Goal: Task Accomplishment & Management: Use online tool/utility

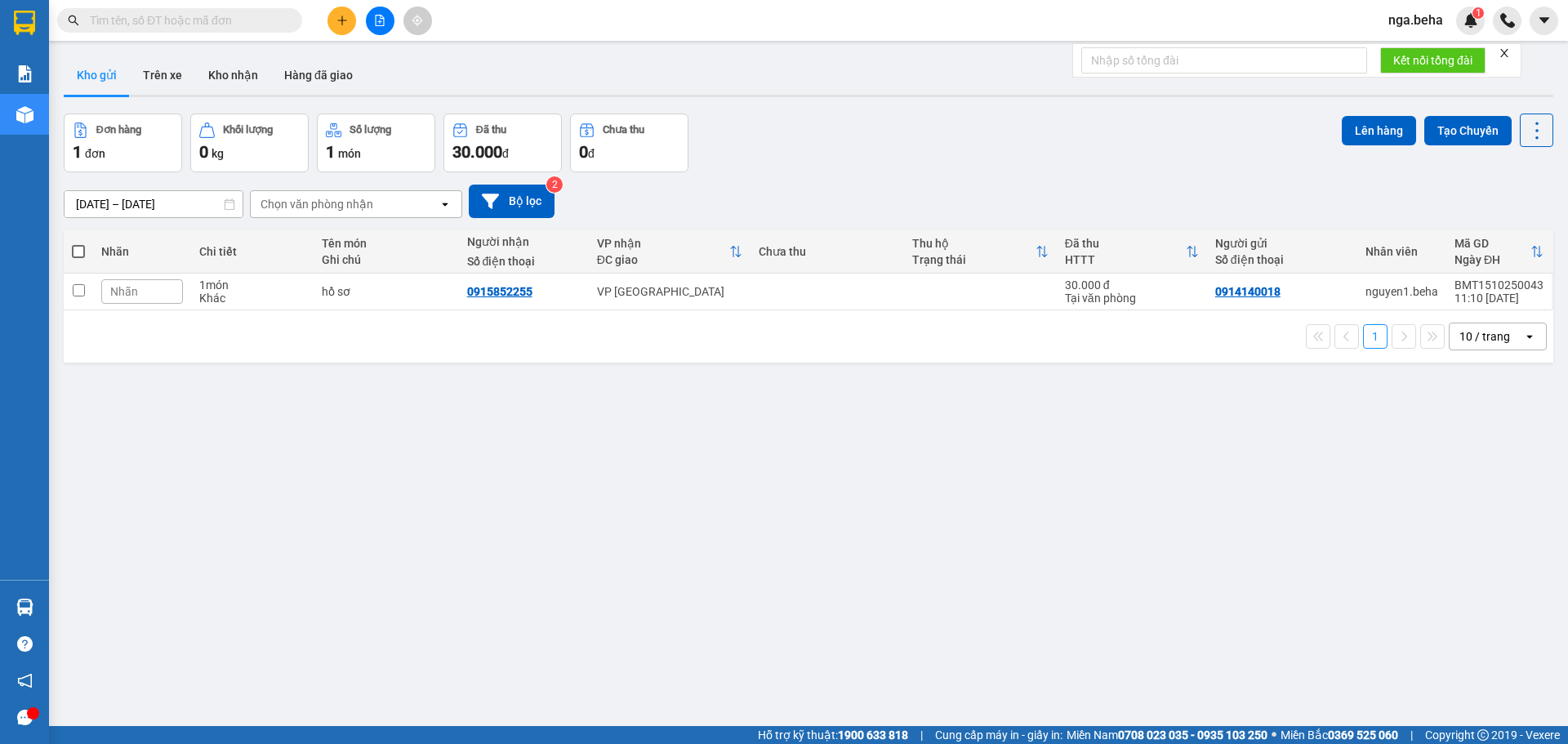
click at [382, 28] on button at bounding box center [380, 21] width 28 height 28
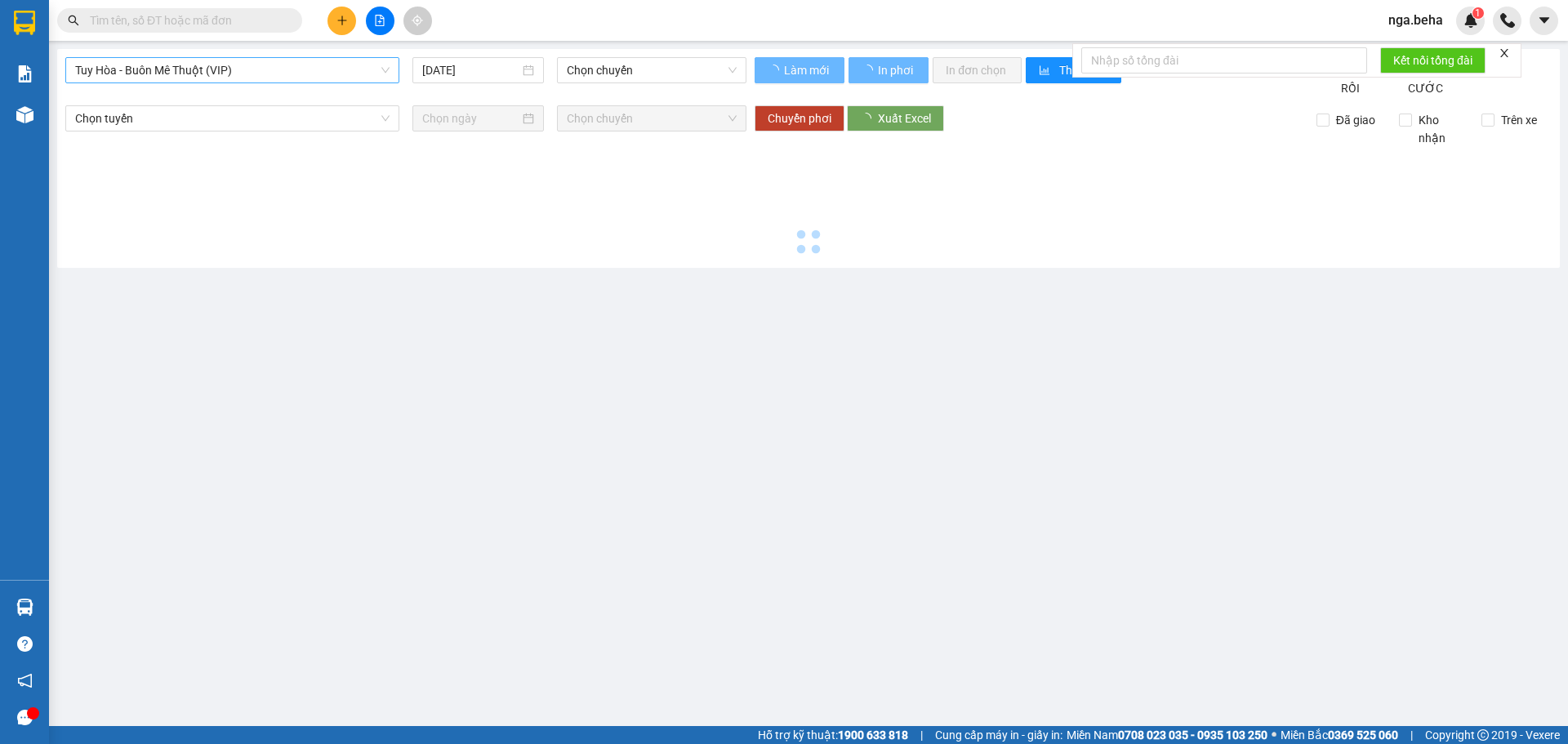
click at [243, 72] on span "Tuy Hòa - Buôn Mê Thuột (VIP)" at bounding box center [232, 70] width 314 height 24
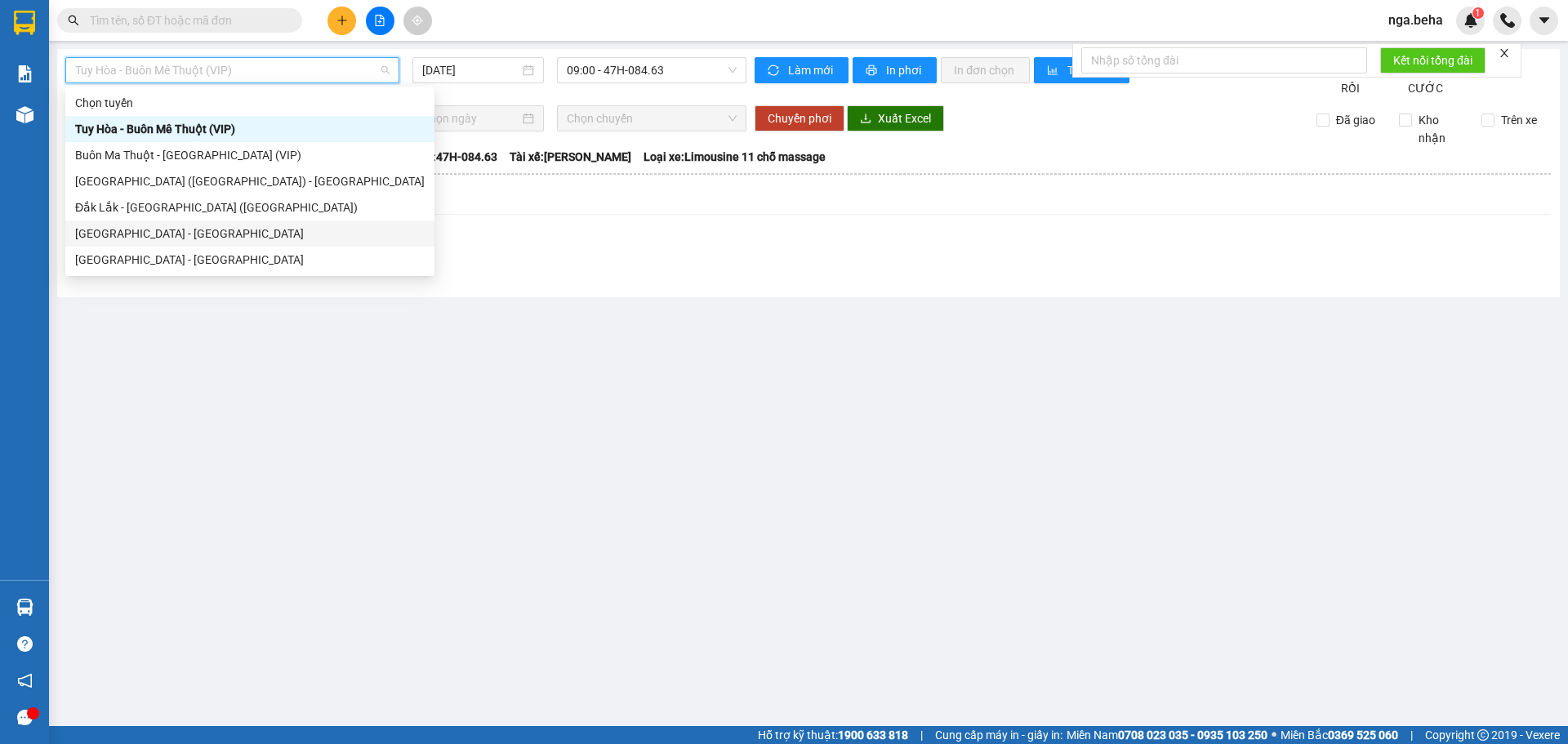
click at [191, 235] on div "Phú Yên - Đắk Lắk" at bounding box center [250, 233] width 349 height 18
type input "[DATE]"
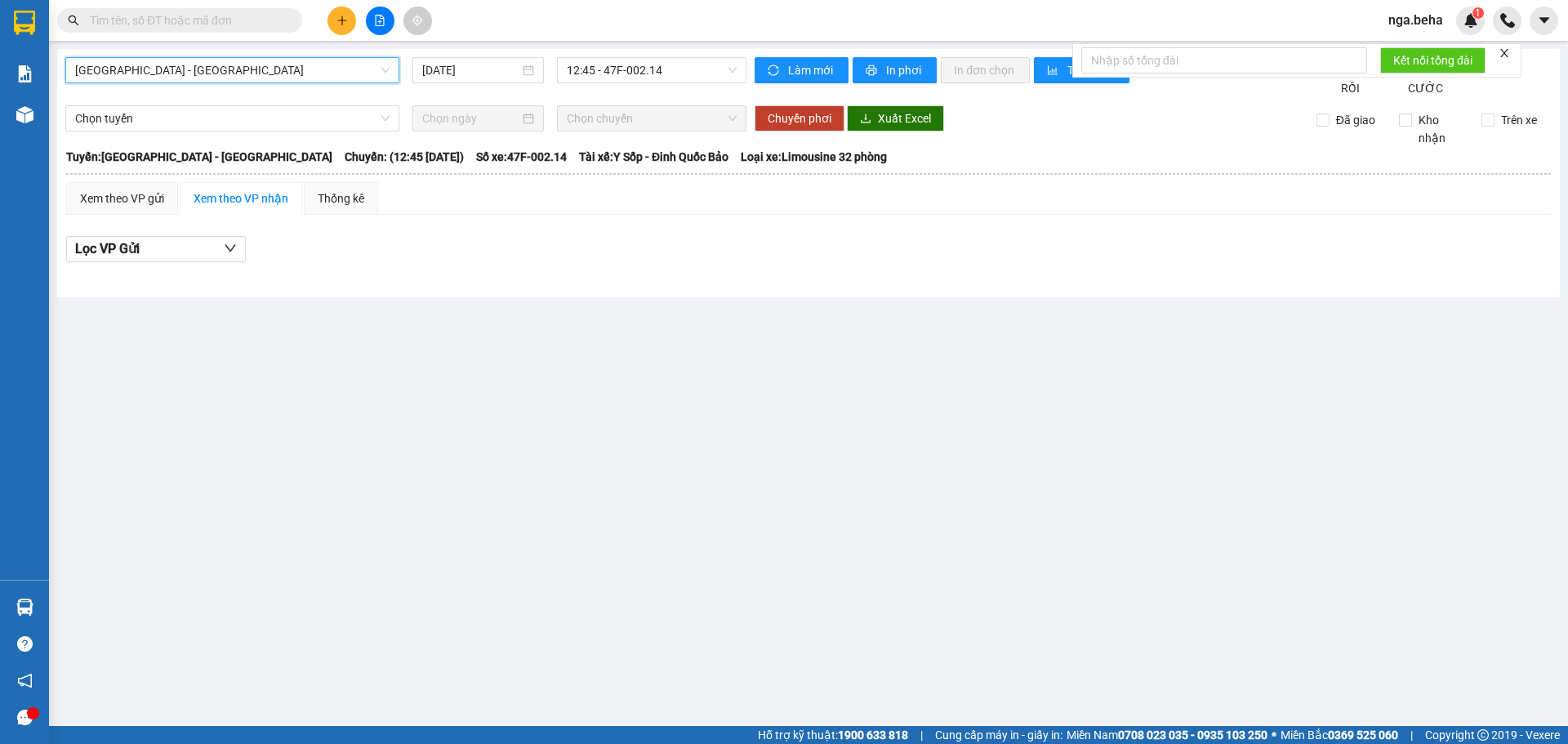
click at [215, 84] on div "Phú Yên - Đắk Lắk Phú Yên - Đắk Lắk 15/10/2025 12:45 - 47F-002.14" at bounding box center [406, 77] width 681 height 40
click at [223, 57] on div "Phú Yên - Đắk Lắk" at bounding box center [232, 70] width 334 height 26
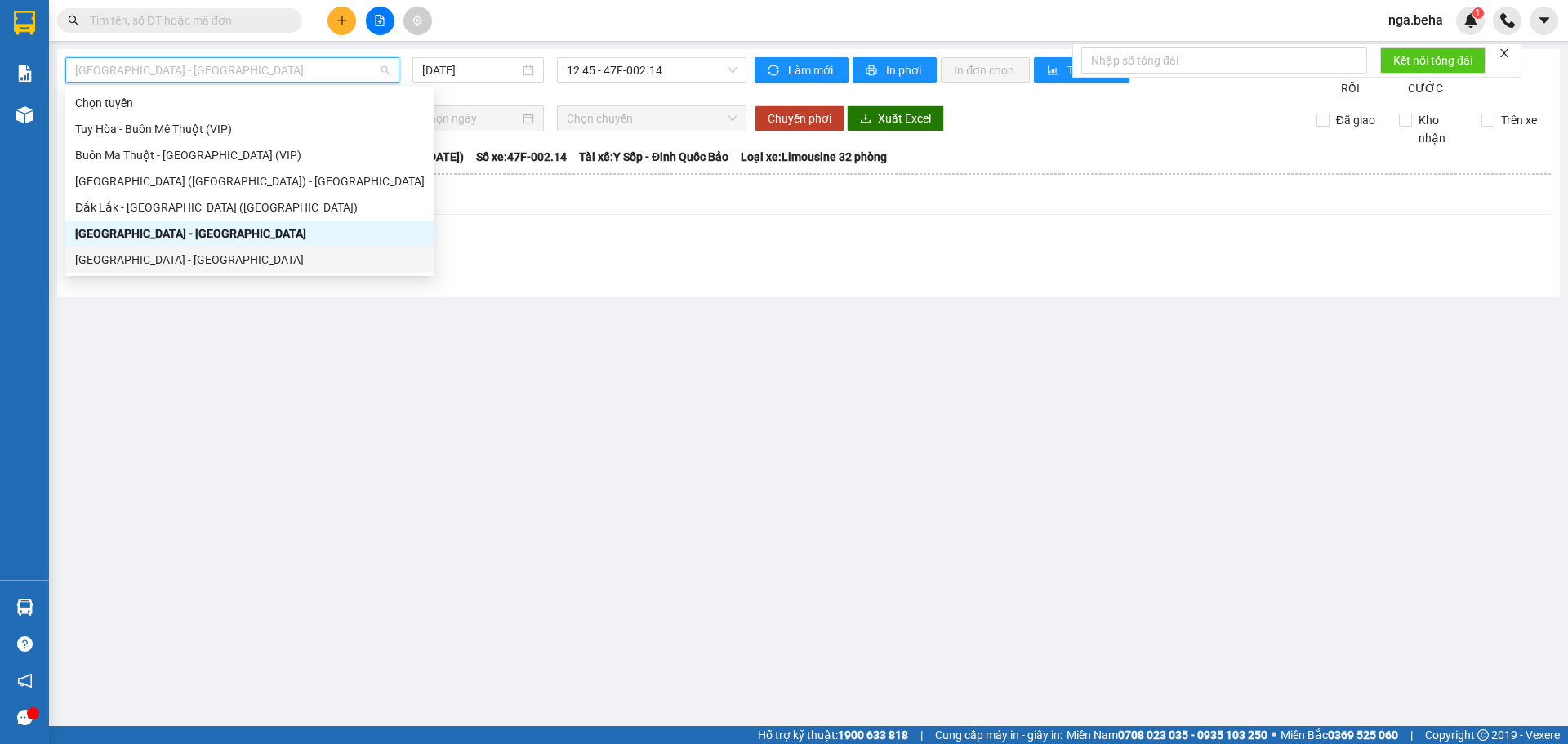
click at [150, 258] on div "Đắk Lắk - Phú Yên" at bounding box center [250, 259] width 349 height 18
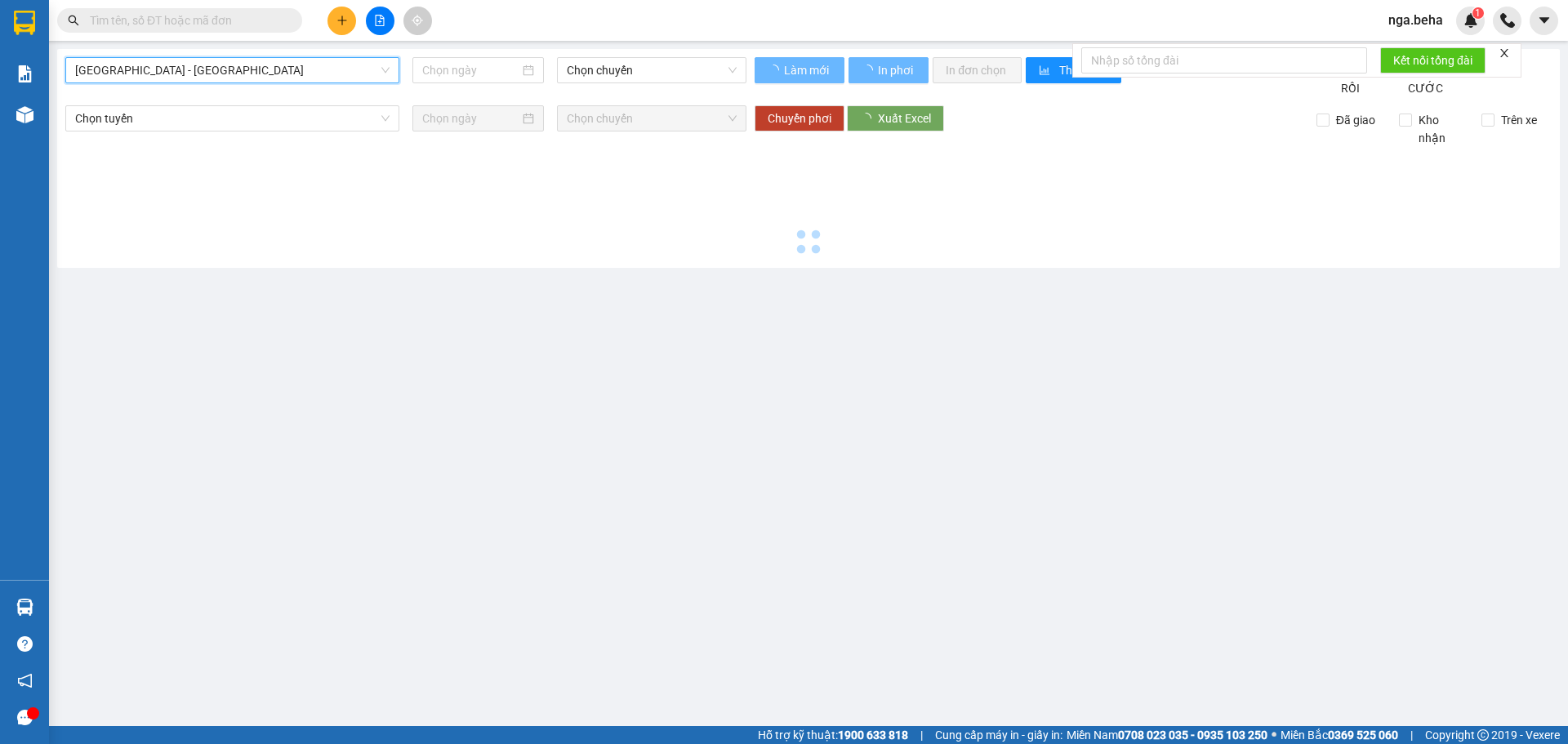
type input "[DATE]"
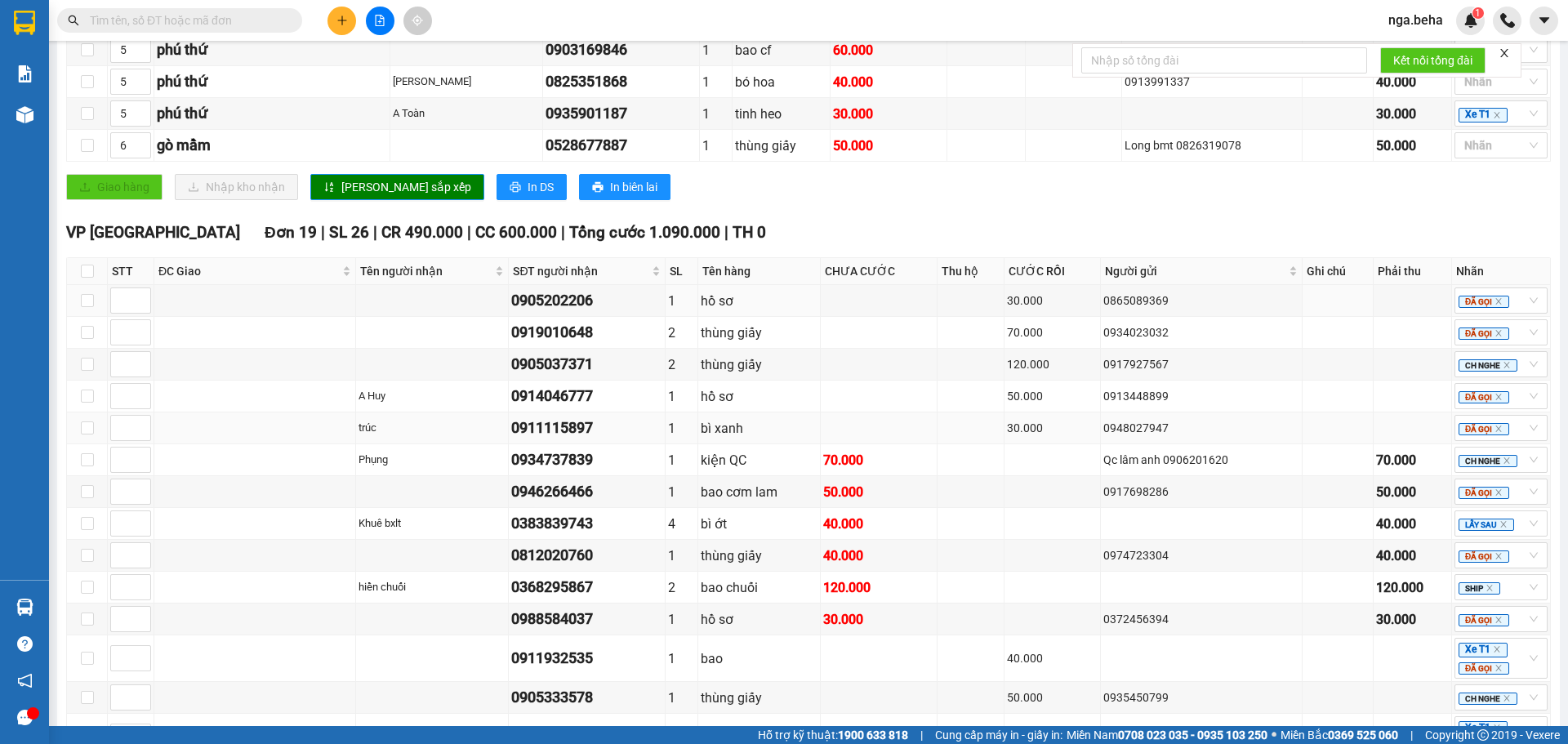
scroll to position [817, 0]
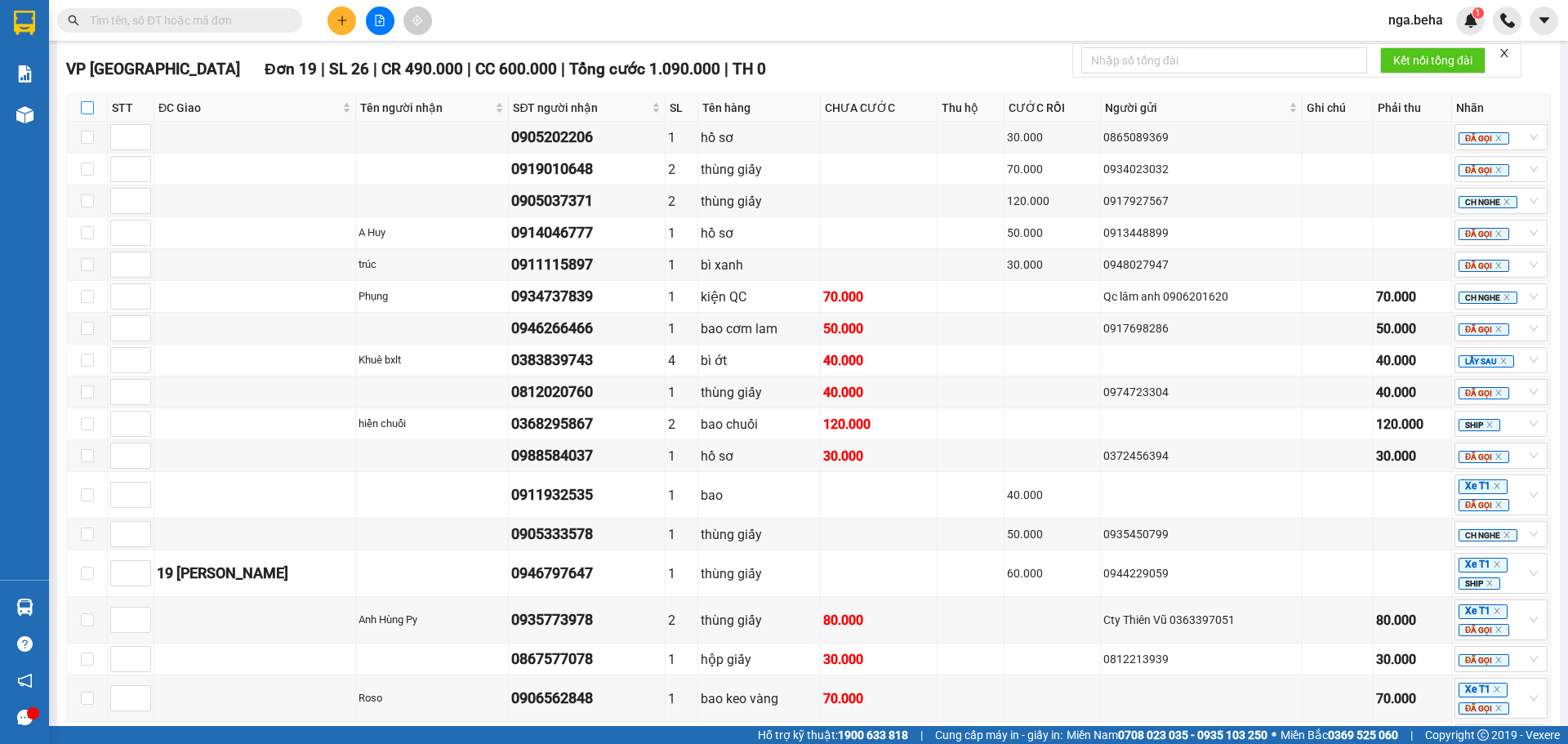
click at [81, 114] on input "checkbox" at bounding box center [87, 108] width 13 height 13
checkbox input "true"
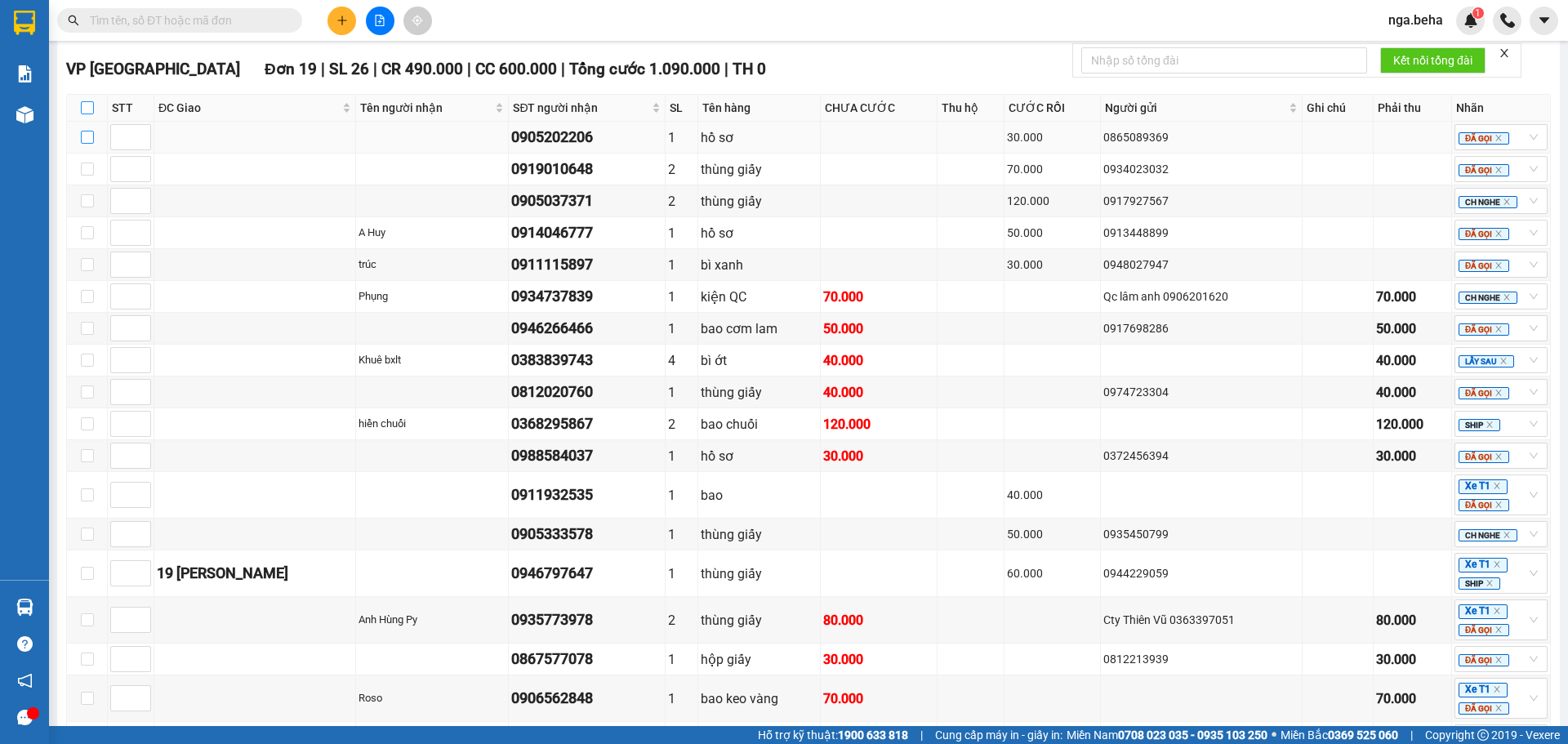
checkbox input "true"
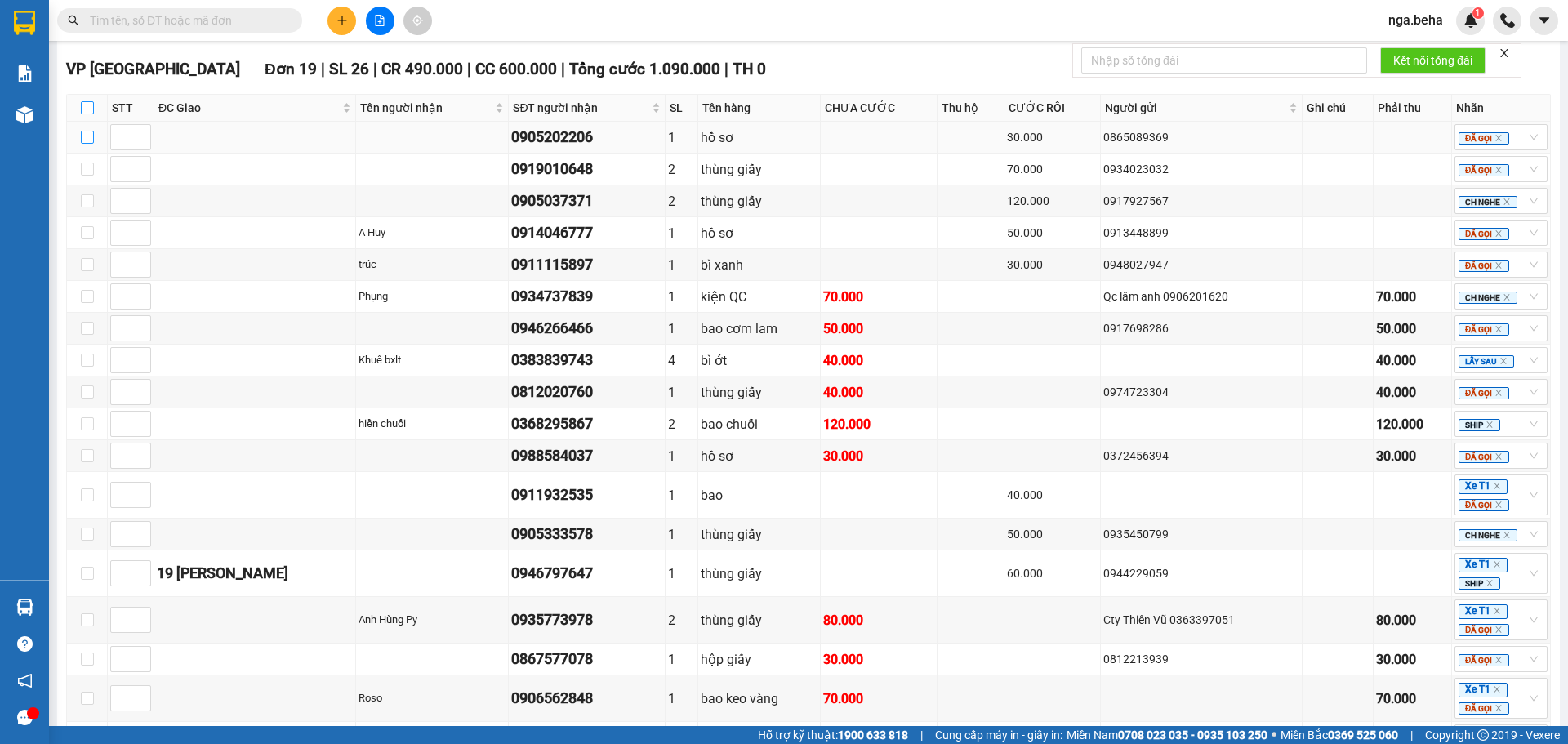
checkbox input "true"
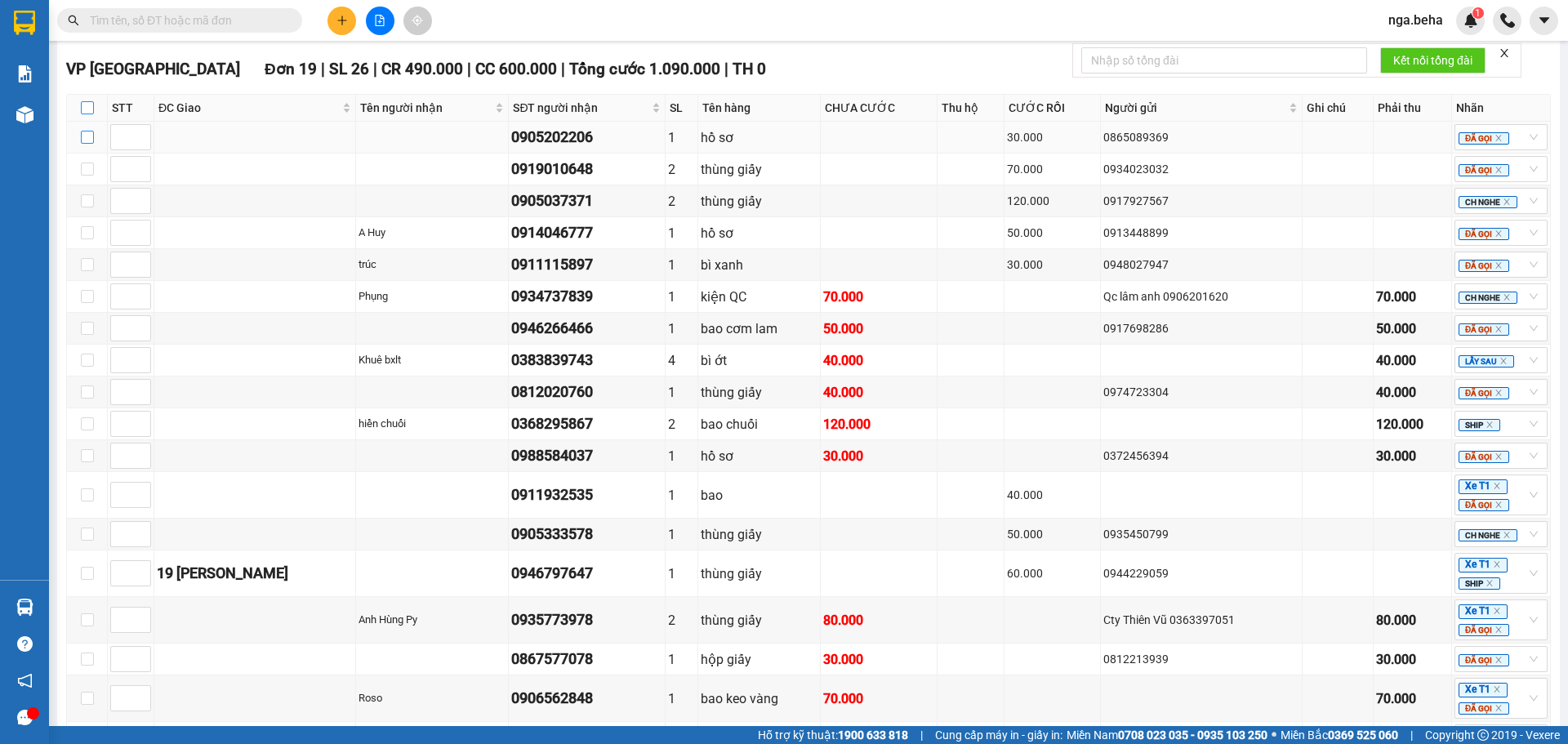
checkbox input "true"
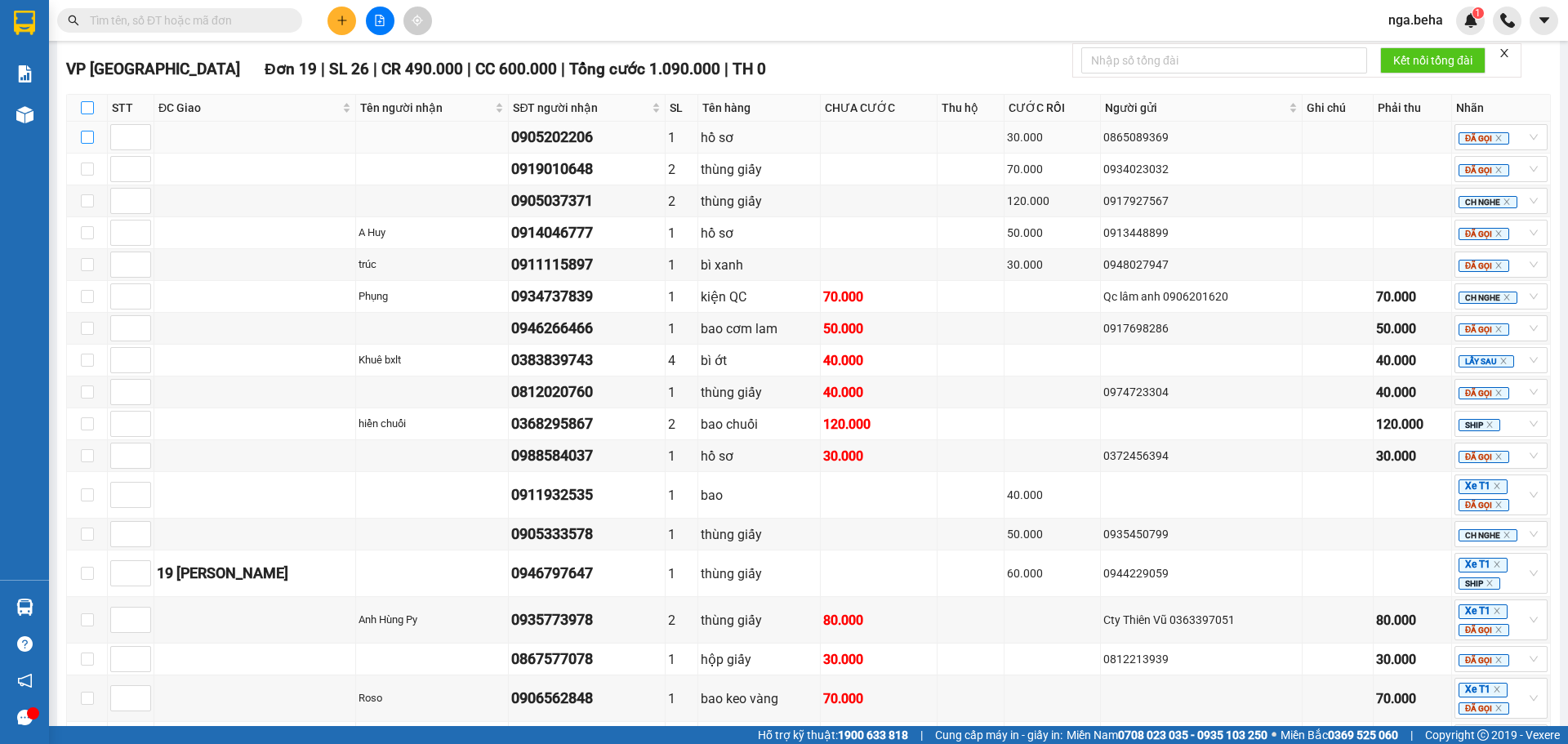
checkbox input "true"
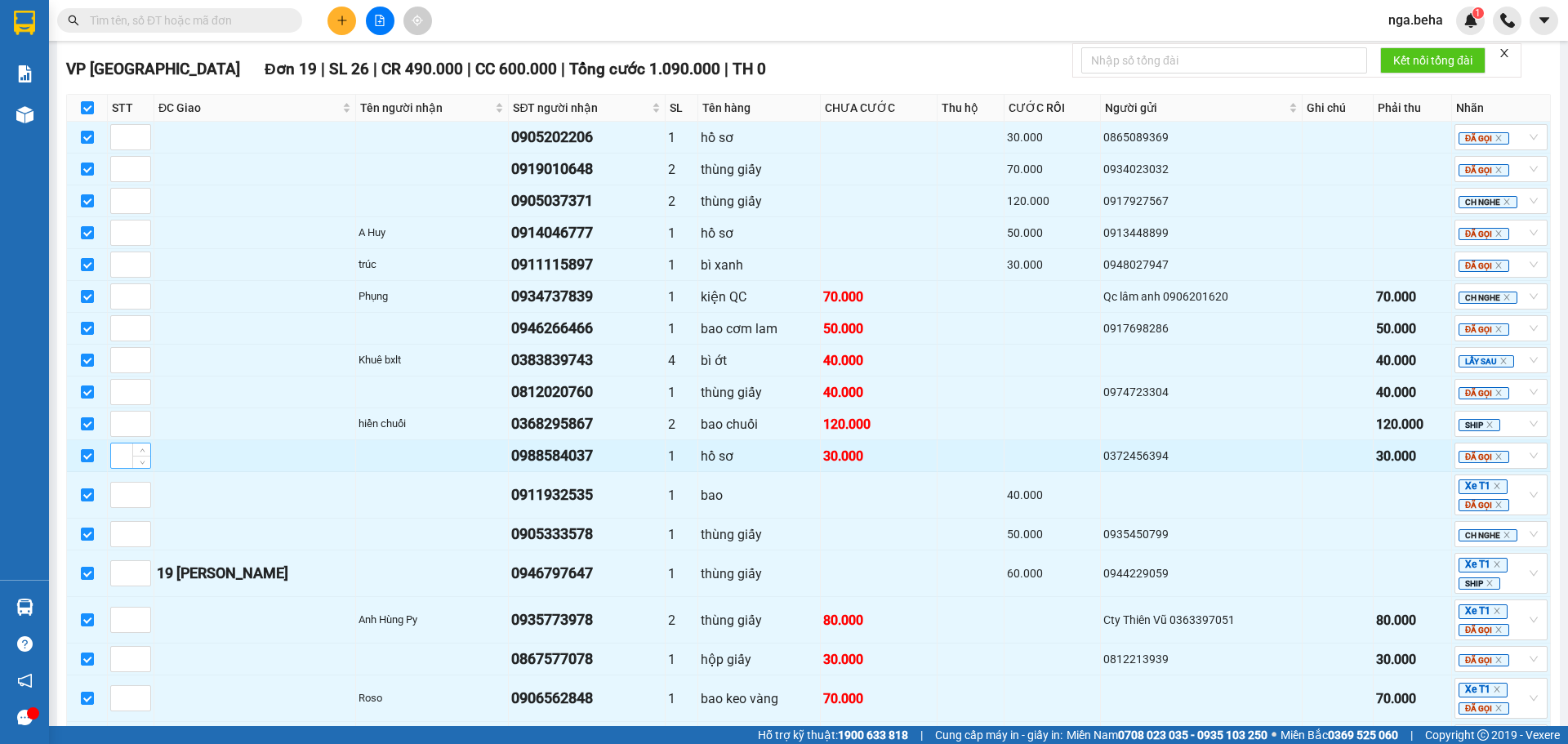
scroll to position [1008, 0]
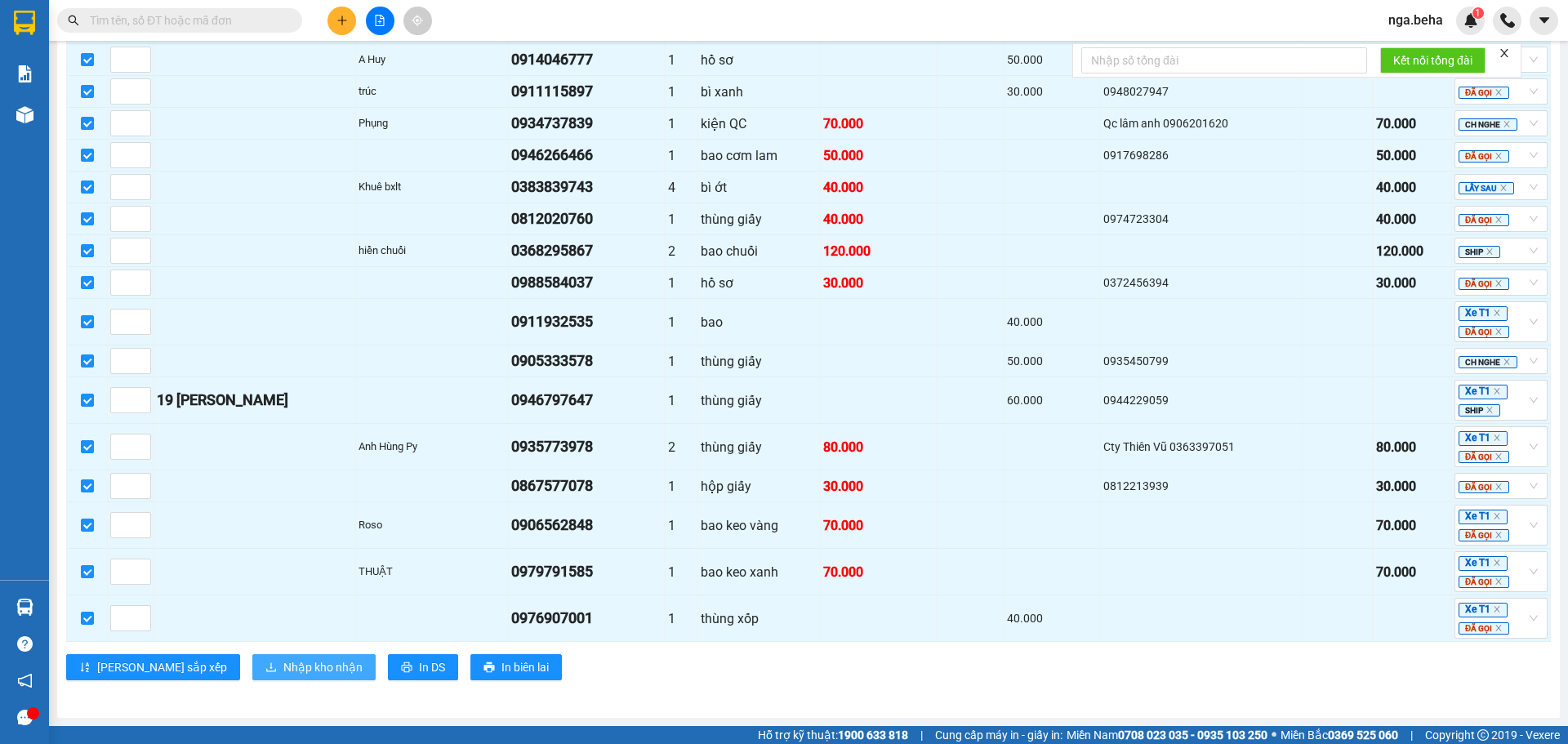
click at [283, 668] on span "Nhập kho nhận" at bounding box center [323, 667] width 80 height 18
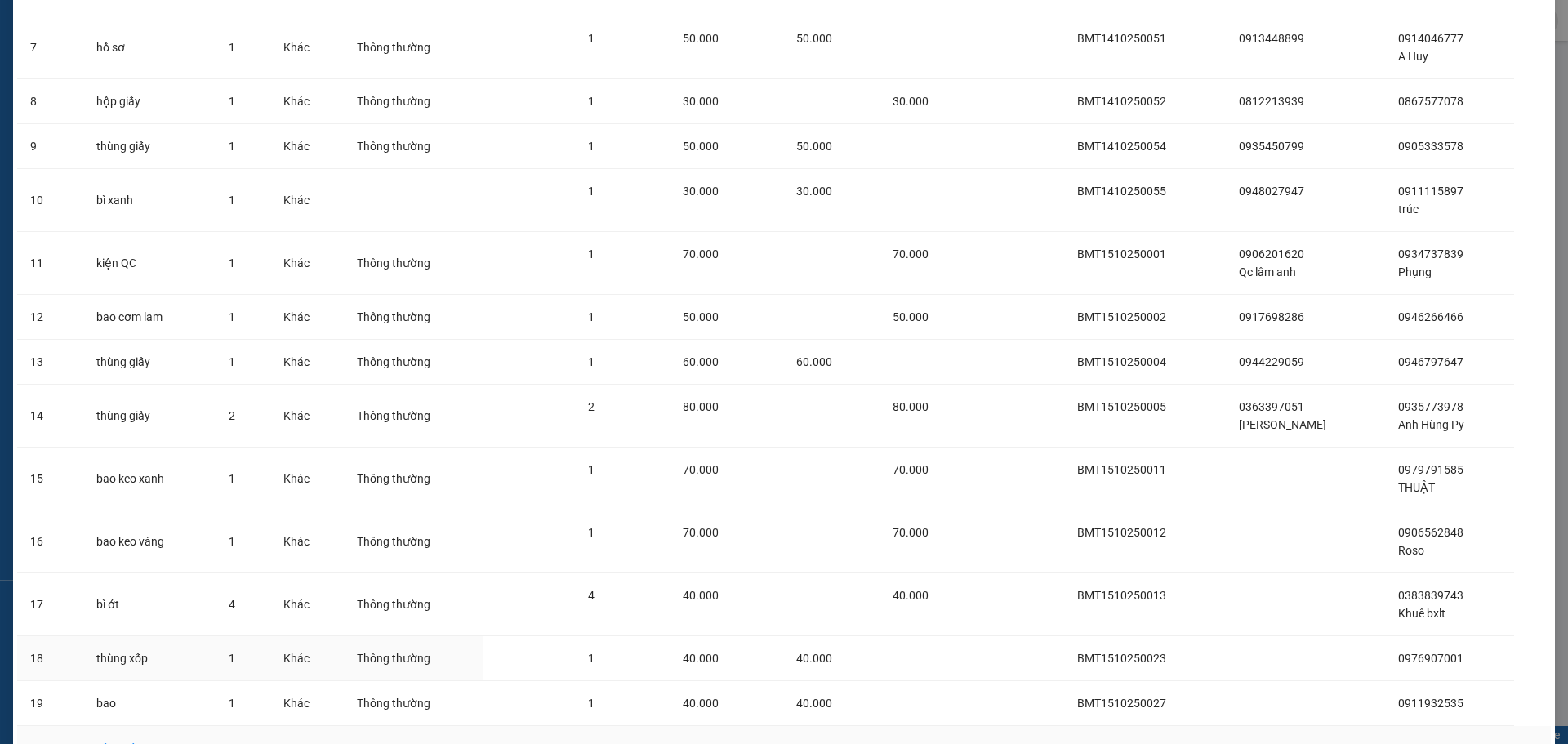
scroll to position [509, 0]
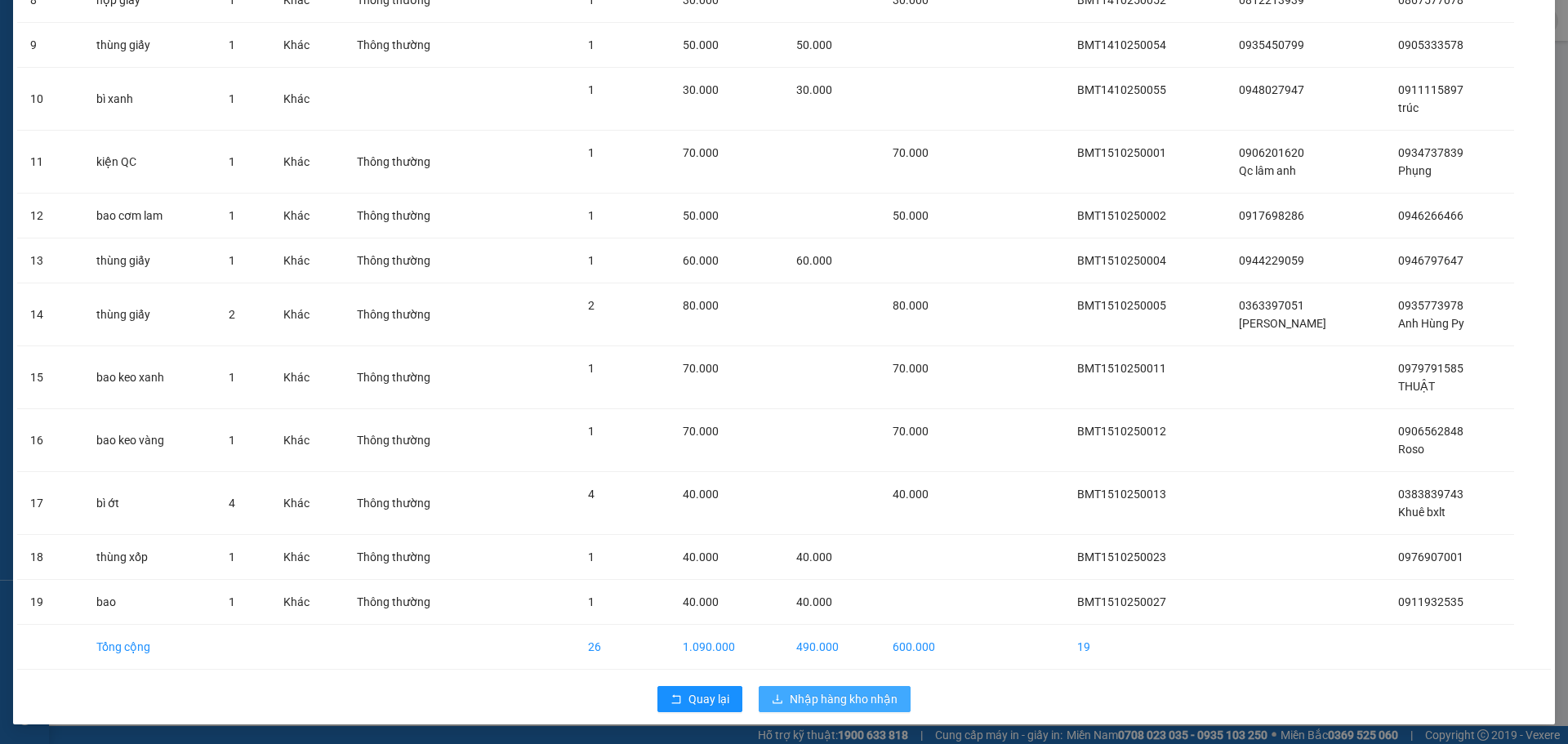
click at [827, 699] on span "Nhập hàng kho nhận" at bounding box center [843, 699] width 108 height 18
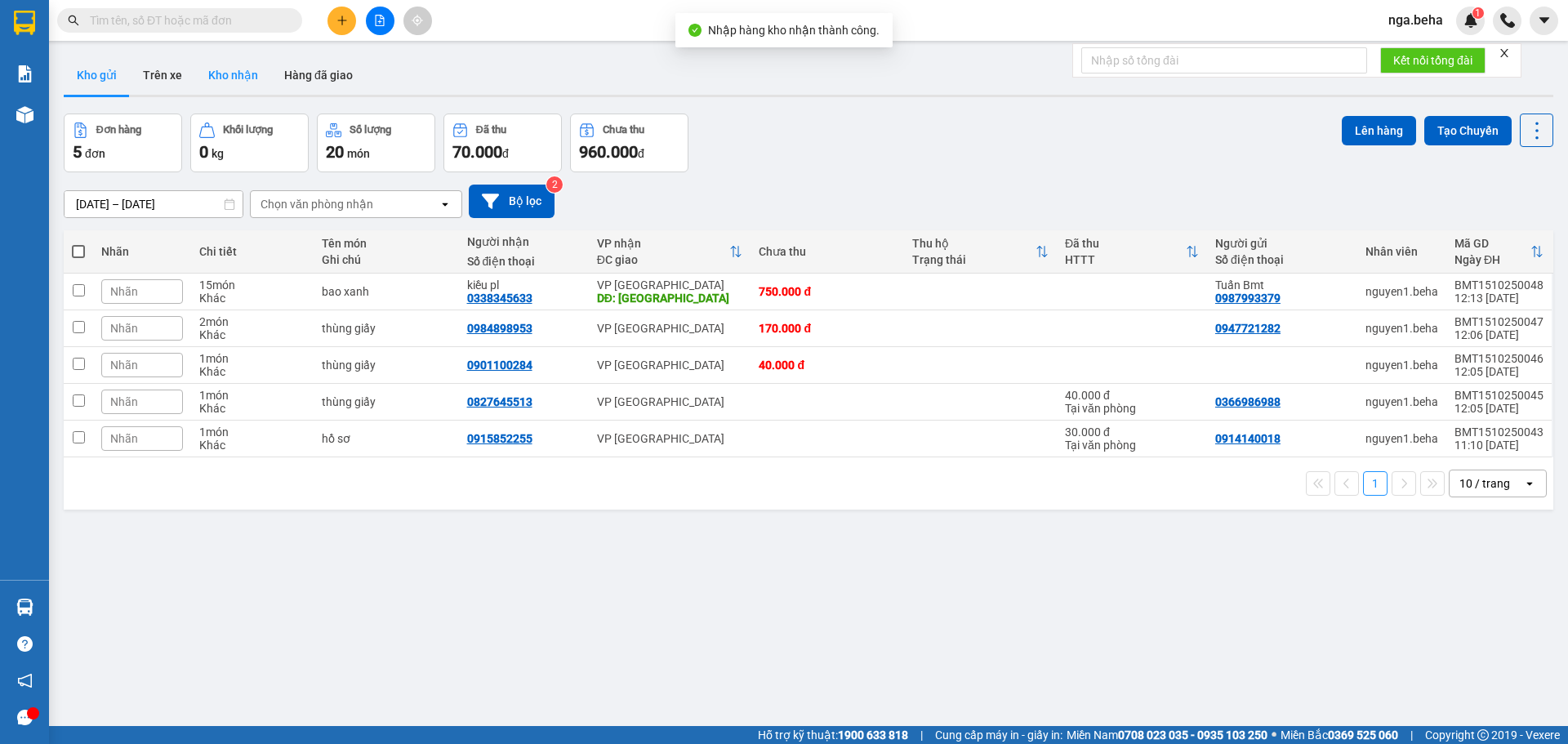
click at [233, 85] on button "Kho nhận" at bounding box center [233, 75] width 76 height 39
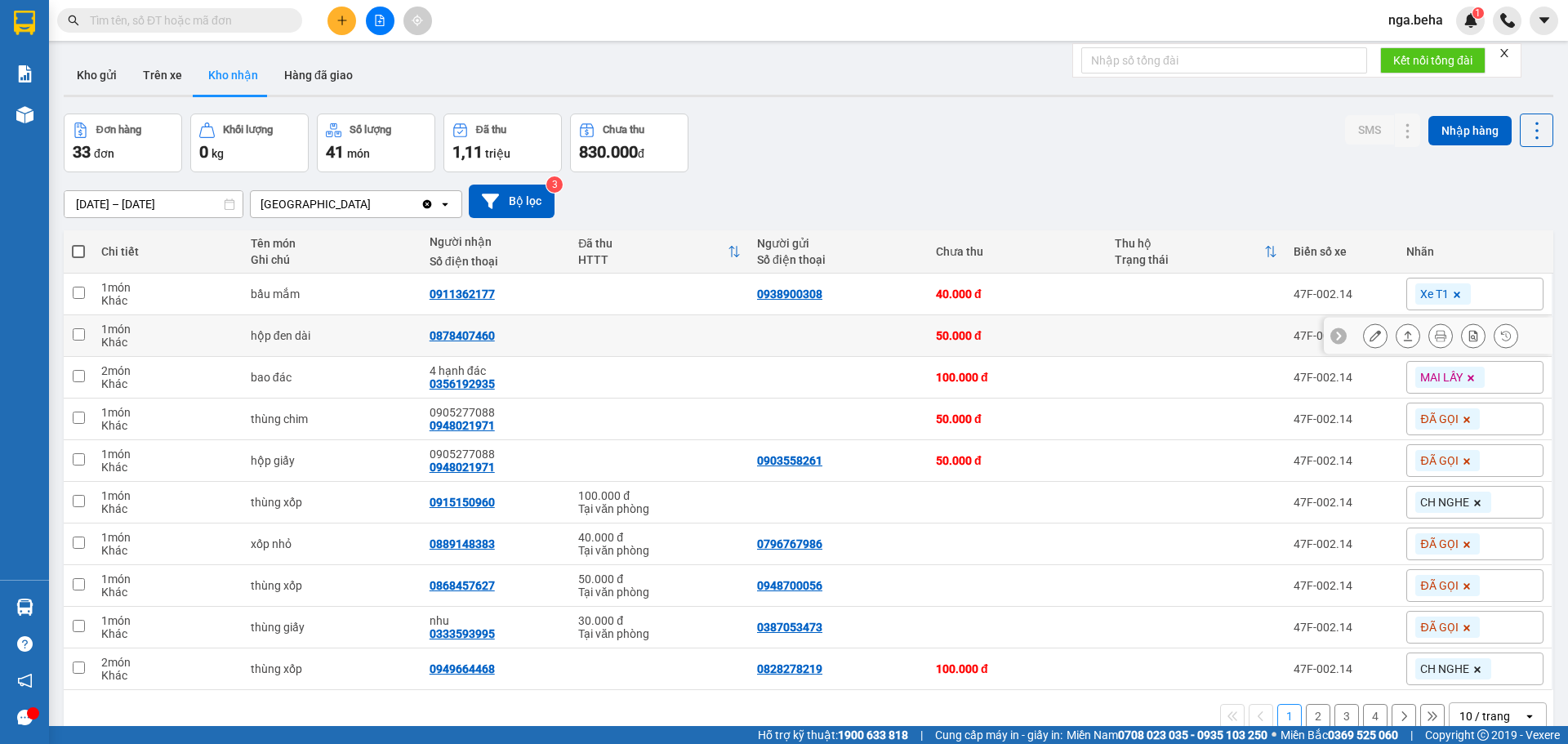
scroll to position [75, 0]
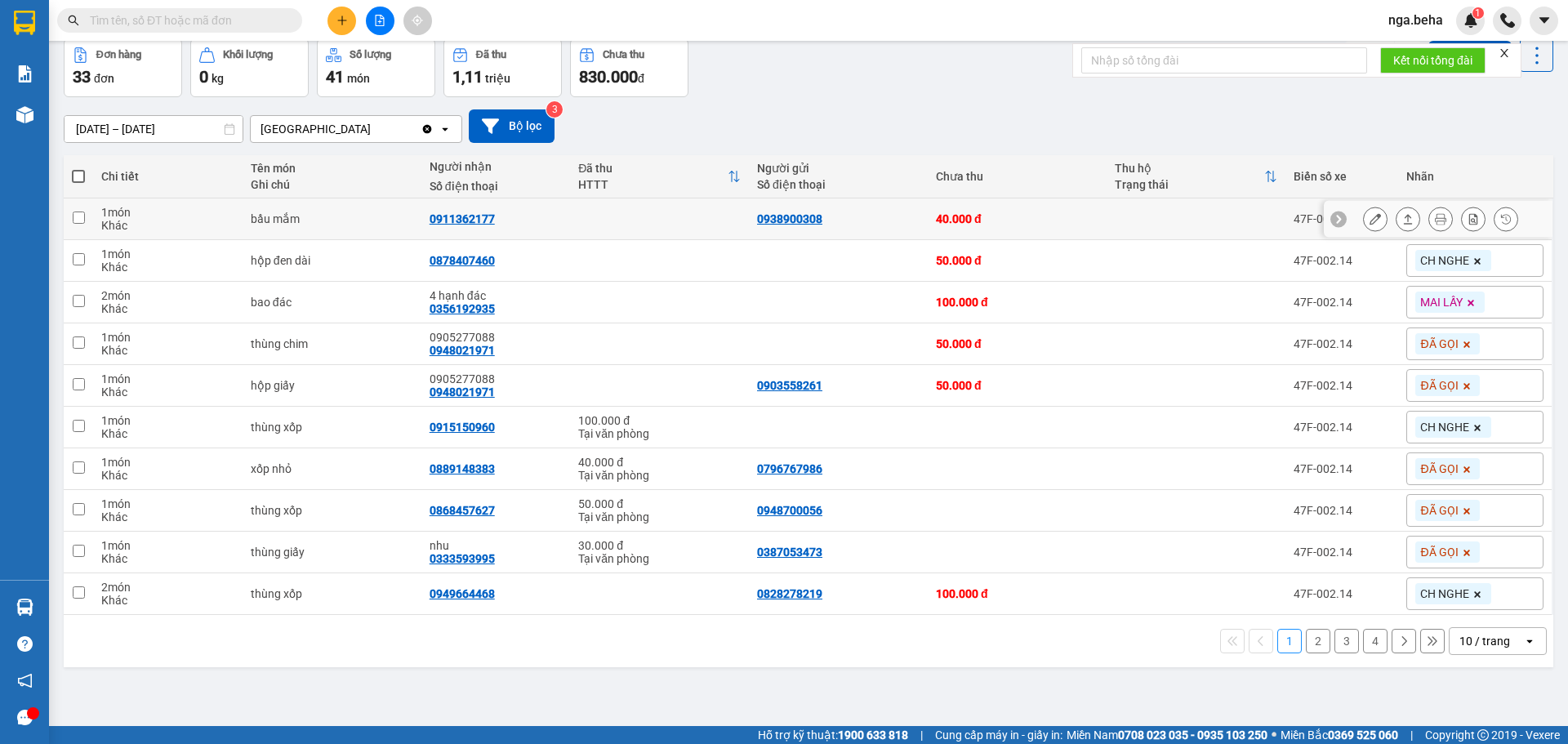
click at [1369, 219] on icon at bounding box center [1375, 219] width 12 height 12
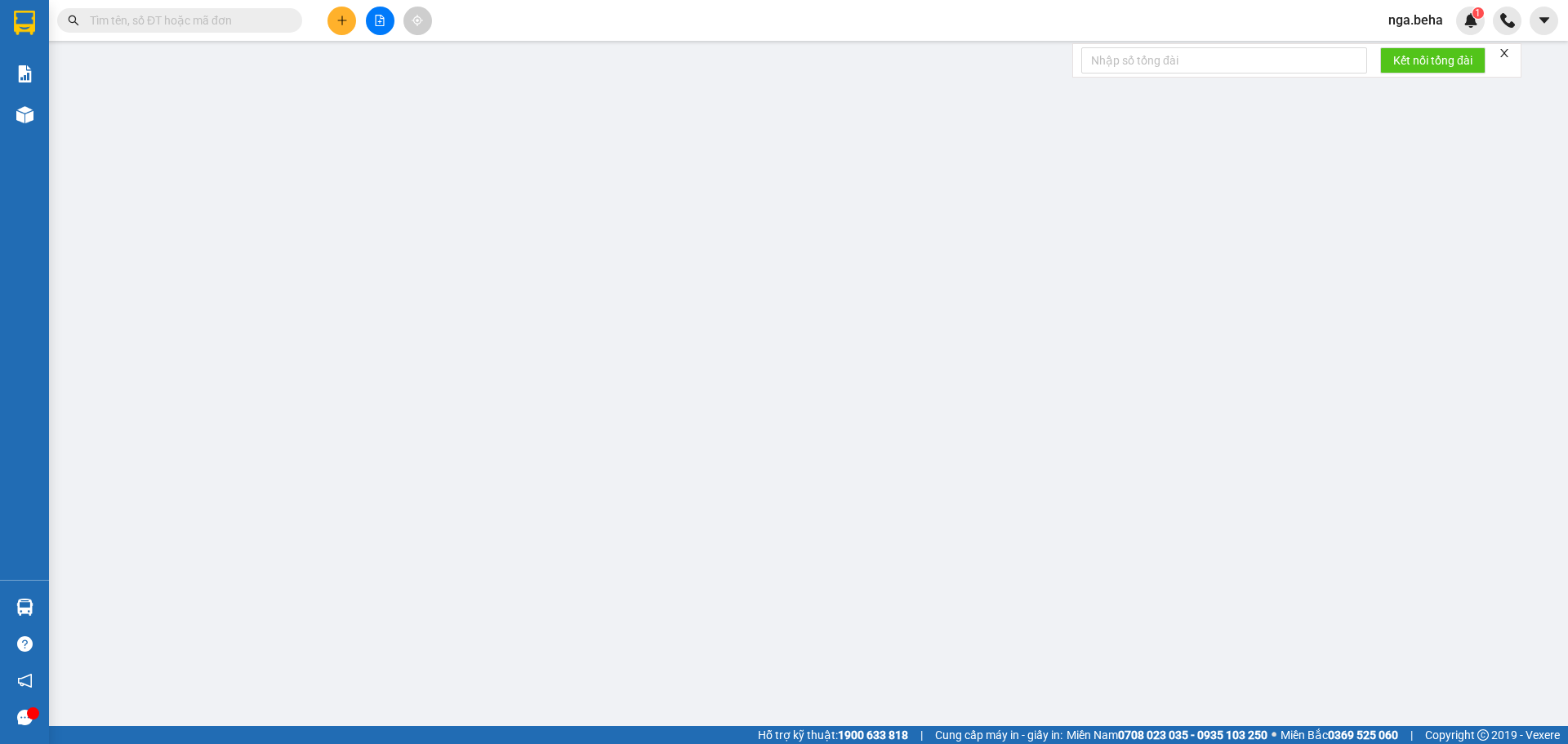
type input "0938900308"
type input "0911362177"
type input "buôn hồ"
type input "40.000"
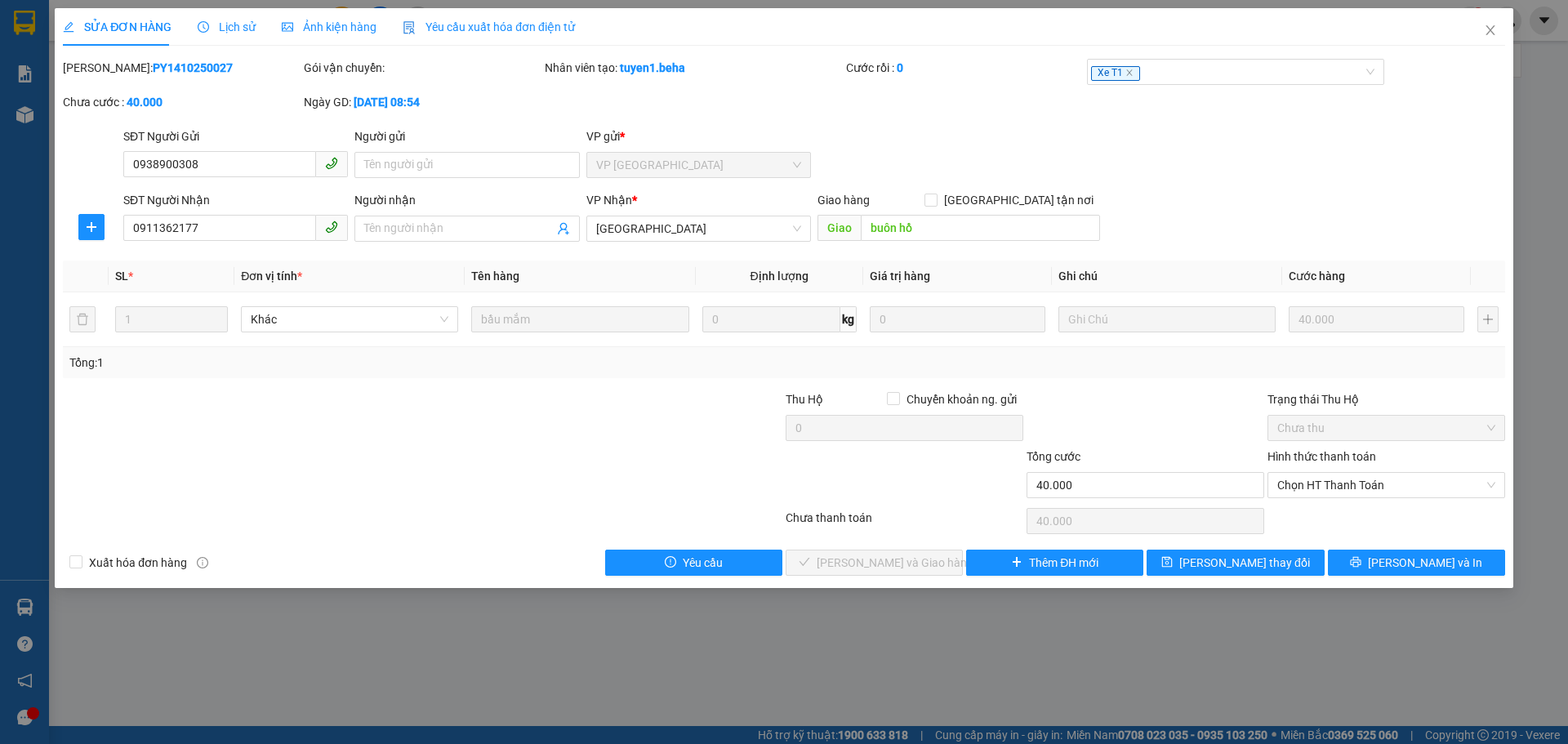
click at [216, 32] on span "Lịch sử" at bounding box center [226, 27] width 58 height 13
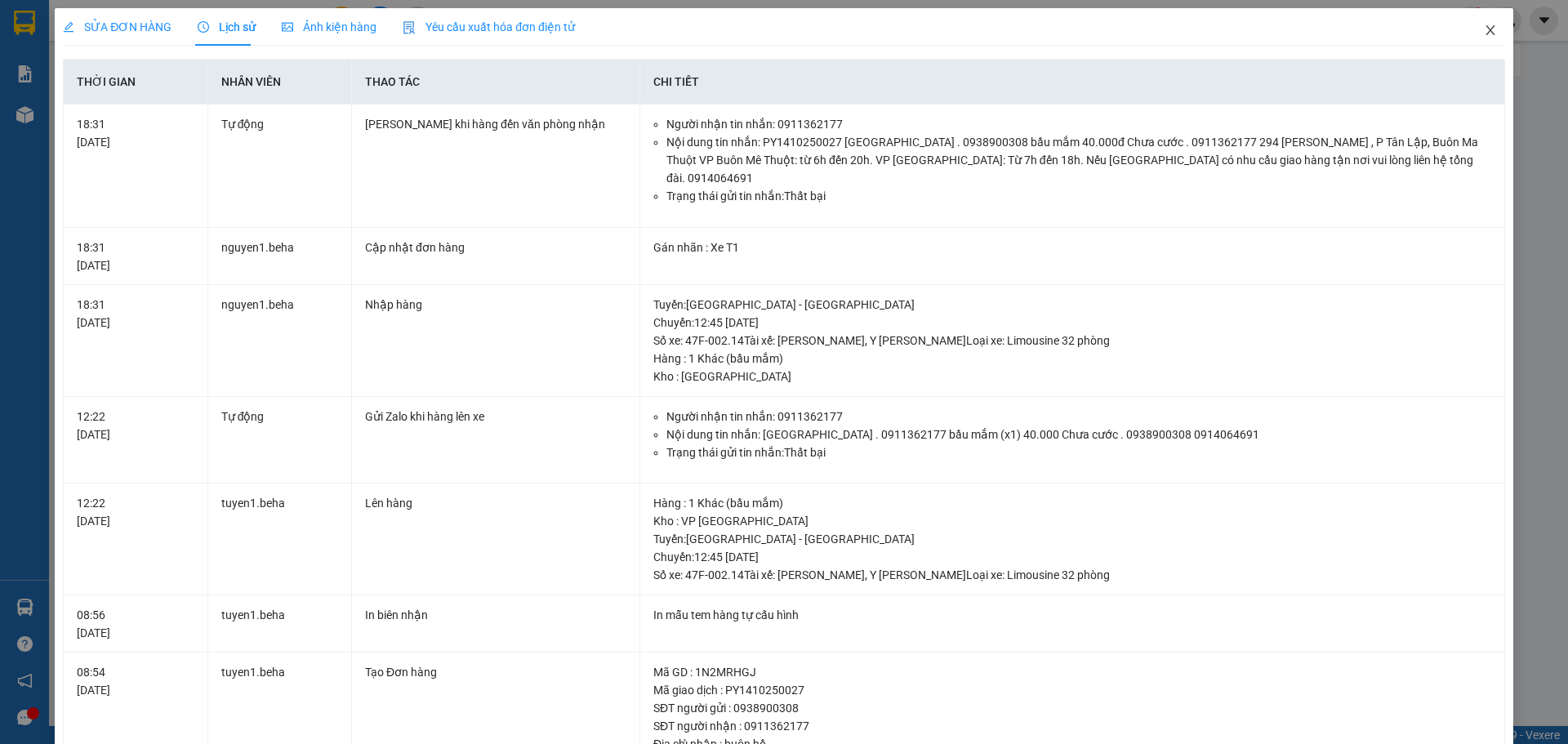
click at [1484, 30] on icon "close" at bounding box center [1491, 30] width 13 height 13
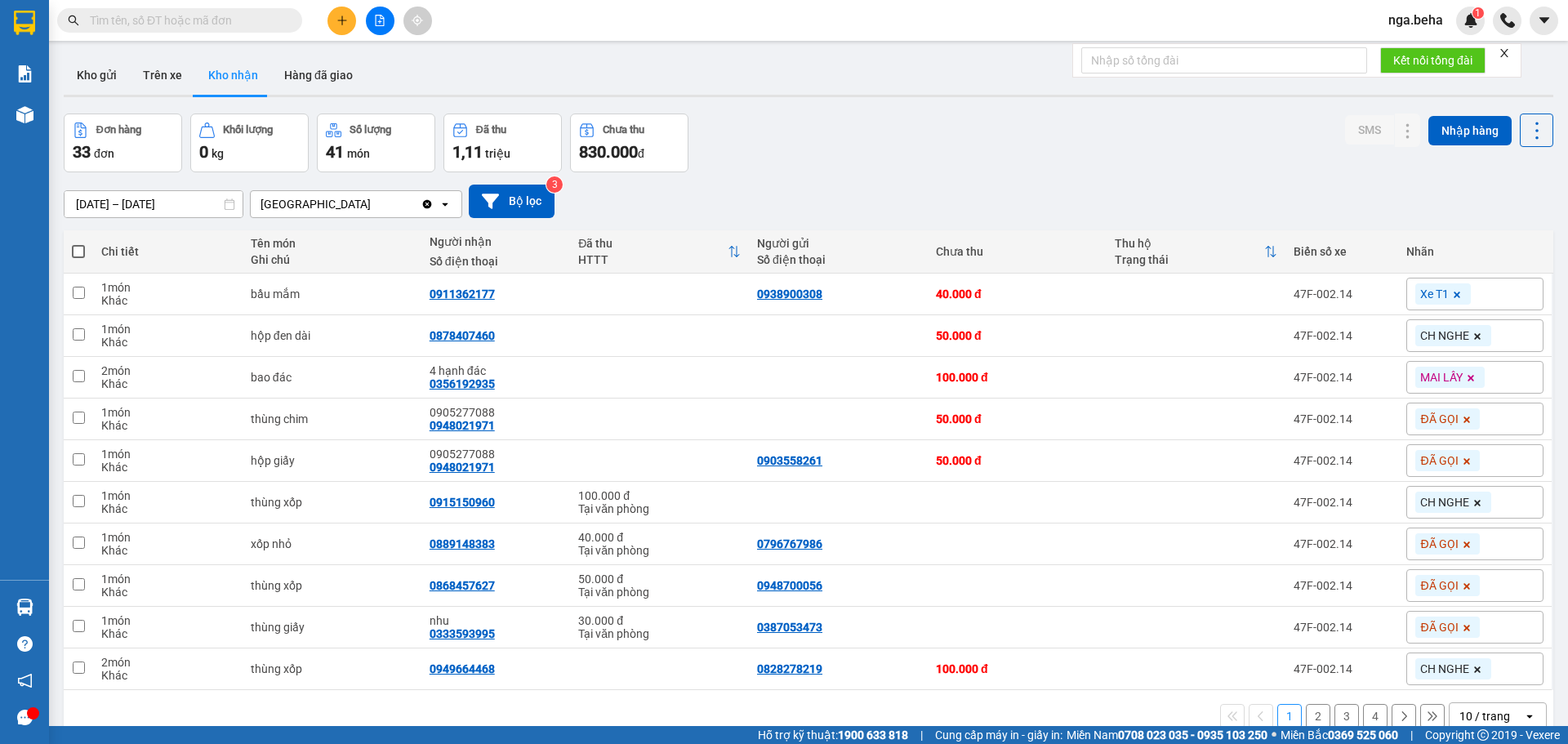
click at [379, 33] on button at bounding box center [380, 21] width 28 height 28
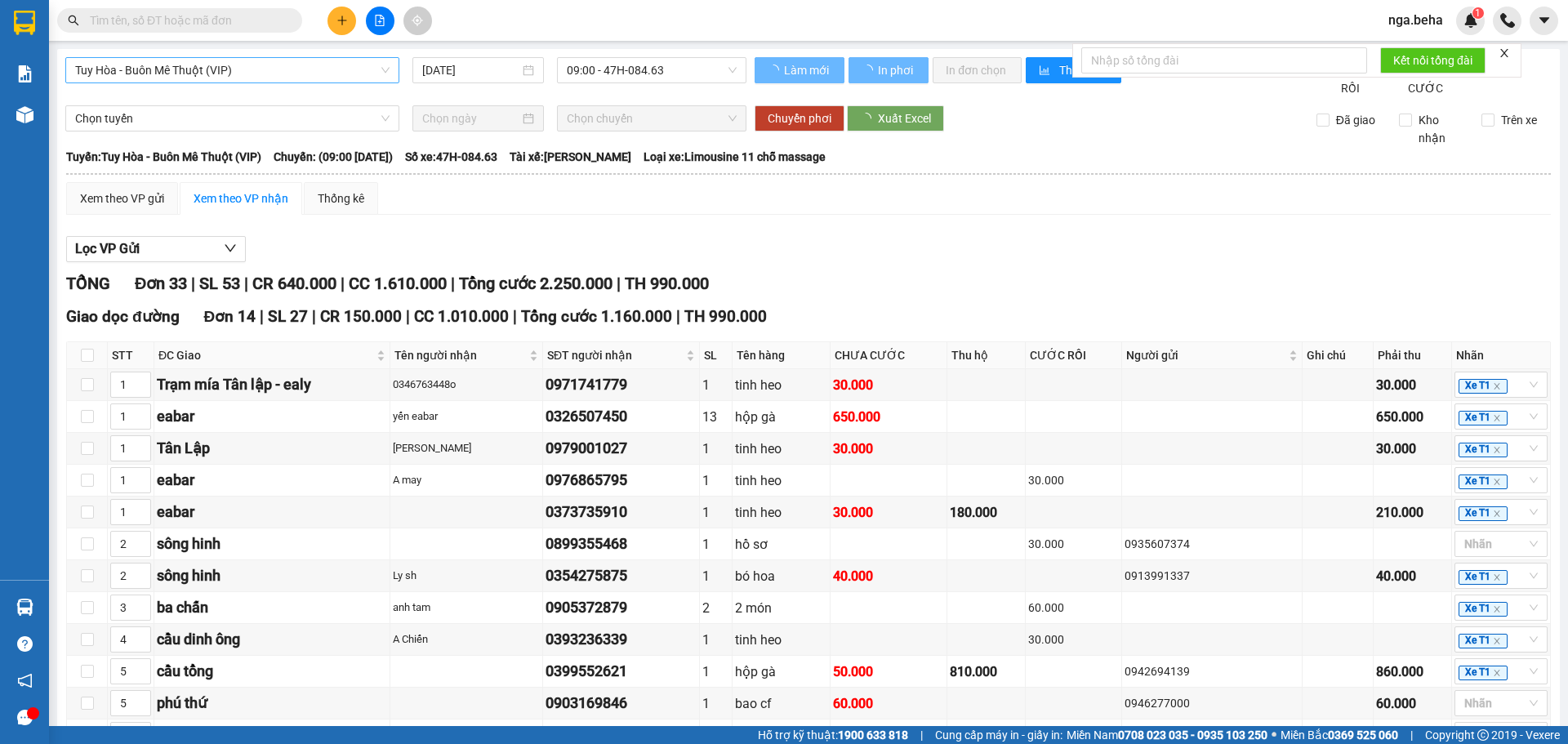
click at [153, 61] on span "Tuy Hòa - Buôn Mê Thuột (VIP)" at bounding box center [232, 70] width 314 height 24
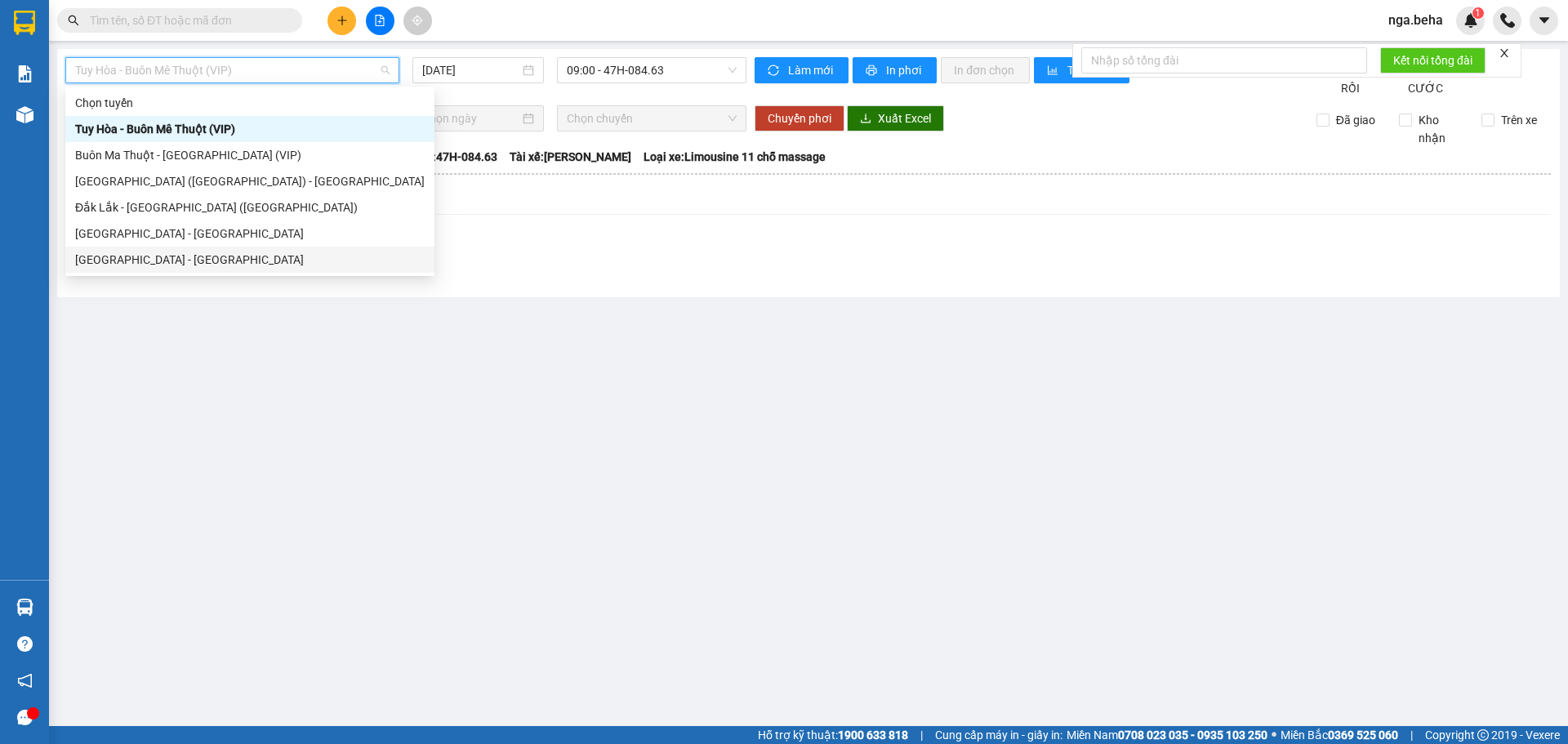
click at [162, 260] on div "Đắk Lắk - Phú Yên" at bounding box center [250, 259] width 349 height 18
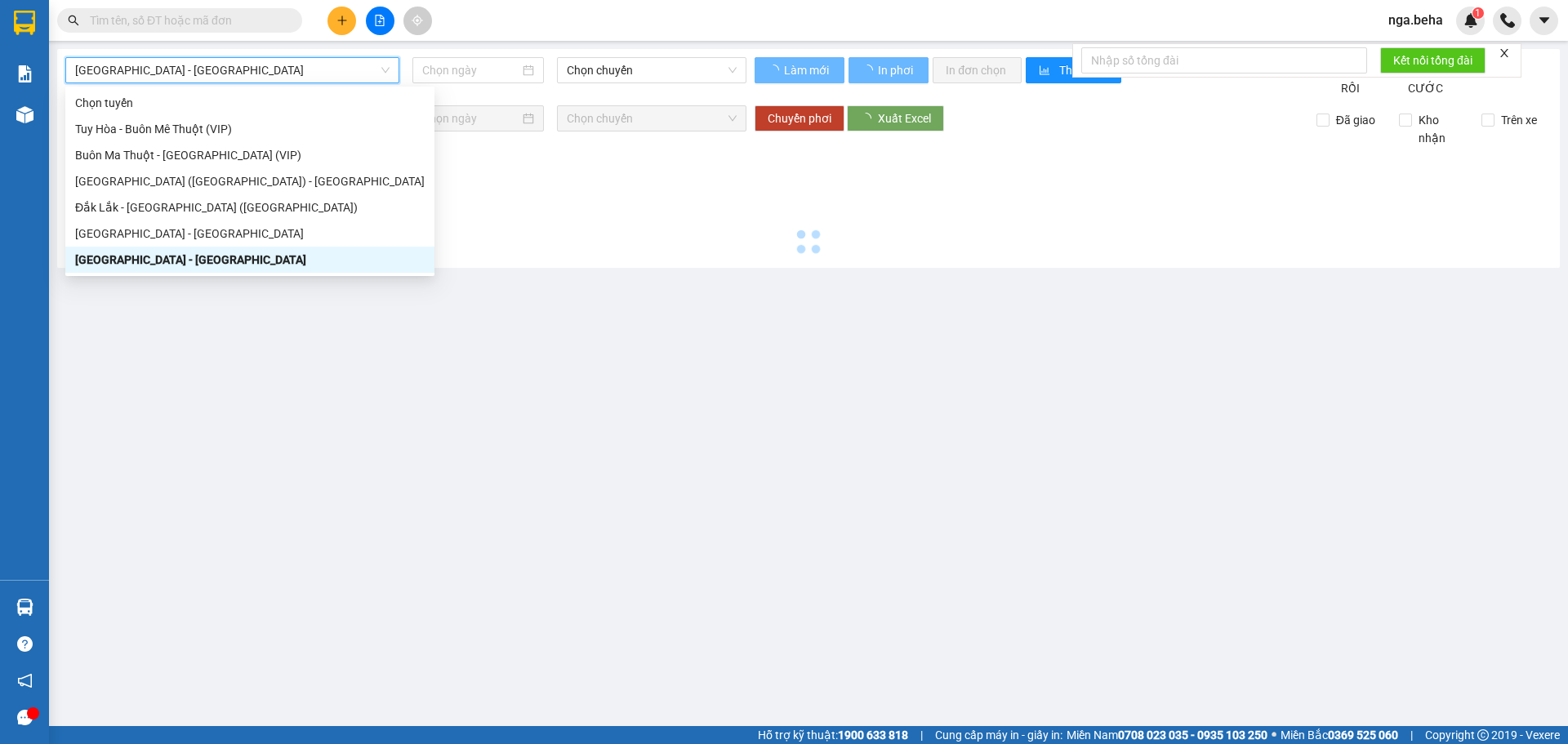
type input "[DATE]"
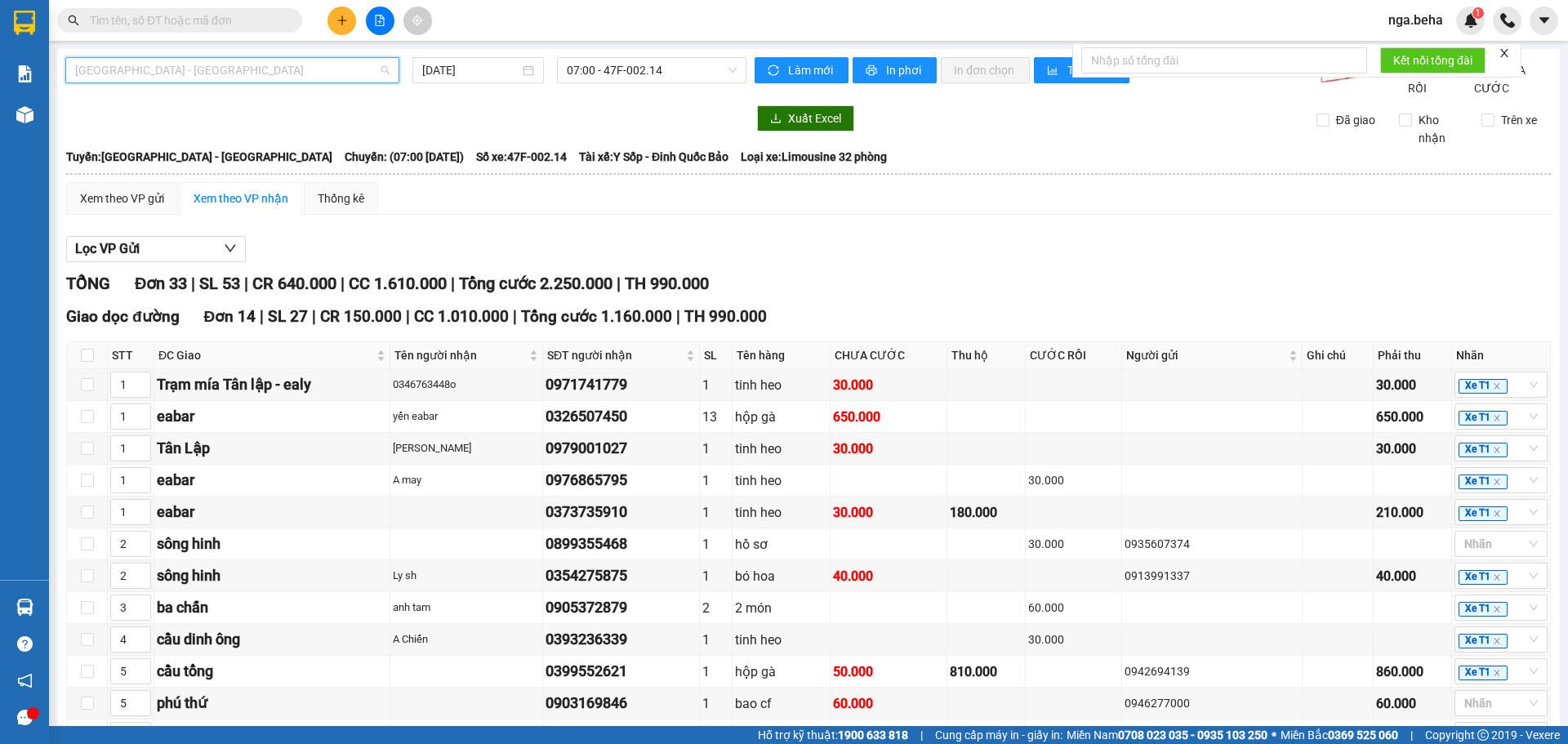
click at [184, 73] on span "Đắk Lắk - Phú Yên" at bounding box center [232, 70] width 314 height 24
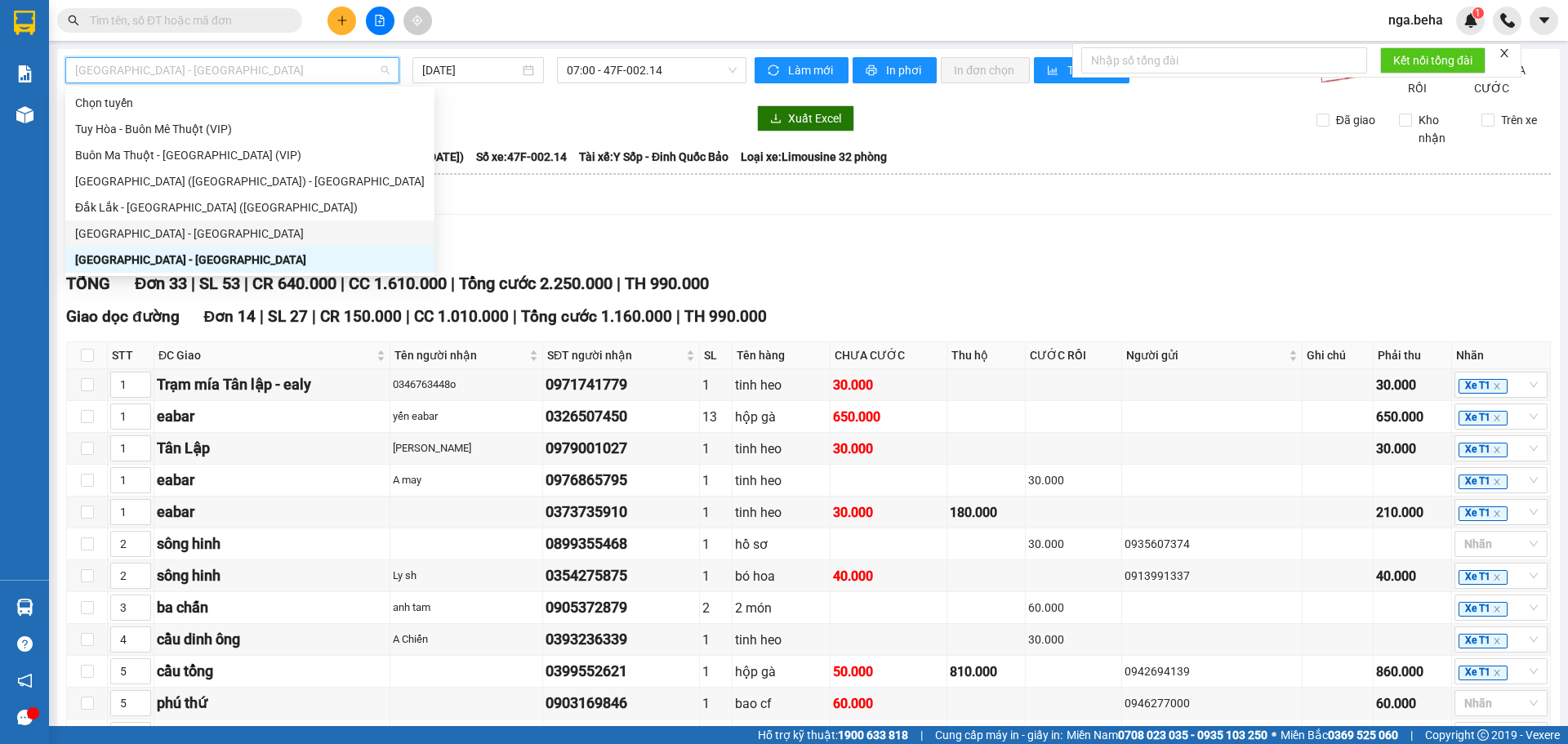
click at [146, 225] on div "Phú Yên - Đắk Lắk" at bounding box center [250, 233] width 349 height 18
type input "[DATE]"
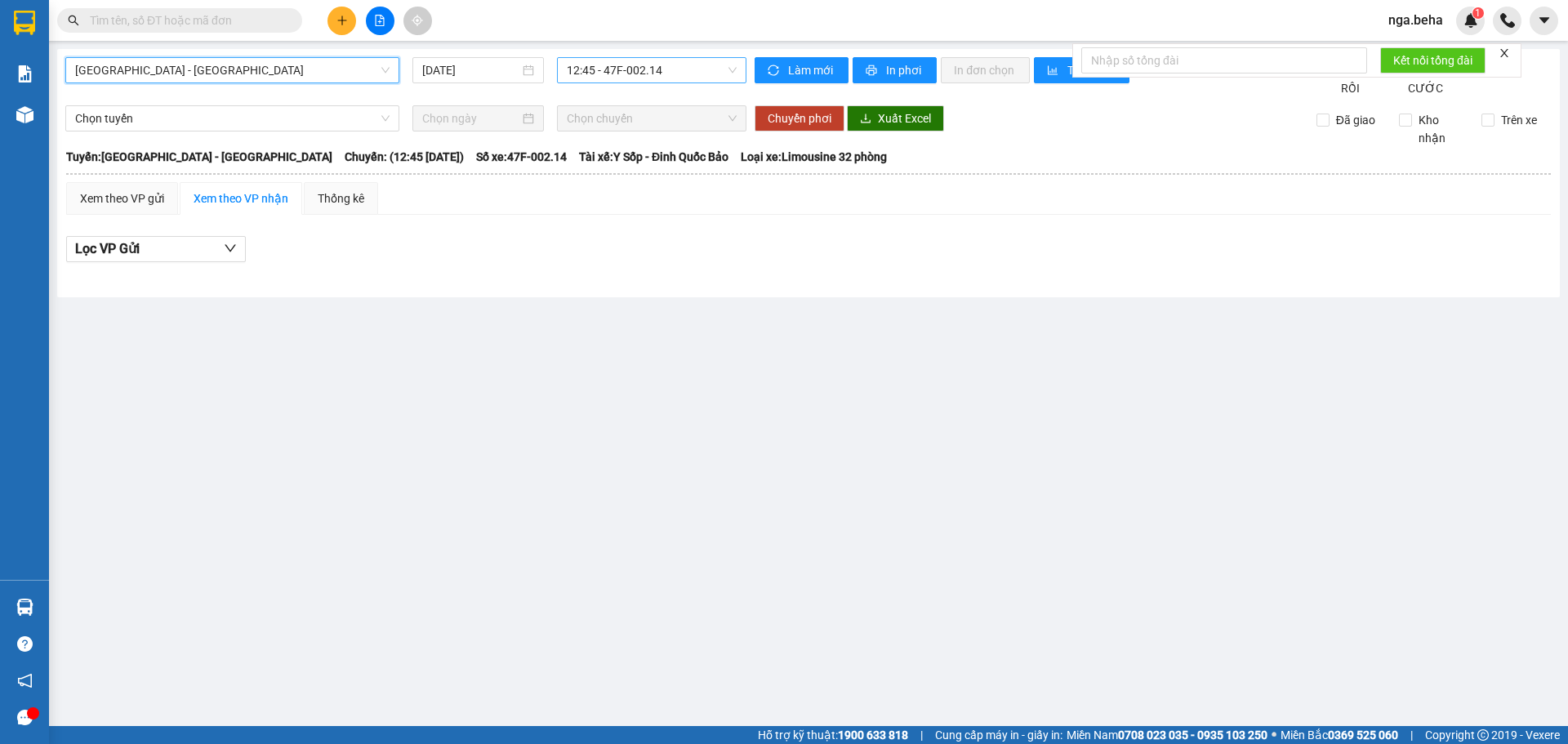
click at [688, 76] on span "12:45 - 47F-002.14" at bounding box center [651, 70] width 170 height 24
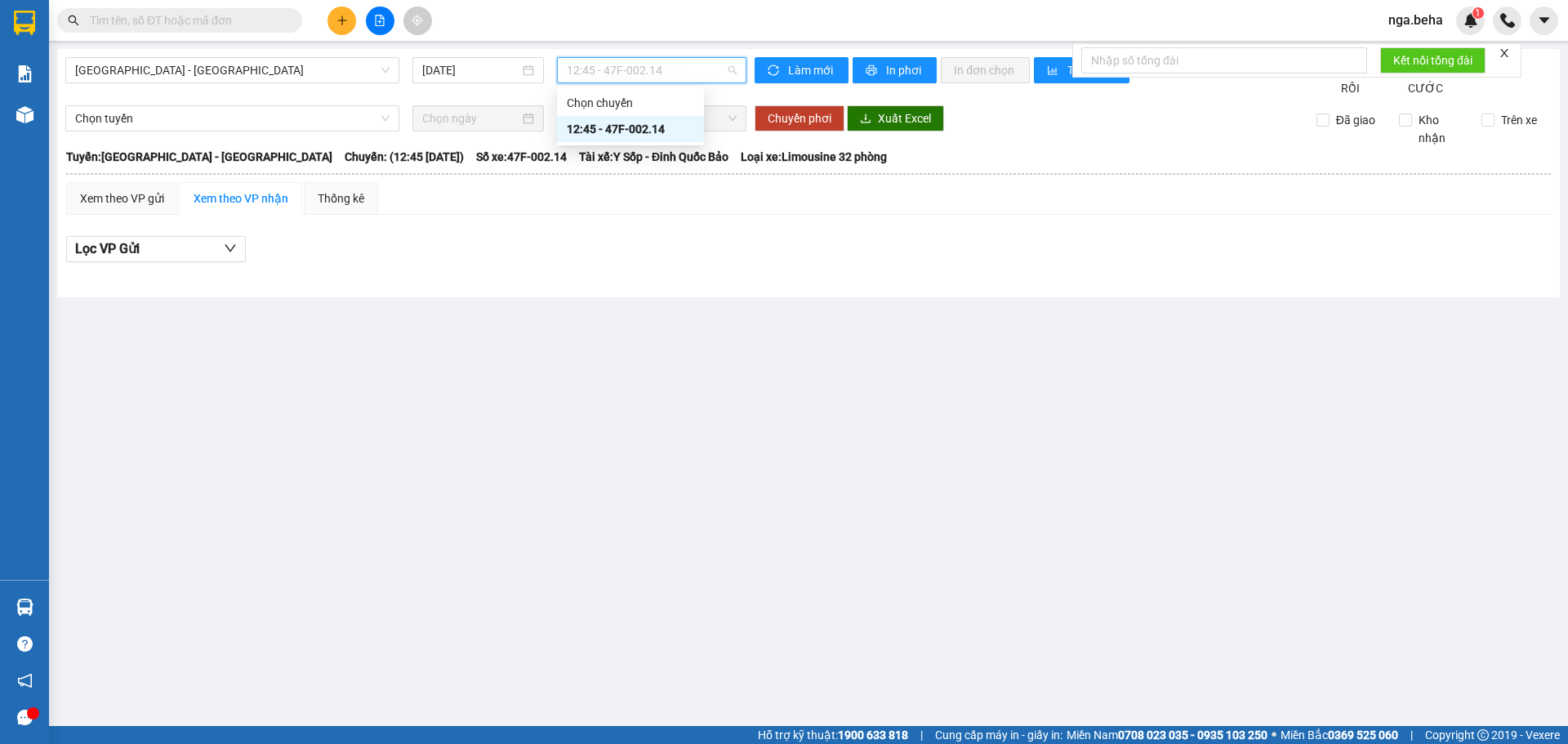
click at [641, 135] on div "12:45 - 47F-002.14" at bounding box center [630, 128] width 127 height 18
click at [198, 69] on span "Phú Yên - Đắk Lắk" at bounding box center [232, 70] width 314 height 24
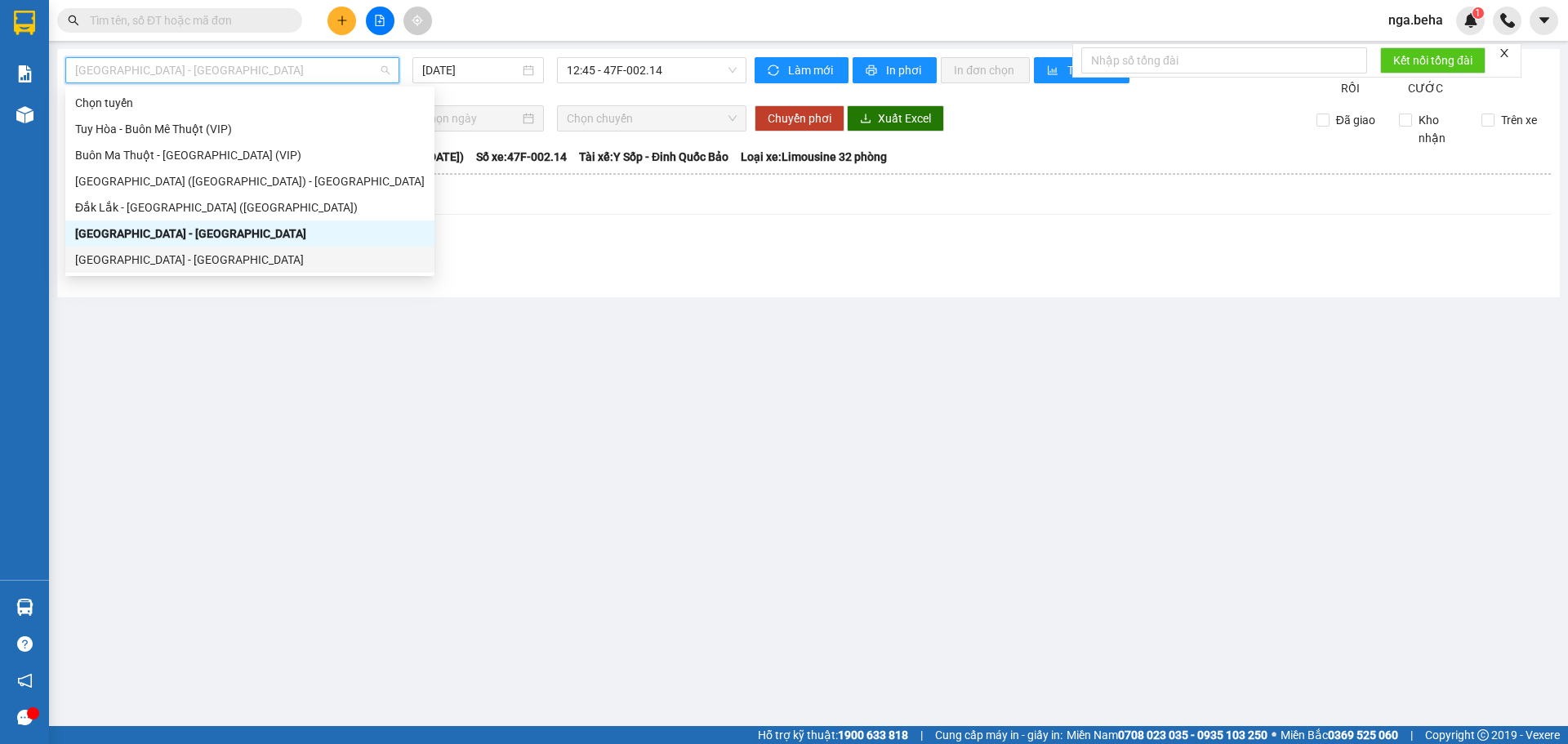
click at [449, 263] on div "Lọc VP Gửi" at bounding box center [809, 250] width 1485 height 27
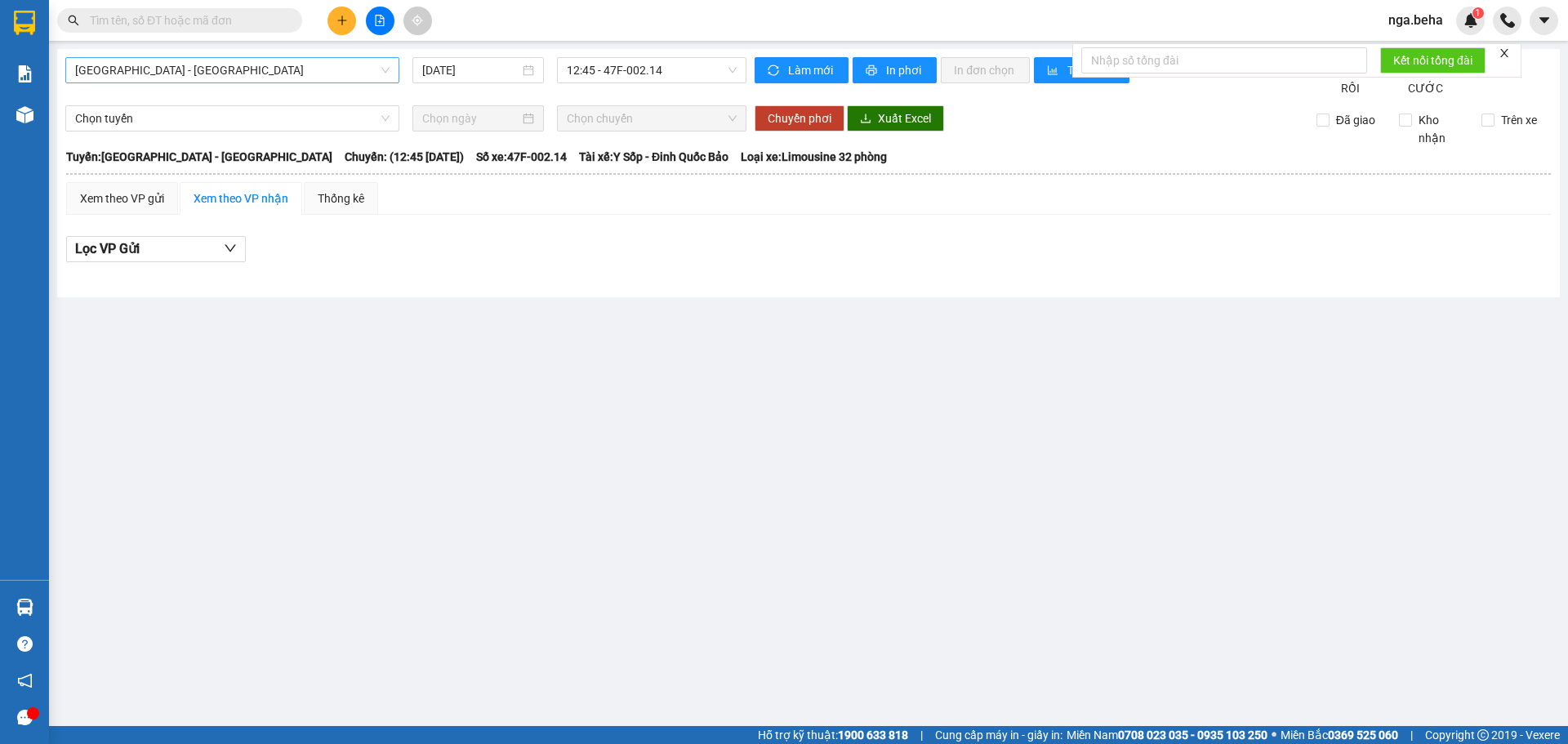
click at [193, 70] on span "Phú Yên - Đắk Lắk" at bounding box center [232, 70] width 314 height 24
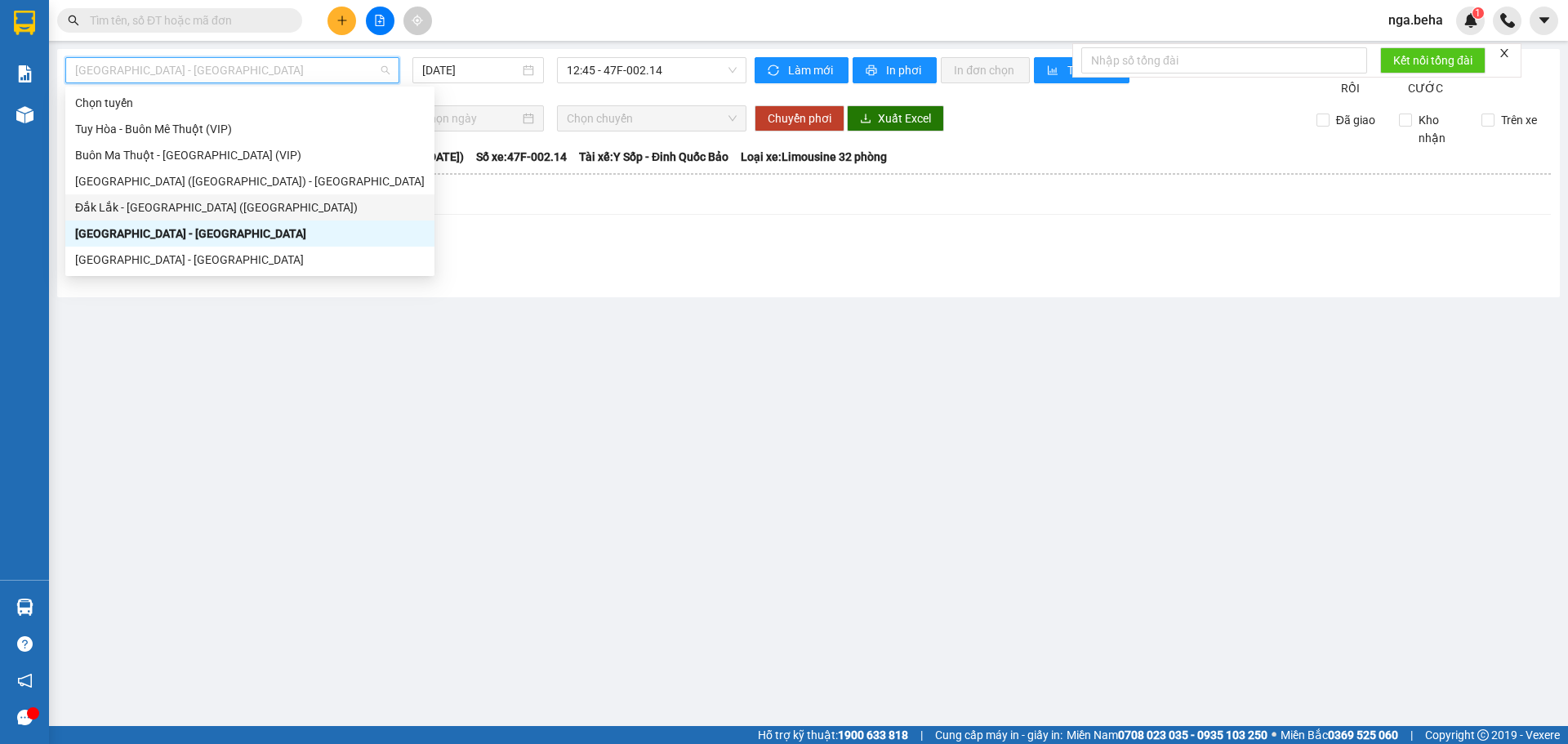
click at [185, 208] on div "Đắk Lắk - Phú Yên (SC)" at bounding box center [250, 207] width 349 height 18
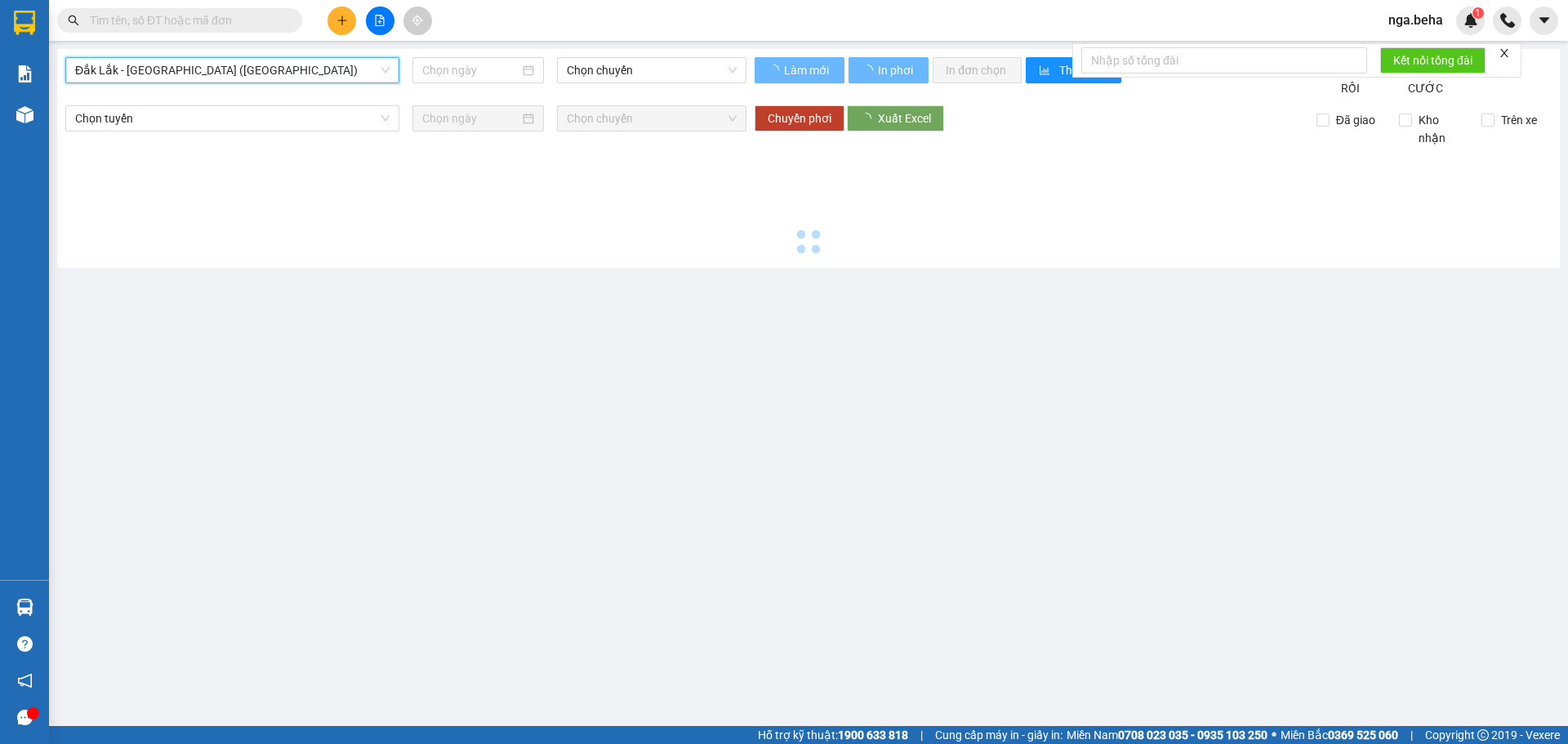
type input "[DATE]"
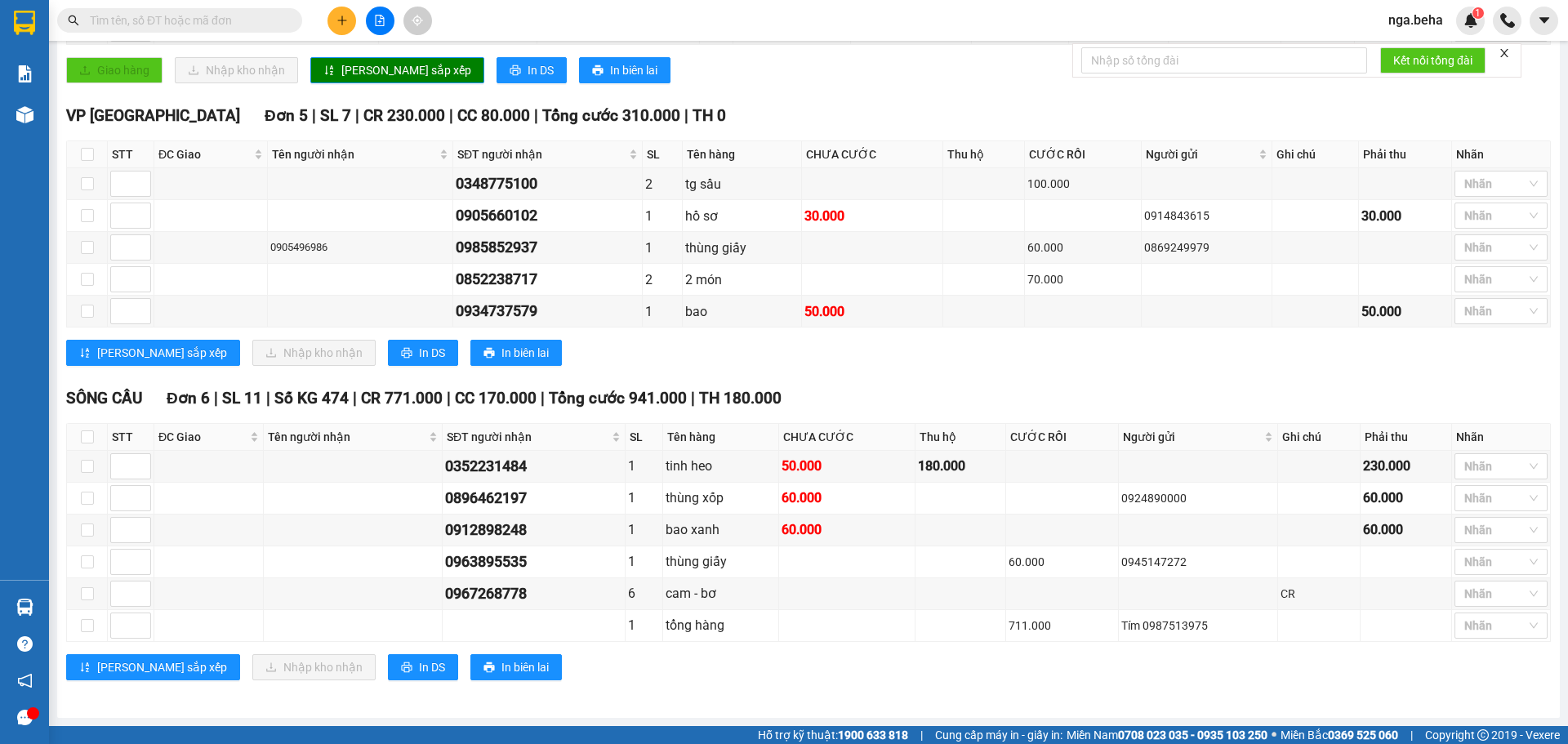
scroll to position [575, 0]
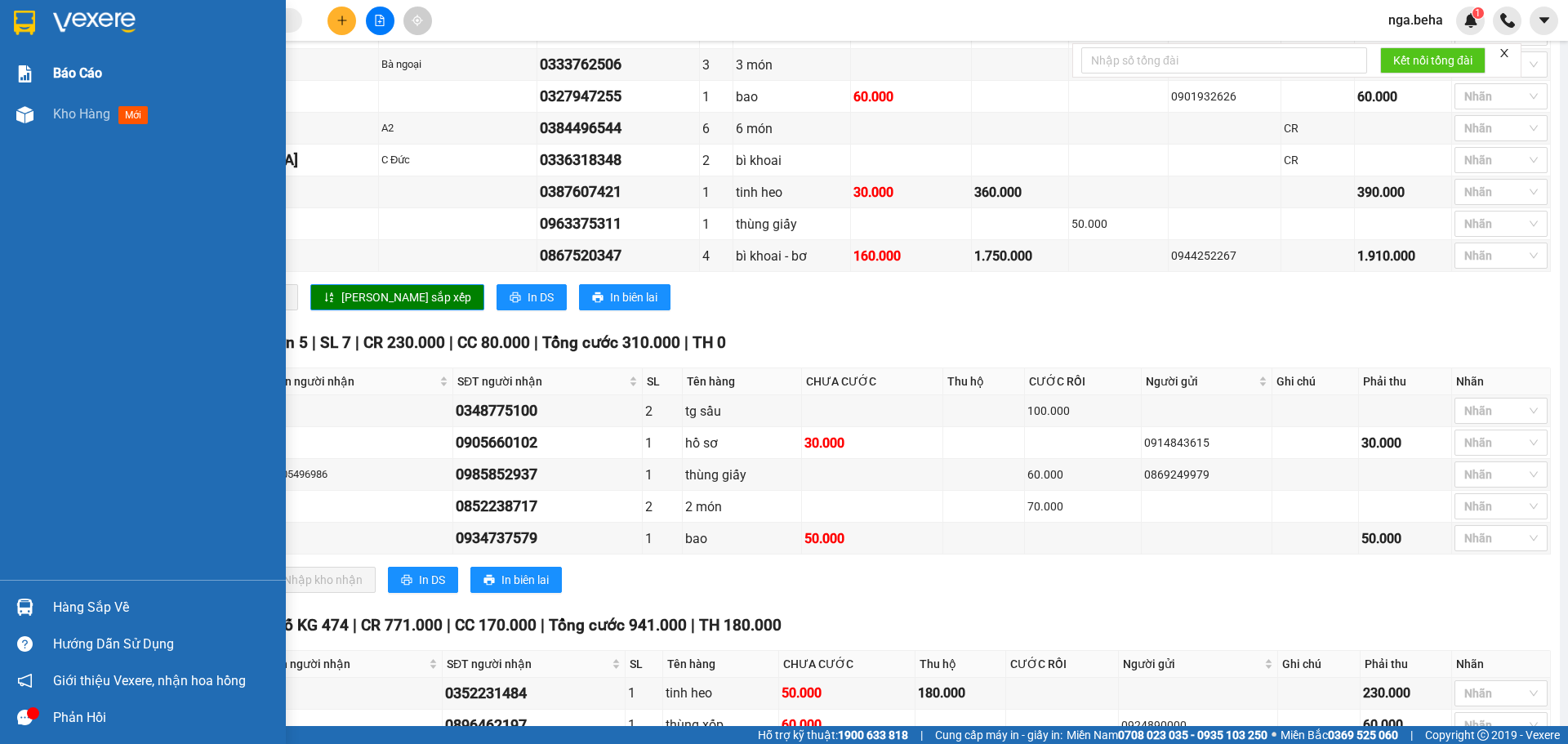
click at [38, 78] on div at bounding box center [25, 74] width 28 height 28
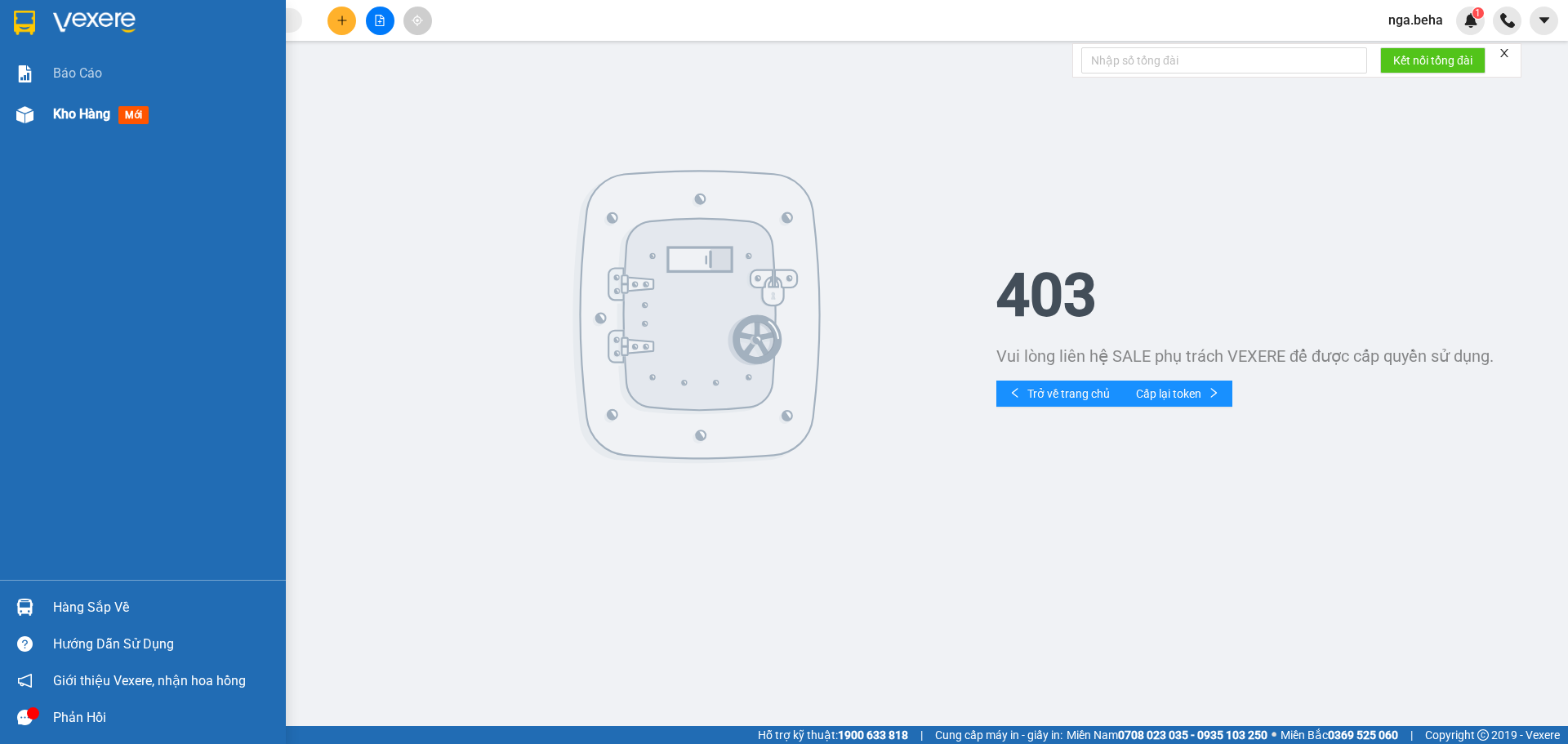
click at [31, 101] on div at bounding box center [25, 115] width 28 height 28
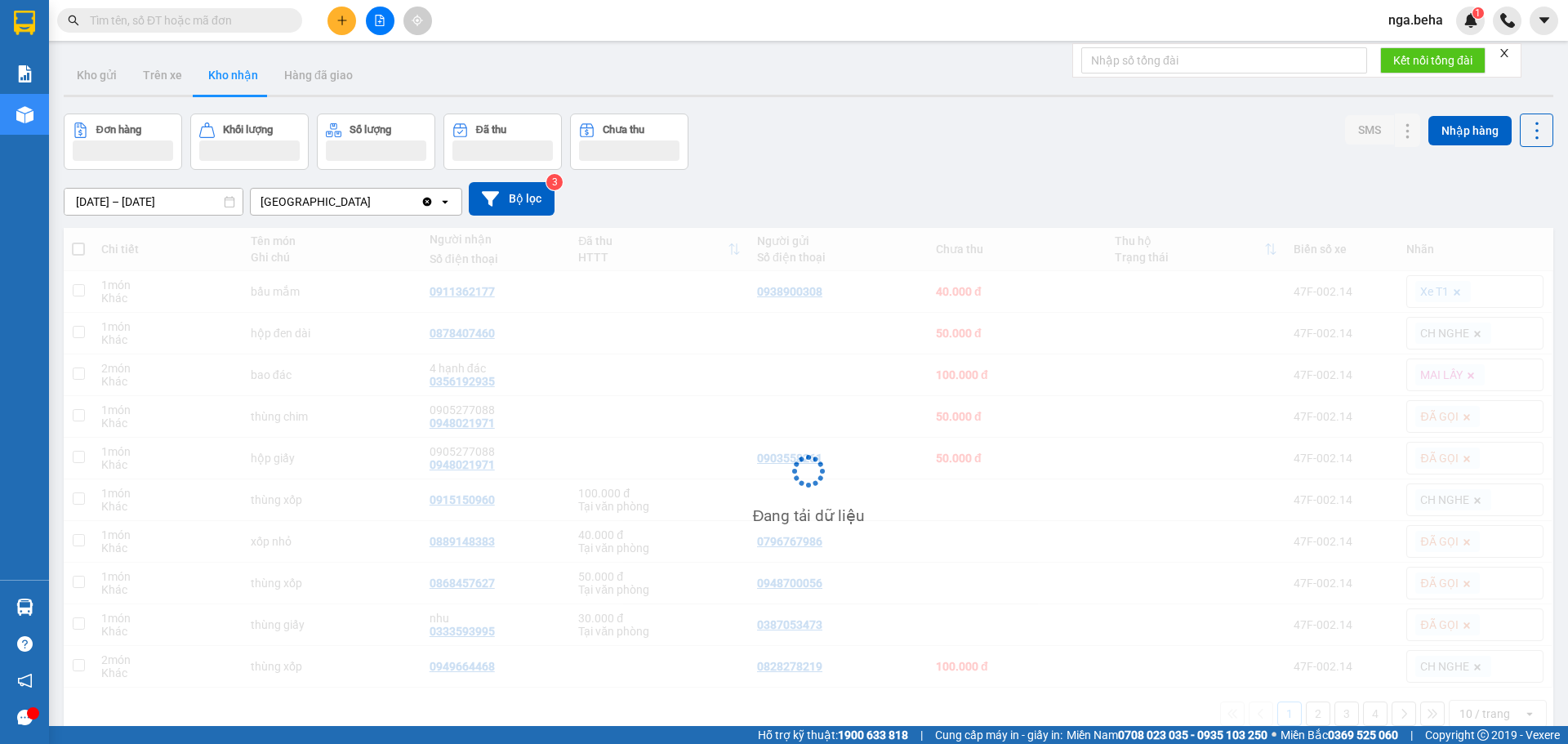
scroll to position [75, 0]
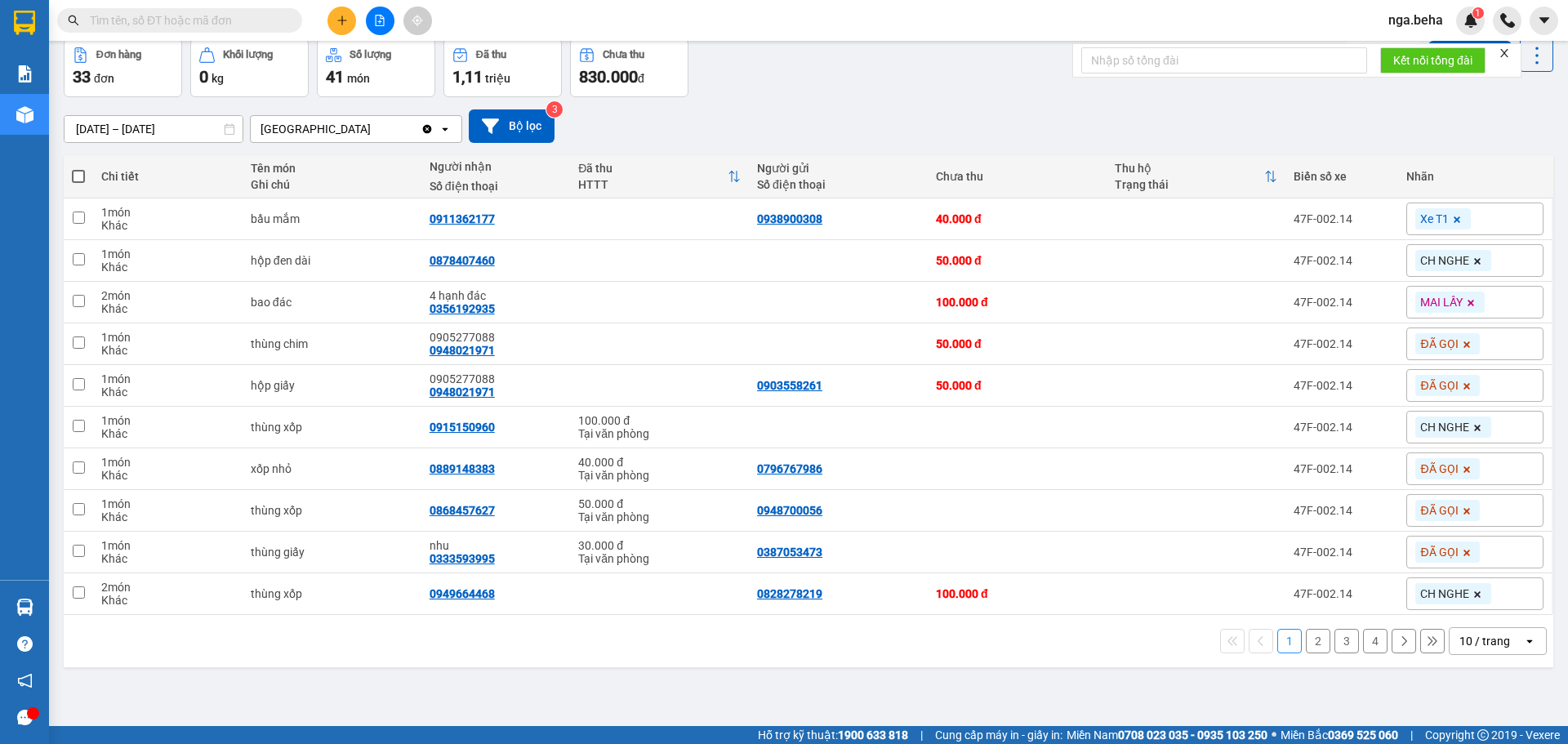
click at [1496, 643] on div "10 / trang" at bounding box center [1485, 640] width 50 height 16
drag, startPoint x: 1498, startPoint y: 605, endPoint x: 932, endPoint y: 513, distance: 573.4
click at [1498, 606] on span "100 / trang" at bounding box center [1479, 604] width 59 height 16
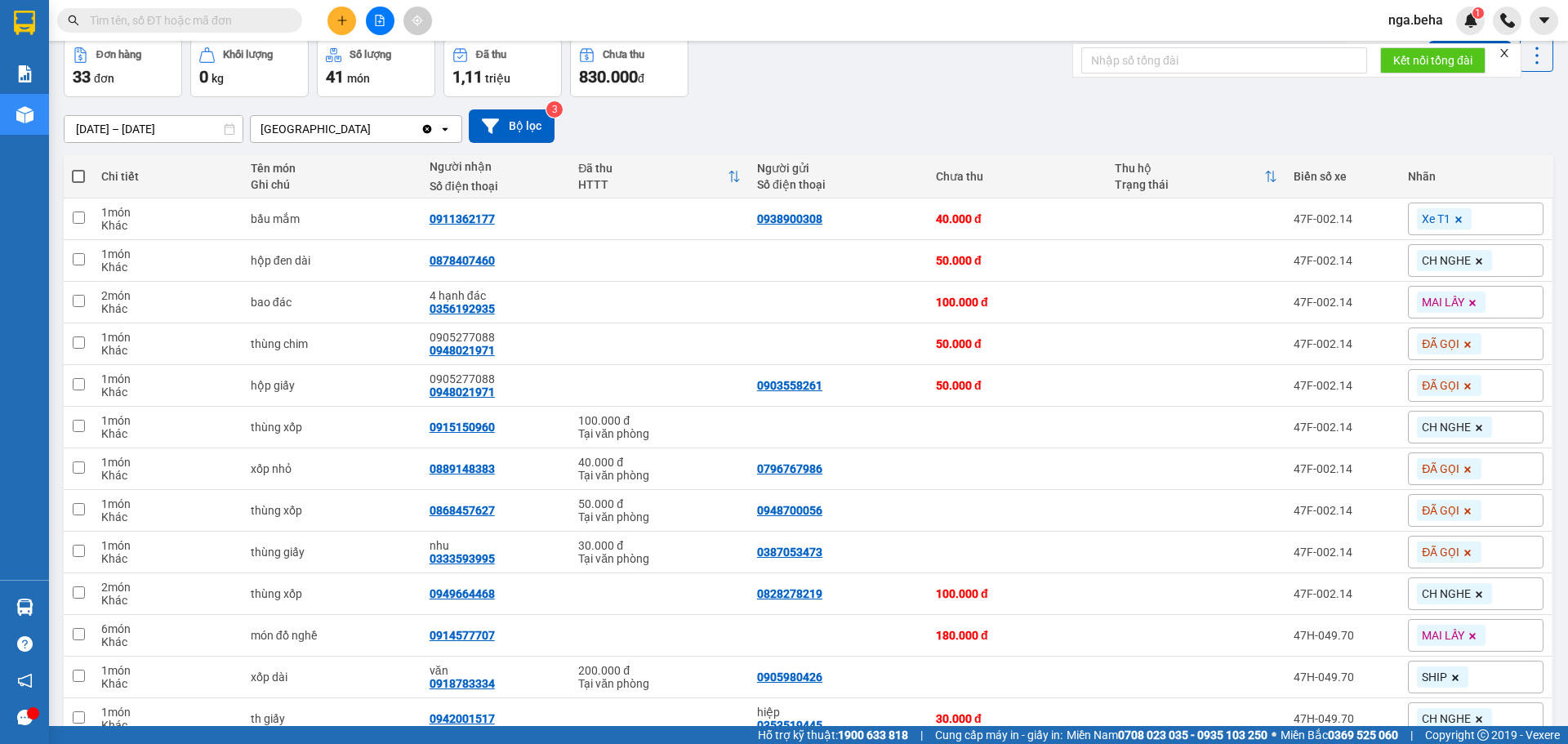
click at [75, 175] on span at bounding box center [79, 177] width 13 height 13
click at [79, 168] on input "checkbox" at bounding box center [79, 168] width 0 height 0
checkbox input "true"
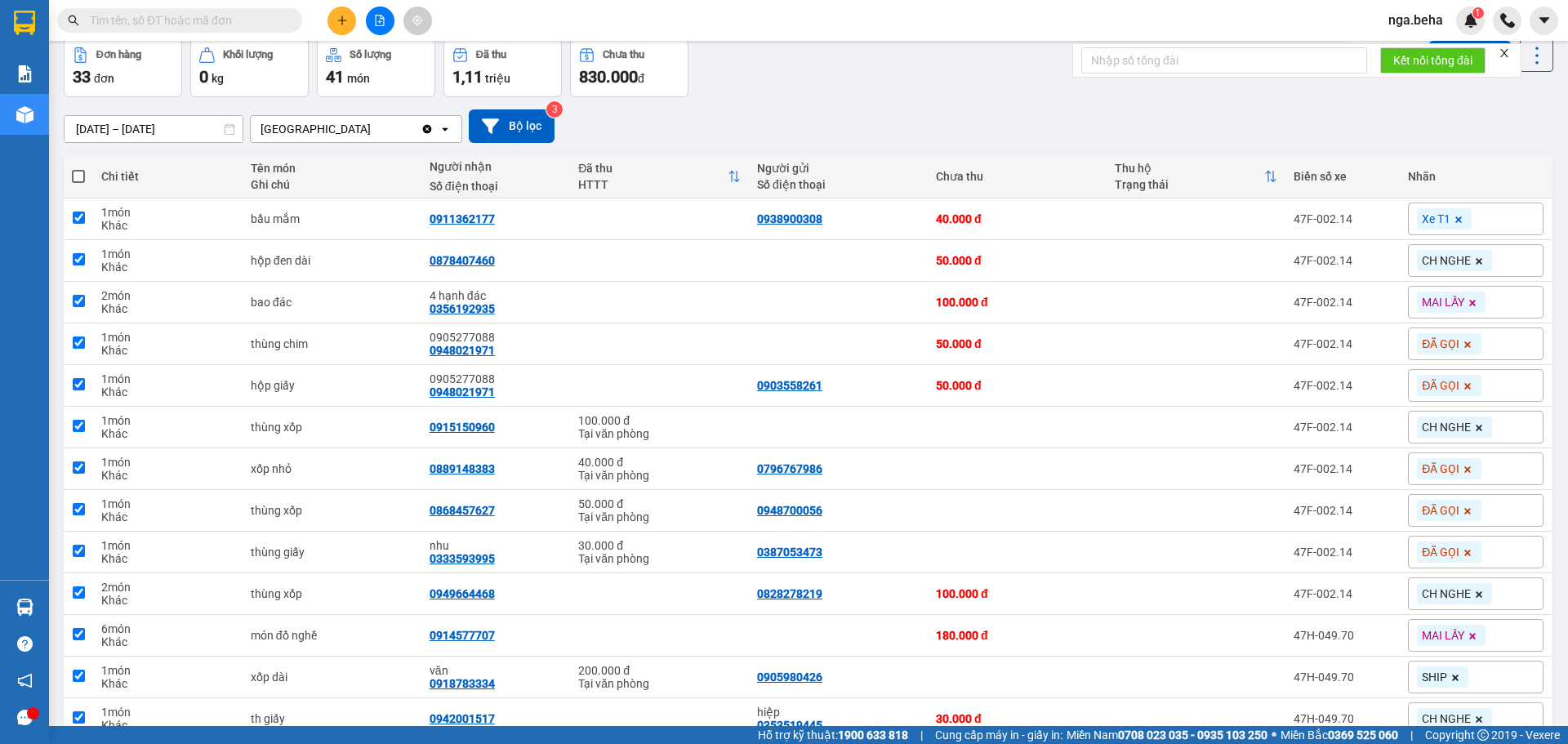
checkbox input "true"
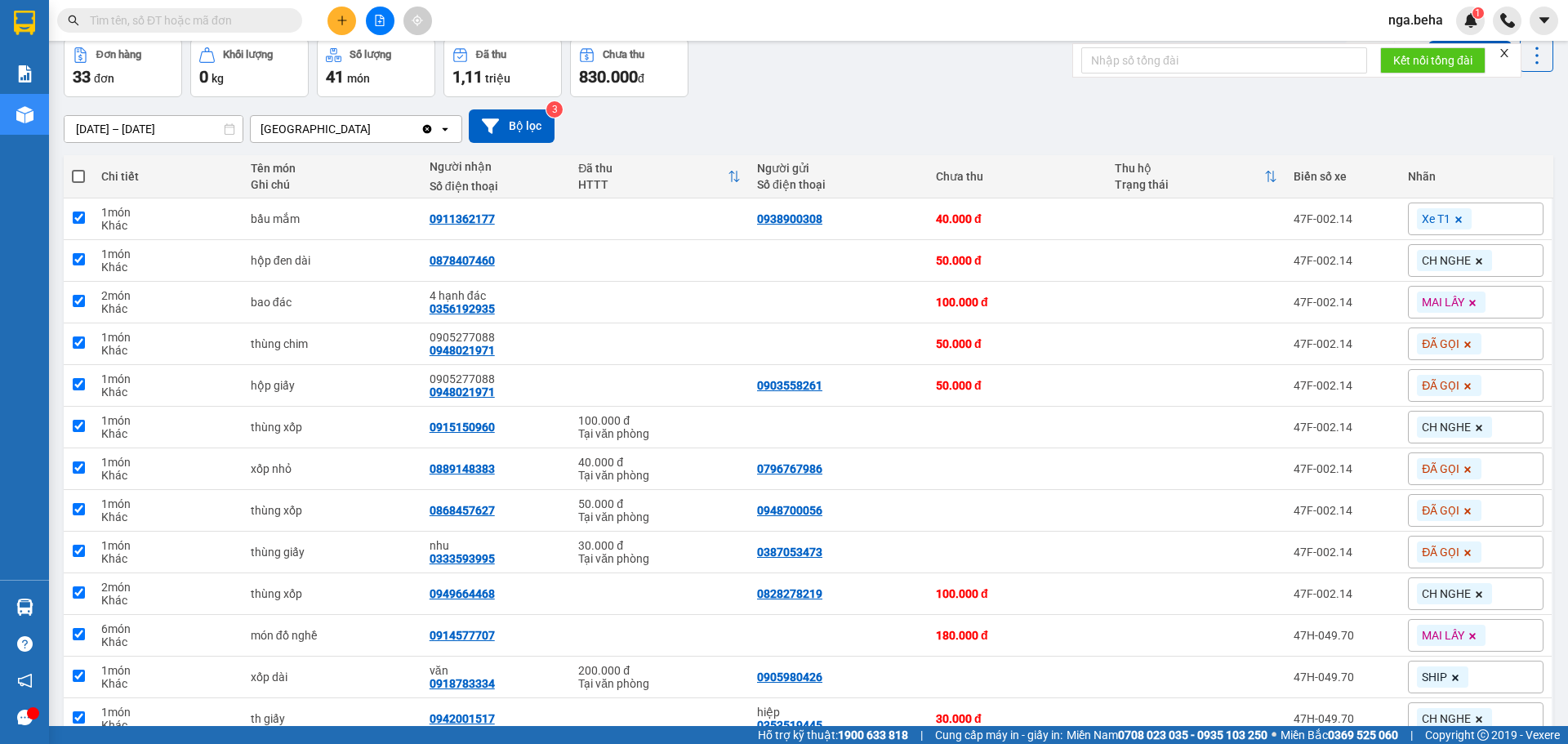
checkbox input "true"
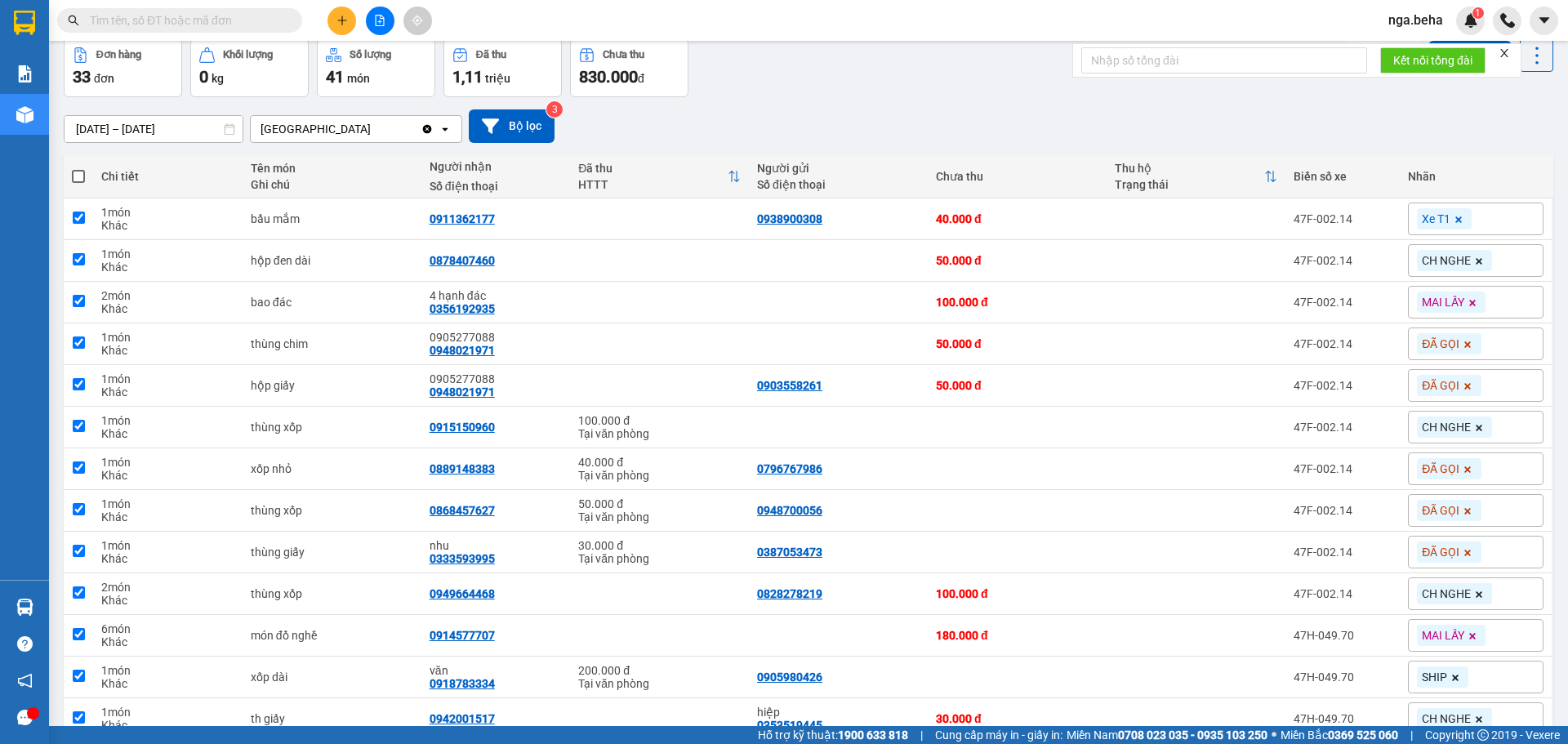
checkbox input "true"
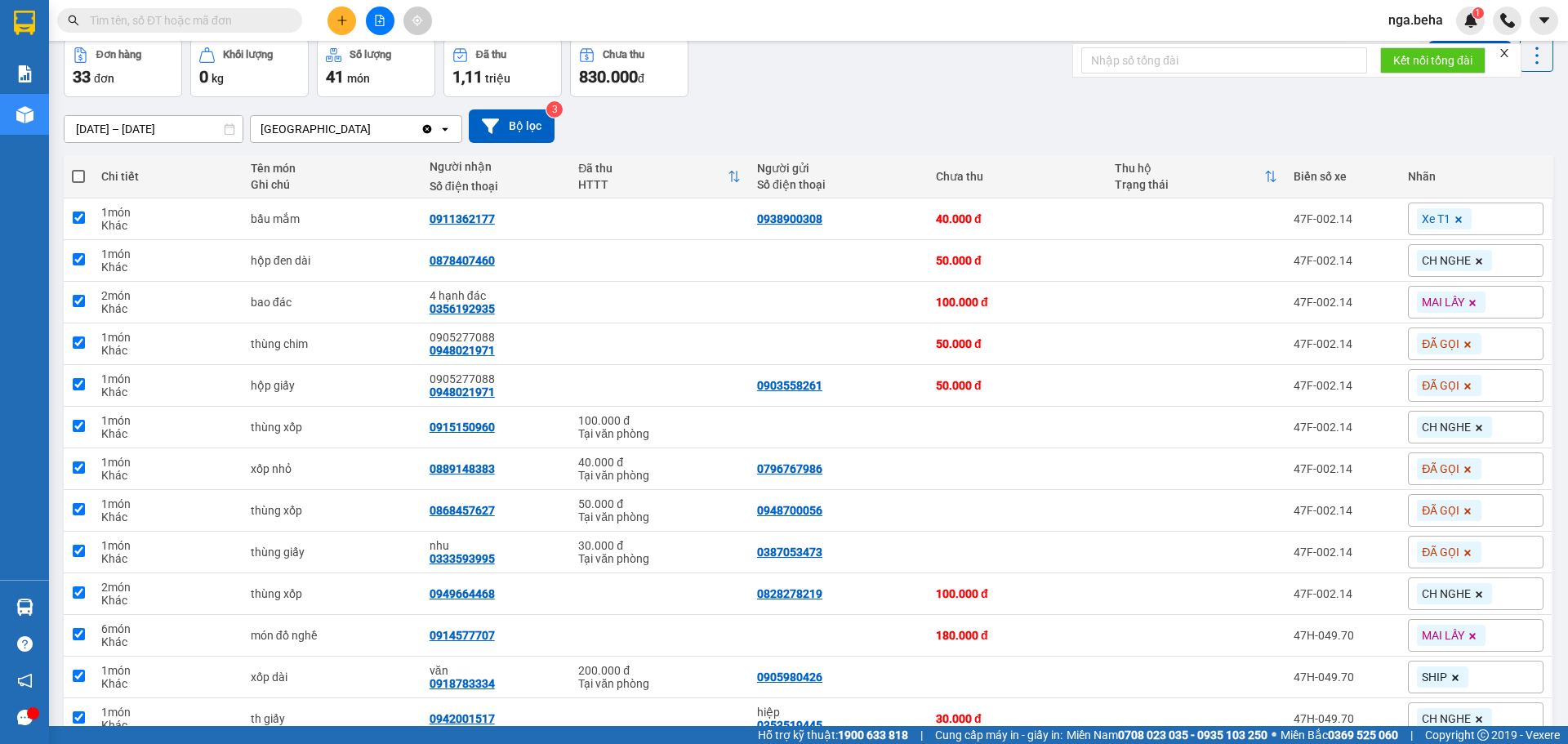
checkbox input "true"
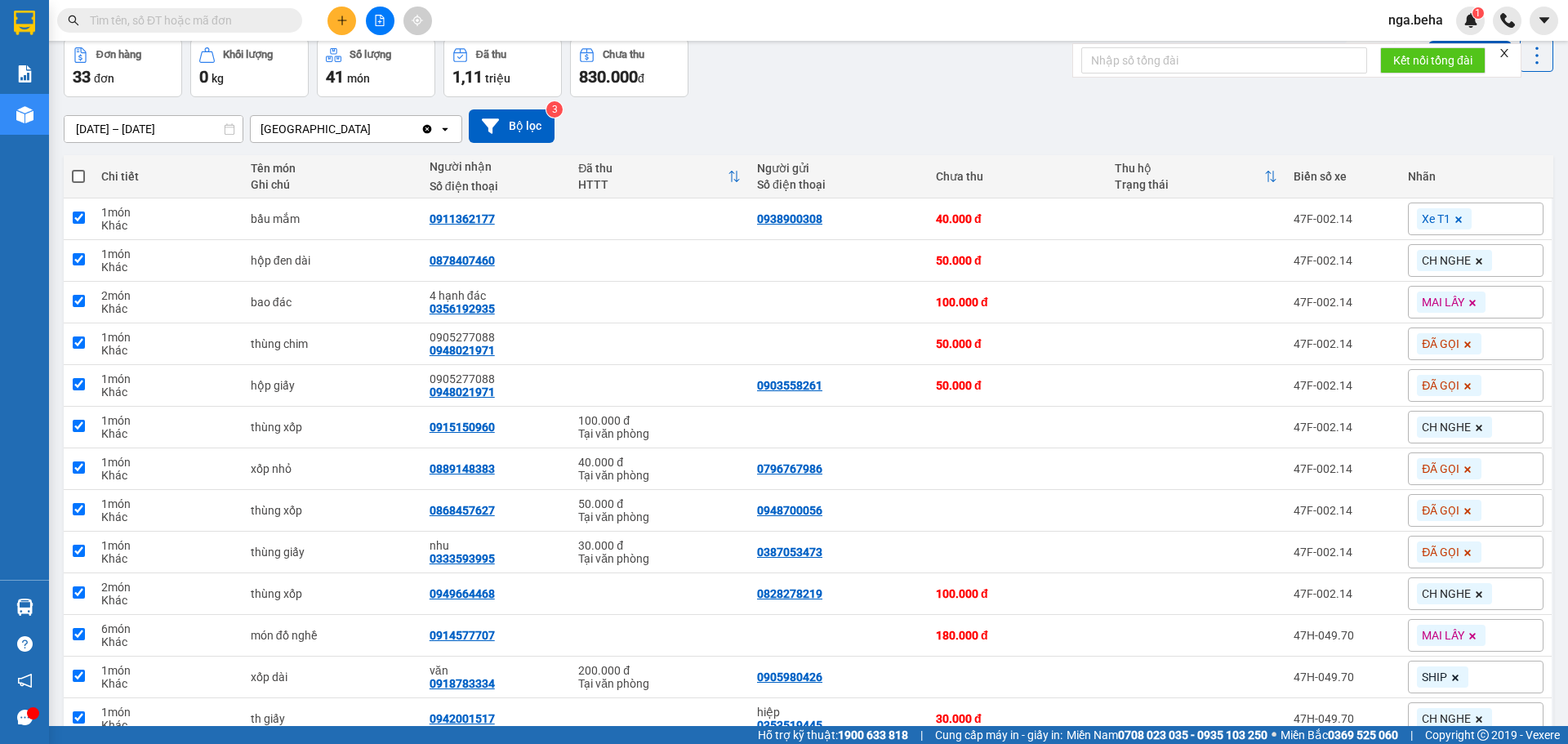
checkbox input "true"
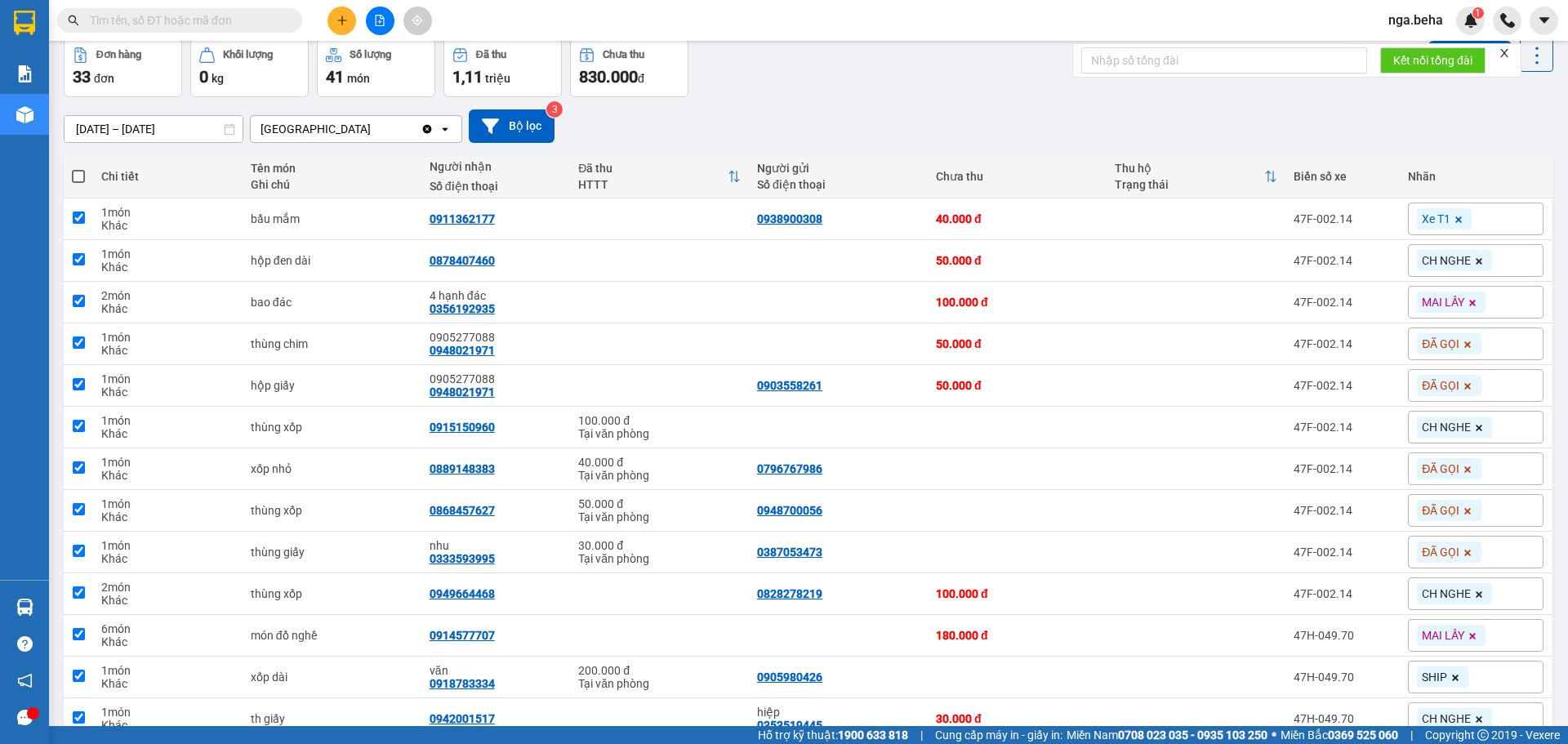
checkbox input "true"
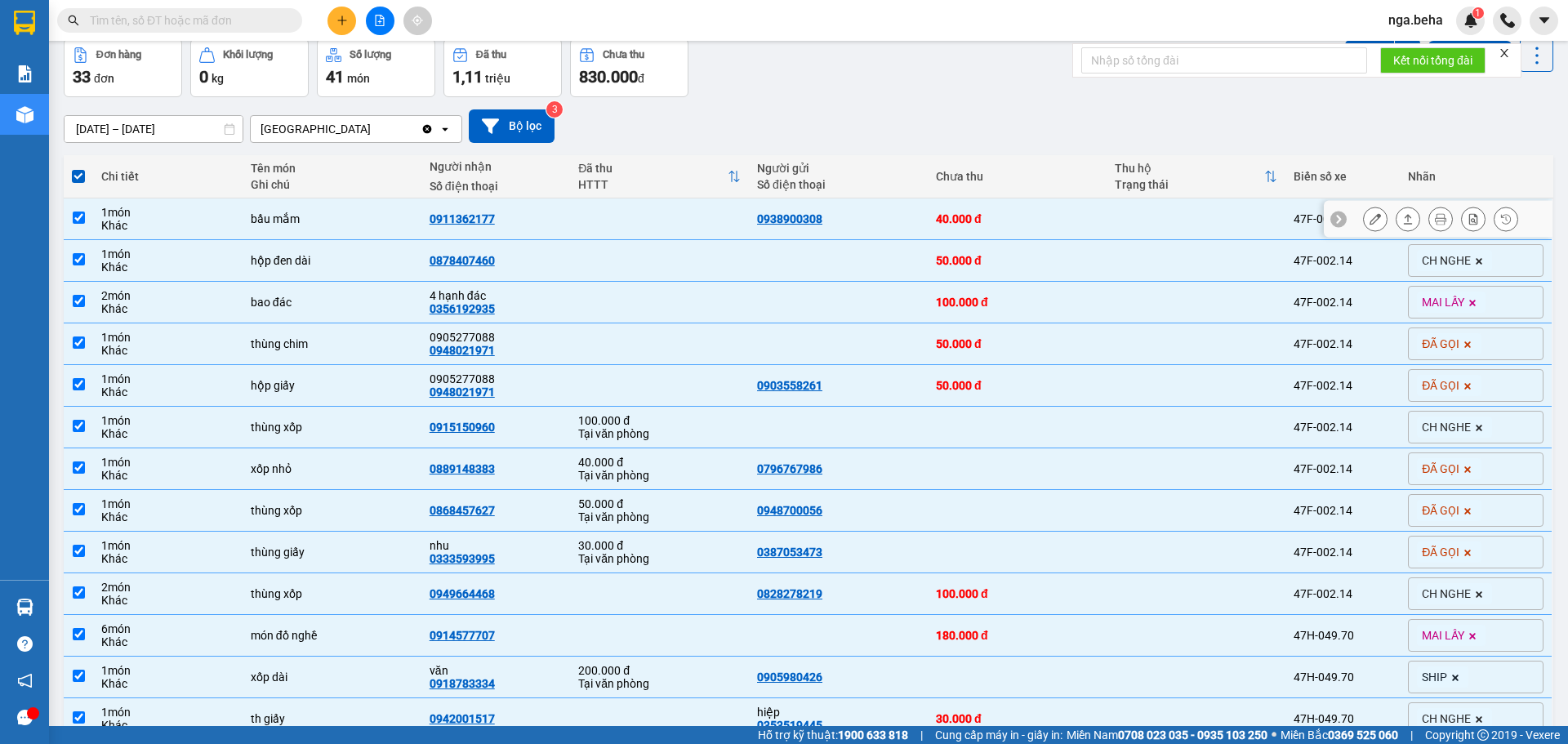
scroll to position [0, 0]
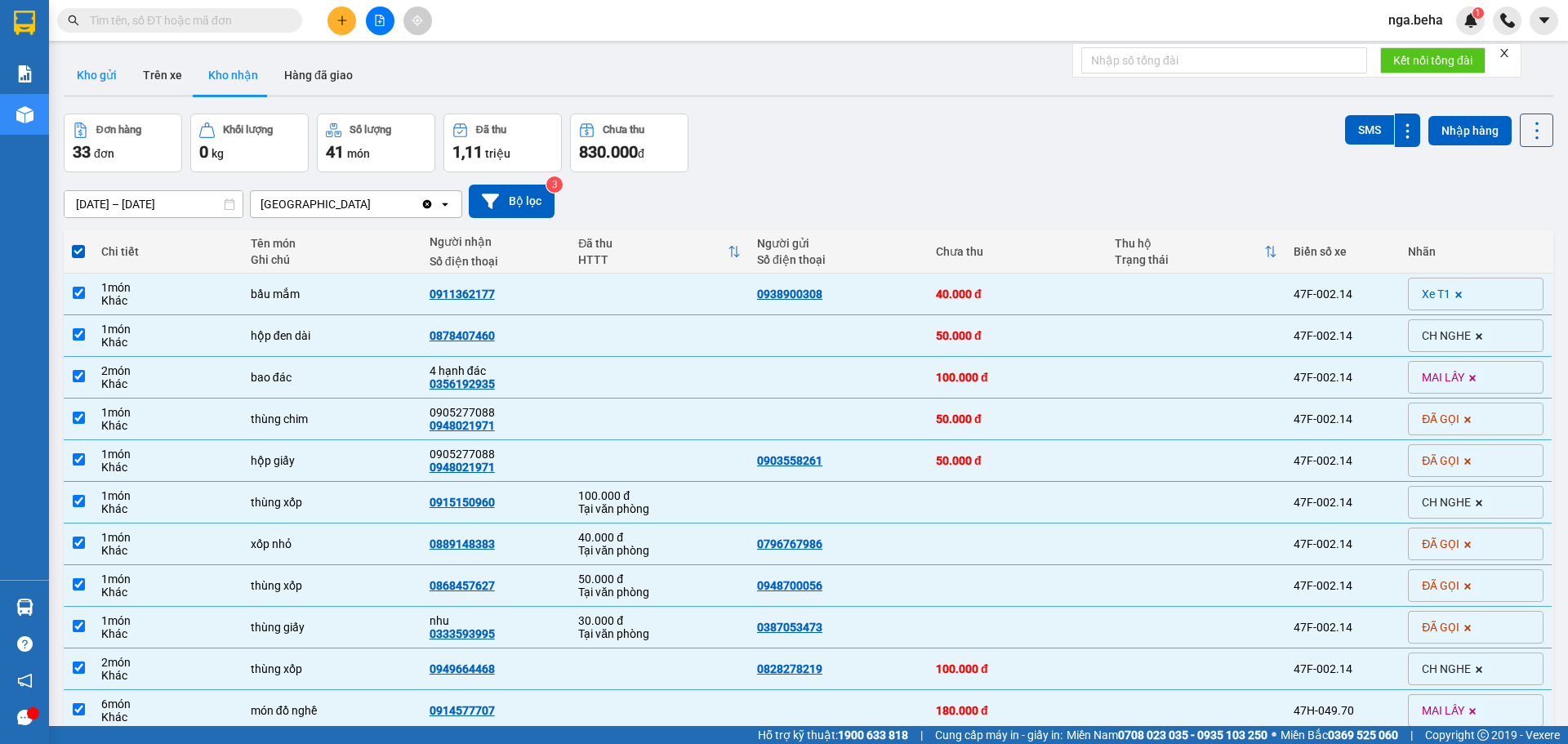
click at [80, 75] on button "Kho gửi" at bounding box center [96, 75] width 66 height 39
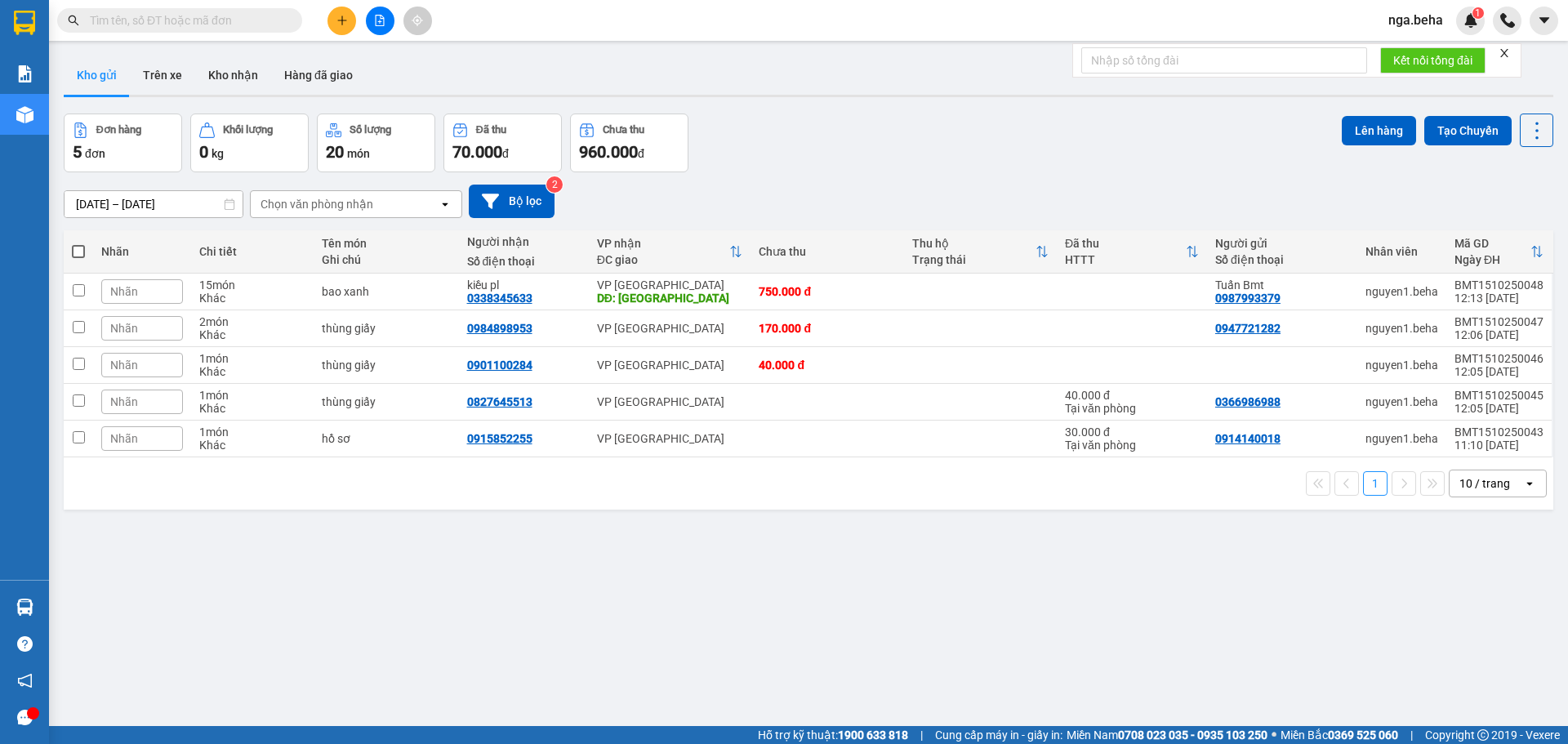
click at [1494, 485] on div "10 / trang" at bounding box center [1485, 483] width 50 height 16
click at [80, 250] on span at bounding box center [79, 251] width 13 height 13
click at [79, 243] on input "checkbox" at bounding box center [79, 243] width 0 height 0
checkbox input "true"
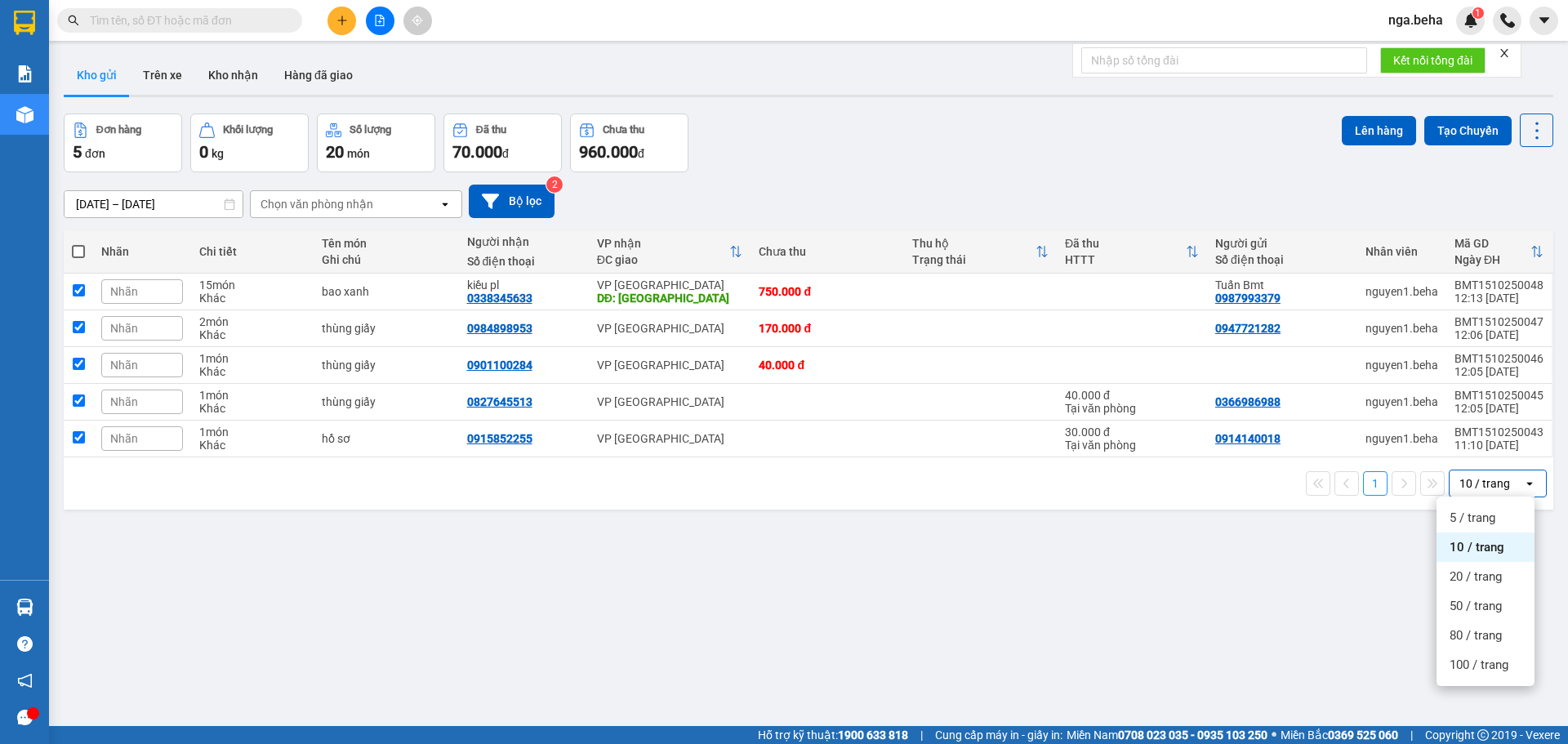
checkbox input "true"
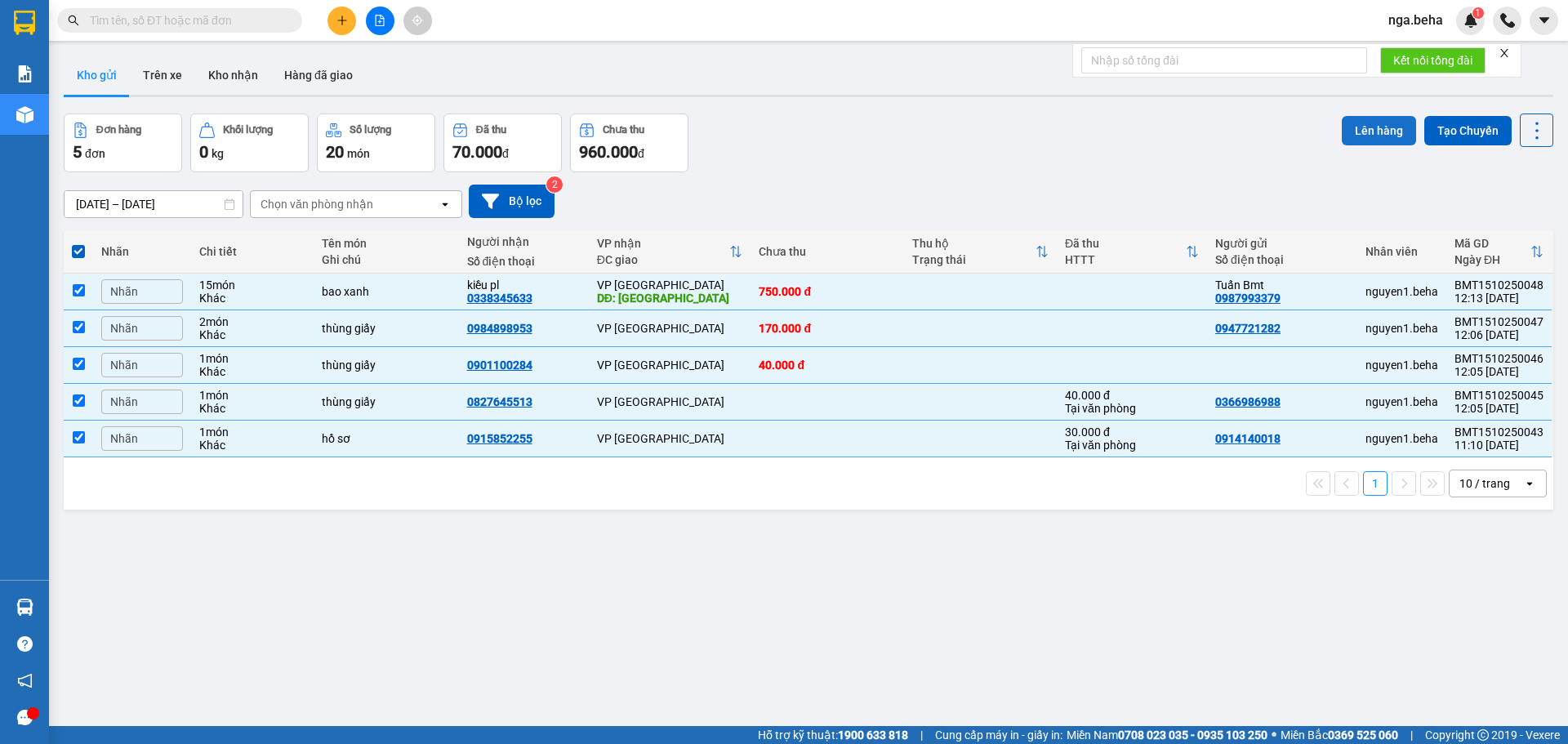
click at [1376, 140] on button "Lên hàng" at bounding box center [1379, 130] width 75 height 29
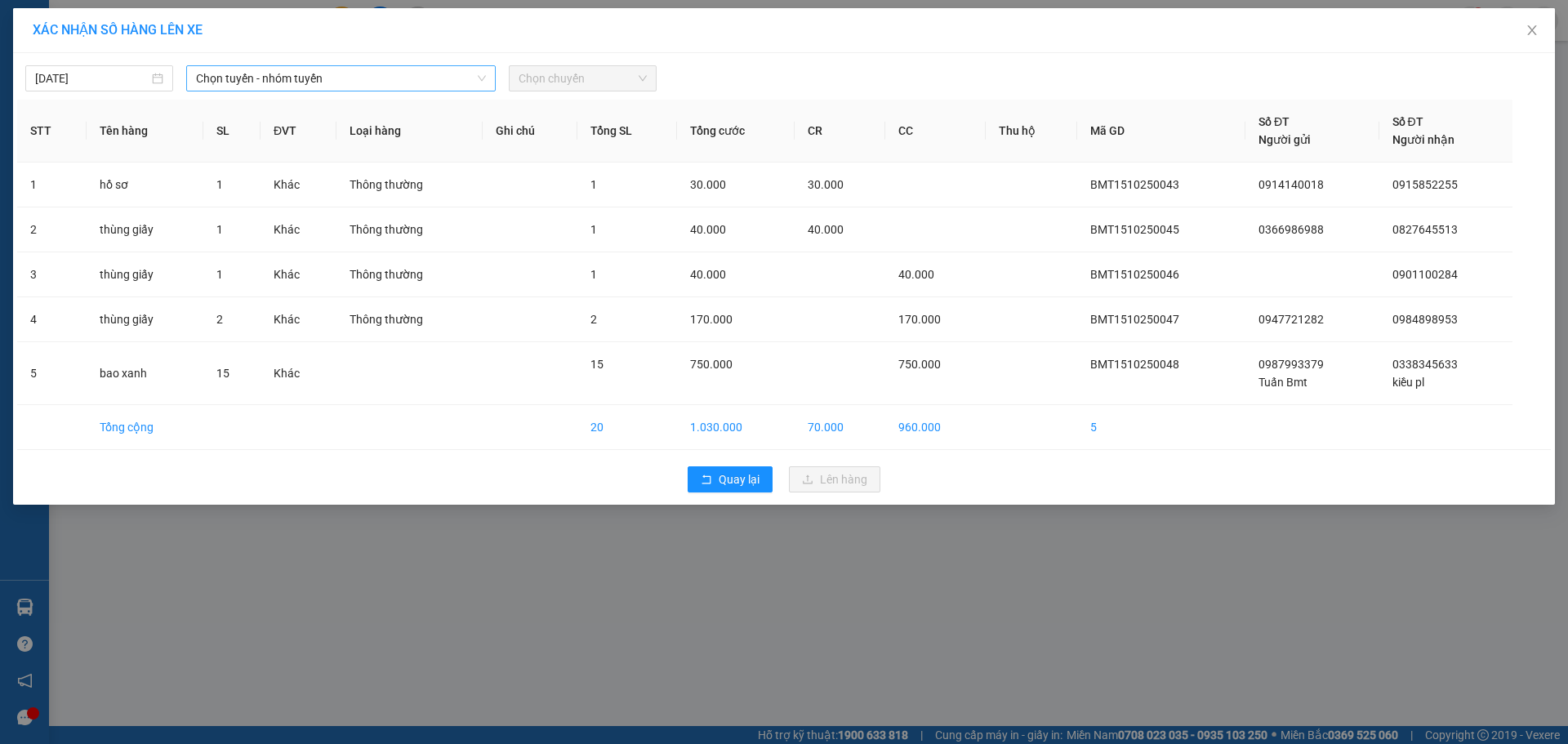
drag, startPoint x: 247, startPoint y: 96, endPoint x: 255, endPoint y: 90, distance: 10.0
click at [248, 96] on div "15/10/2025 Chọn tuyến - nhóm tuyến Chọn chuyến STT Tên hàng SL ĐVT Loại hàng Gh…" at bounding box center [784, 278] width 1542 height 452
click at [268, 85] on span "Chọn tuyến - nhóm tuyến" at bounding box center [341, 78] width 290 height 24
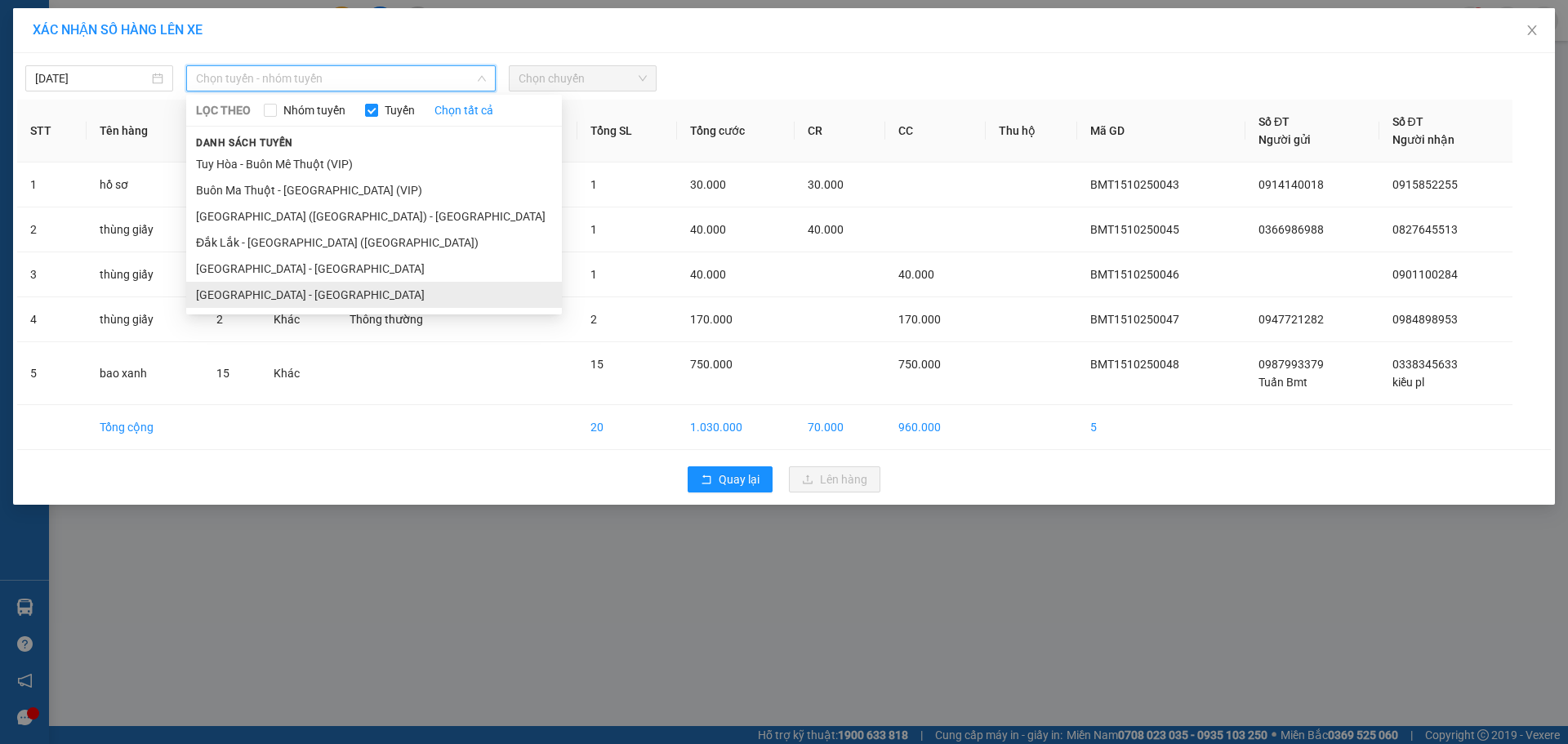
click at [286, 302] on li "Đắk Lắk - Phú Yên" at bounding box center [374, 294] width 375 height 26
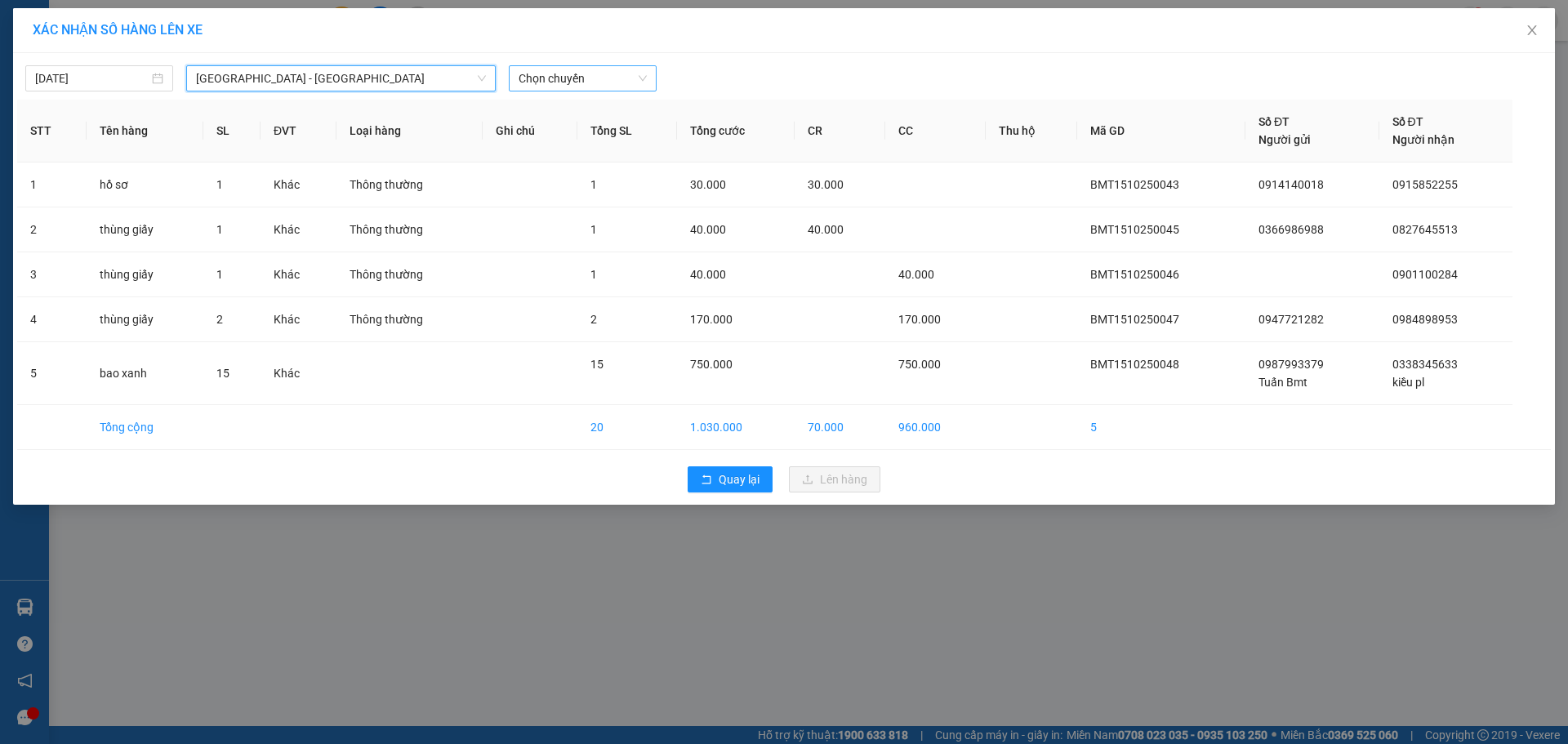
click at [589, 87] on span "Chọn chuyến" at bounding box center [582, 78] width 128 height 24
click at [586, 134] on div "07:00 - 47F-002.14" at bounding box center [582, 137] width 127 height 18
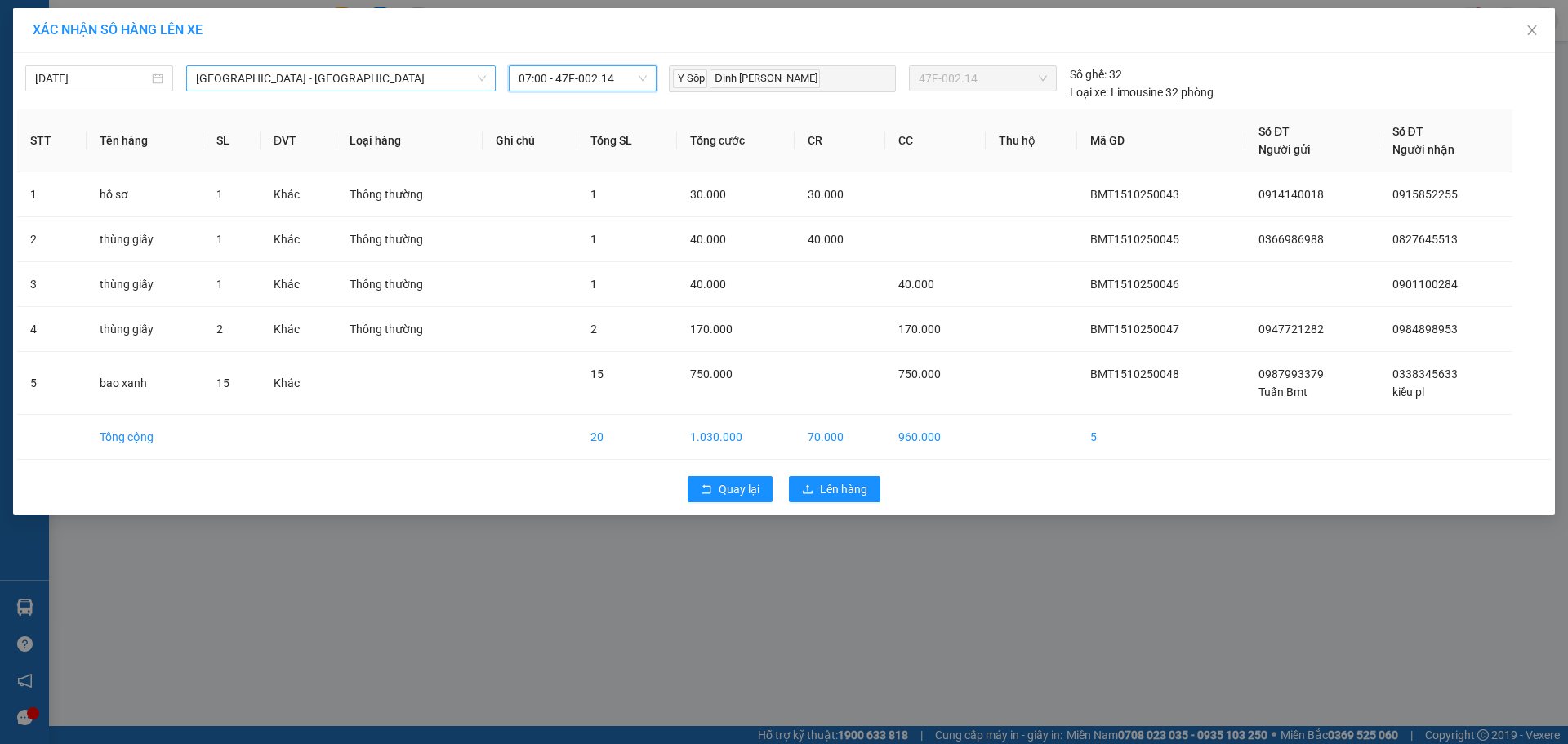
drag, startPoint x: 269, startPoint y: 81, endPoint x: 271, endPoint y: 137, distance: 56.0
click at [270, 81] on span "Đắk Lắk - Phú Yên" at bounding box center [341, 78] width 290 height 24
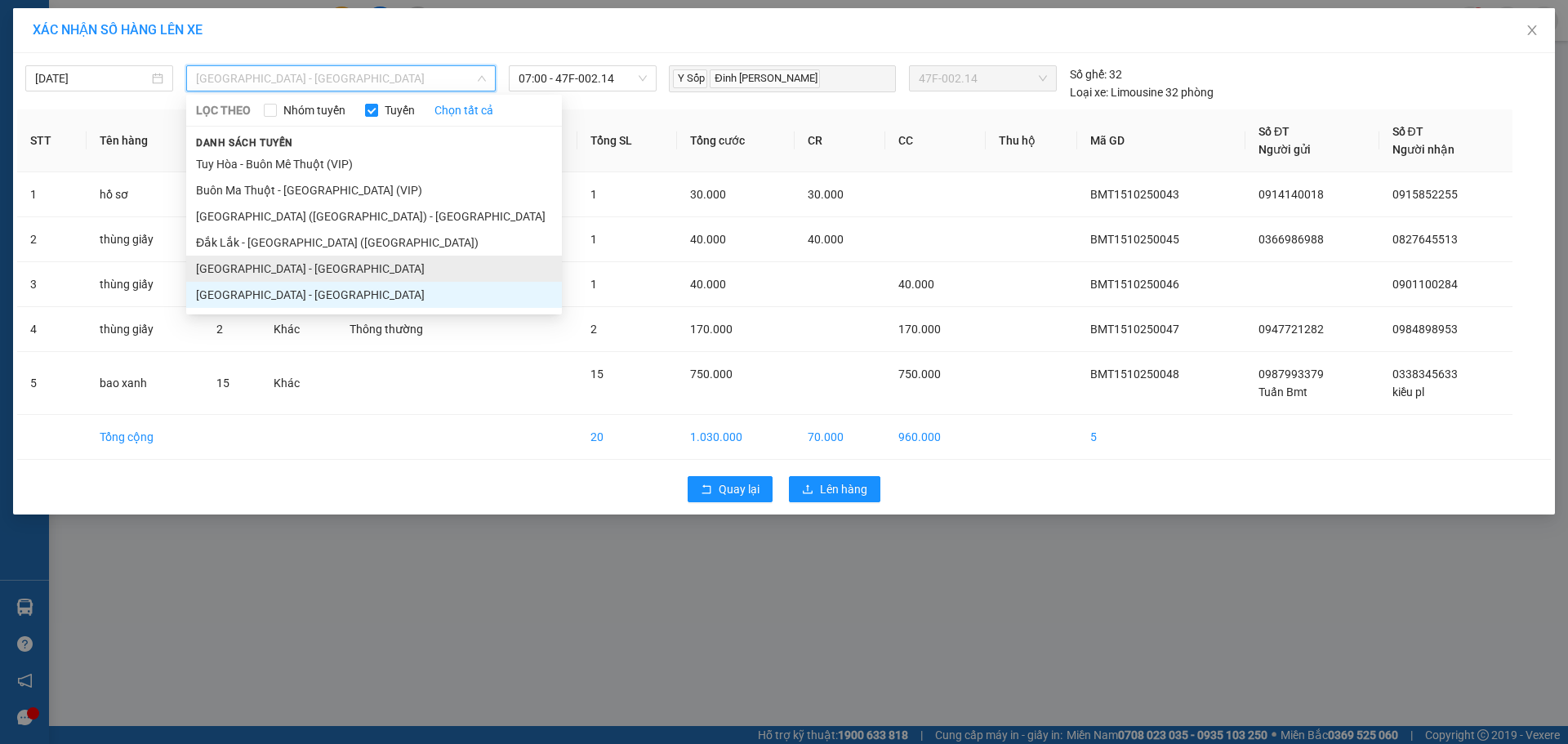
click at [308, 264] on li "Phú Yên - Đắk Lắk" at bounding box center [374, 268] width 375 height 26
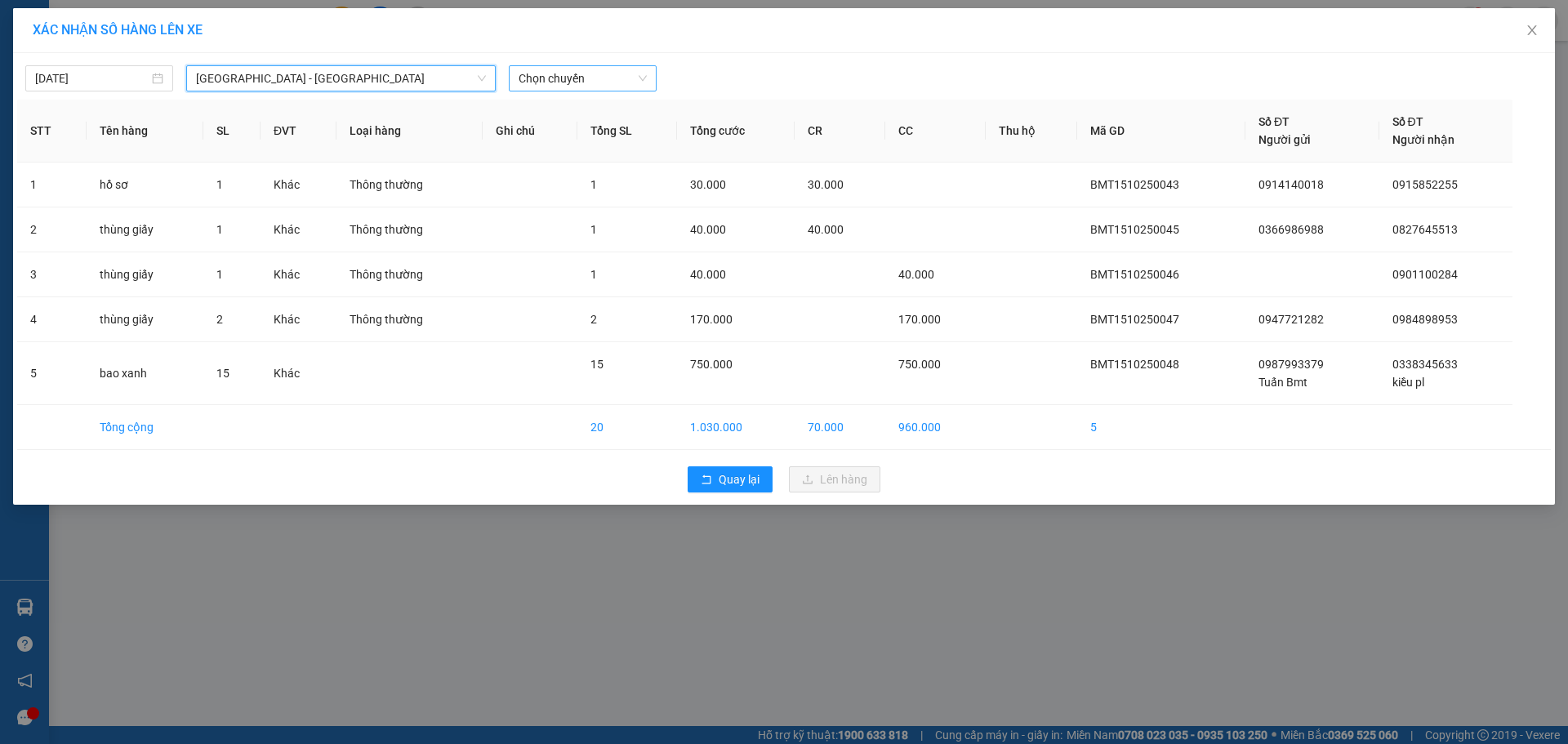
click at [604, 73] on span "Chọn chuyến" at bounding box center [582, 78] width 128 height 24
click at [599, 144] on div "12:45 - 47F-002.14" at bounding box center [582, 137] width 127 height 18
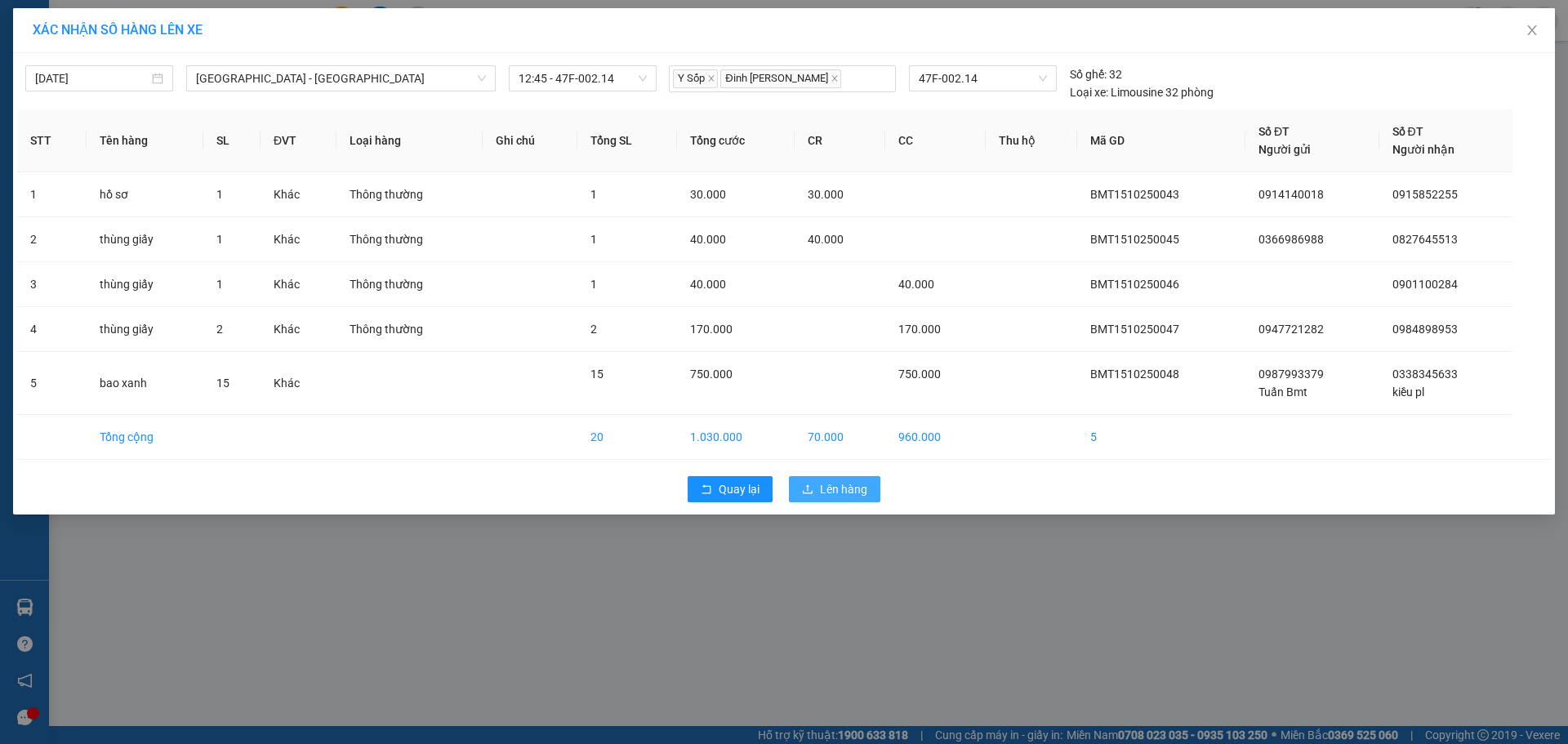
click at [830, 488] on span "Lên hàng" at bounding box center [843, 488] width 48 height 18
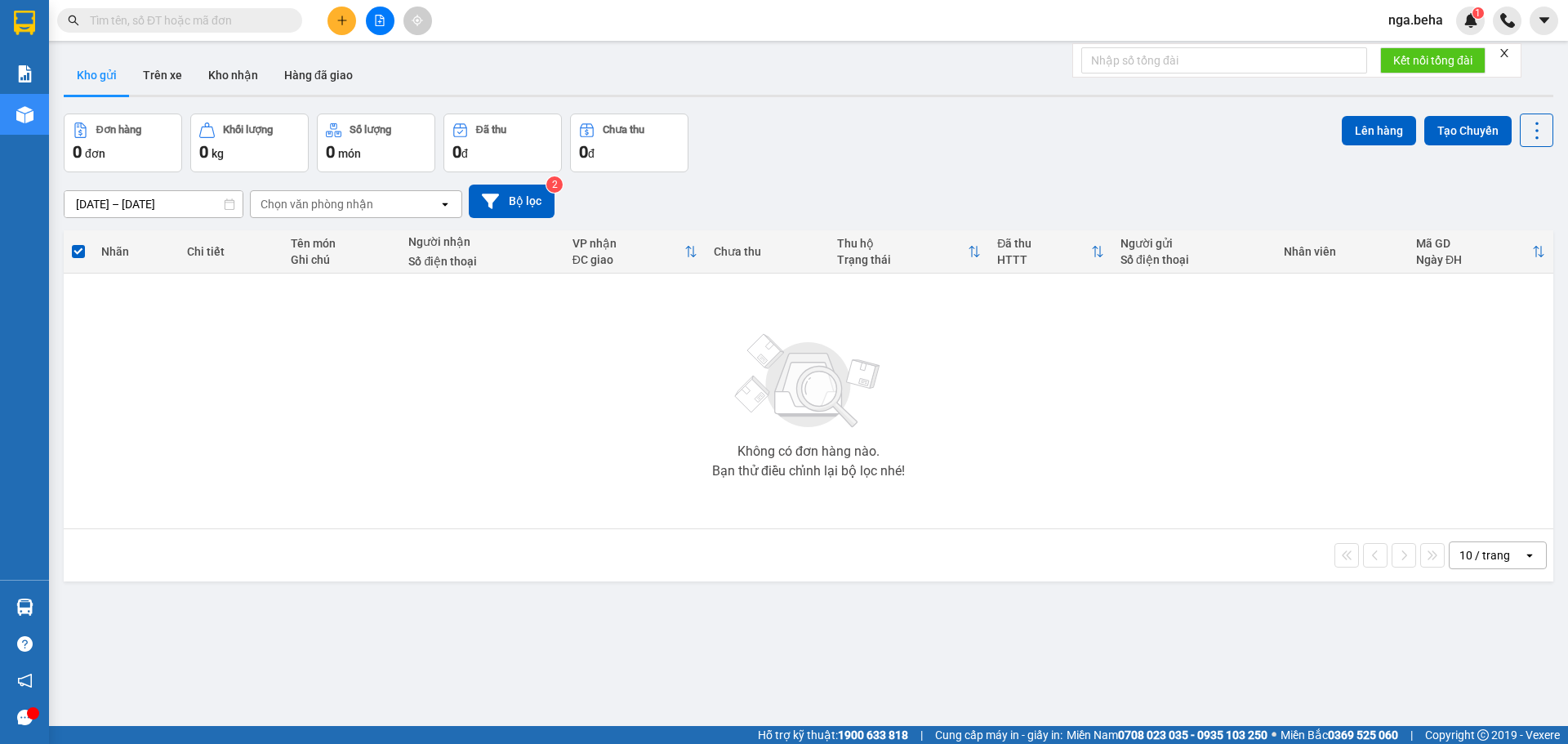
click at [227, 8] on div "Kết quả tìm kiếm ( 0 ) Bộ lọc No Data" at bounding box center [159, 21] width 318 height 28
click at [225, 19] on input "text" at bounding box center [186, 20] width 193 height 18
paste input "0917927567"
click at [225, 19] on input "0917927567" at bounding box center [186, 20] width 193 height 18
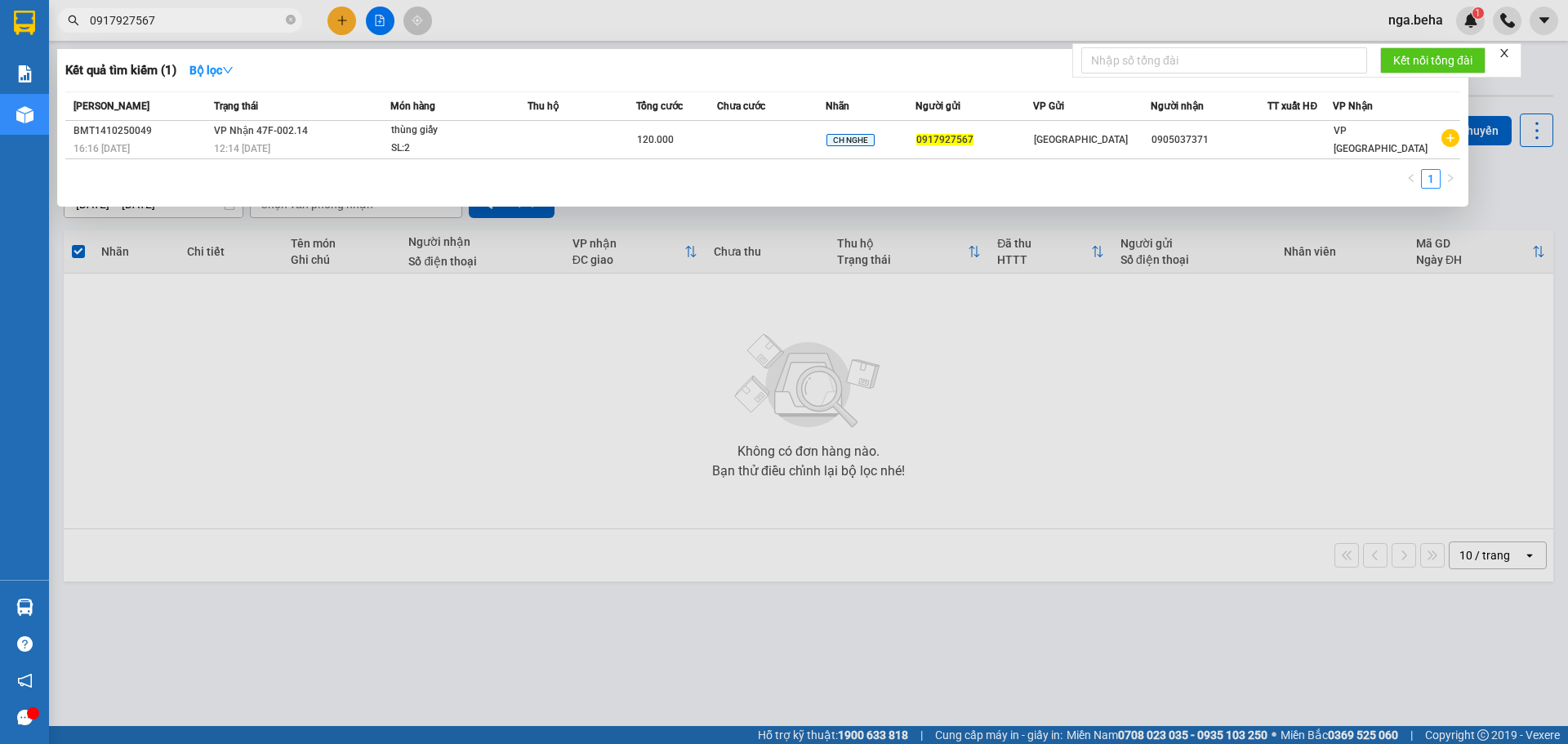
click at [204, 15] on input "0917927567" at bounding box center [186, 20] width 193 height 18
paste input "876570813"
click at [214, 32] on span "0876570813" at bounding box center [179, 20] width 245 height 24
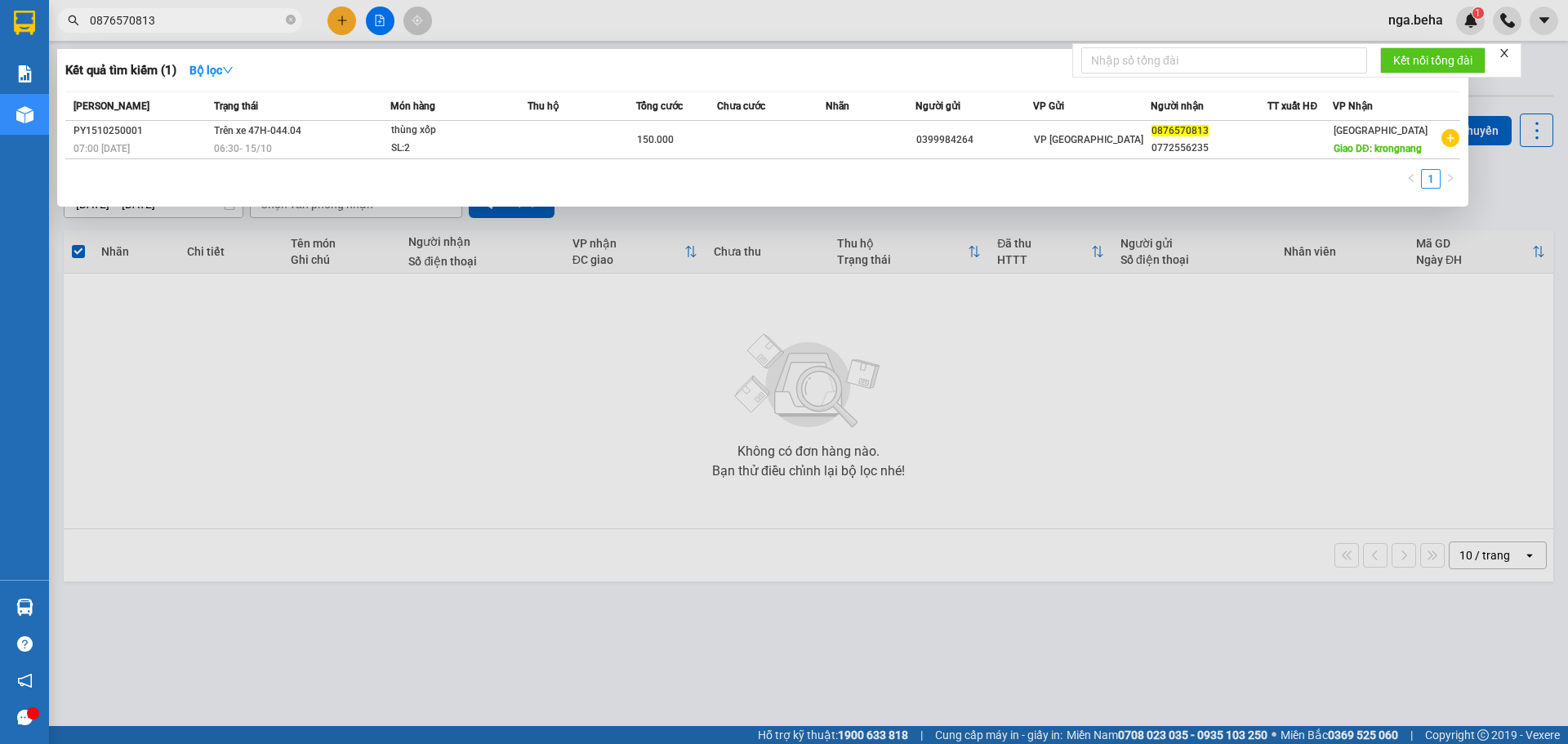
click at [215, 23] on input "0876570813" at bounding box center [186, 20] width 193 height 18
paste input "69157757"
type input "0869157757"
click at [391, 323] on div at bounding box center [784, 372] width 1568 height 744
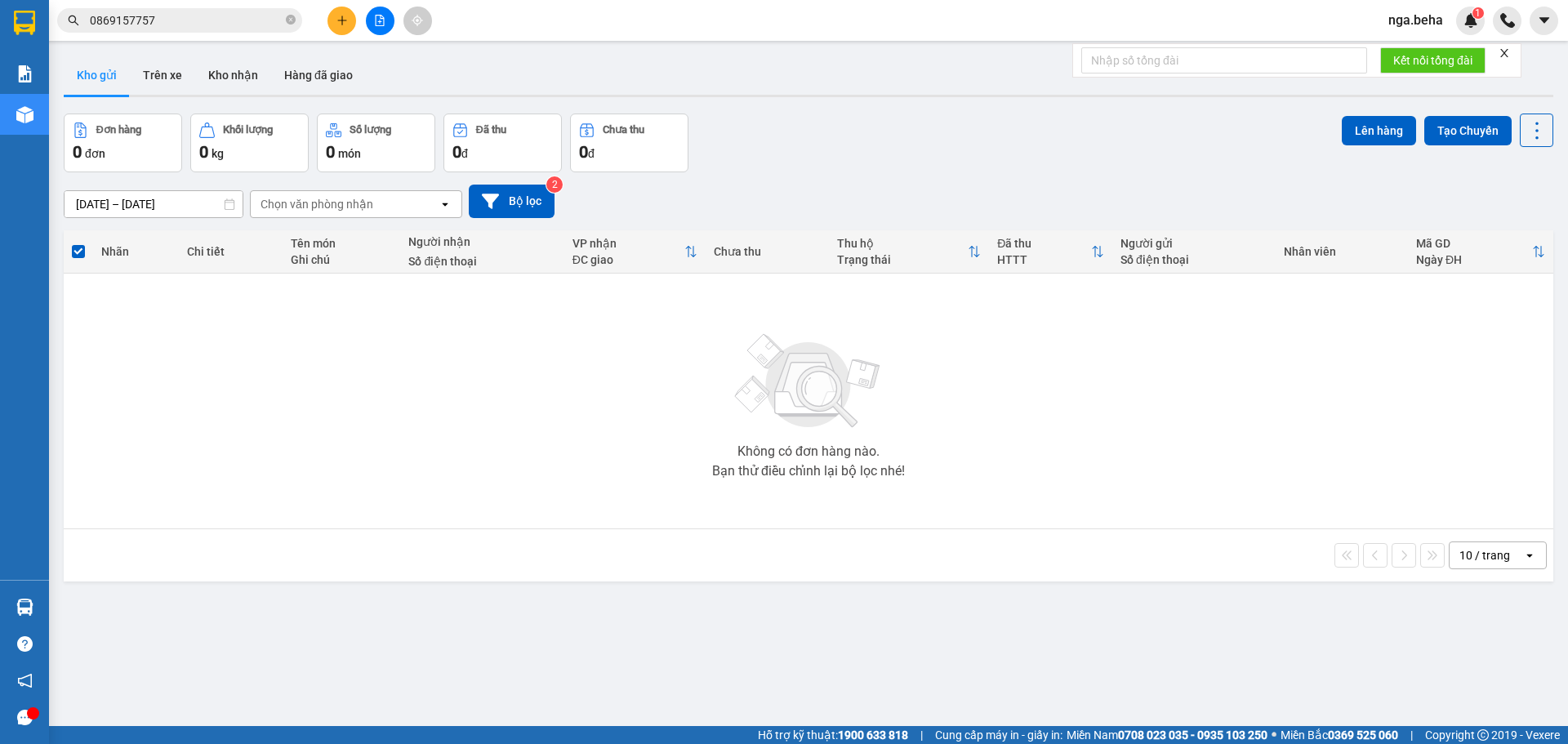
click at [211, 11] on span "0869157757" at bounding box center [179, 20] width 245 height 24
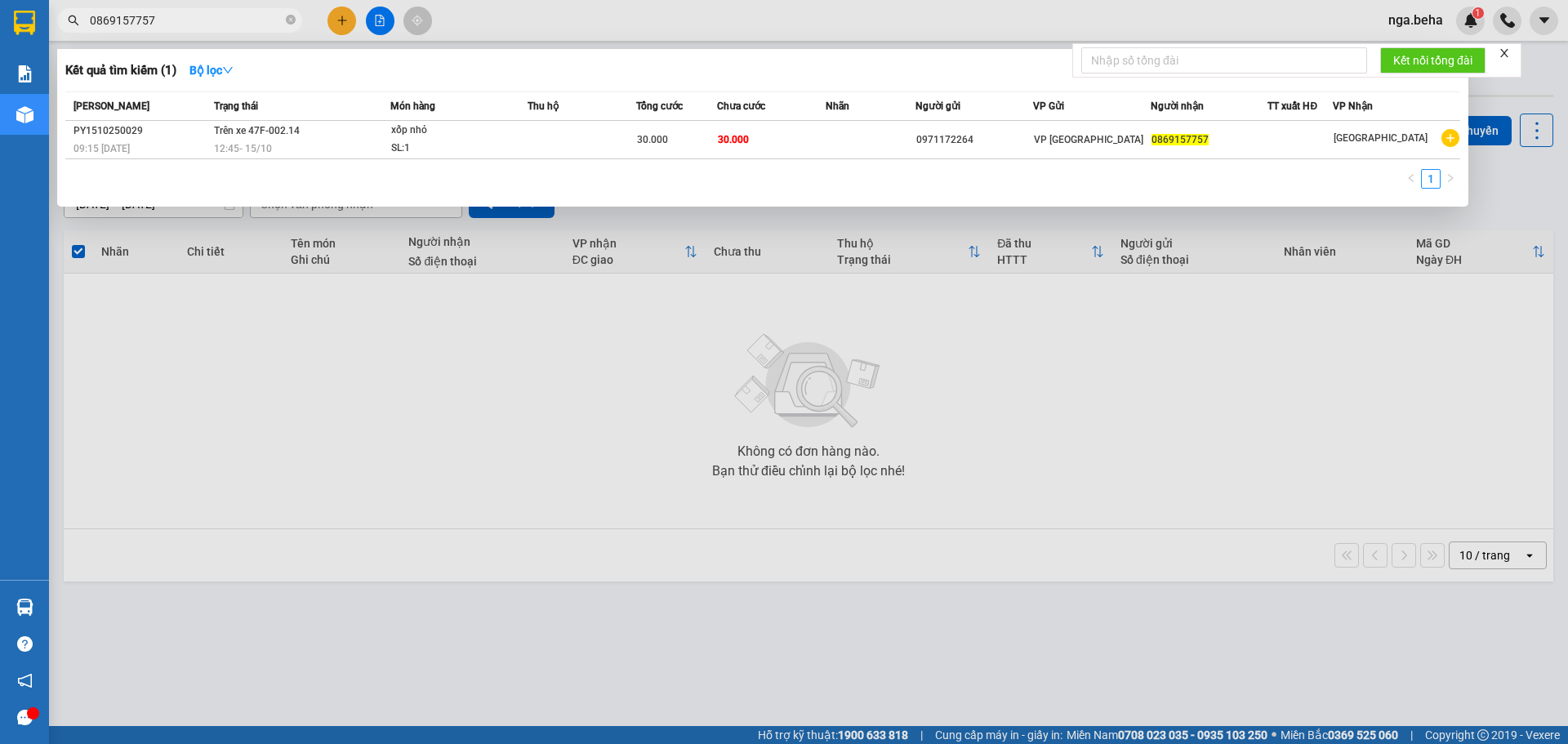
click at [207, 16] on input "0869157757" at bounding box center [186, 20] width 193 height 18
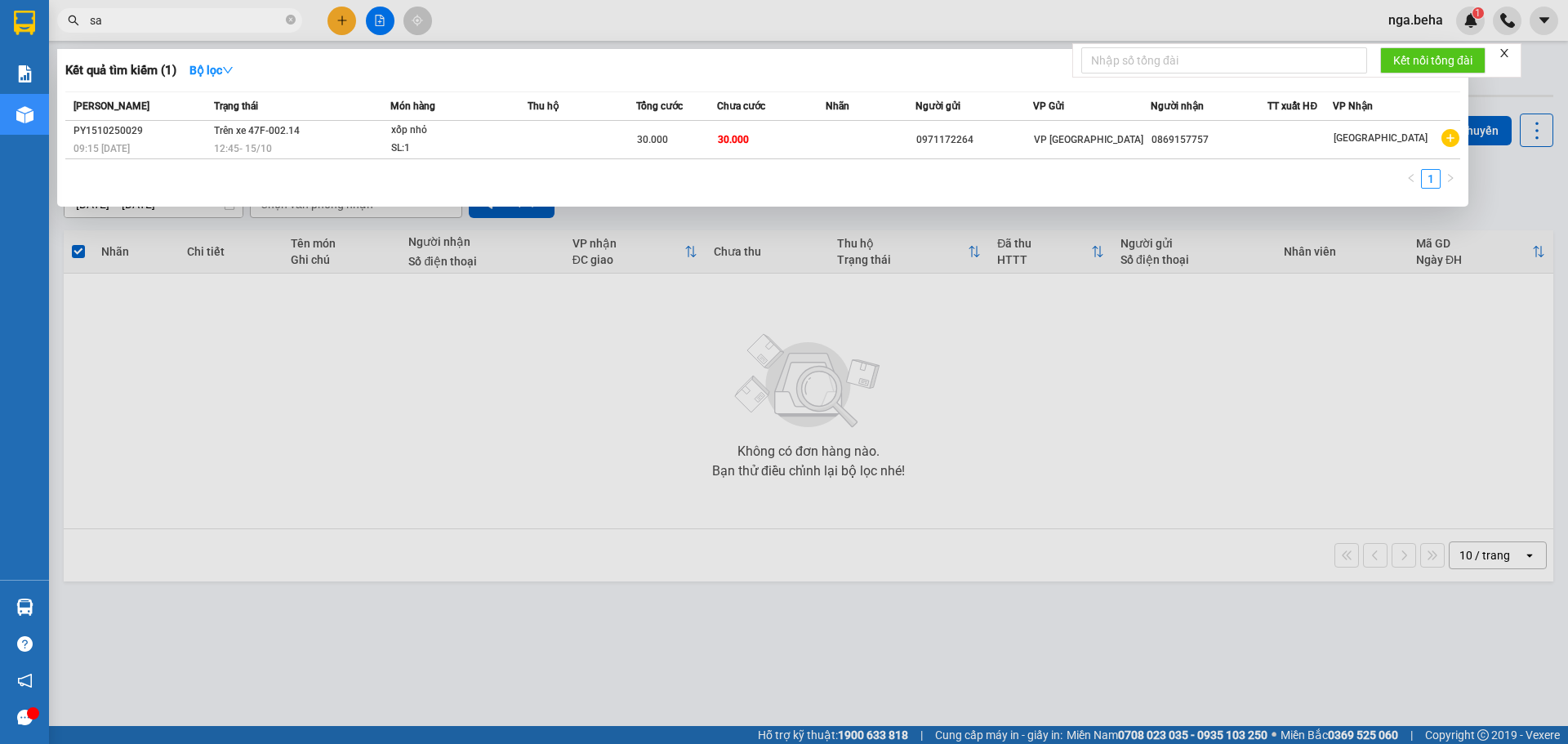
type input "s"
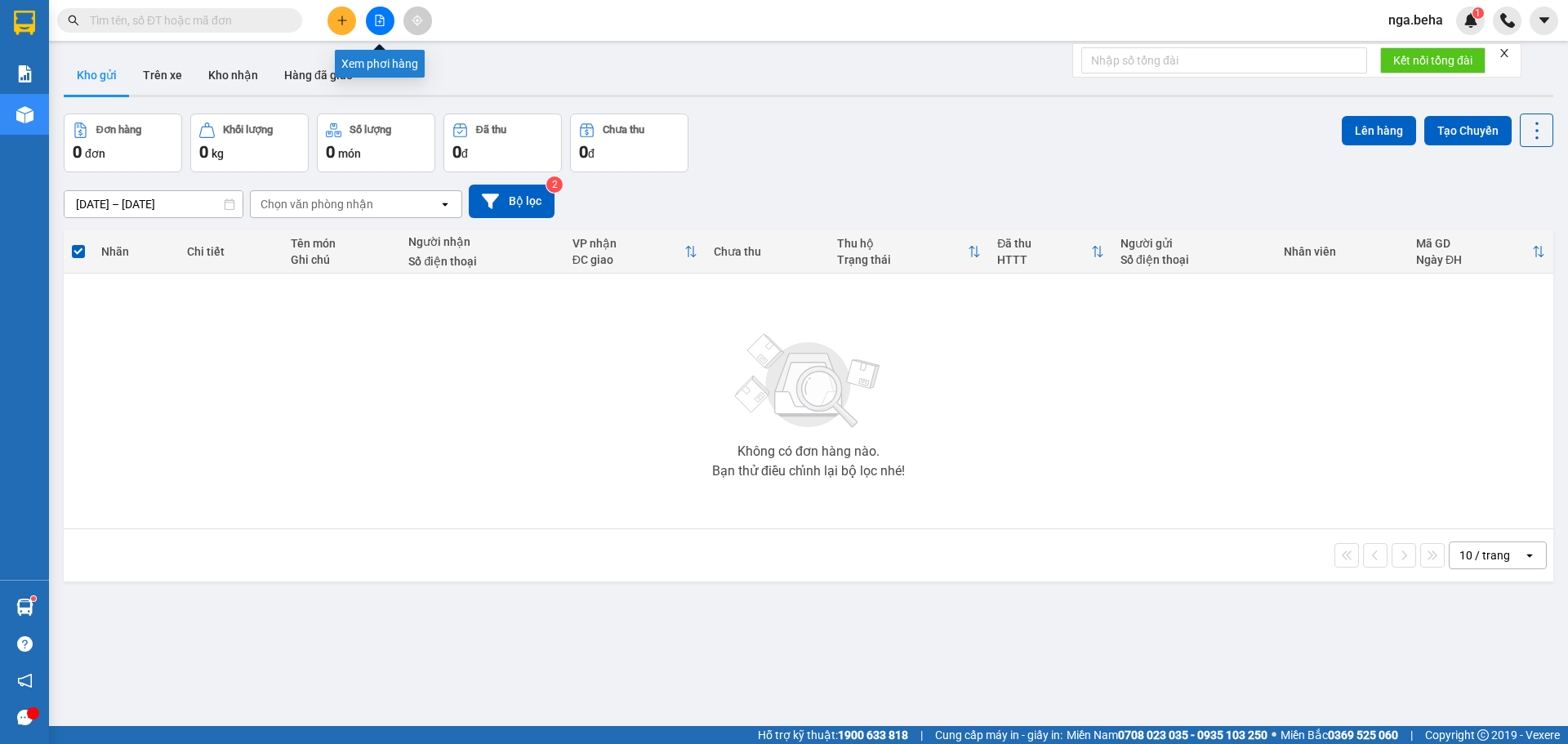
click at [389, 31] on button at bounding box center [380, 21] width 28 height 28
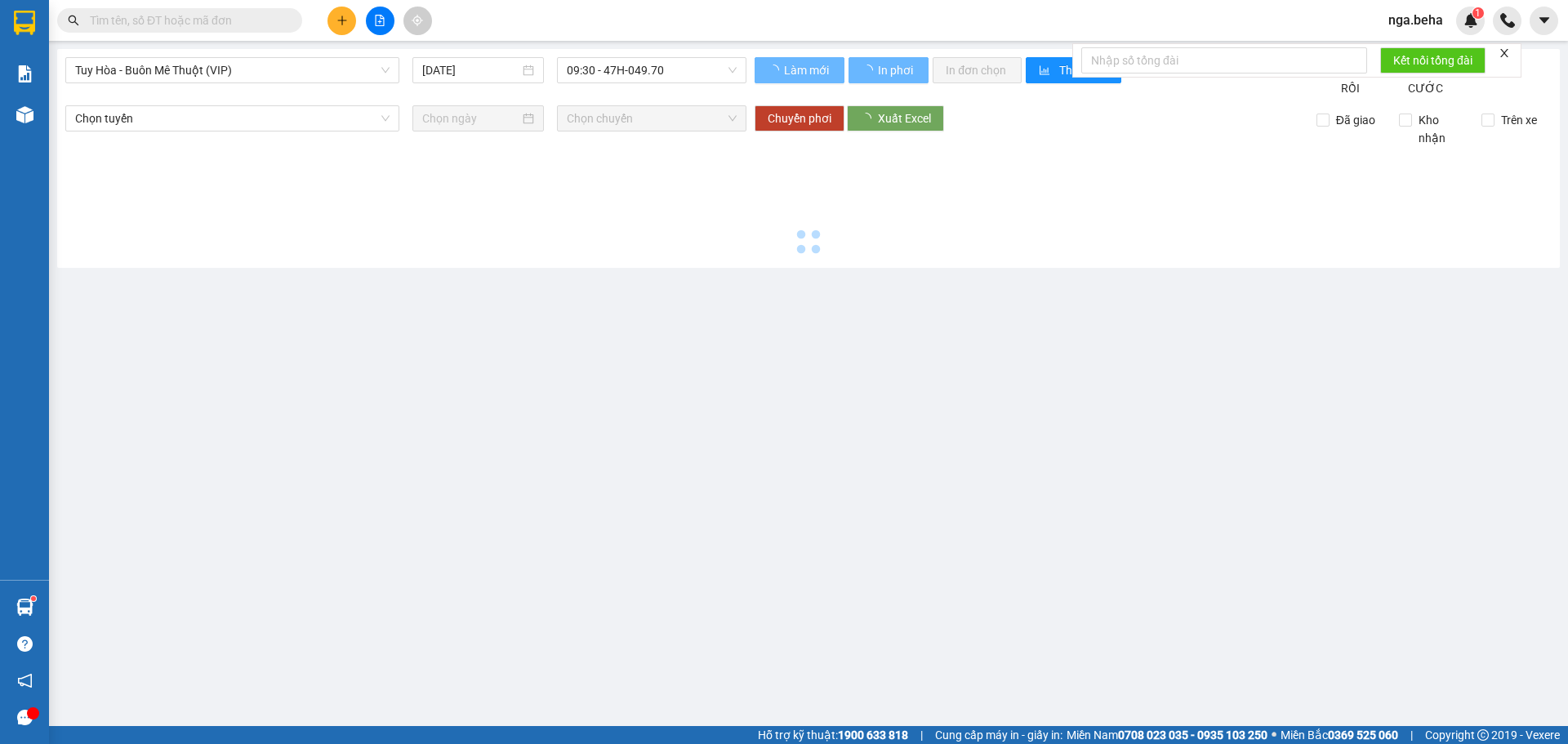
click at [254, 77] on span "Tuy Hòa - Buôn Mê Thuột (VIP)" at bounding box center [232, 70] width 314 height 24
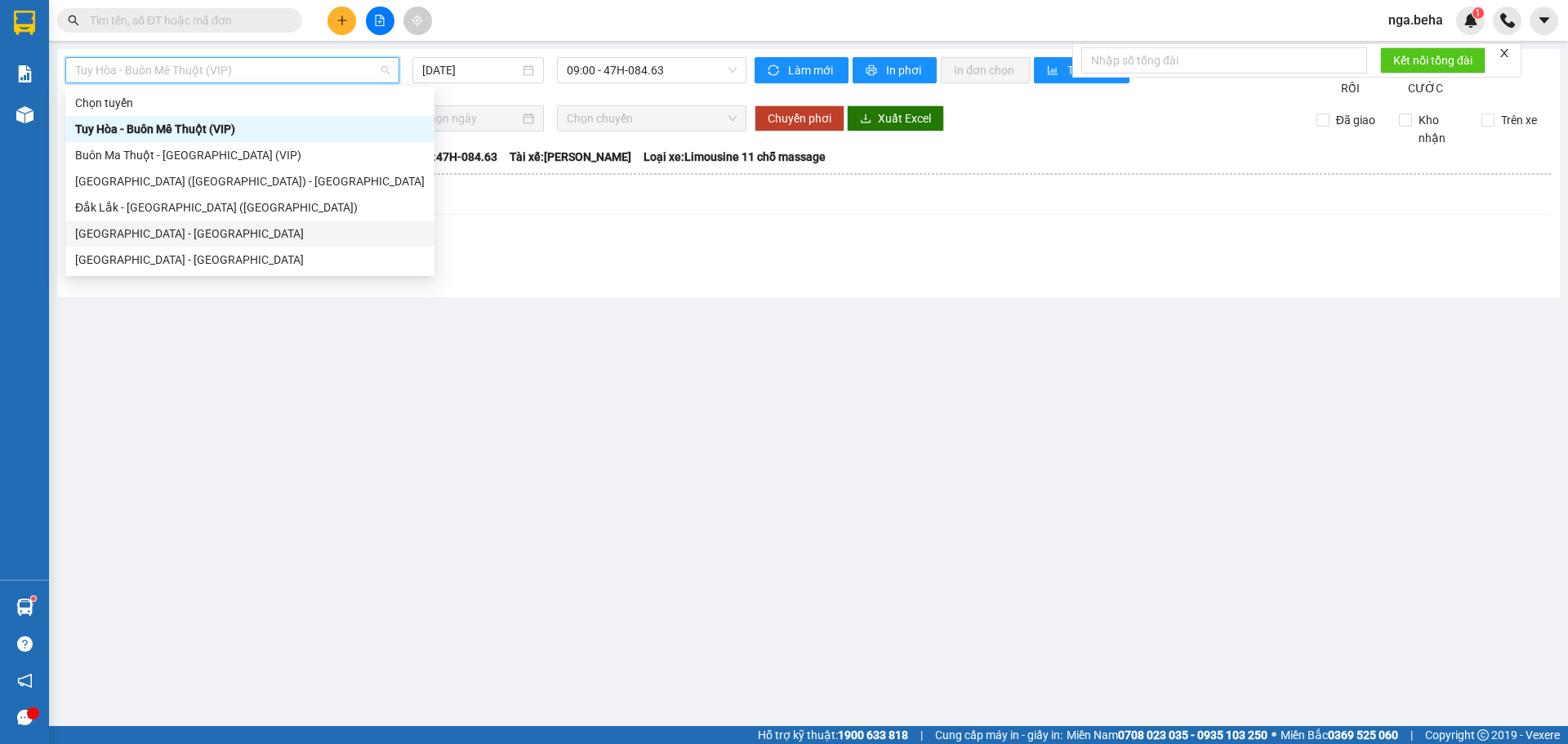
click at [187, 228] on div "Phú Yên - Đắk Lắk" at bounding box center [250, 233] width 349 height 18
type input "[DATE]"
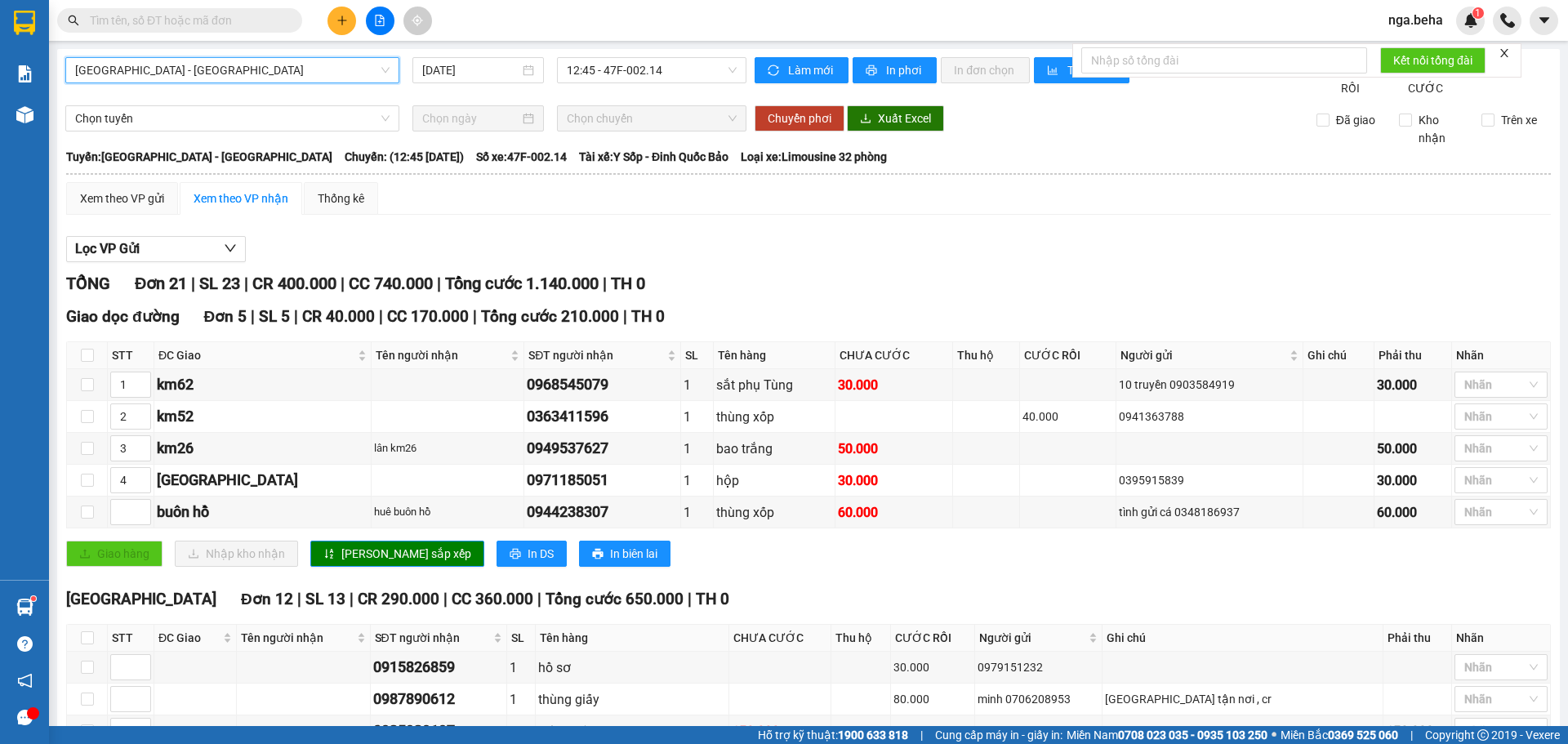
click at [216, 68] on span "Phú Yên - Đắk Lắk" at bounding box center [232, 70] width 314 height 24
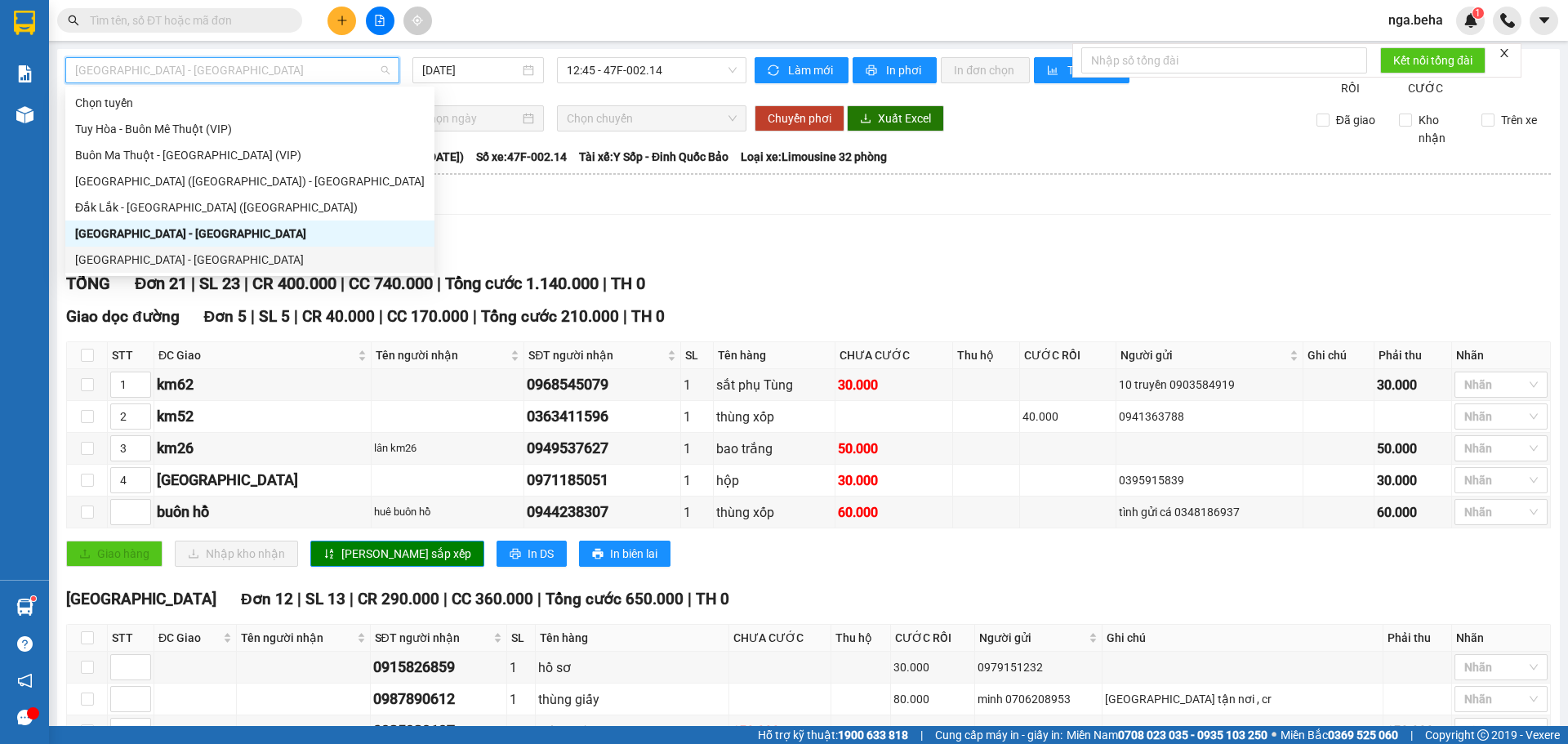
click at [194, 256] on div "Đắk Lắk - Phú Yên" at bounding box center [250, 259] width 349 height 18
type input "[DATE]"
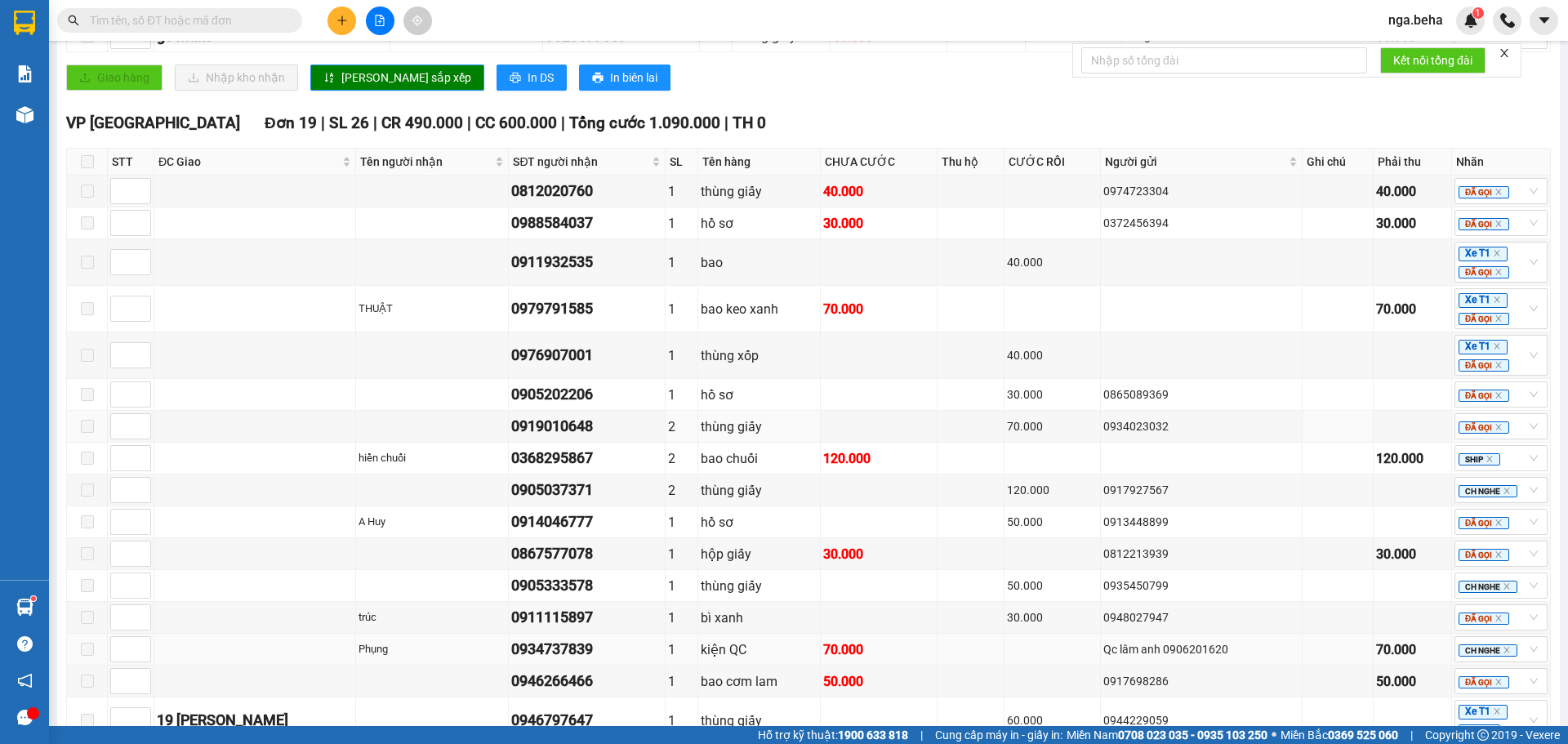
scroll to position [1008, 0]
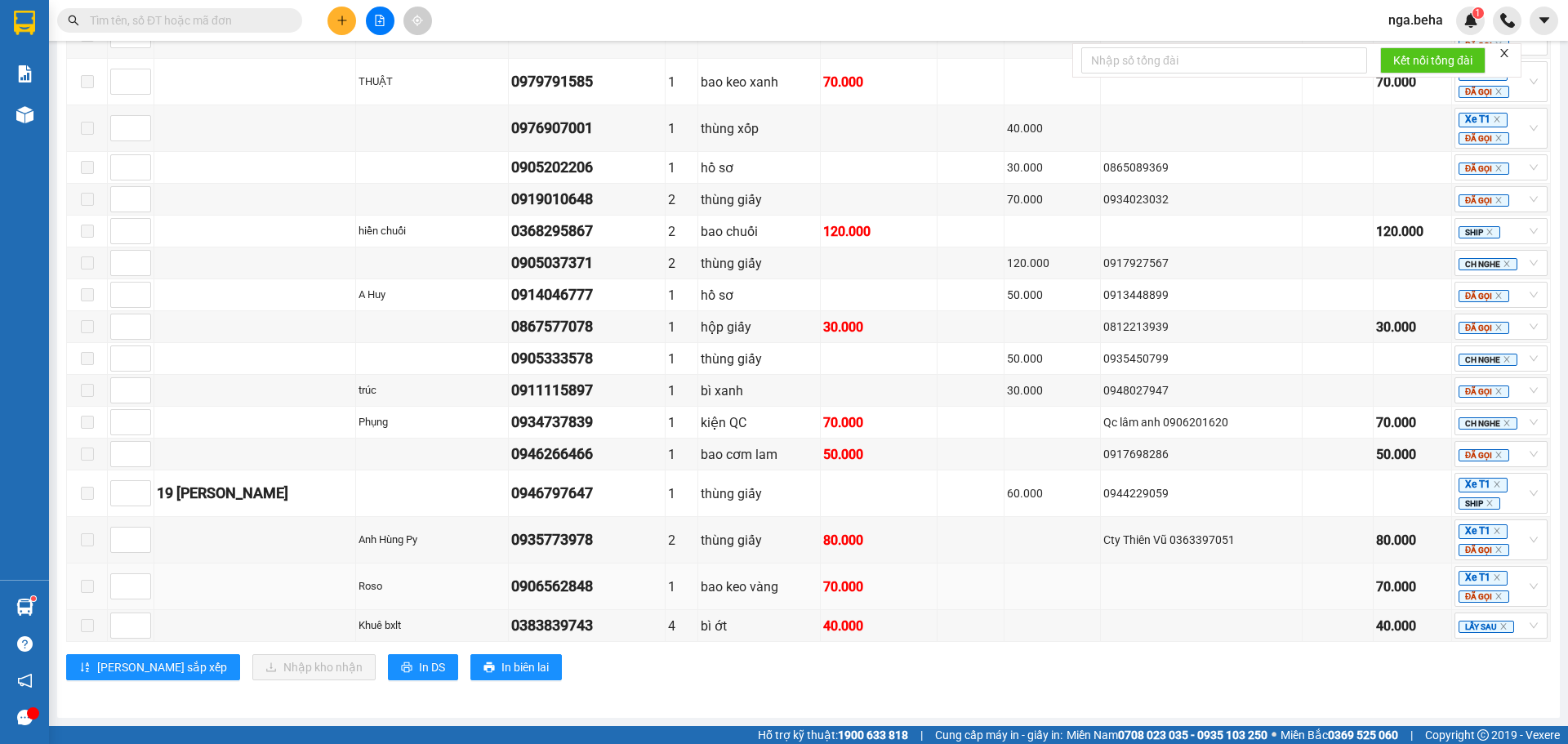
click at [558, 584] on div "0906562848" at bounding box center [587, 586] width 151 height 23
copy div "0906562848"
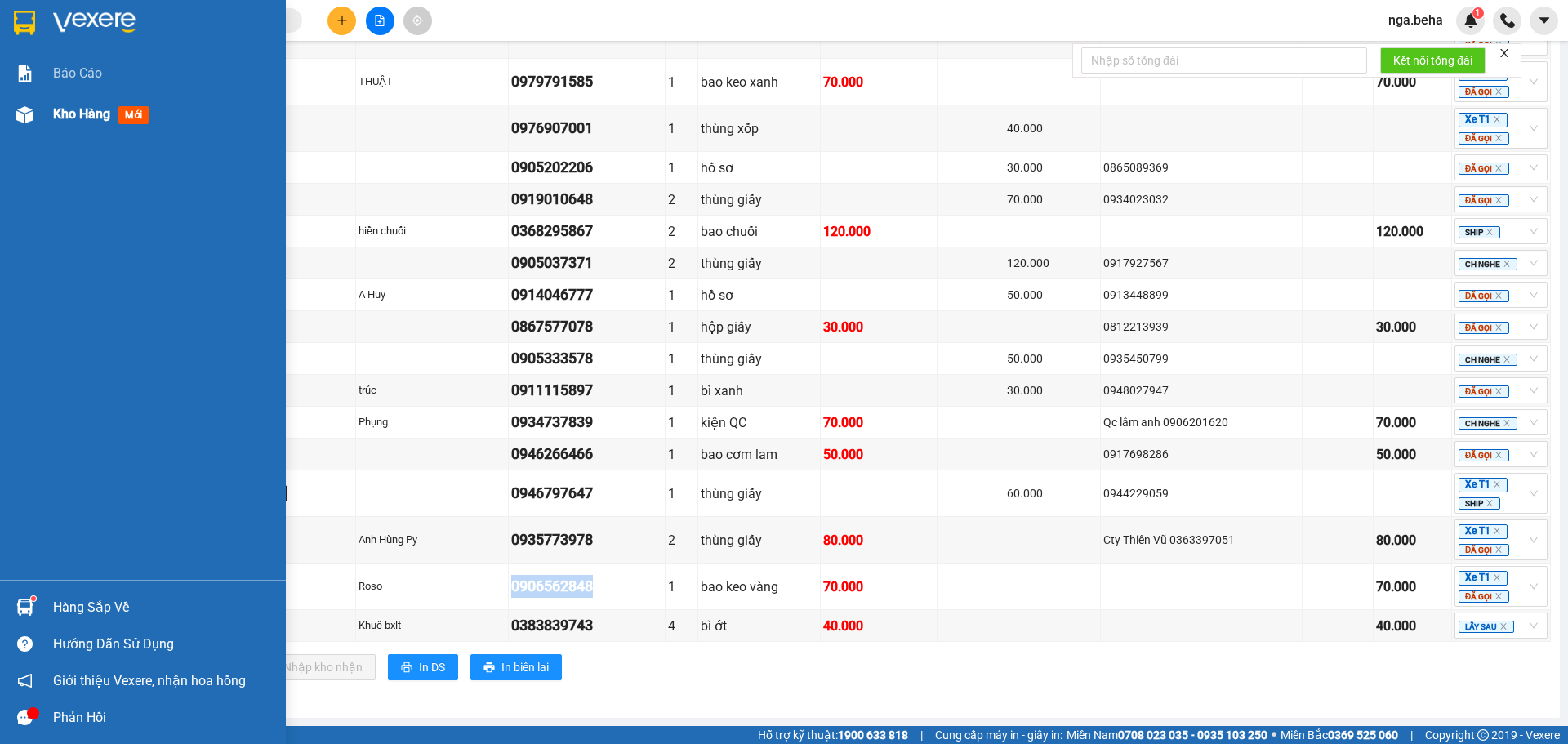
click at [21, 121] on img at bounding box center [24, 115] width 17 height 17
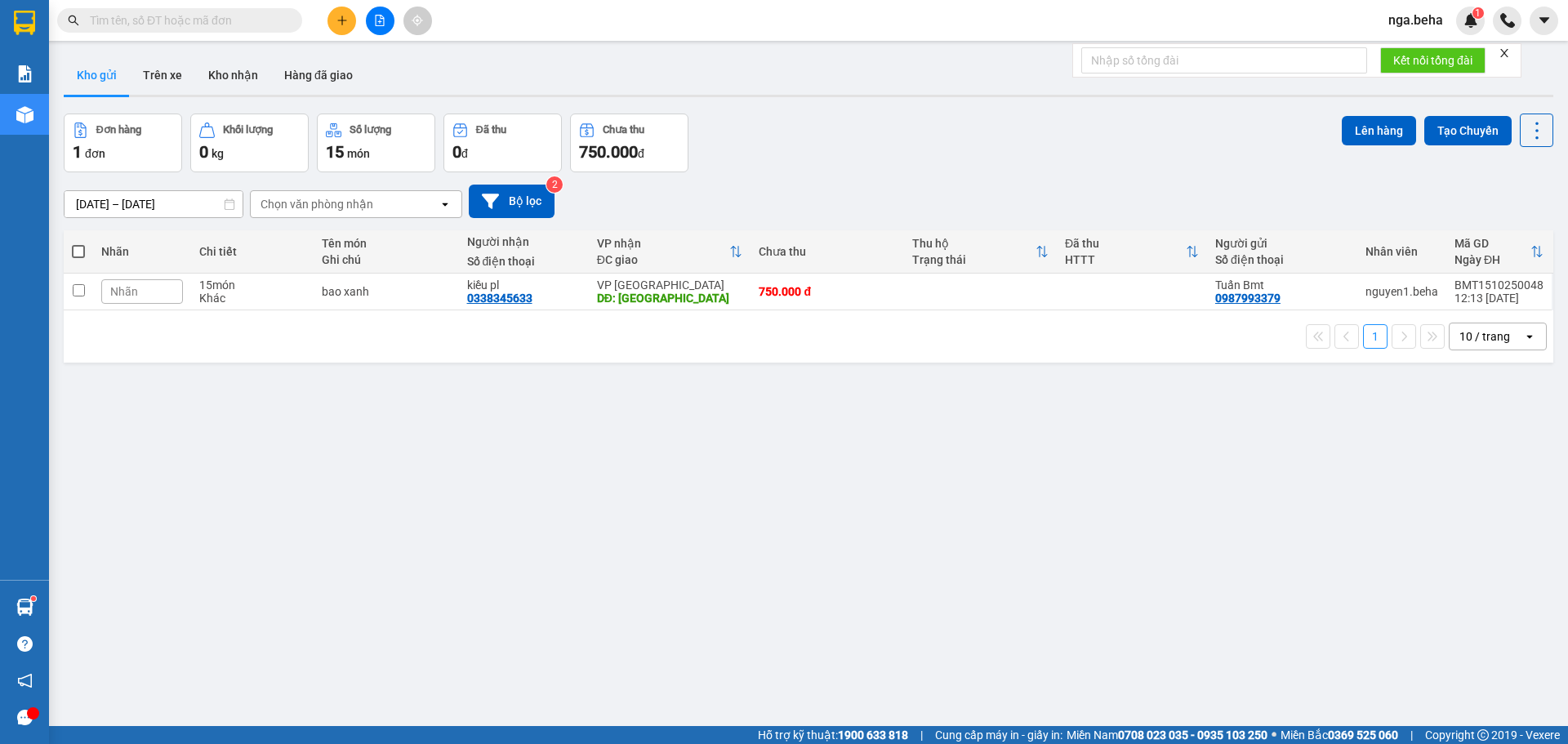
drag, startPoint x: 919, startPoint y: 400, endPoint x: 834, endPoint y: 395, distance: 85.1
click at [919, 400] on div "ver 1.8.147 Kho gửi Trên xe Kho nhận Hàng đã giao Đơn hàng 1 đơn Khối lượng 0 k…" at bounding box center [808, 421] width 1503 height 744
click at [350, 199] on div "Chọn văn phòng nhận" at bounding box center [317, 204] width 112 height 16
click at [335, 262] on div "VP [GEOGRAPHIC_DATA]" at bounding box center [355, 267] width 212 height 29
click at [1414, 18] on span "nga.beha" at bounding box center [1415, 20] width 80 height 20
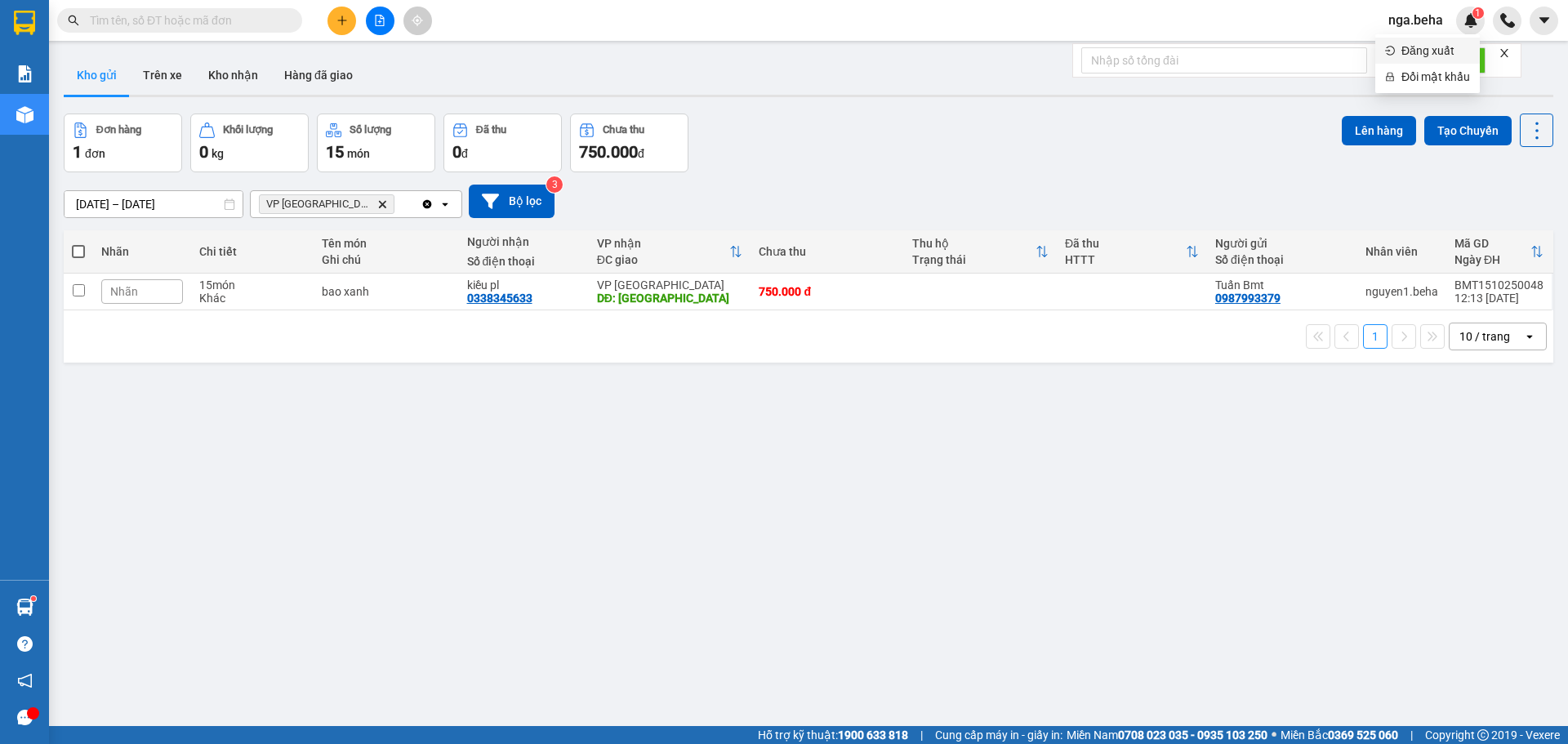
click at [1429, 48] on span "Đăng xuất" at bounding box center [1436, 50] width 69 height 18
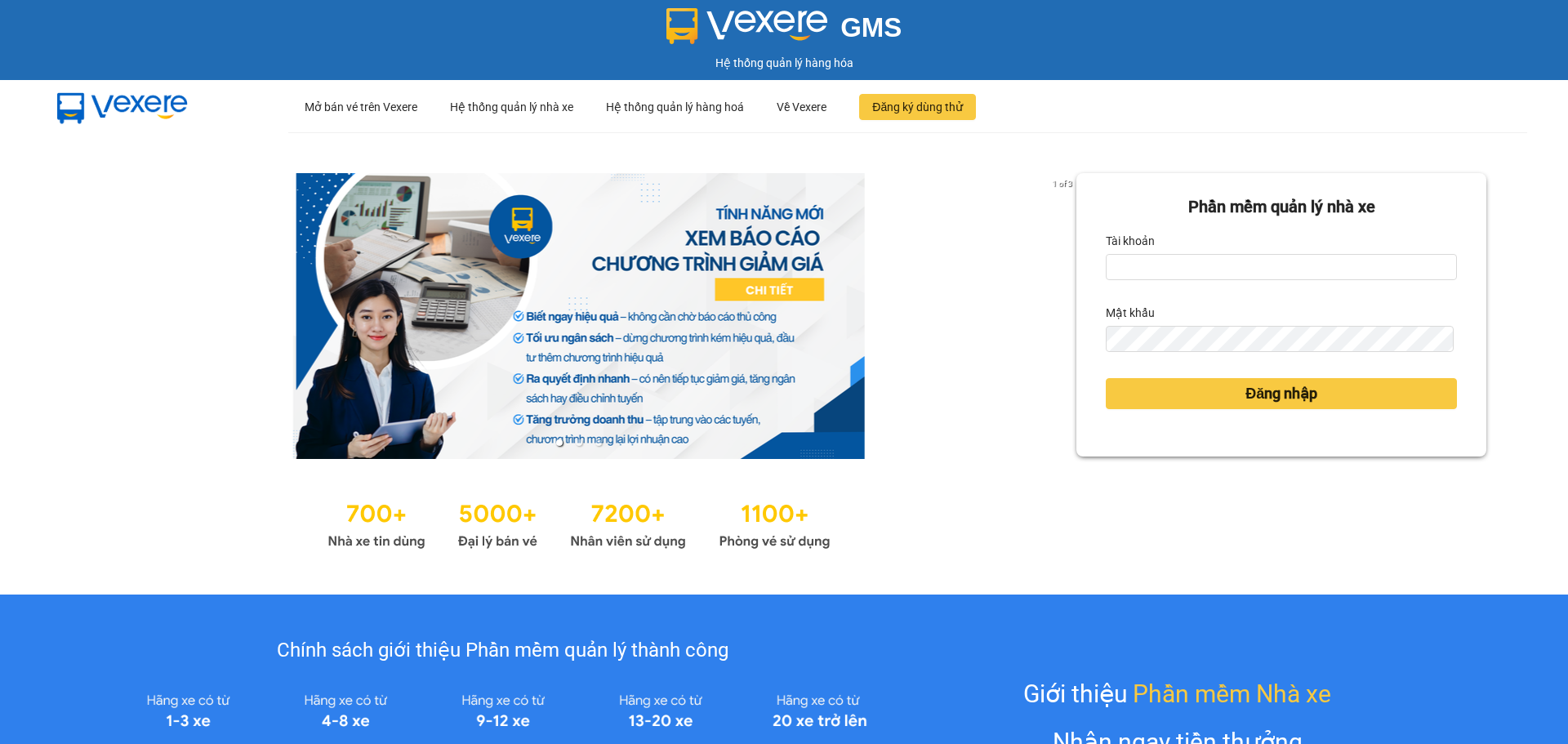
click at [1220, 290] on form "Phần mềm quản lý nhà xe Tài khoản Mật khẩu Đăng nhập" at bounding box center [1281, 315] width 351 height 241
click at [1211, 270] on input "Tài khoản" at bounding box center [1281, 266] width 351 height 26
click at [1153, 260] on input "Tài khoản" at bounding box center [1281, 266] width 351 height 26
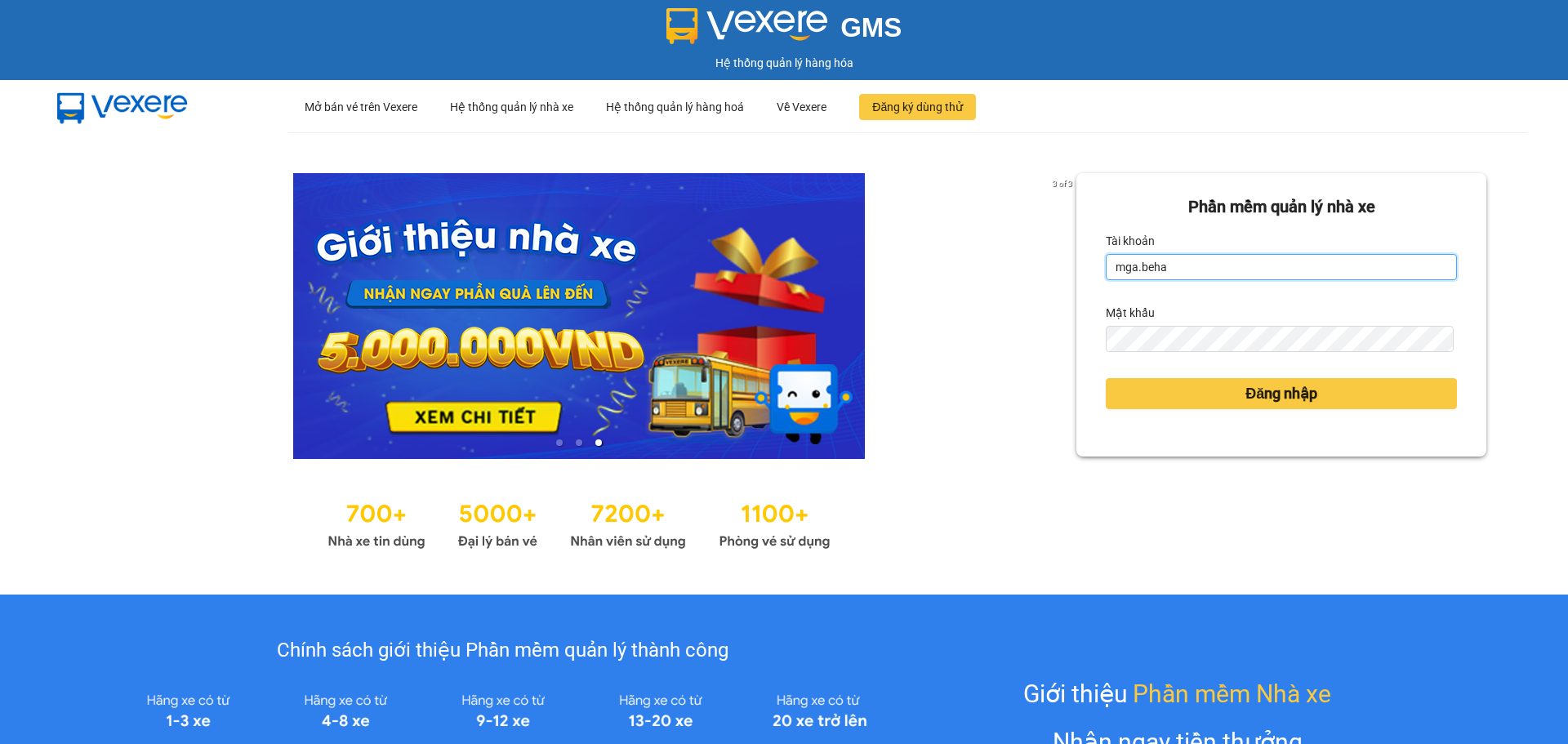
click at [1115, 271] on input "mga.beha" at bounding box center [1281, 266] width 351 height 26
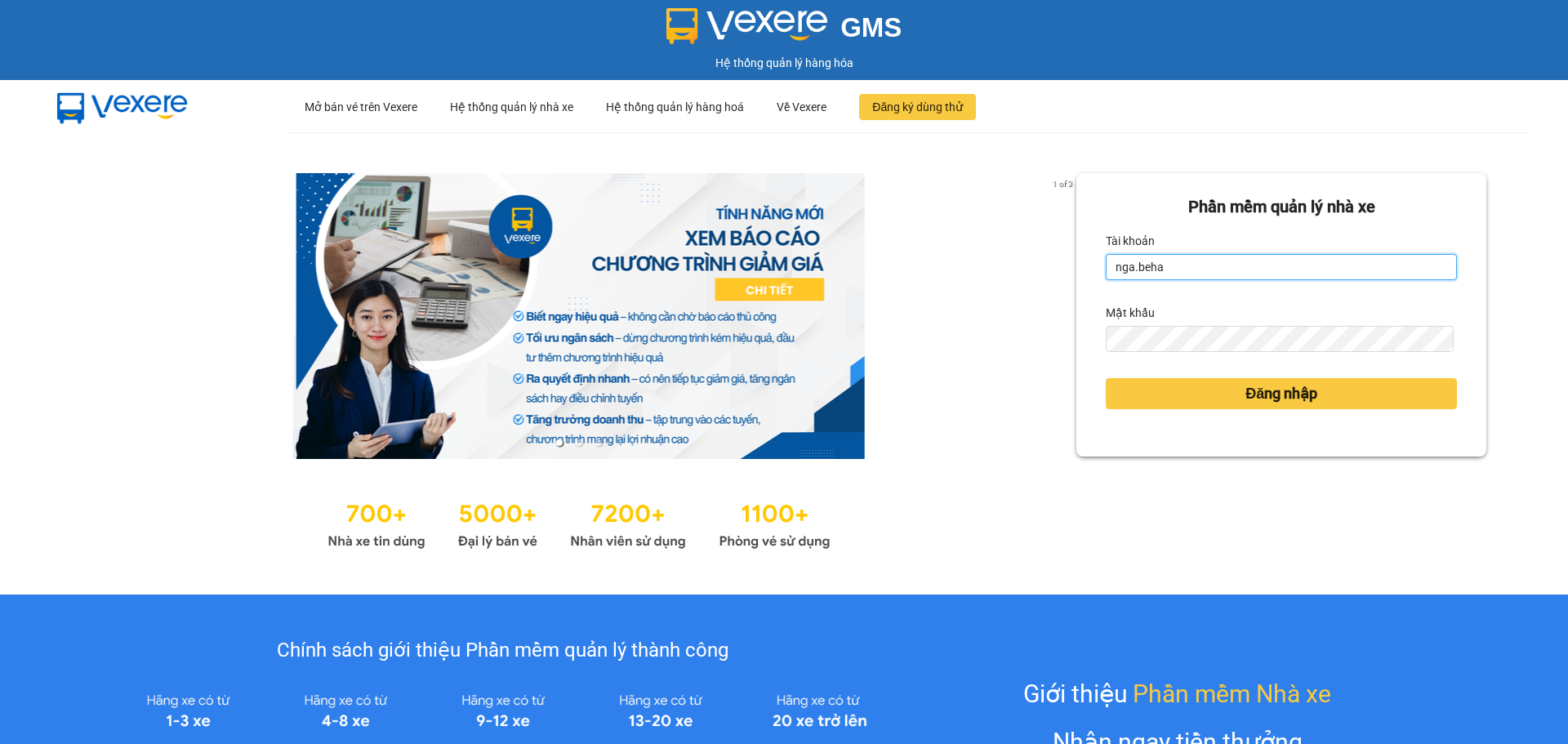
type input "nga.beha"
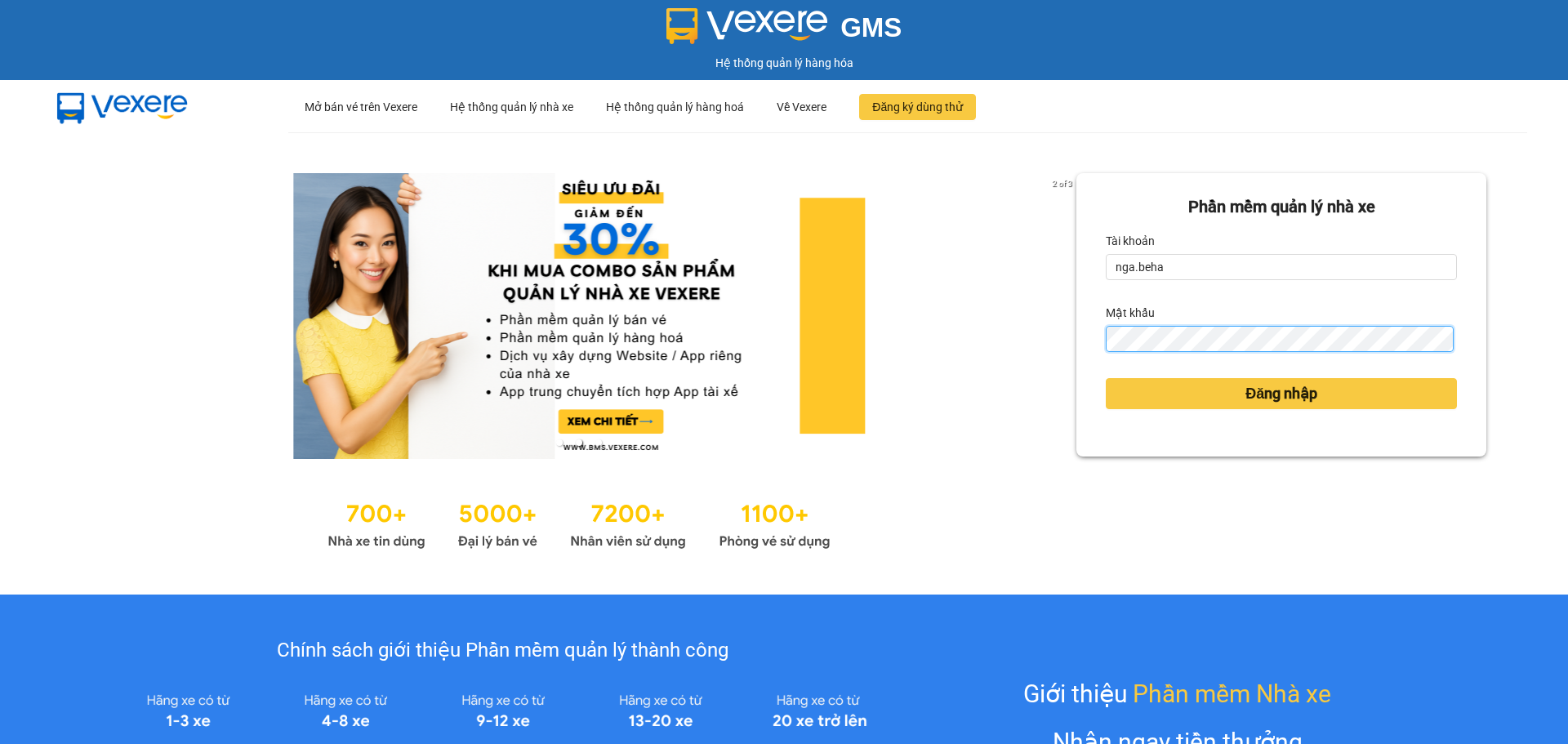
click at [1106, 378] on button "Đăng nhập" at bounding box center [1281, 393] width 351 height 31
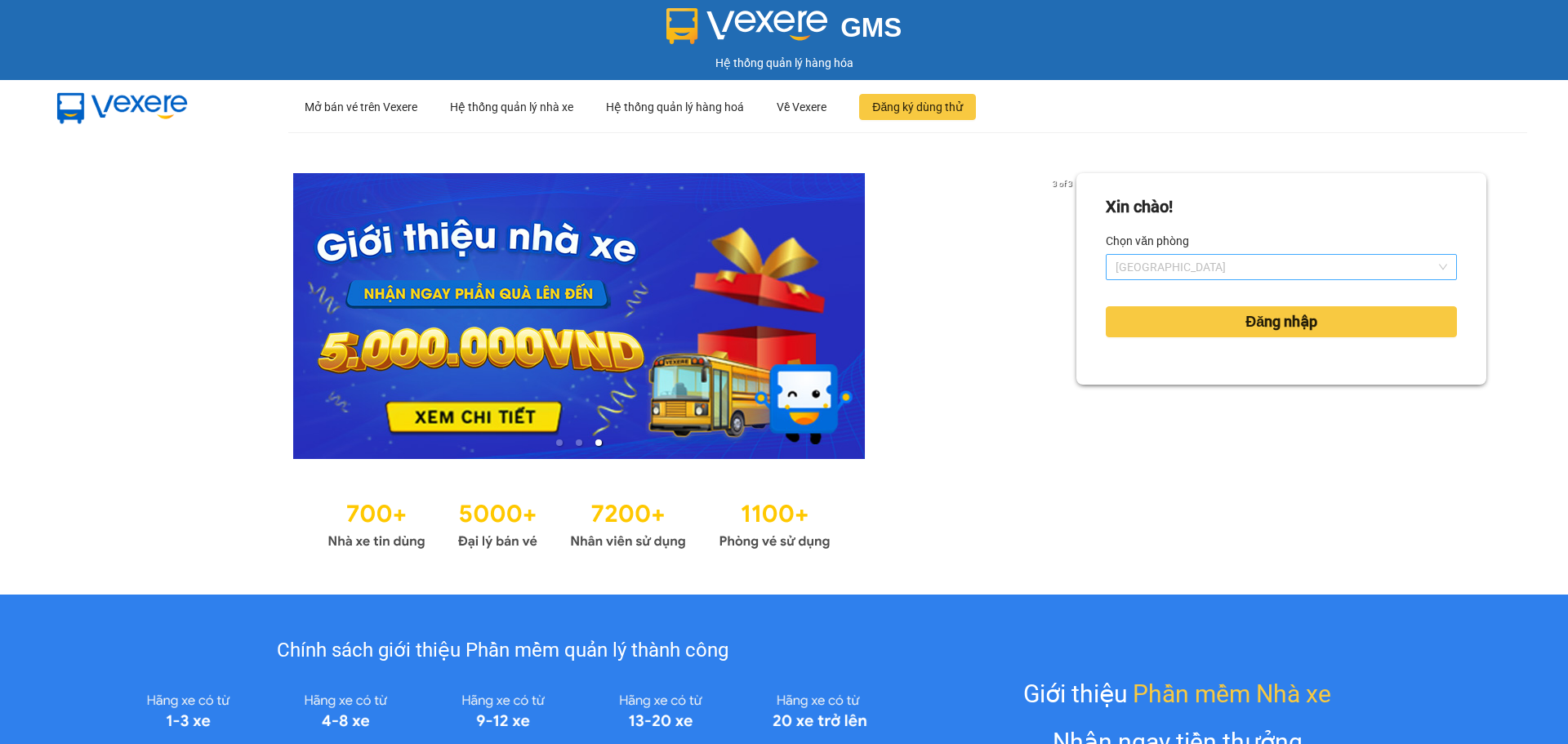
click at [1145, 261] on span "[GEOGRAPHIC_DATA]" at bounding box center [1281, 266] width 332 height 24
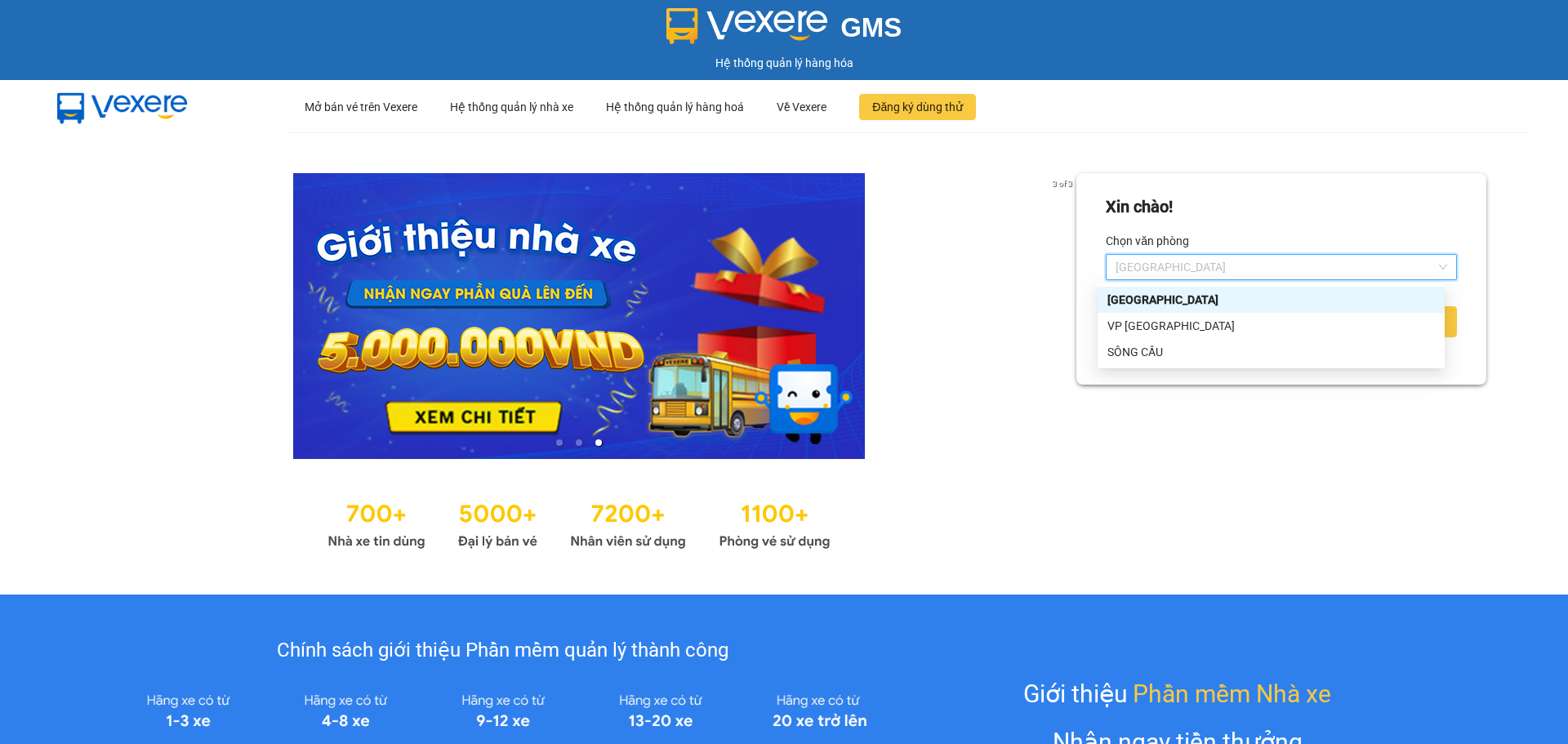
click at [1163, 302] on div "[GEOGRAPHIC_DATA]" at bounding box center [1271, 299] width 328 height 18
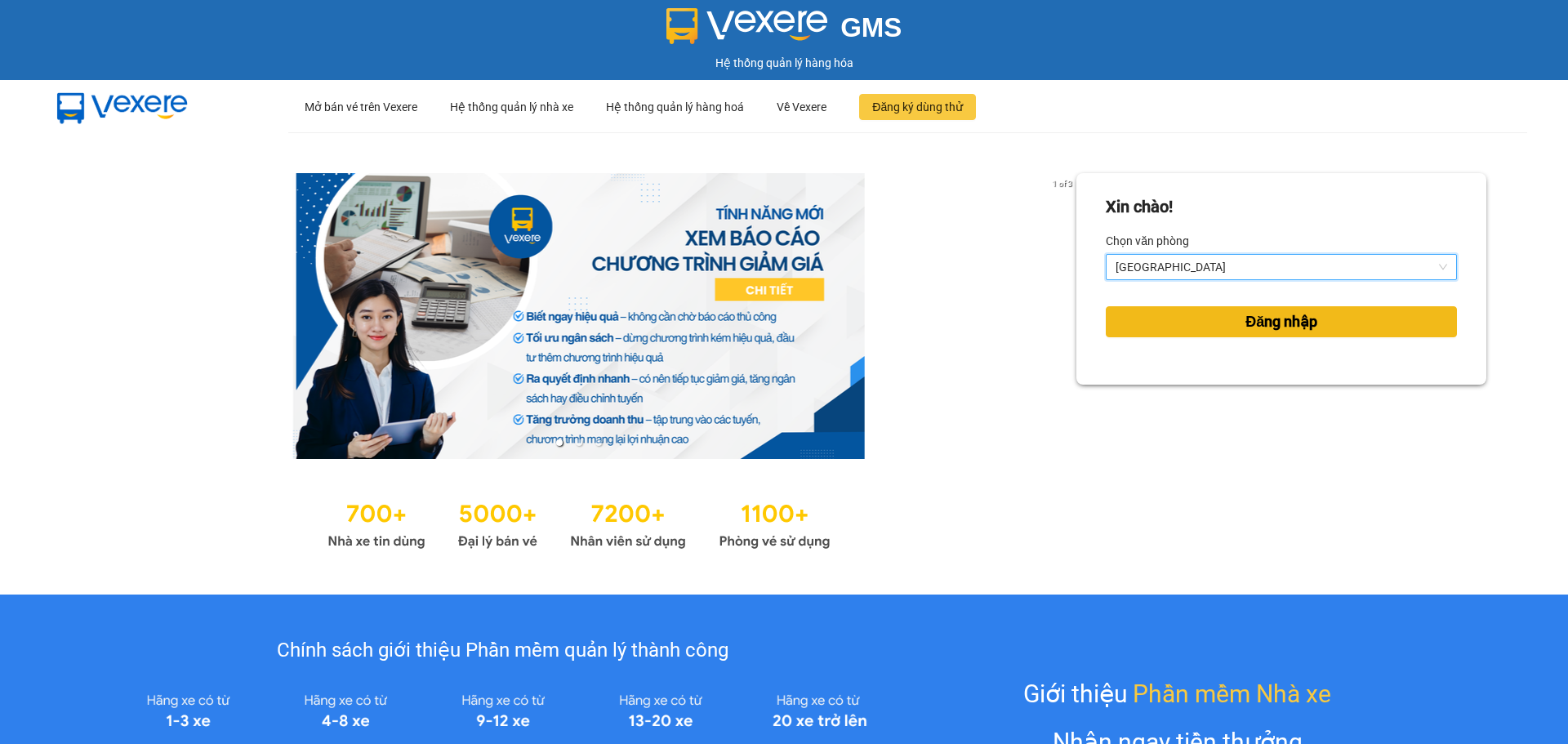
click at [1186, 328] on button "Đăng nhập" at bounding box center [1281, 321] width 351 height 31
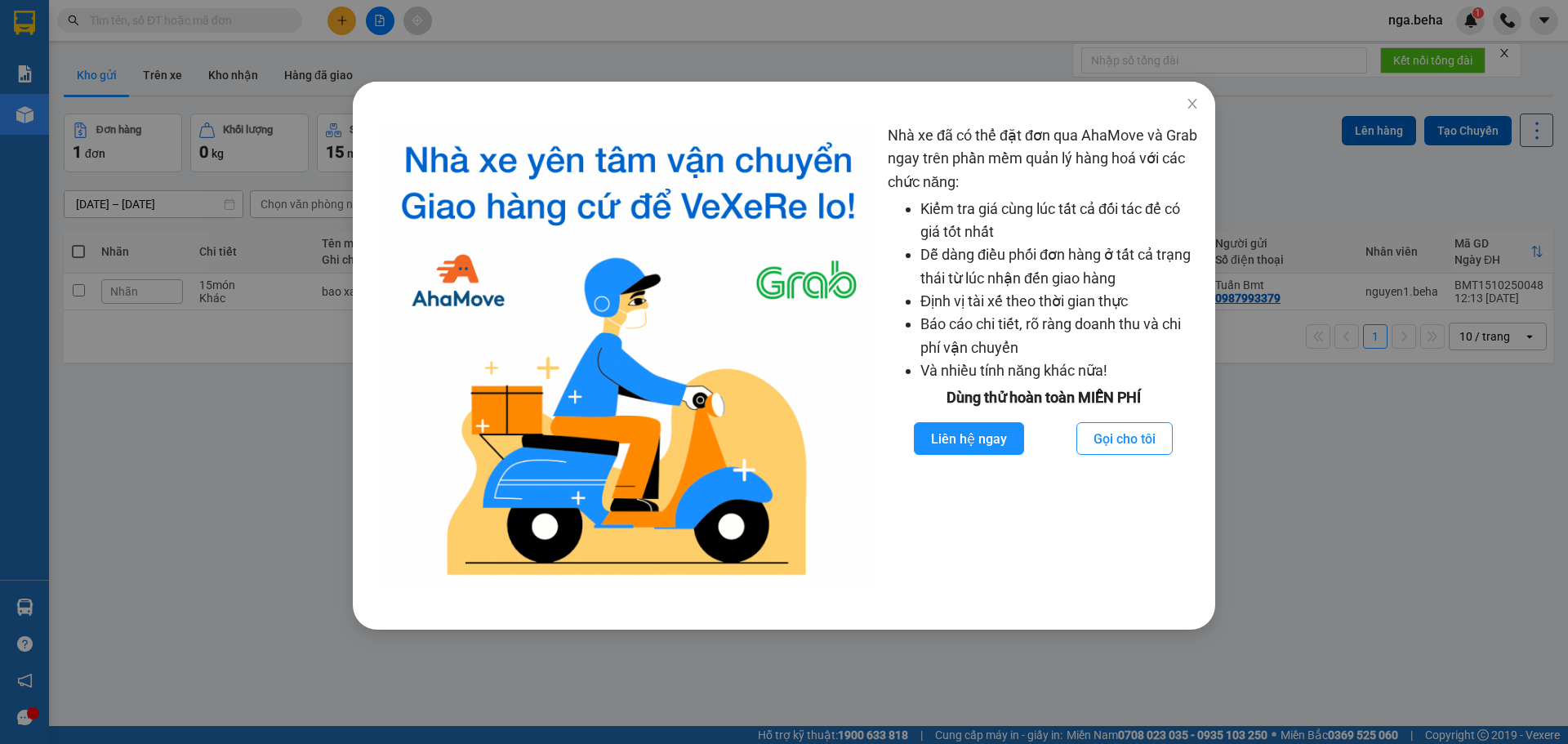
click at [1312, 515] on div "Nhà xe đã có thể đặt đơn qua AhaMove và Grab ngay trên phần mềm quản lý hàng ho…" at bounding box center [784, 372] width 1568 height 744
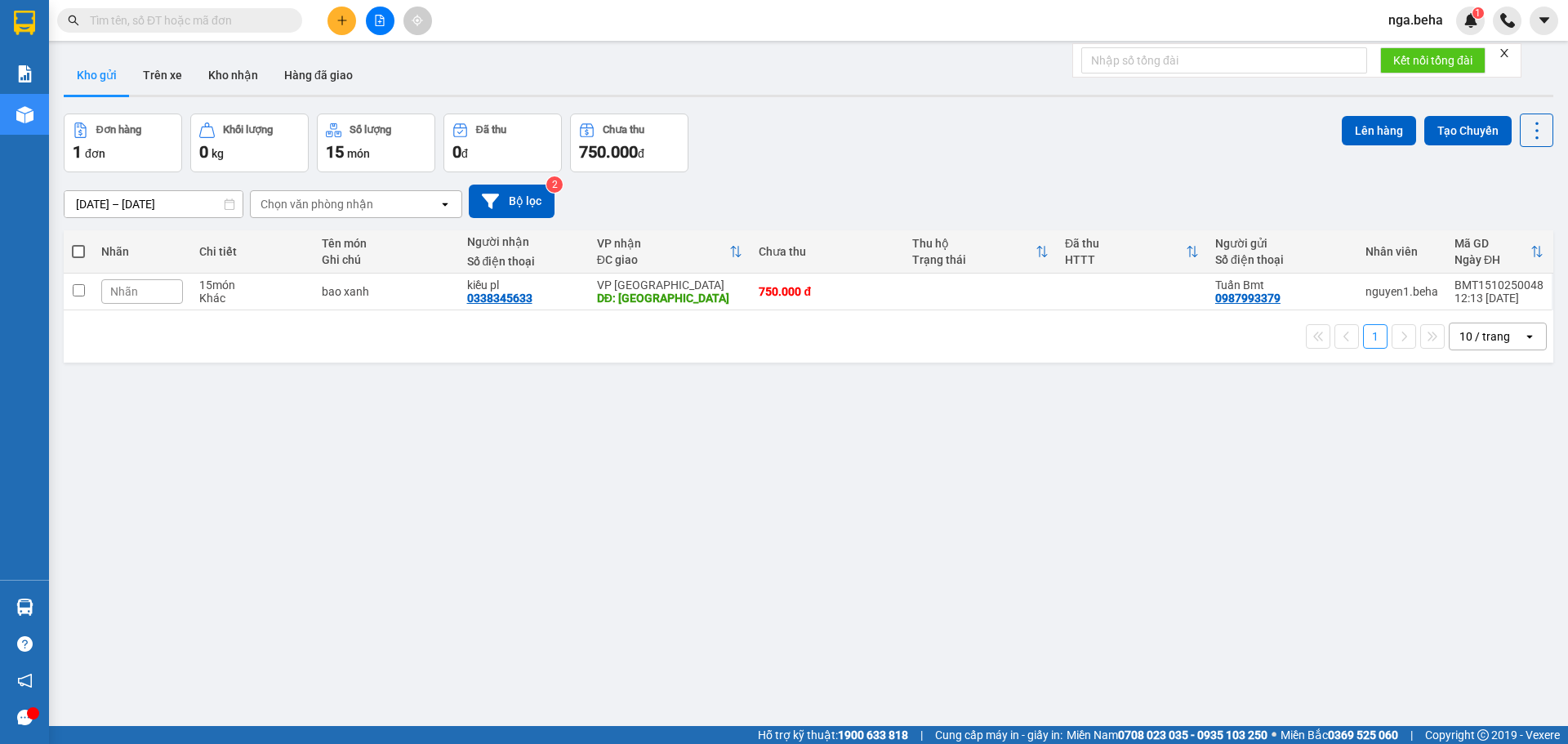
click at [390, 24] on button at bounding box center [380, 21] width 28 height 28
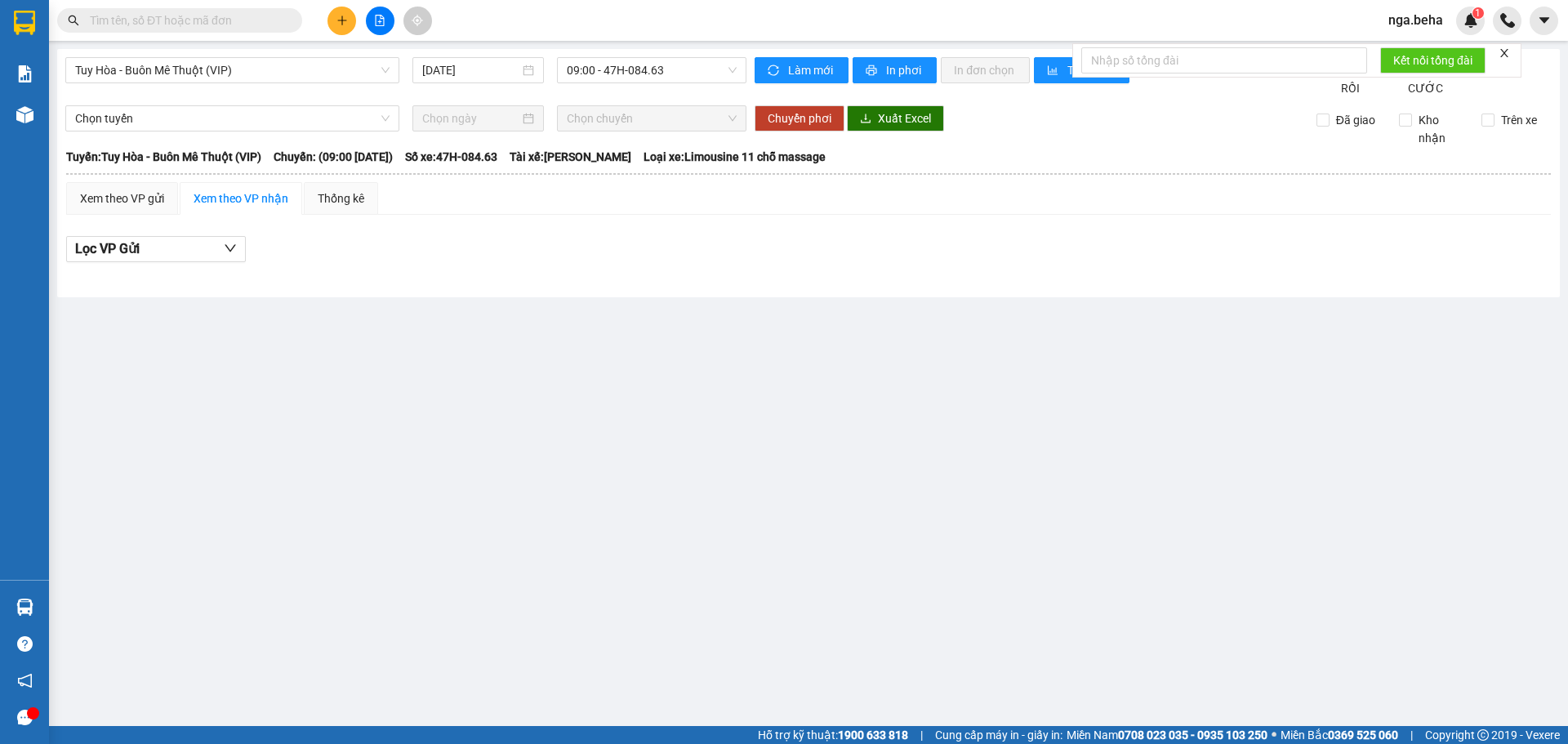
click at [242, 90] on div "Tuy Hòa - Buôn Mê Thuột (VIP) 15/10/2025 09:00 - 47H-084.63" at bounding box center [406, 77] width 681 height 40
click at [248, 73] on span "Tuy Hòa - Buôn Mê Thuột (VIP)" at bounding box center [232, 70] width 314 height 24
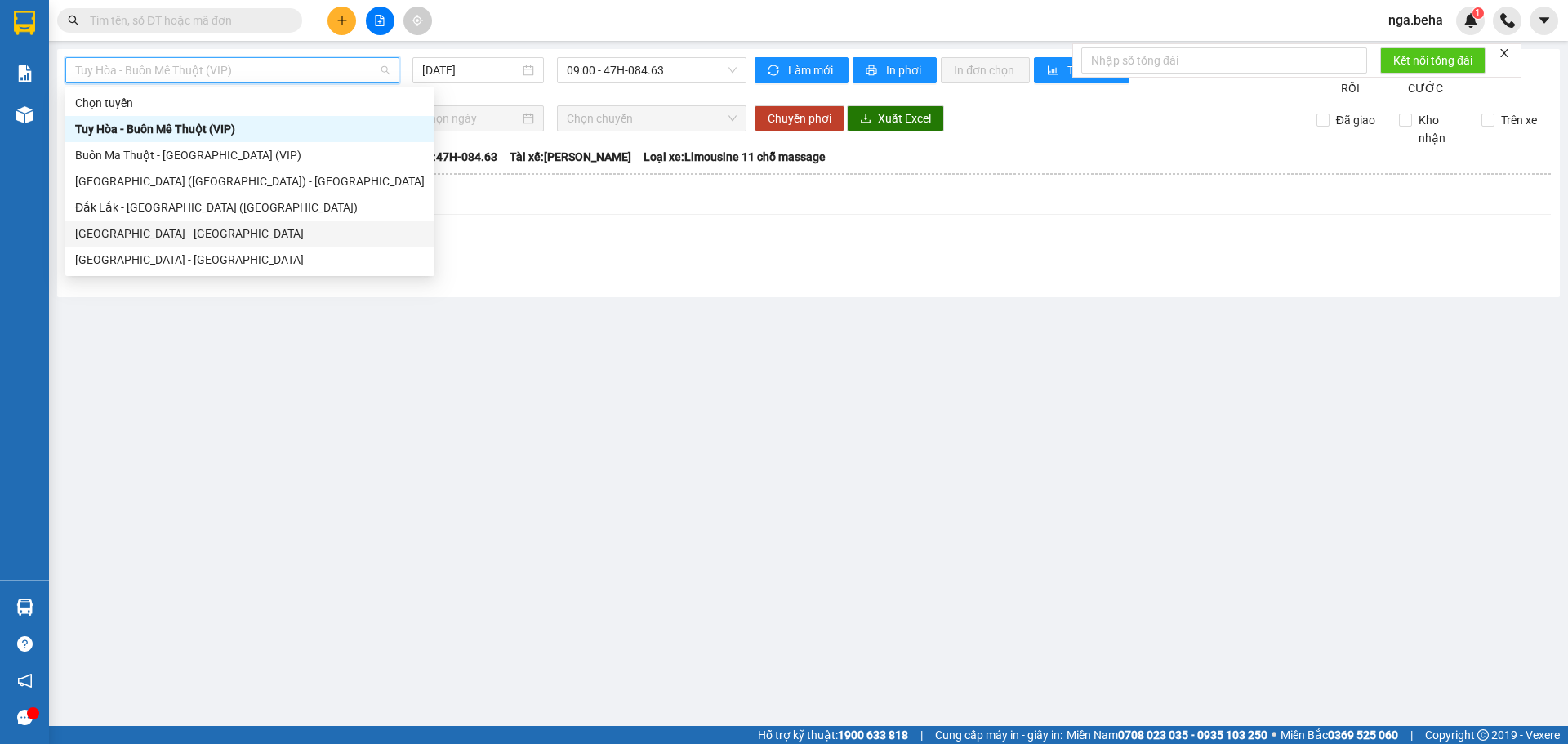
click at [193, 233] on div "Phú Yên - Đắk Lắk" at bounding box center [250, 233] width 349 height 18
type input "[DATE]"
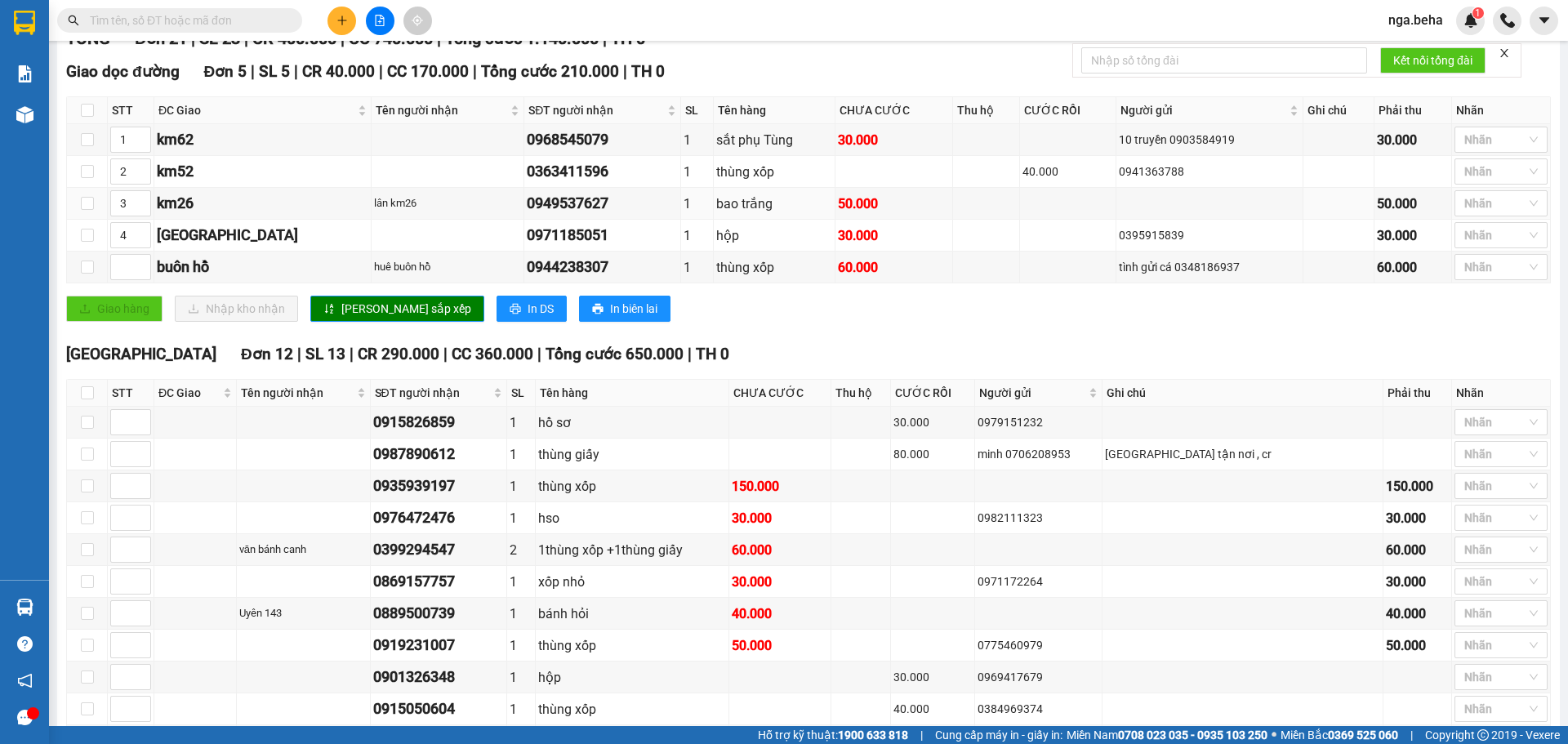
scroll to position [81, 0]
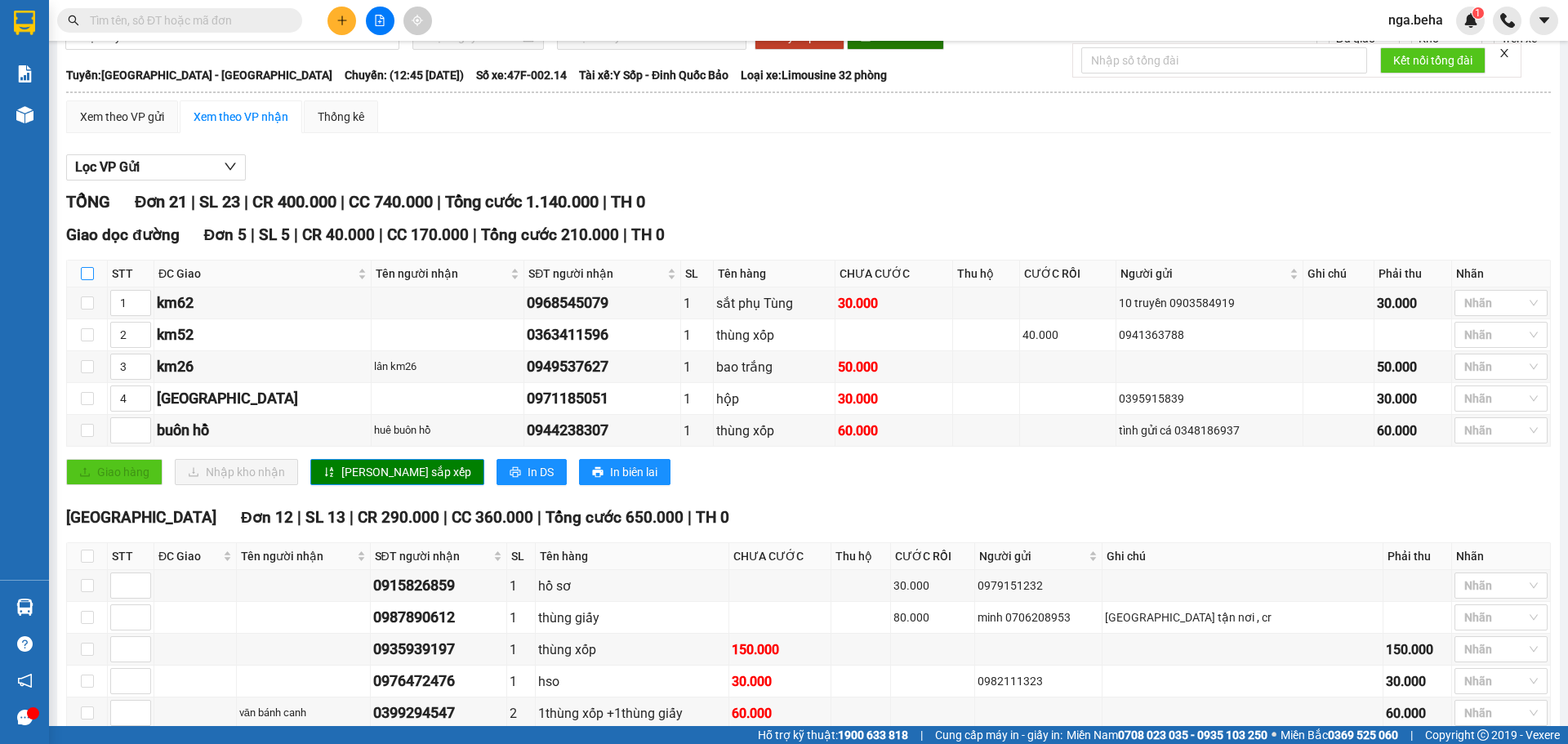
click at [88, 280] on input "checkbox" at bounding box center [87, 274] width 13 height 13
checkbox input "true"
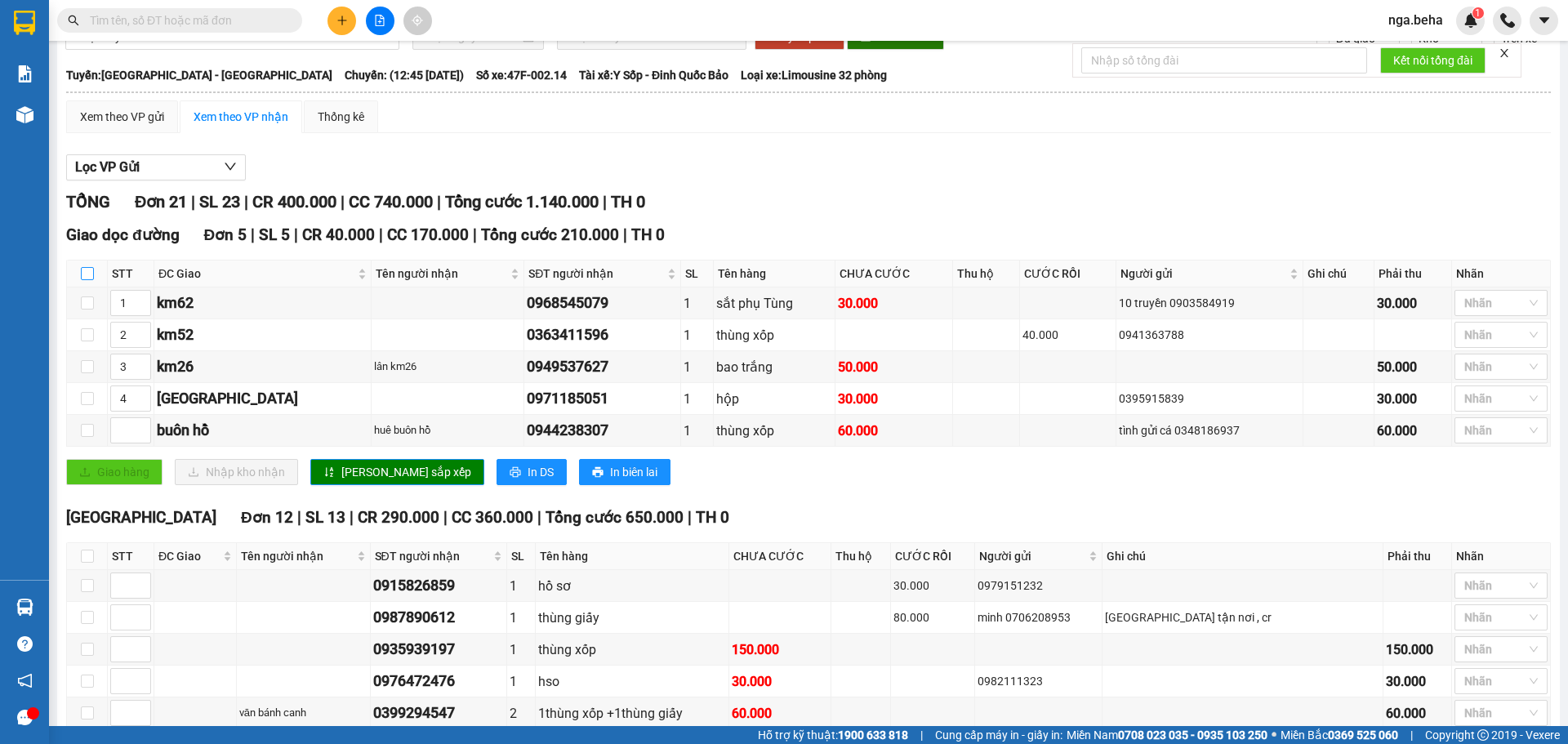
checkbox input "true"
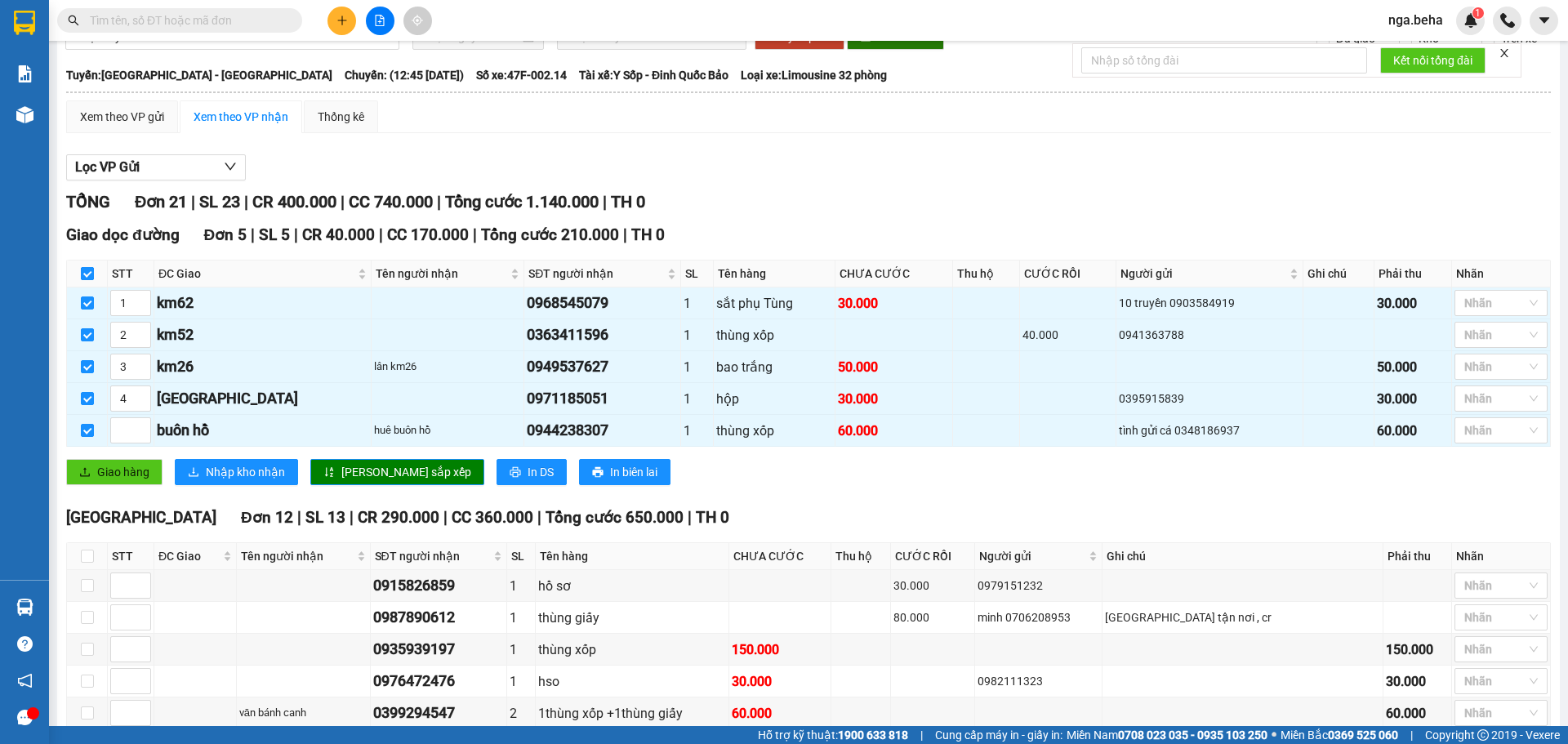
click at [89, 282] on label at bounding box center [87, 273] width 13 height 18
click at [89, 280] on input "checkbox" at bounding box center [87, 274] width 13 height 13
checkbox input "false"
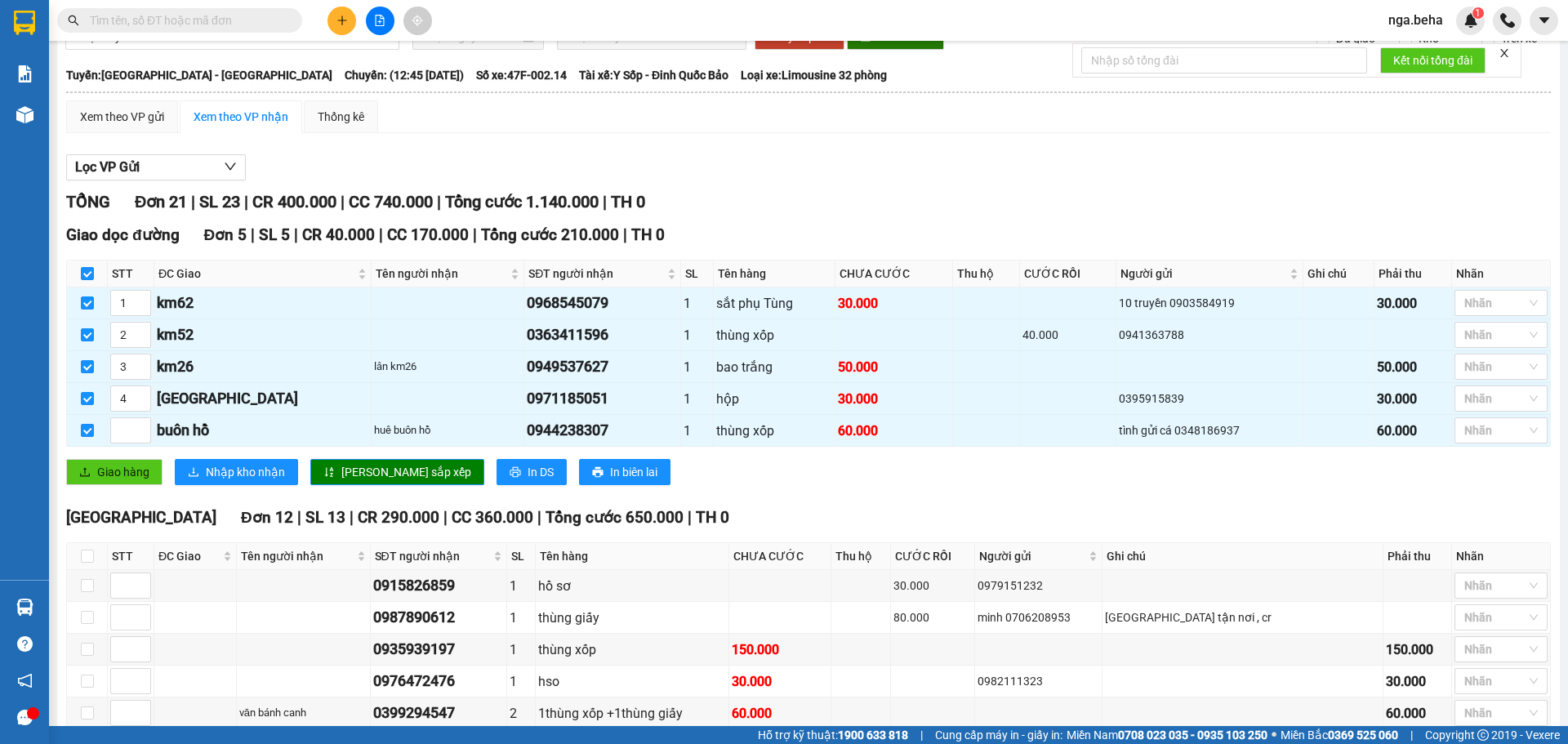
checkbox input "false"
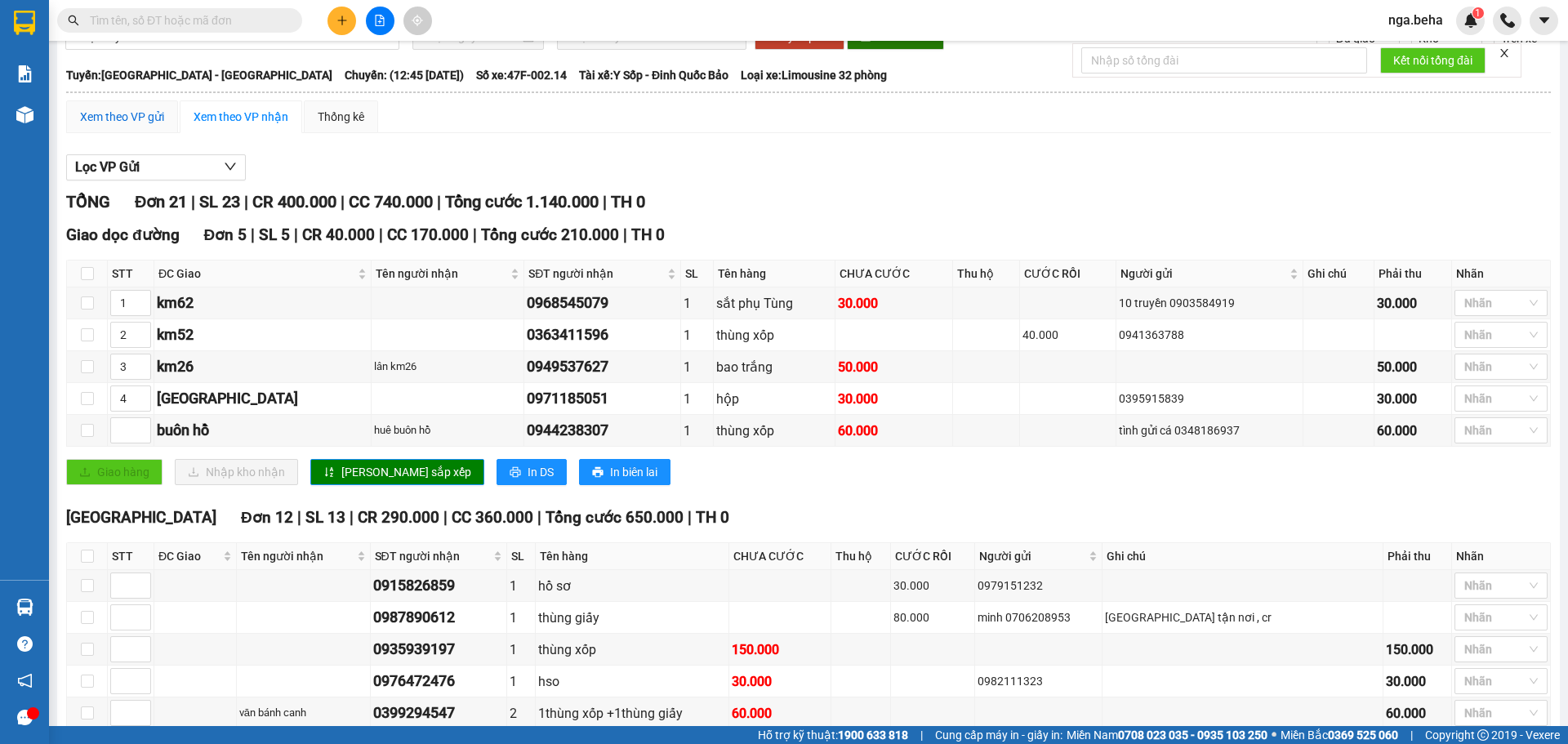
click at [136, 126] on div "Xem theo VP gửi" at bounding box center [122, 116] width 84 height 18
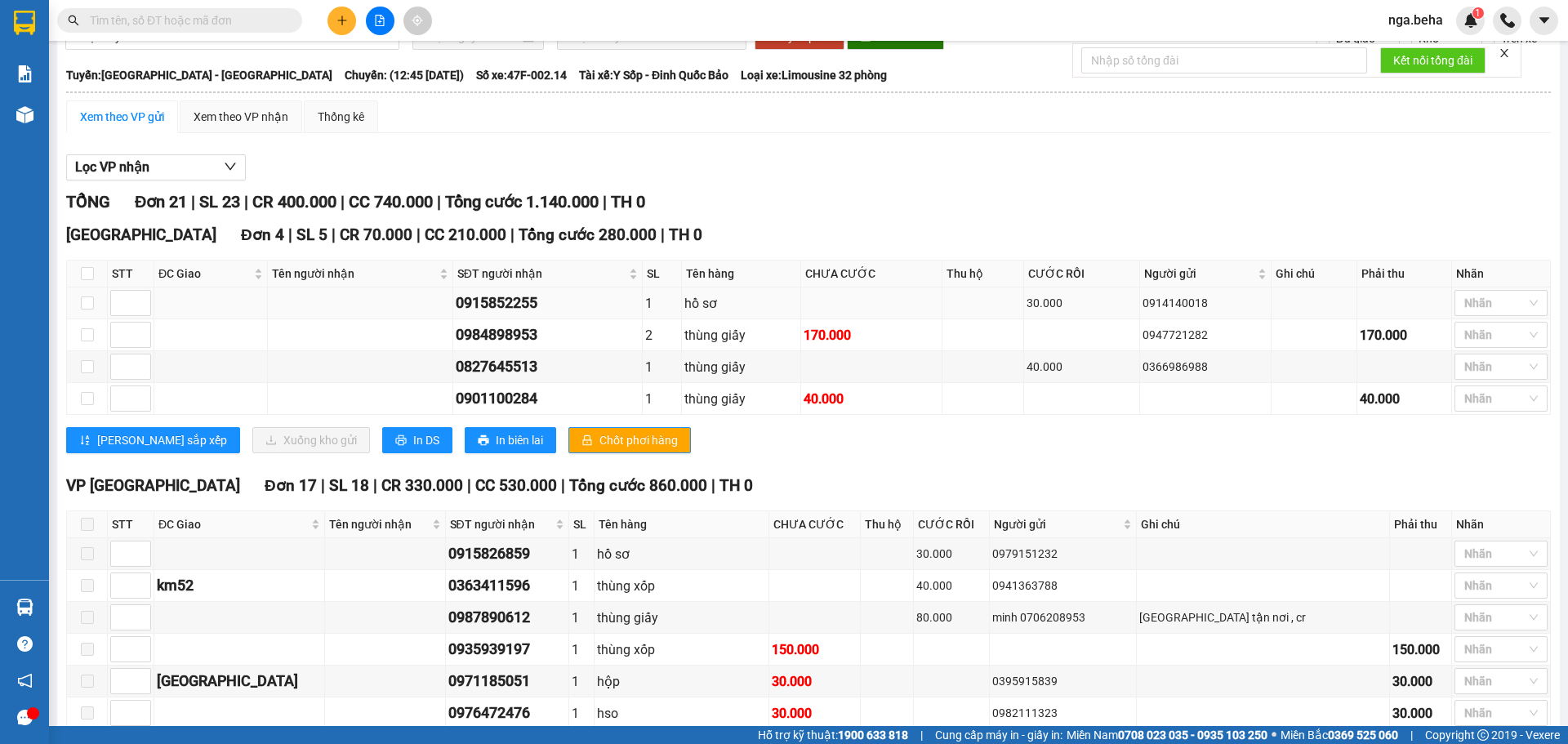
scroll to position [163, 0]
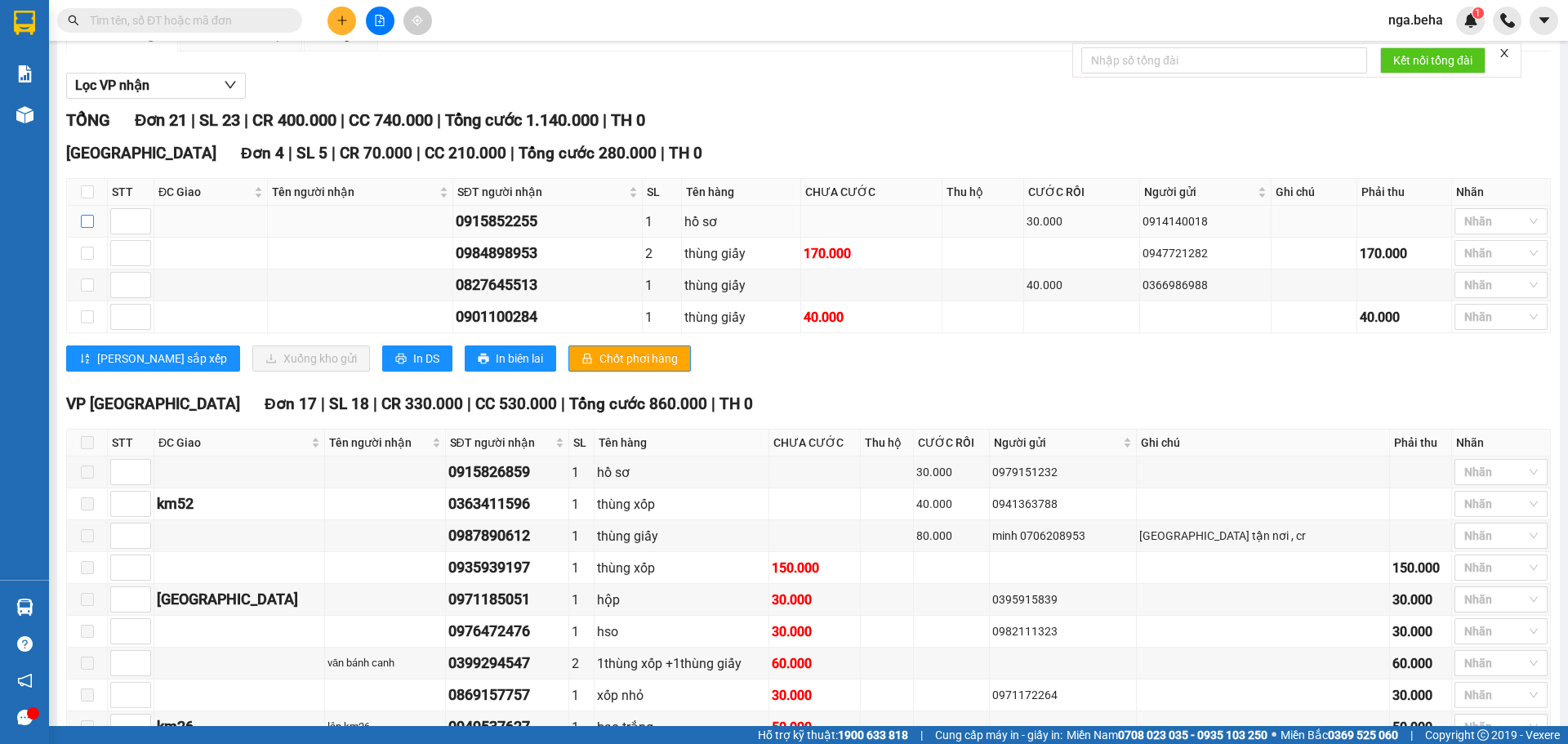
click at [81, 228] on input "checkbox" at bounding box center [87, 221] width 13 height 13
checkbox input "true"
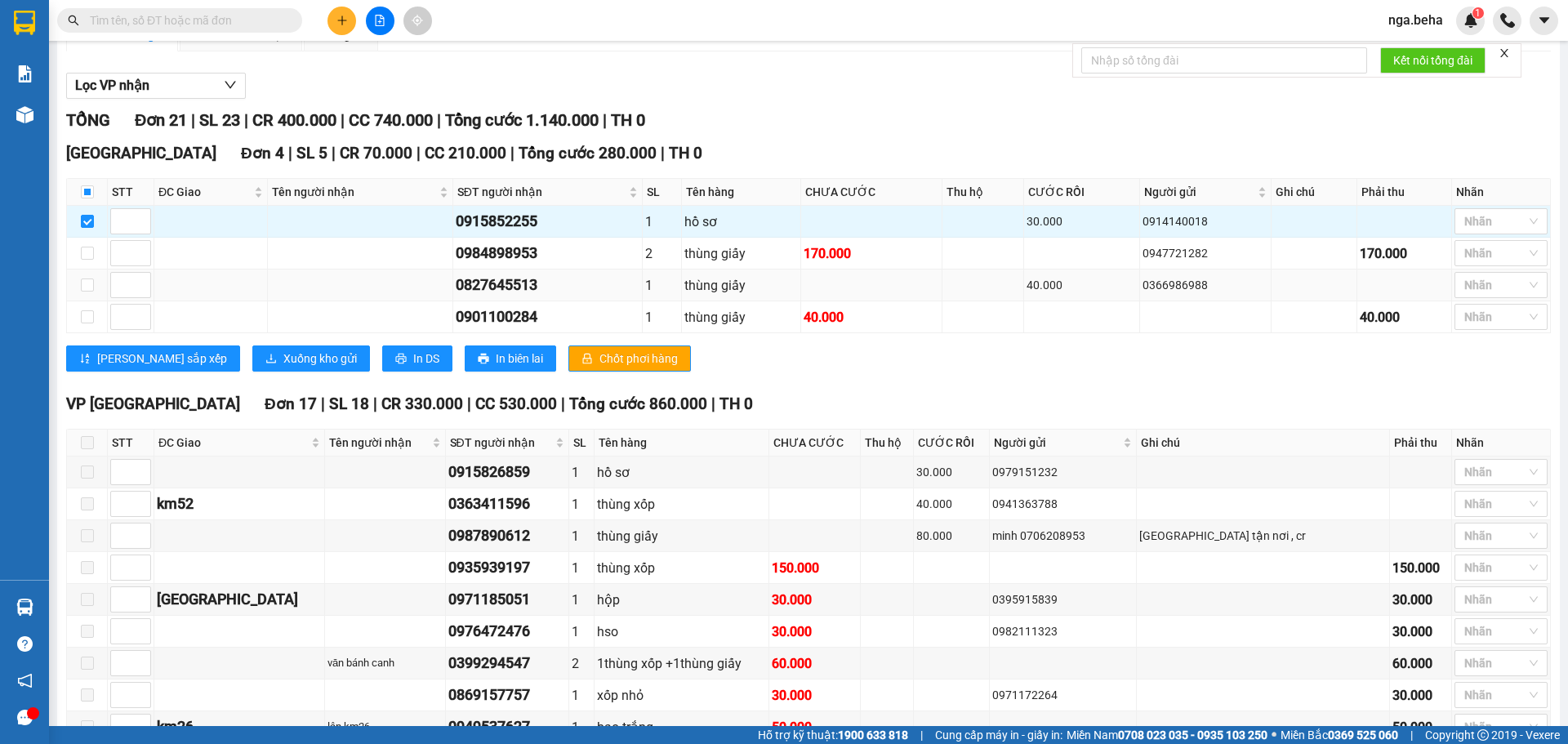
scroll to position [327, 0]
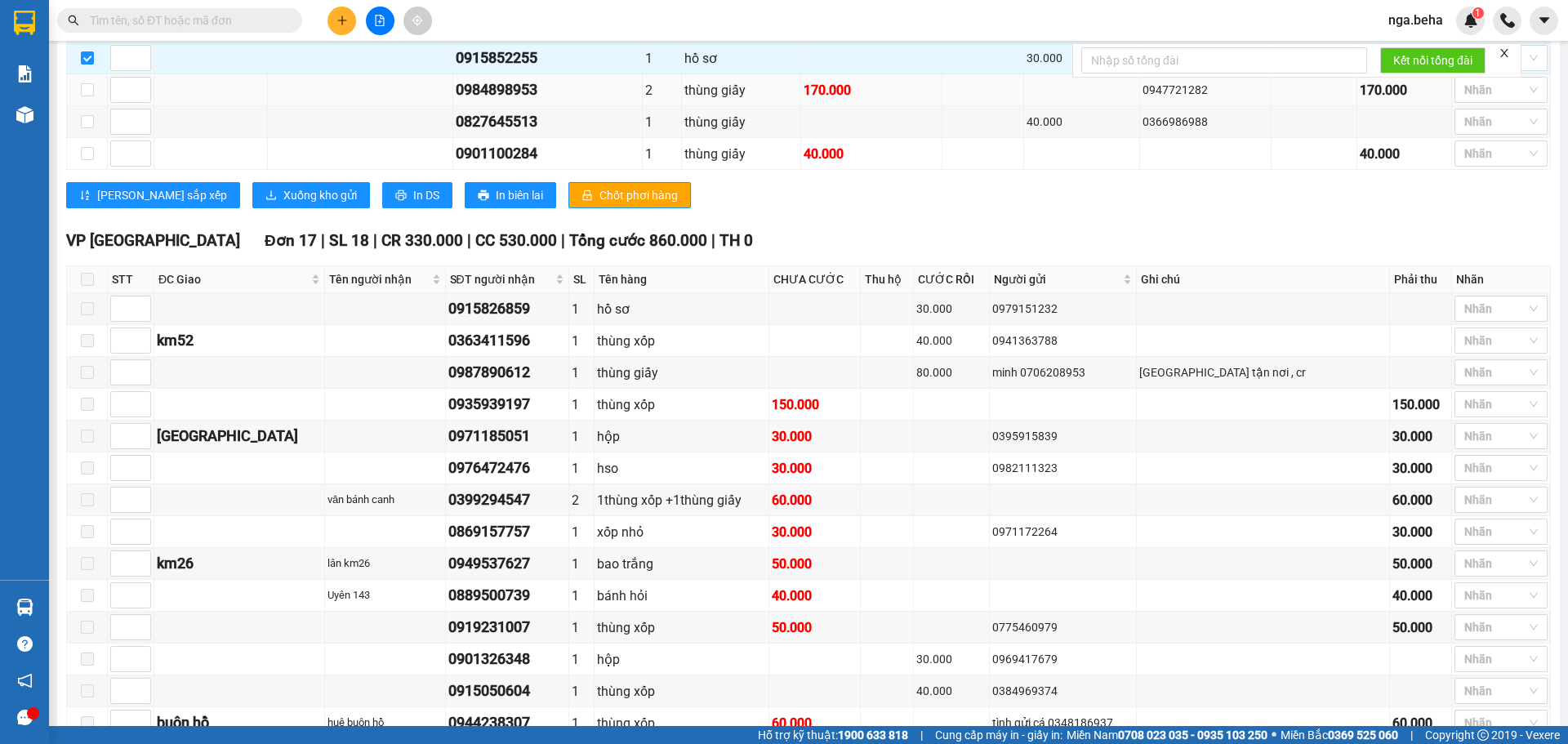
click at [198, 106] on td at bounding box center [210, 90] width 113 height 32
click at [94, 106] on td at bounding box center [87, 90] width 41 height 32
click at [89, 96] on input "checkbox" at bounding box center [87, 90] width 13 height 13
checkbox input "true"
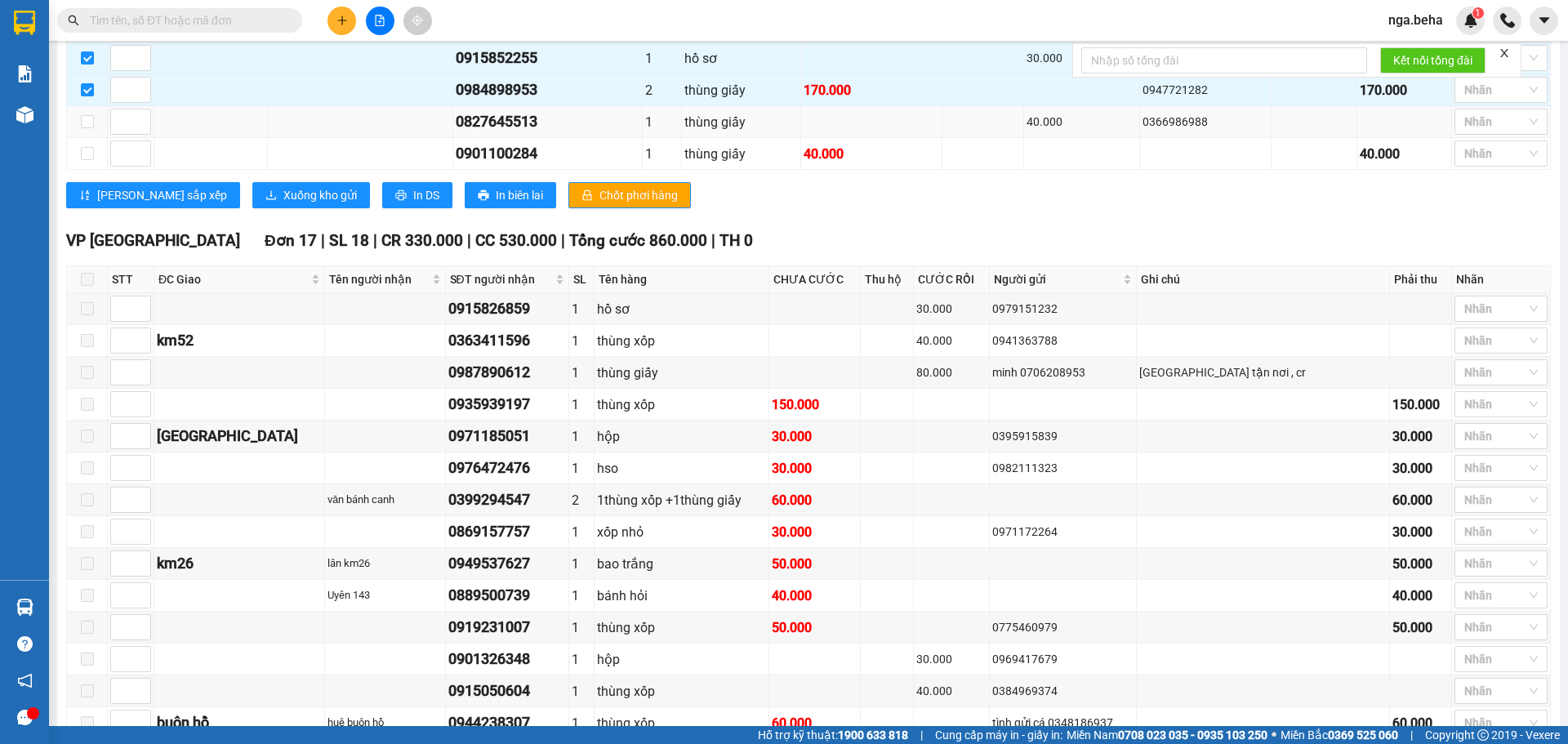
click at [95, 138] on td at bounding box center [87, 122] width 41 height 32
click at [92, 163] on label at bounding box center [87, 153] width 13 height 18
click at [92, 160] on input "checkbox" at bounding box center [87, 153] width 13 height 13
checkbox input "true"
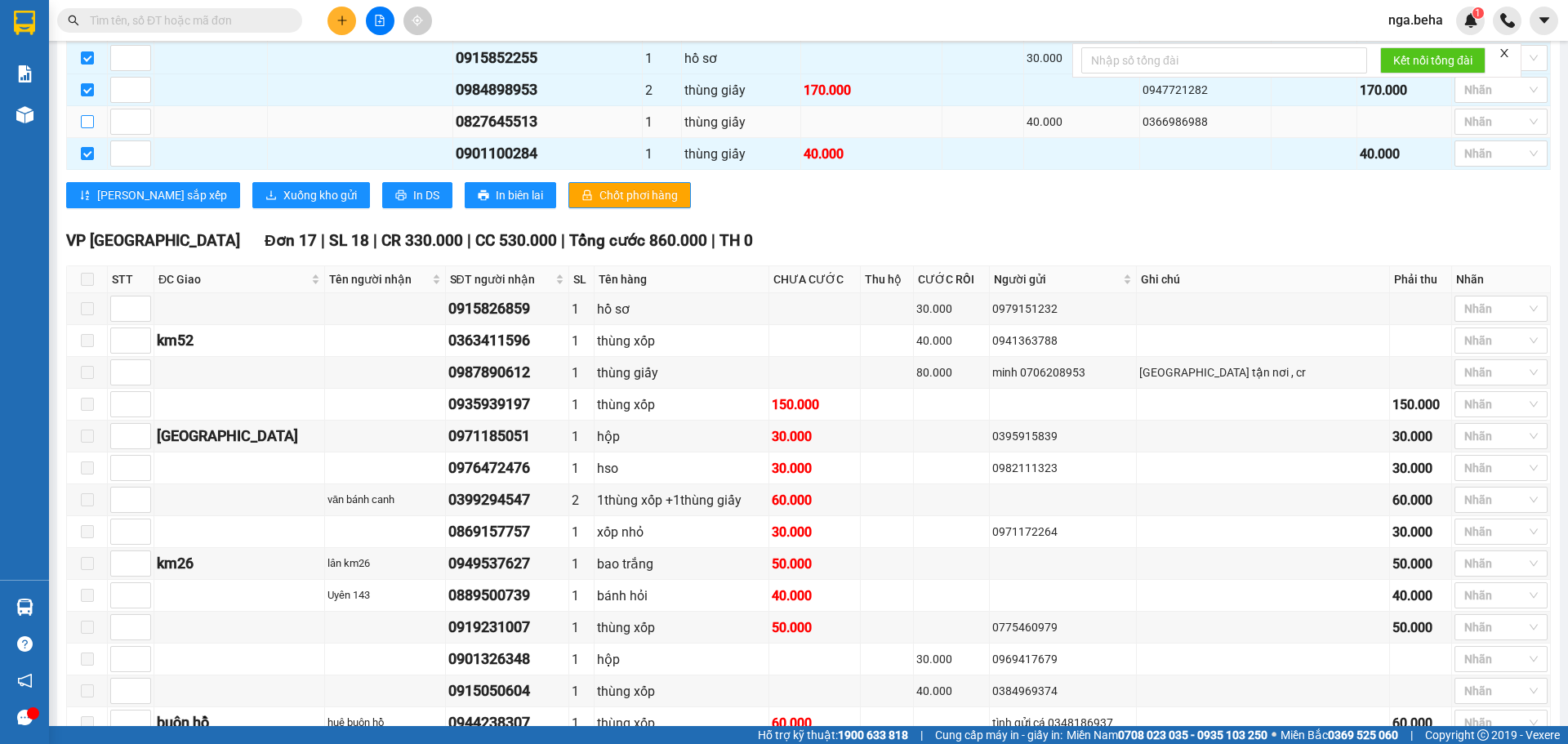
click at [87, 128] on input "checkbox" at bounding box center [87, 121] width 13 height 13
checkbox input "true"
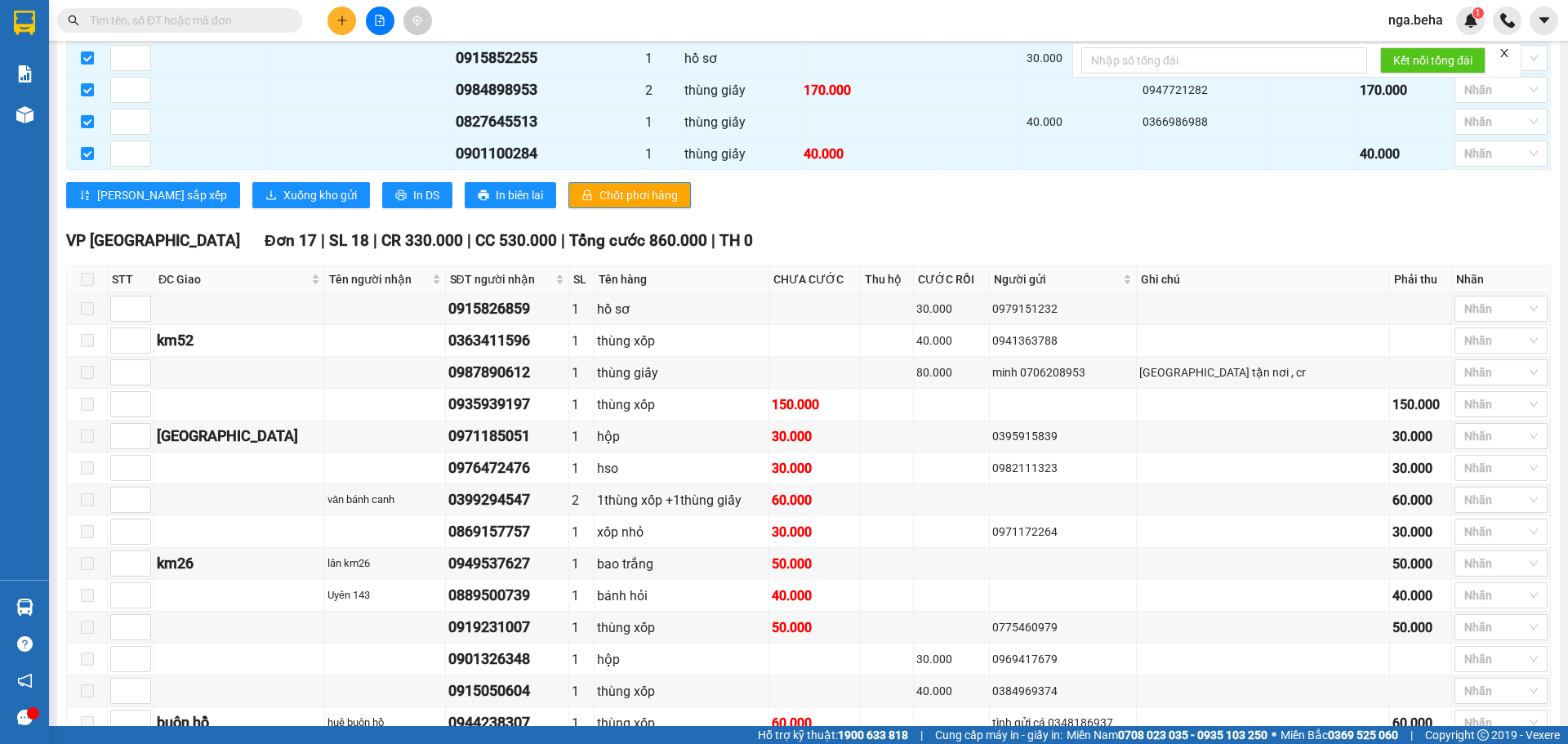
scroll to position [81, 0]
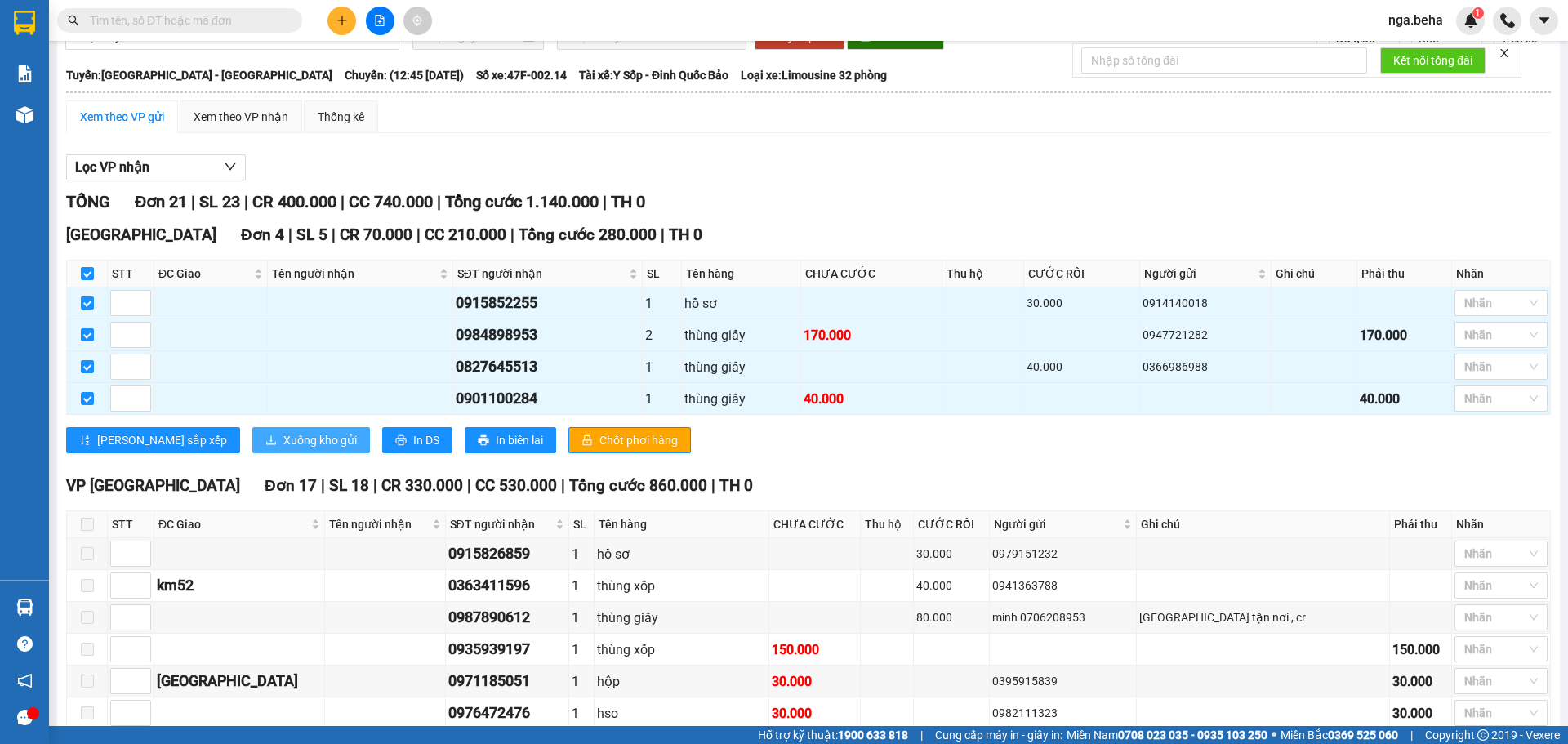
click at [252, 453] on button "Xuống kho gửi" at bounding box center [311, 440] width 117 height 26
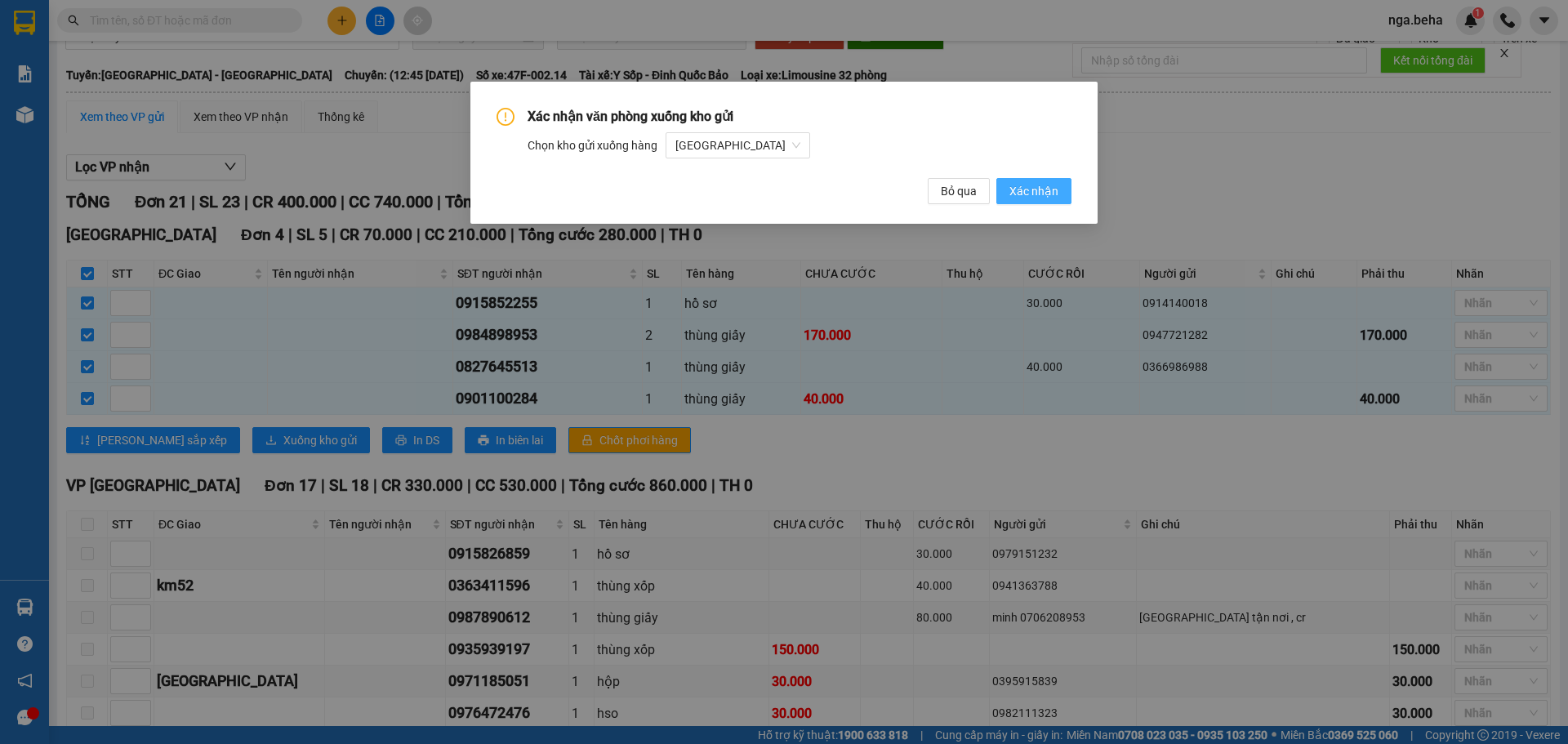
click at [1045, 202] on button "Xác nhận" at bounding box center [1034, 190] width 75 height 26
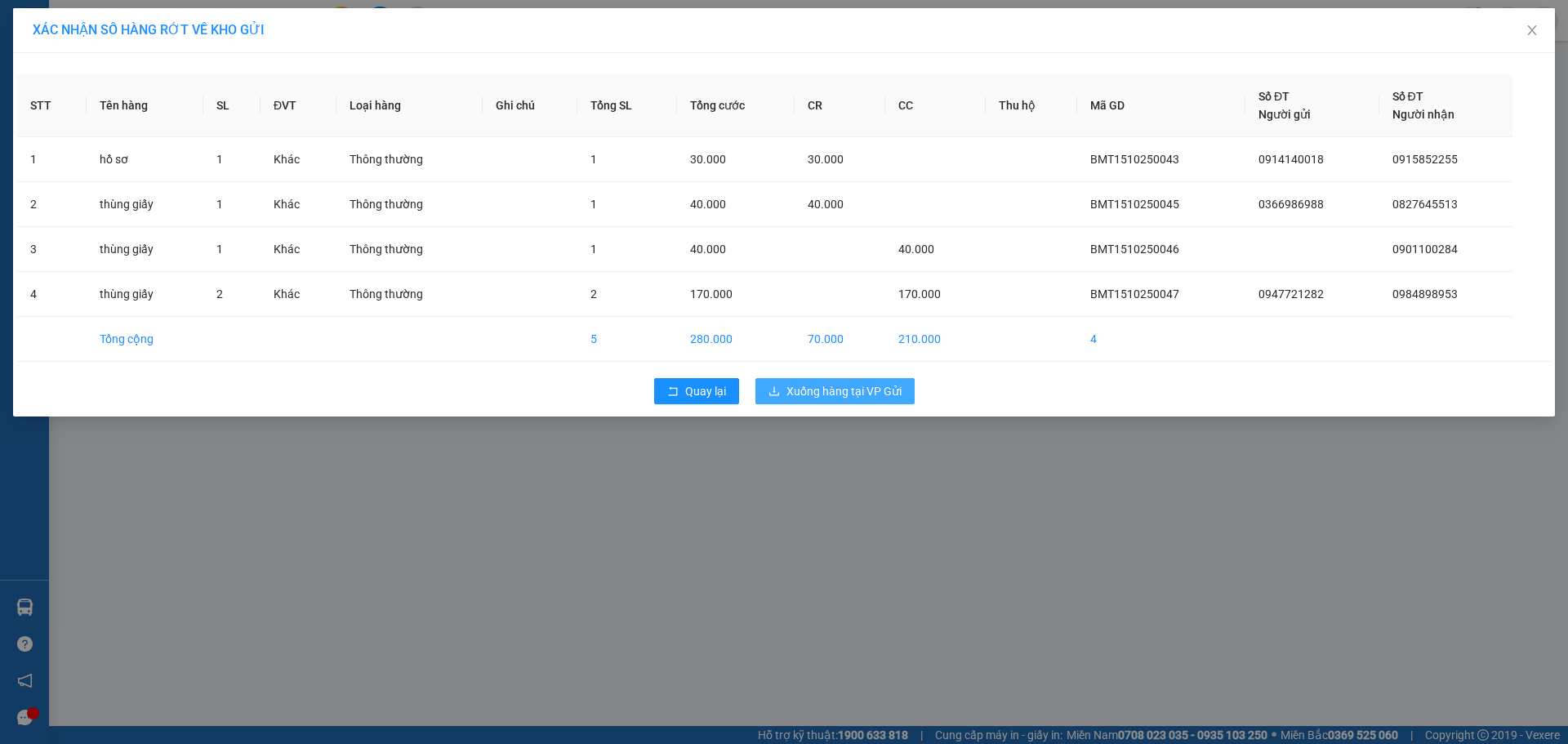
click at [869, 392] on span "Xuống hàng tại VP Gửi" at bounding box center [844, 390] width 115 height 18
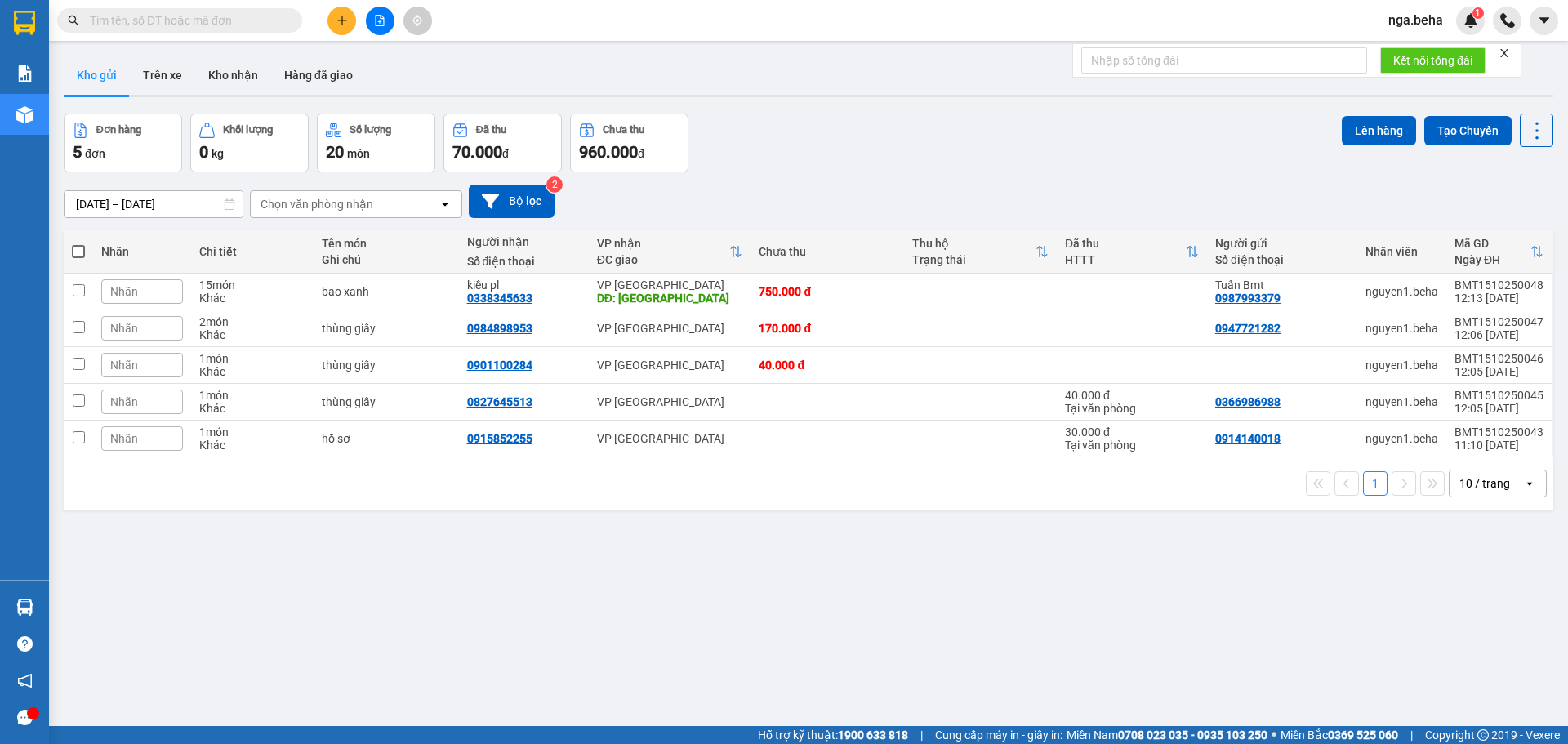
click at [225, 18] on input "text" at bounding box center [186, 20] width 193 height 18
click at [214, 12] on input "text" at bounding box center [186, 20] width 193 height 18
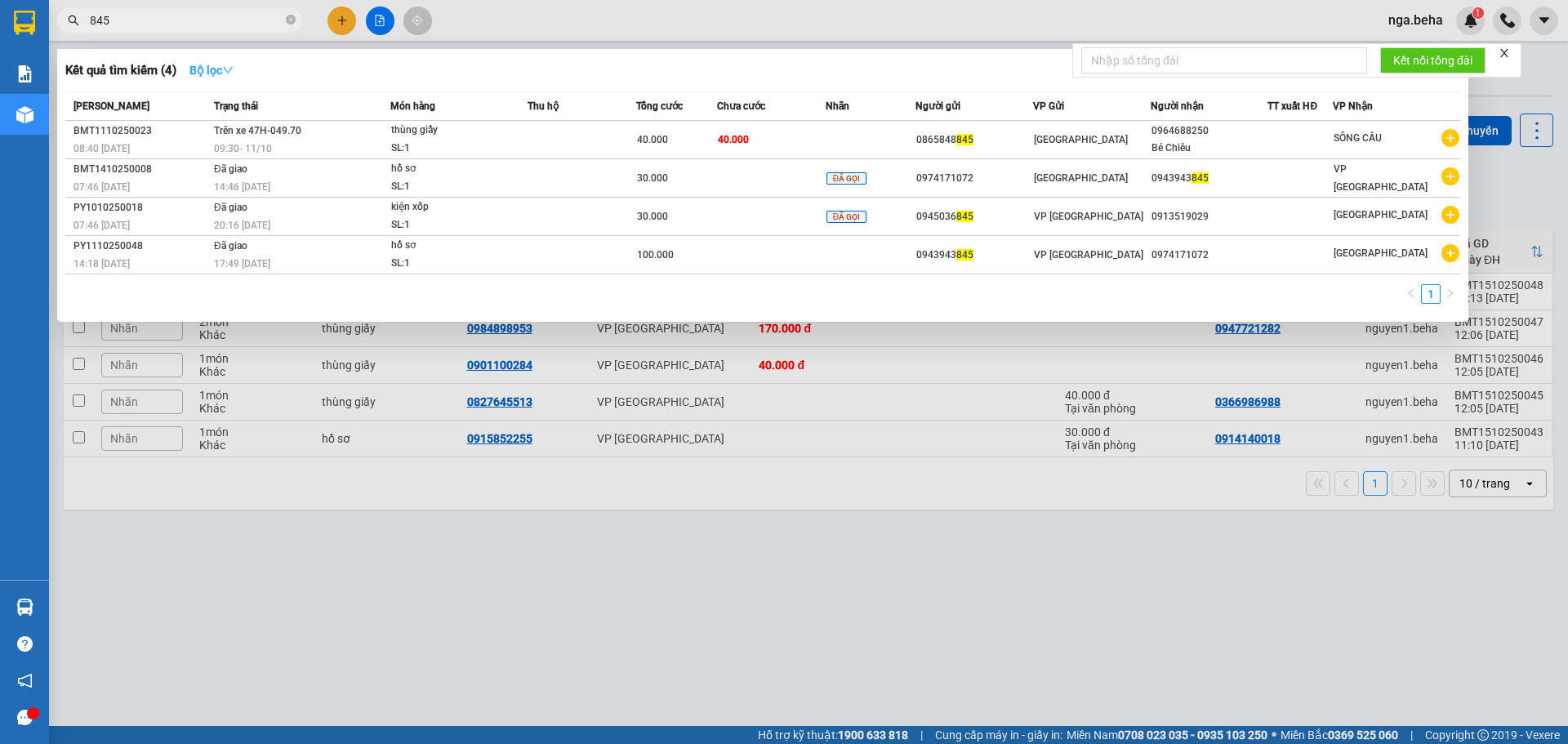
type input "845"
click at [224, 74] on strong "Bộ lọc" at bounding box center [211, 70] width 44 height 13
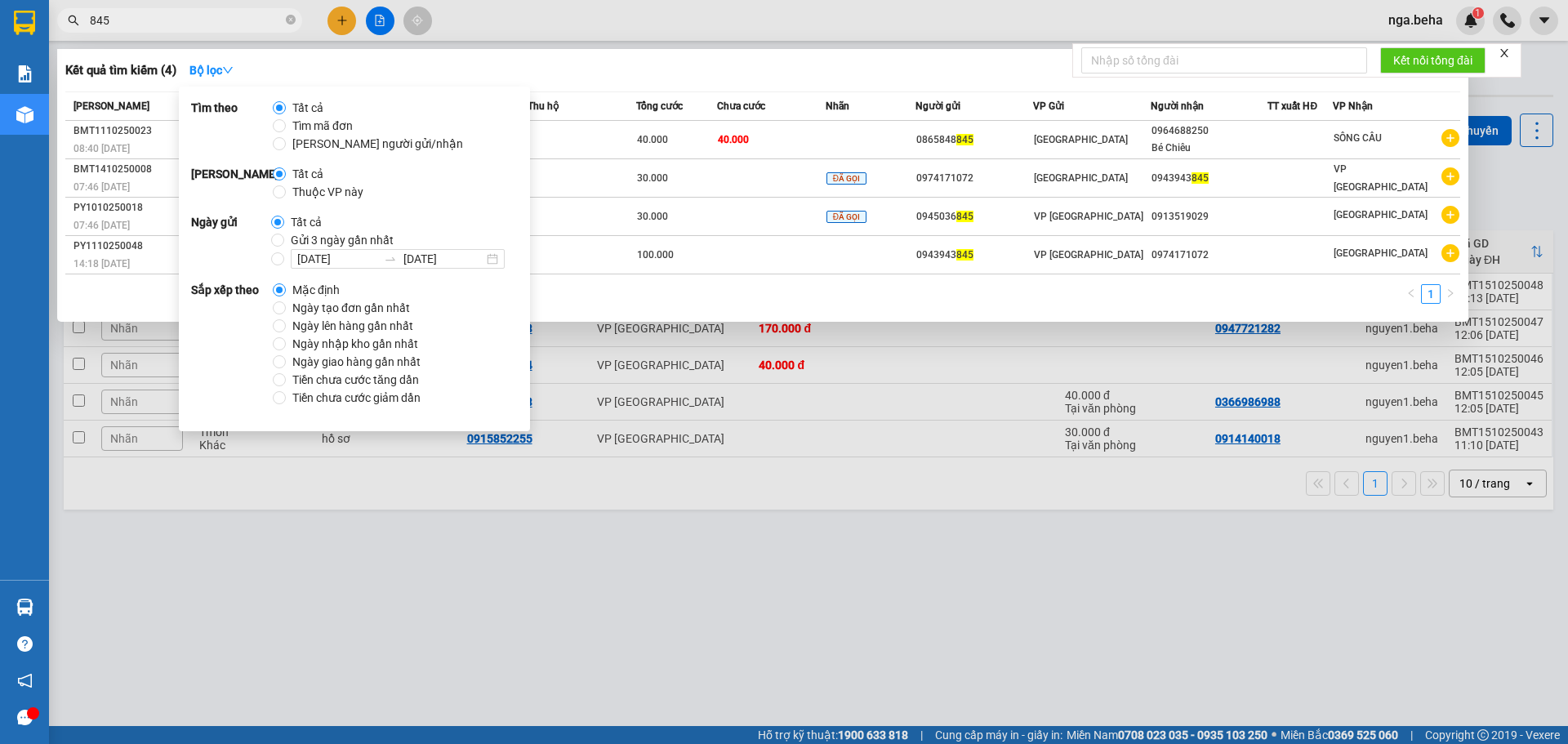
click at [380, 311] on span "Ngày tạo đơn gần nhất" at bounding box center [351, 307] width 131 height 18
click at [286, 311] on input "Ngày tạo đơn gần nhất" at bounding box center [280, 308] width 13 height 13
radio input "true"
radio input "false"
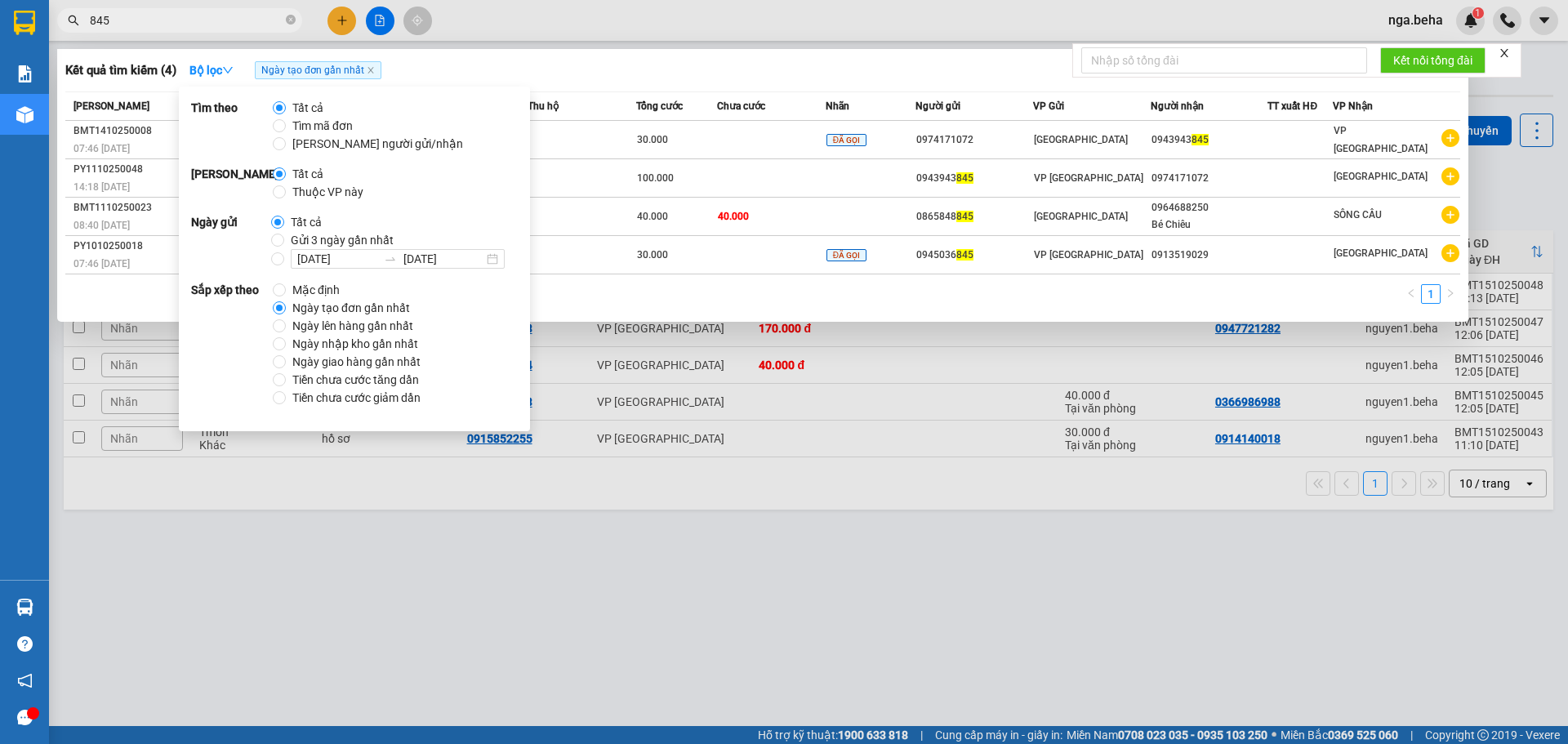
click at [618, 296] on div "1" at bounding box center [763, 298] width 1395 height 29
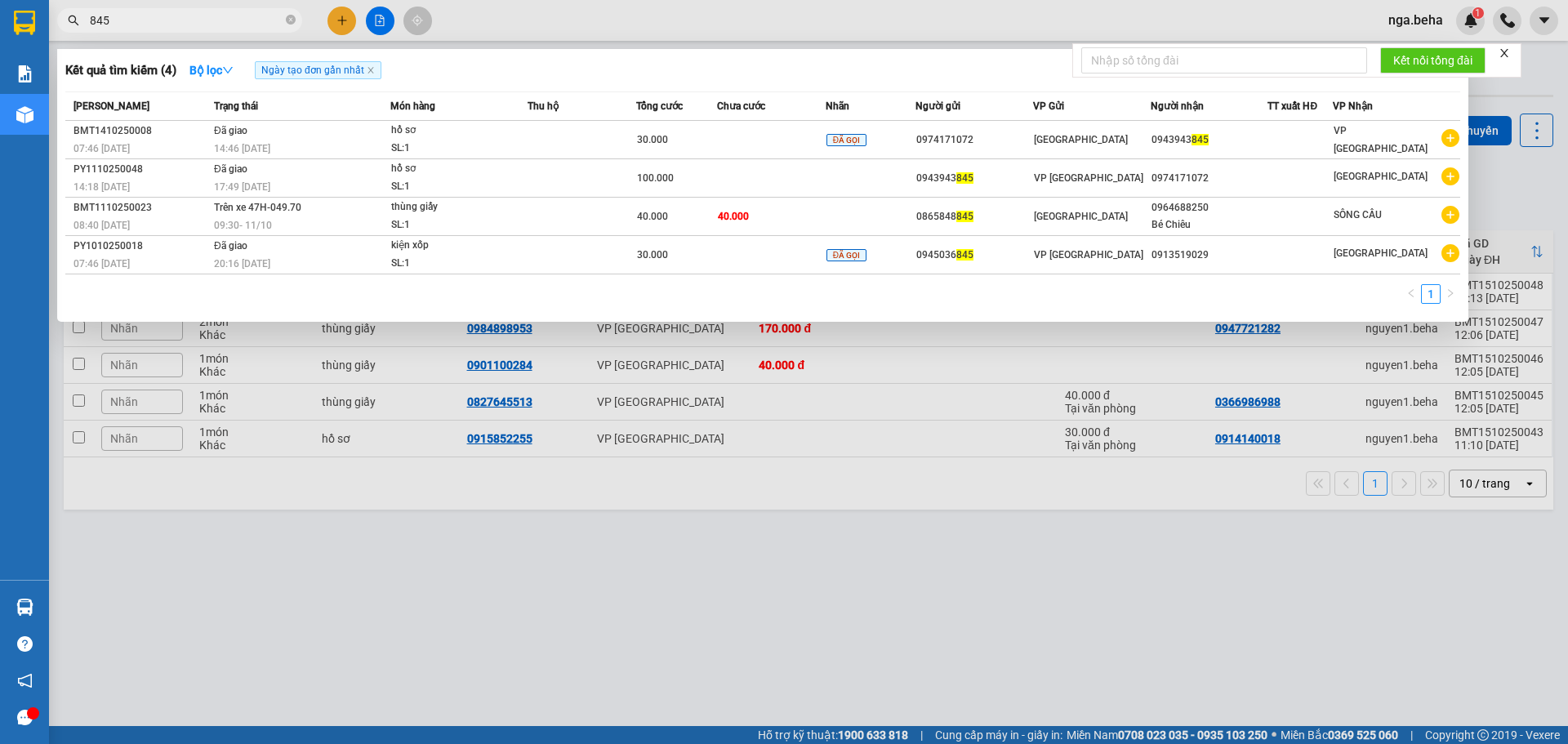
click at [188, 23] on input "845" at bounding box center [186, 20] width 193 height 18
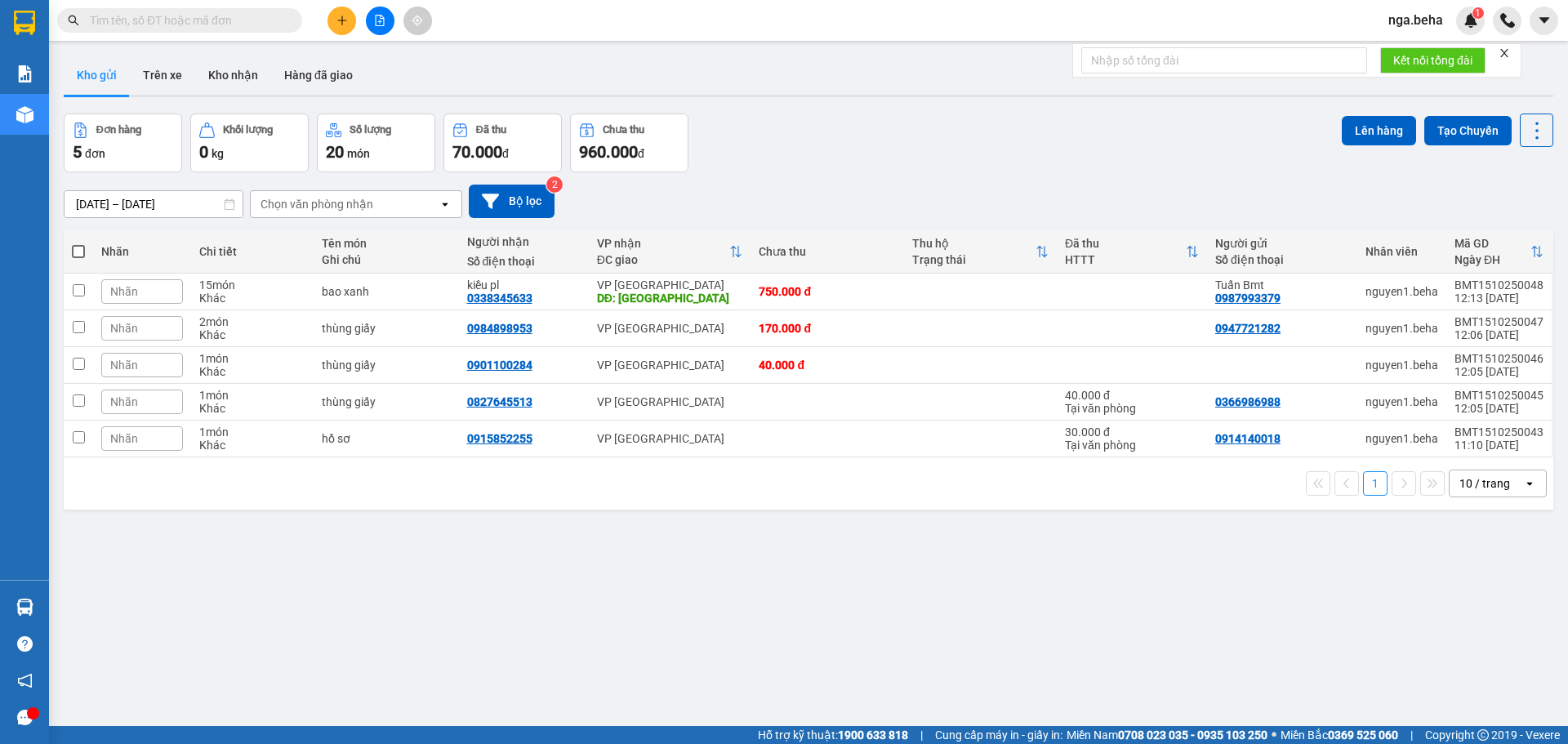
click at [357, 21] on div at bounding box center [380, 21] width 122 height 28
click at [220, 23] on input "text" at bounding box center [186, 20] width 193 height 18
paste input "0919072434"
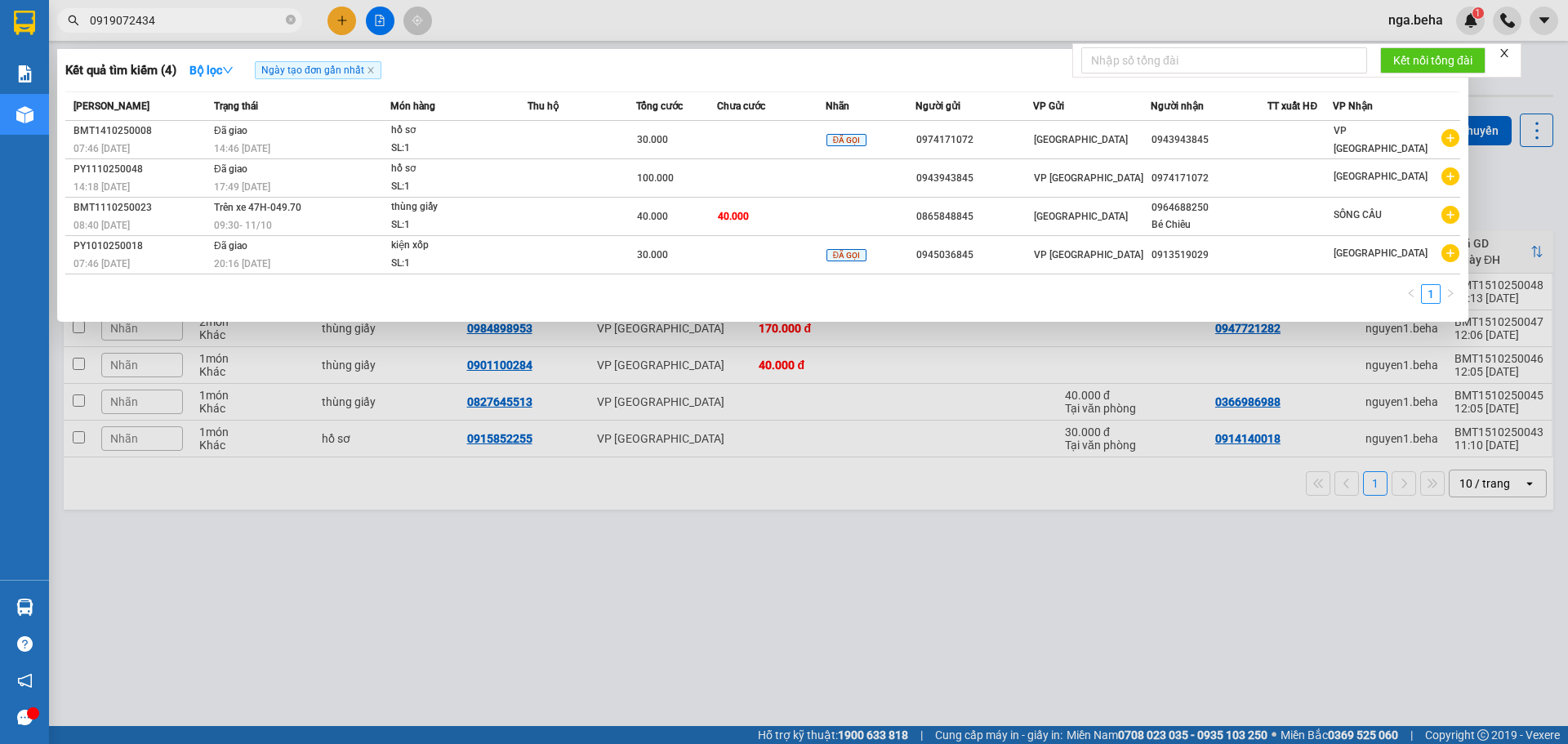
drag, startPoint x: 220, startPoint y: 23, endPoint x: 232, endPoint y: 44, distance: 24.2
click at [224, 29] on span "0919072434" at bounding box center [179, 20] width 245 height 24
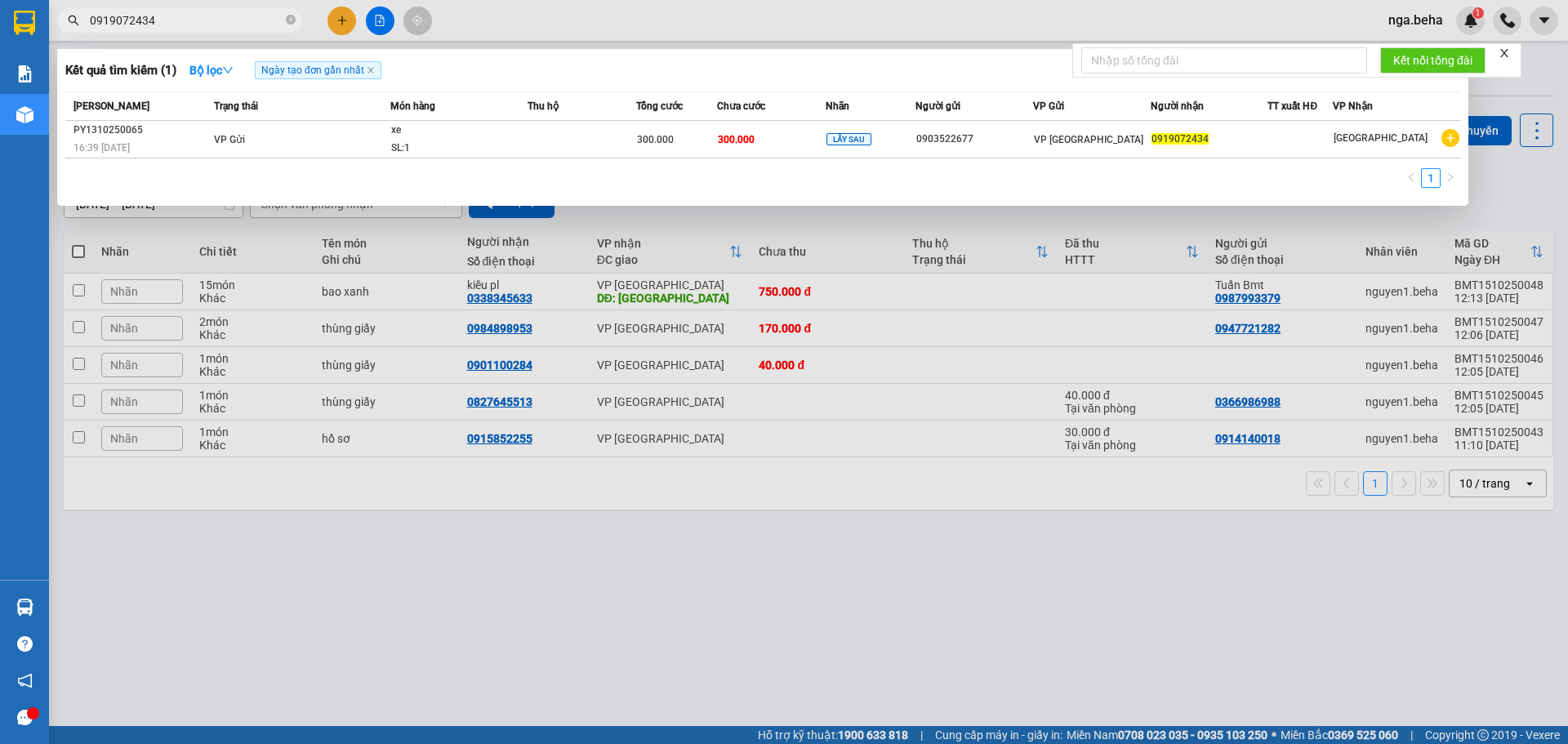
click at [480, 499] on div at bounding box center [784, 372] width 1568 height 744
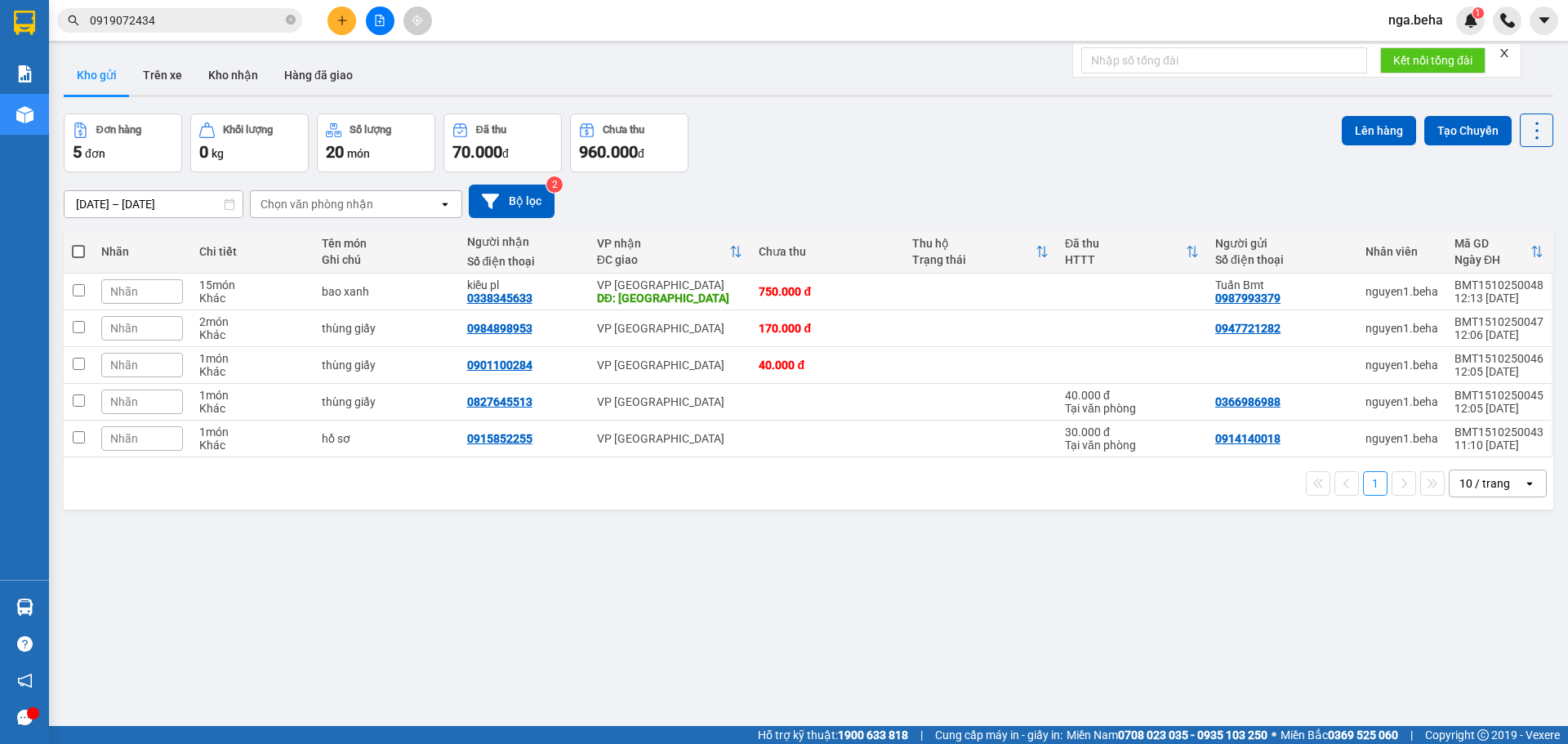
click at [225, 18] on input "0919072434" at bounding box center [186, 20] width 193 height 18
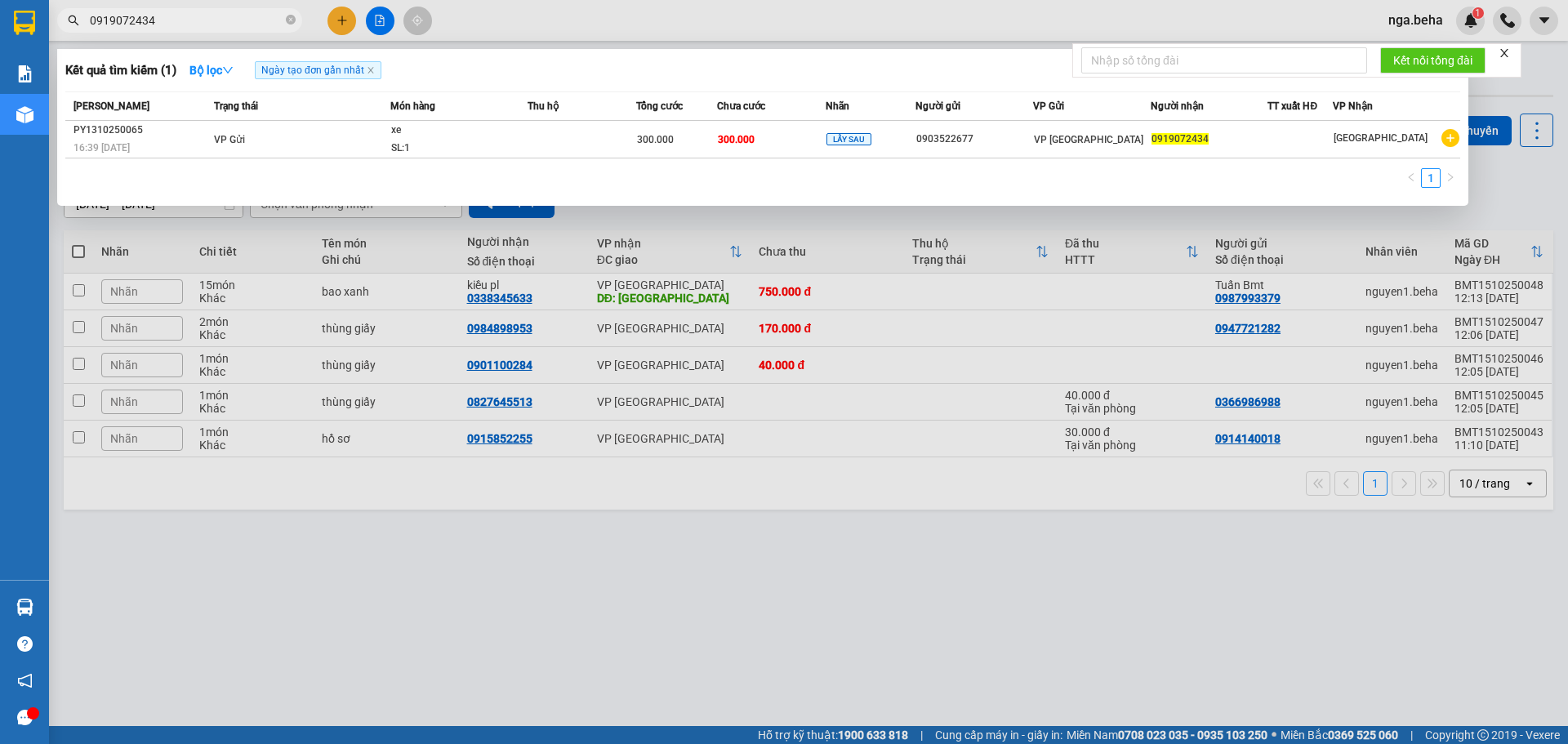
click at [225, 18] on input "0919072434" at bounding box center [186, 20] width 193 height 18
type input "4037"
click at [756, 120] on th "Chưa cước" at bounding box center [772, 106] width 109 height 28
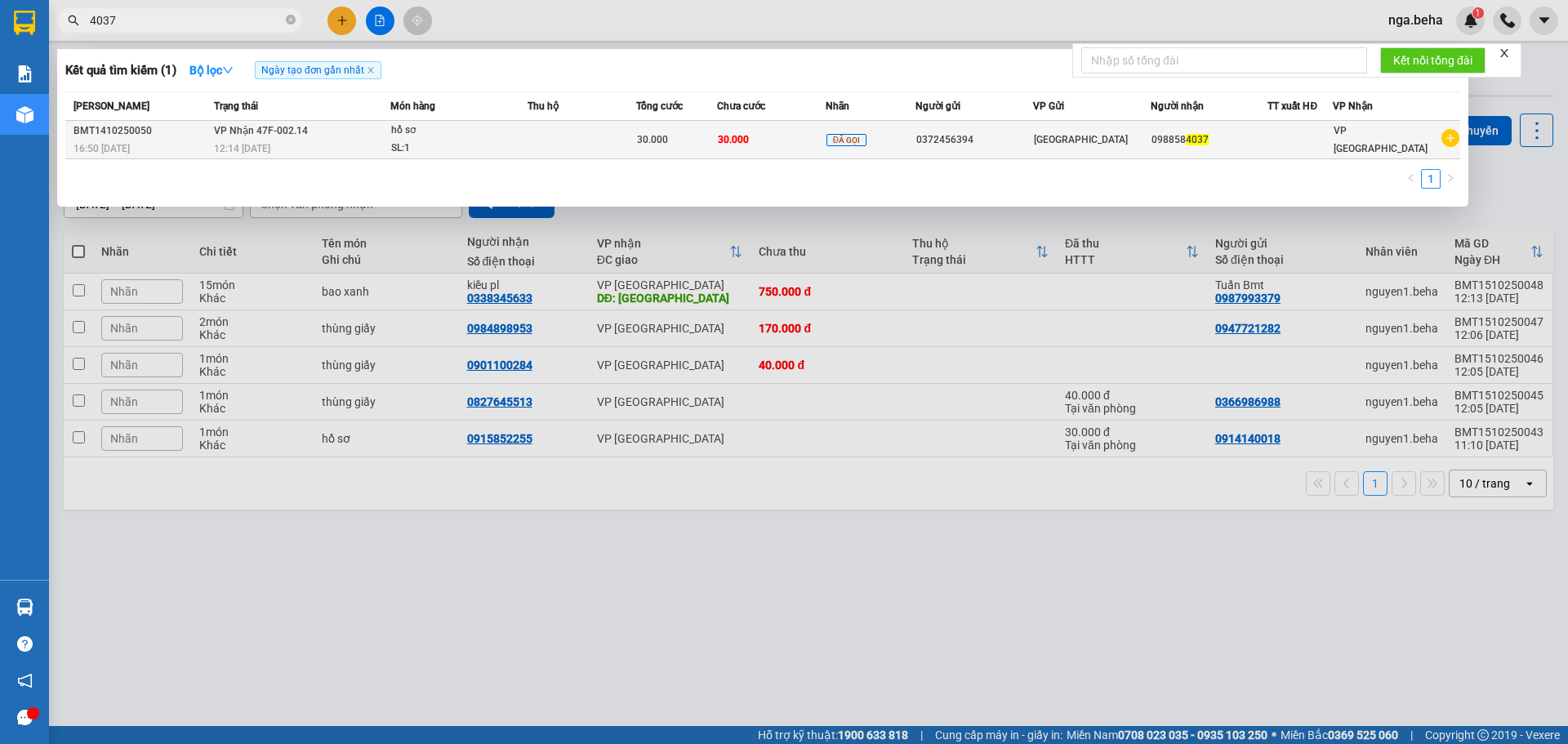
click at [1041, 121] on td "[GEOGRAPHIC_DATA]" at bounding box center [1092, 140] width 117 height 39
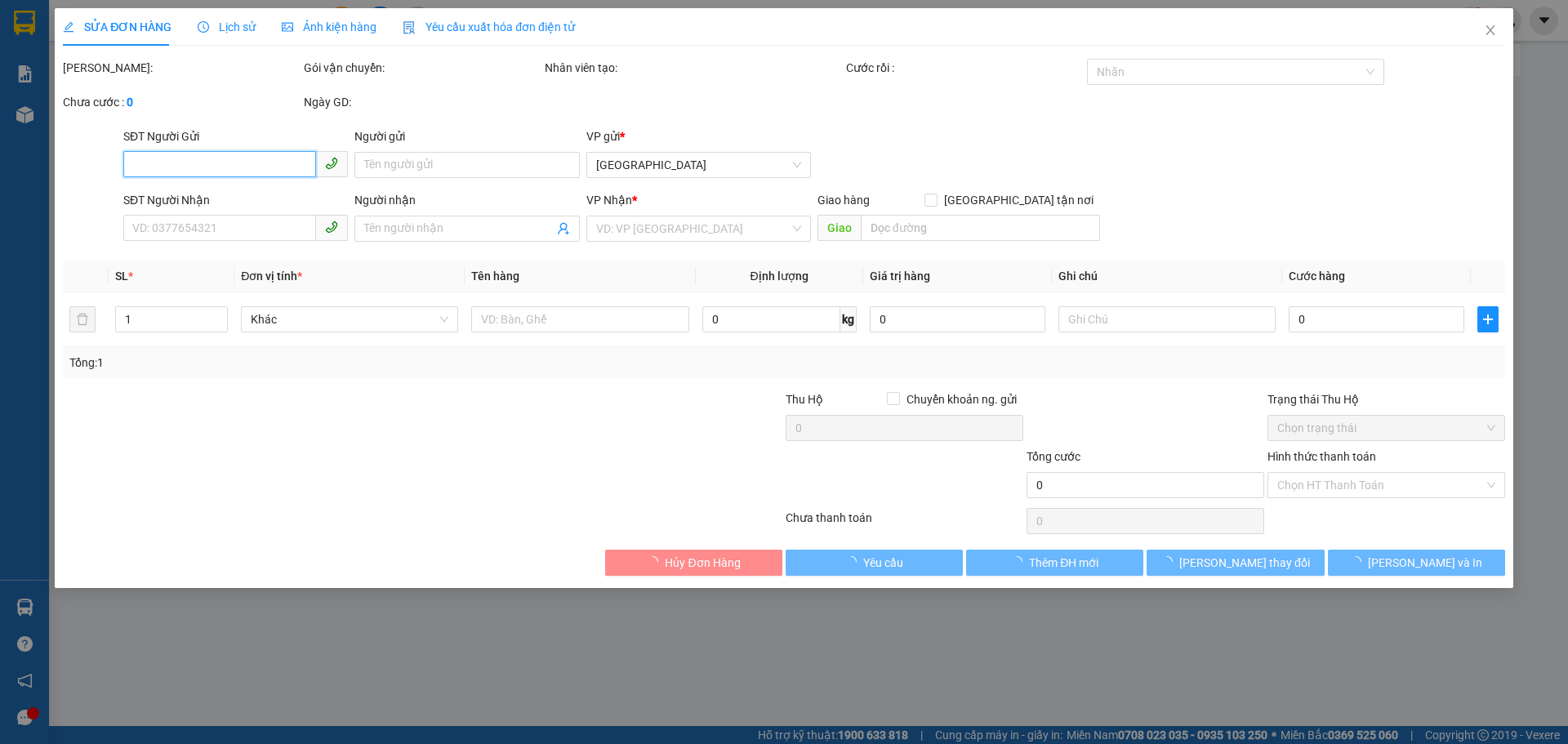
type input "0372456394"
type input "0988584037"
type input "30.000"
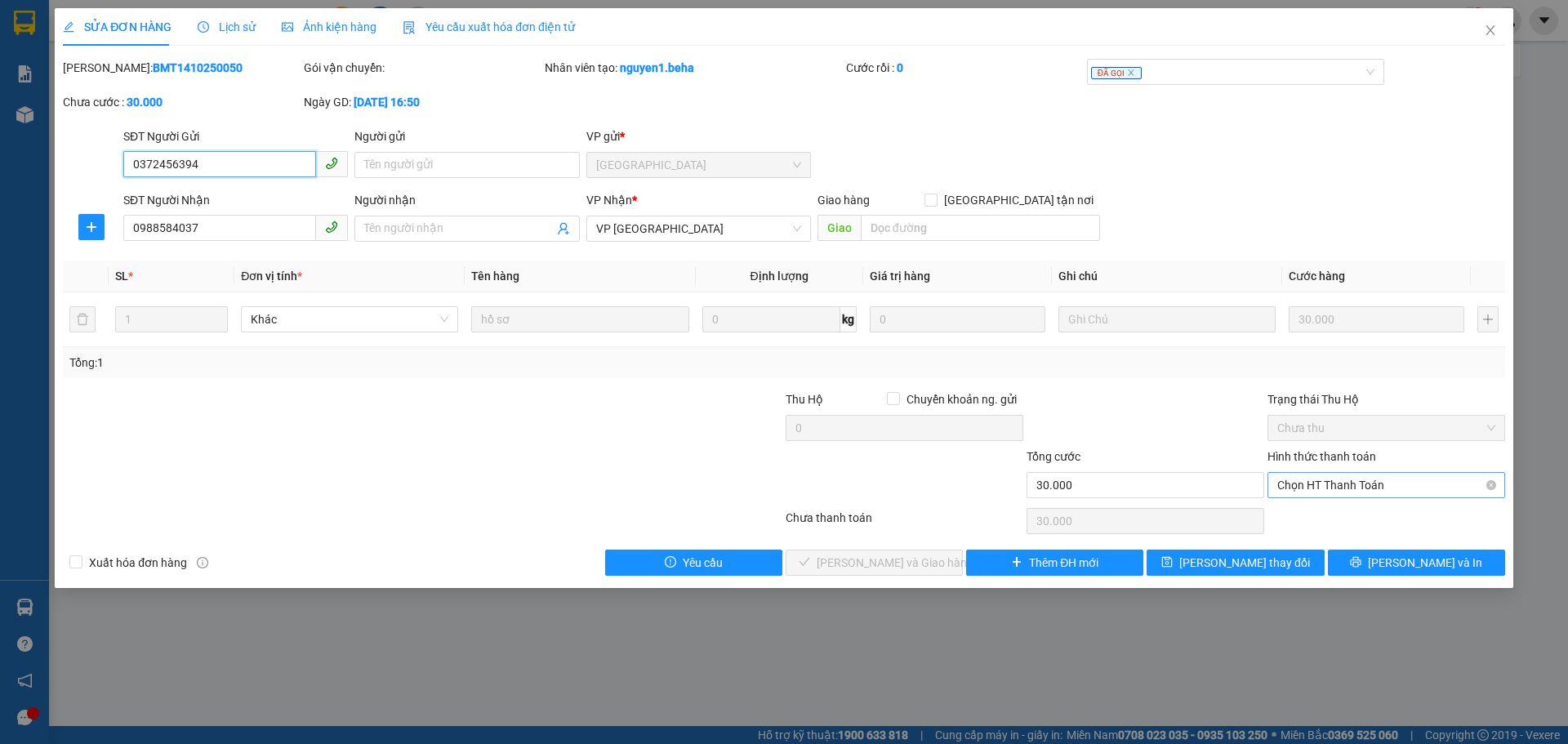
click at [1355, 493] on span "Chọn HT Thanh Toán" at bounding box center [1386, 484] width 218 height 24
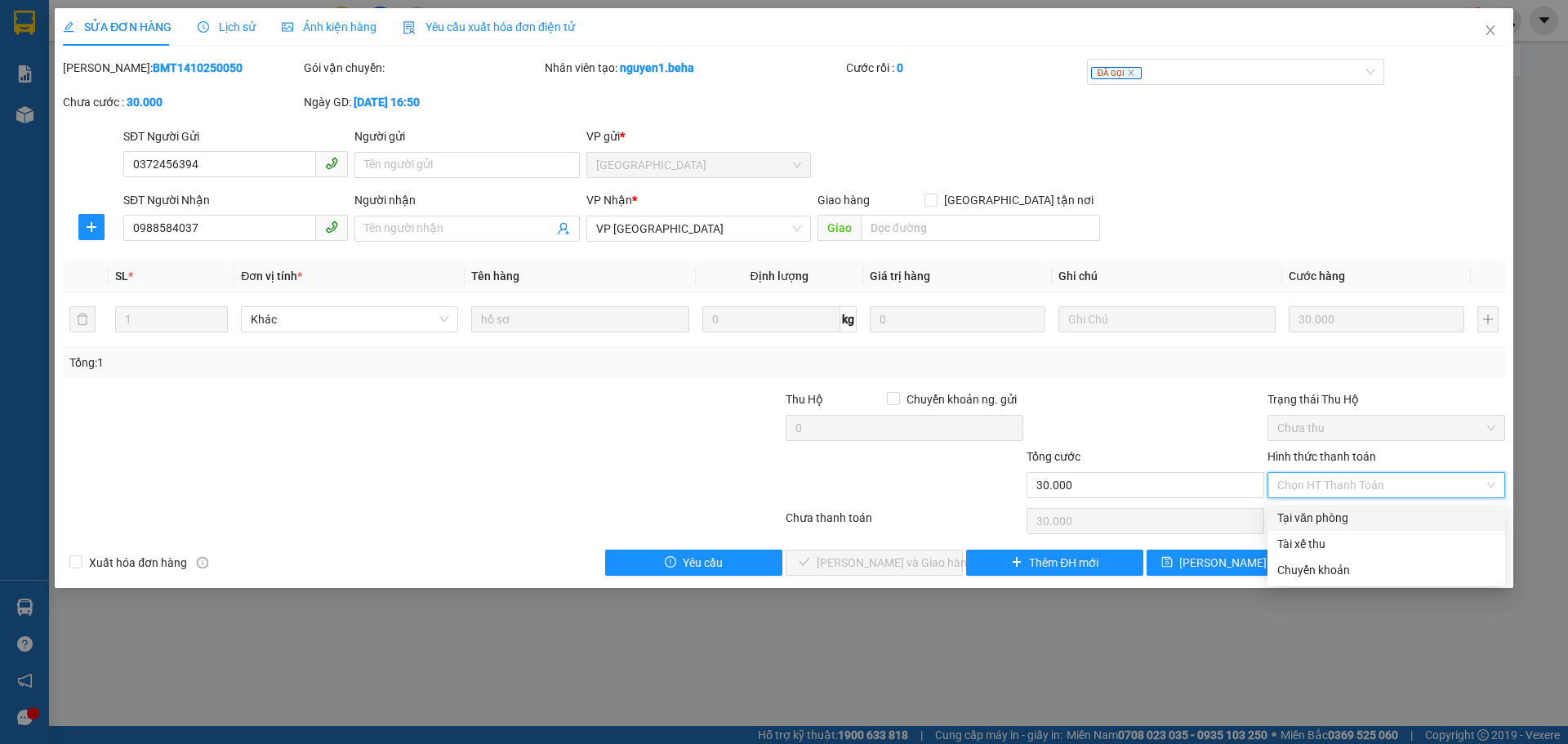
click at [1327, 514] on div "Tại văn phòng" at bounding box center [1386, 517] width 218 height 18
type input "0"
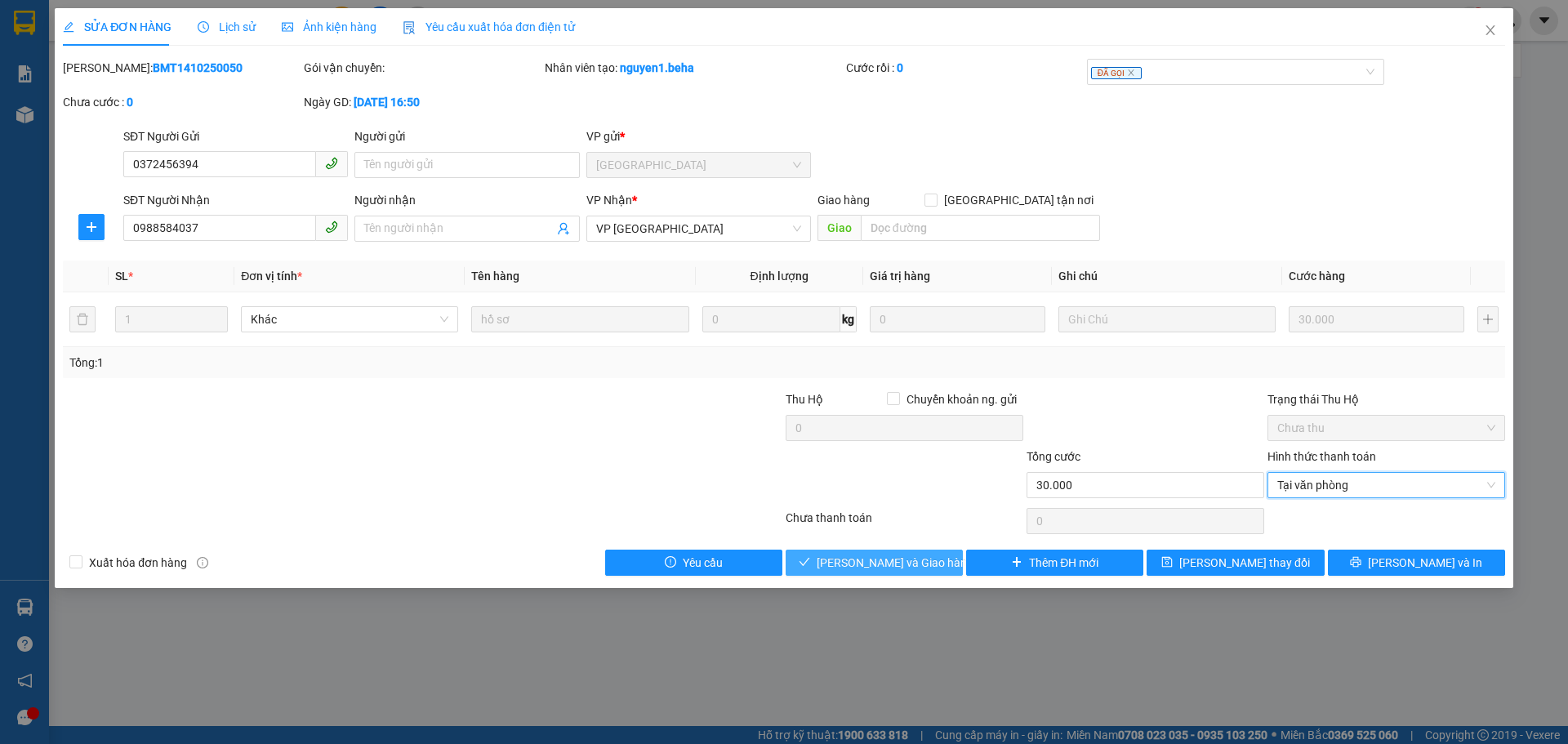
click at [887, 560] on span "[PERSON_NAME] và Giao hàng" at bounding box center [895, 562] width 157 height 18
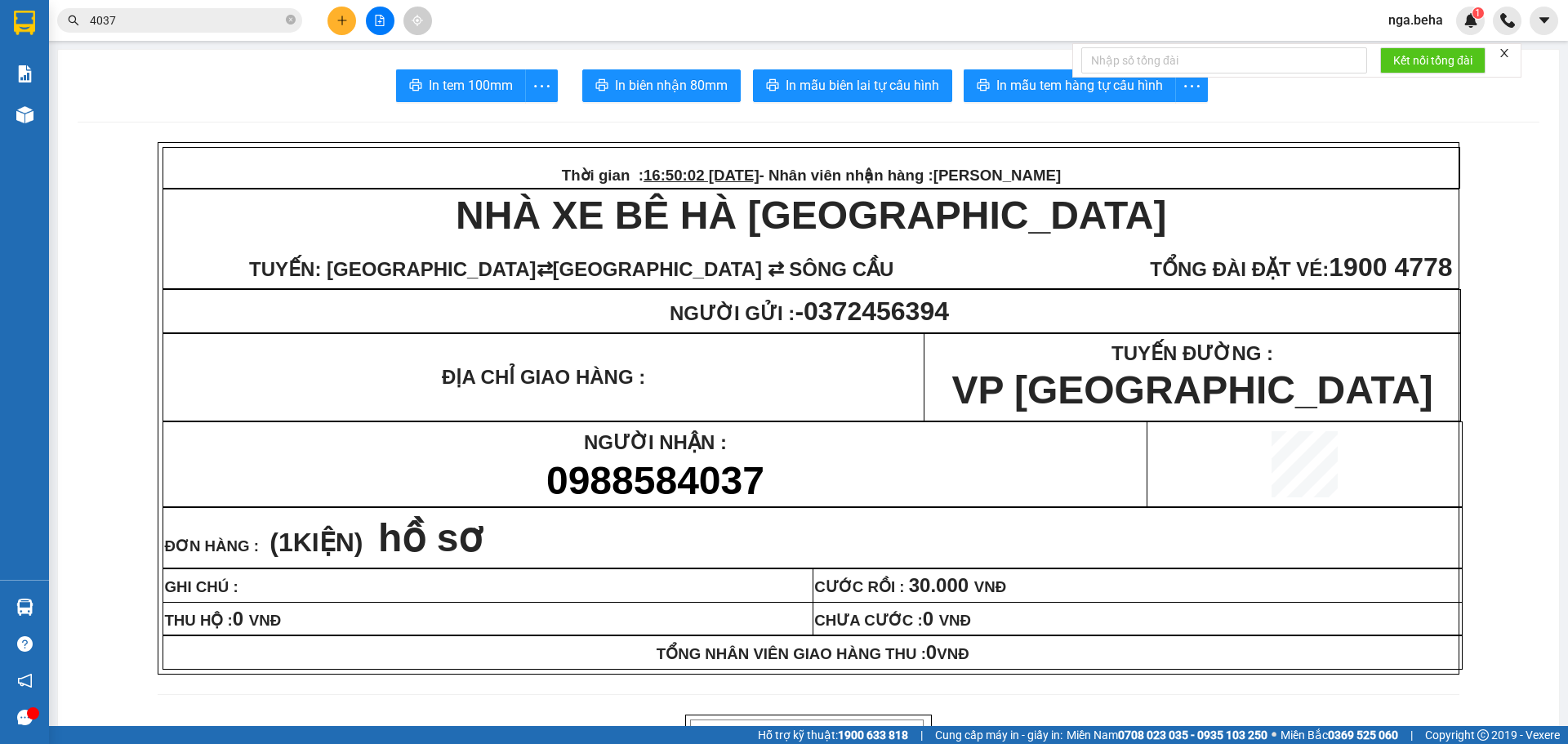
click at [216, 22] on input "4037" at bounding box center [186, 20] width 193 height 18
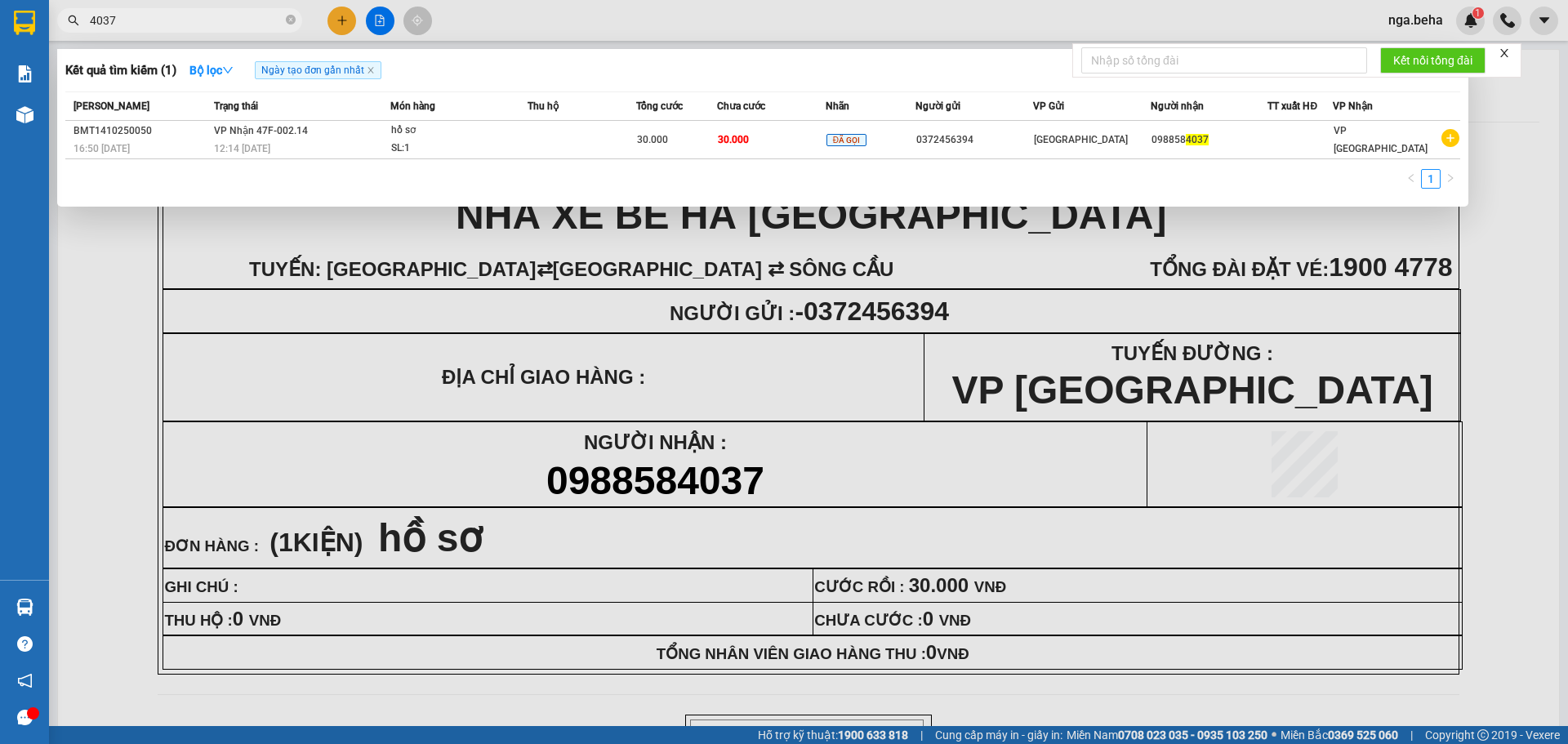
click at [216, 22] on input "4037" at bounding box center [186, 20] width 193 height 18
type input "\"
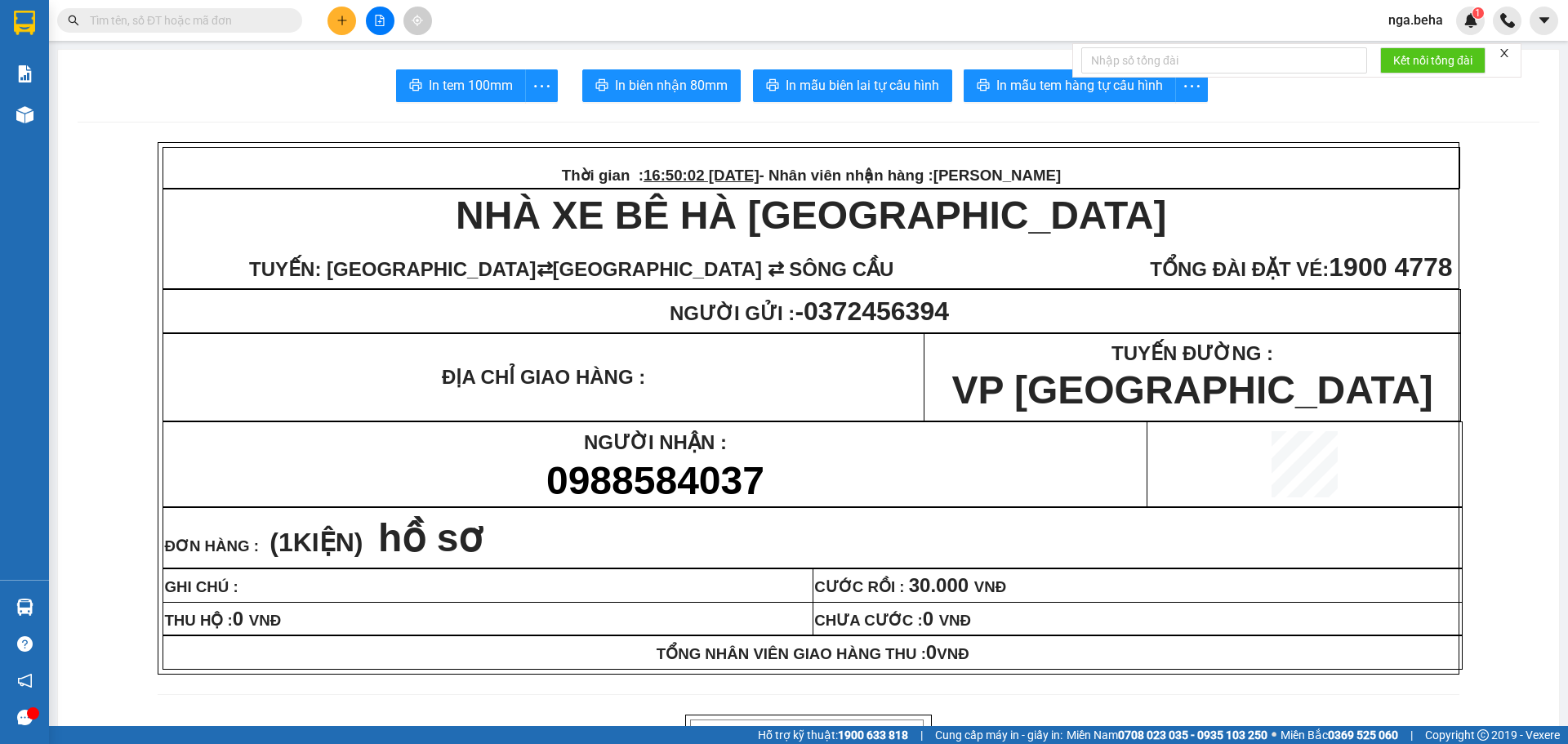
type input "8"
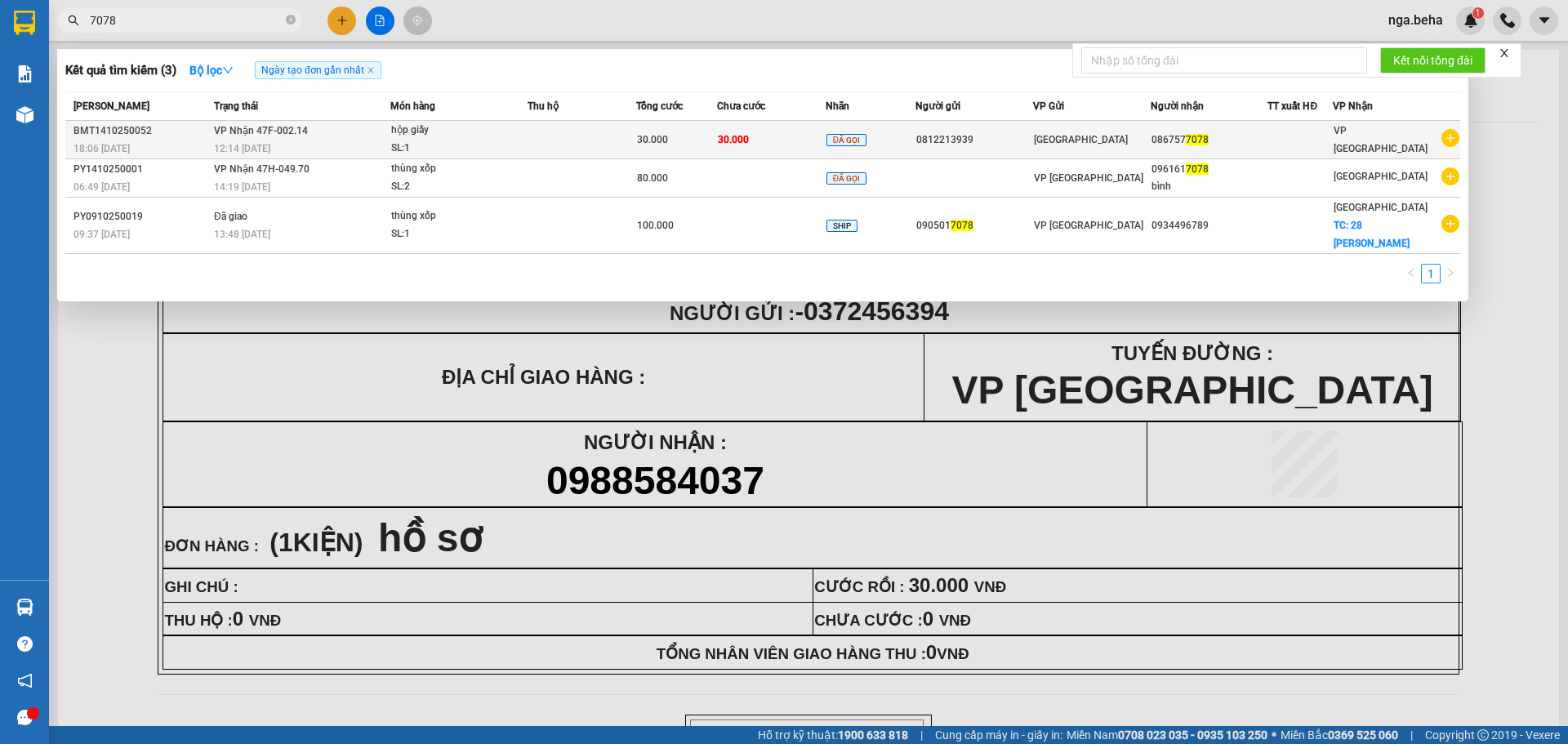
type input "7078"
click at [591, 143] on td at bounding box center [582, 140] width 109 height 39
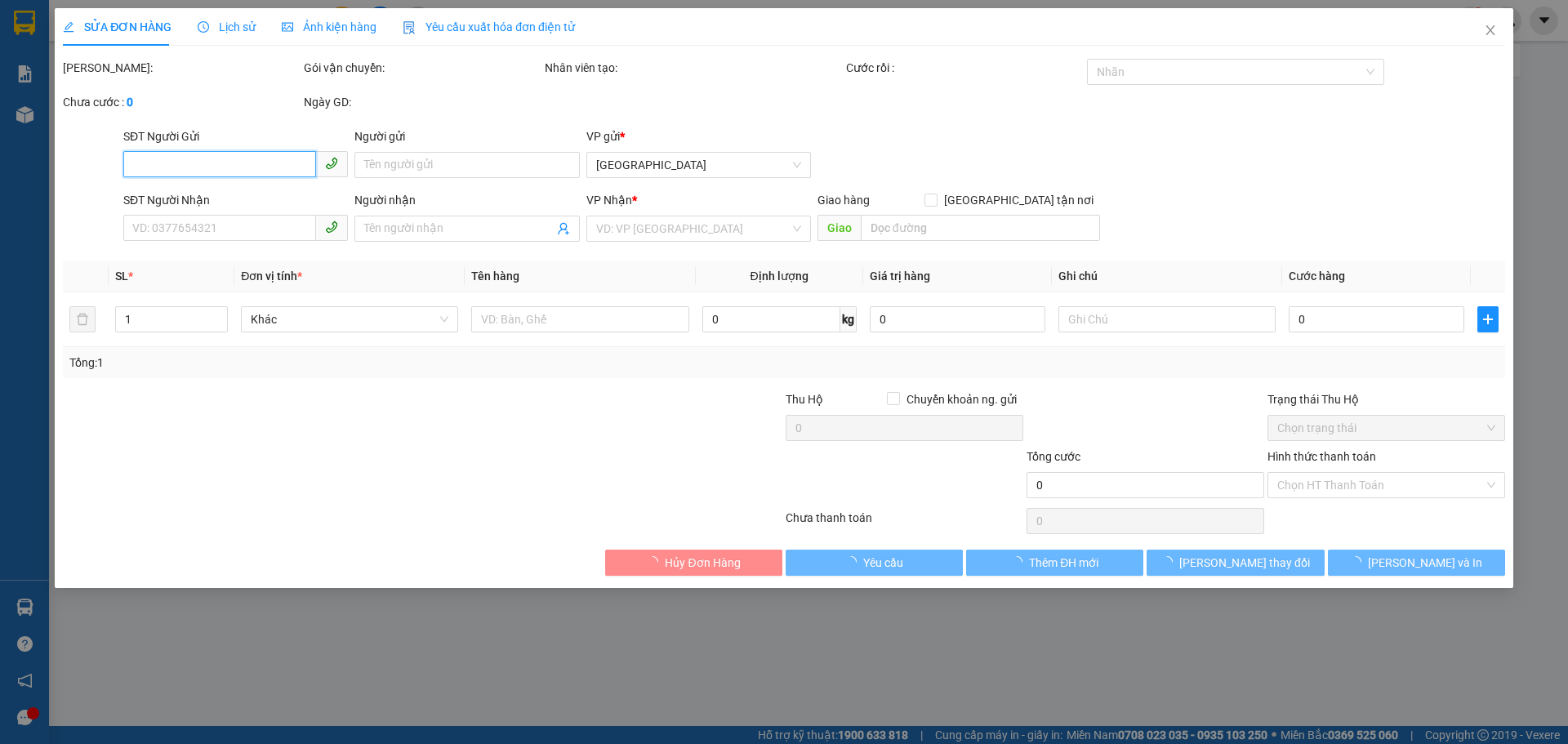
type input "0812213939"
type input "0867577078"
type input "30.000"
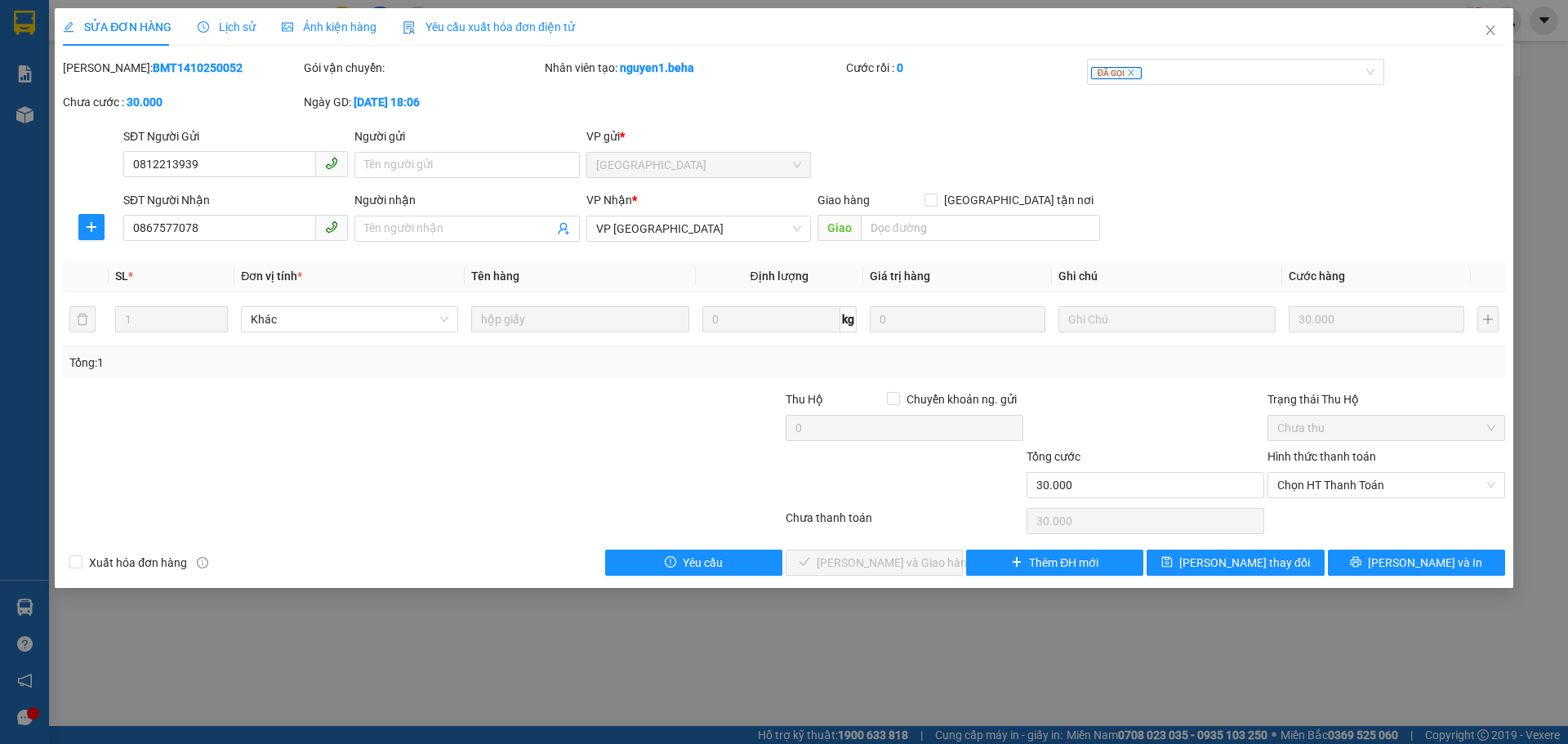
click at [366, 32] on span "Ảnh kiện hàng" at bounding box center [329, 27] width 95 height 13
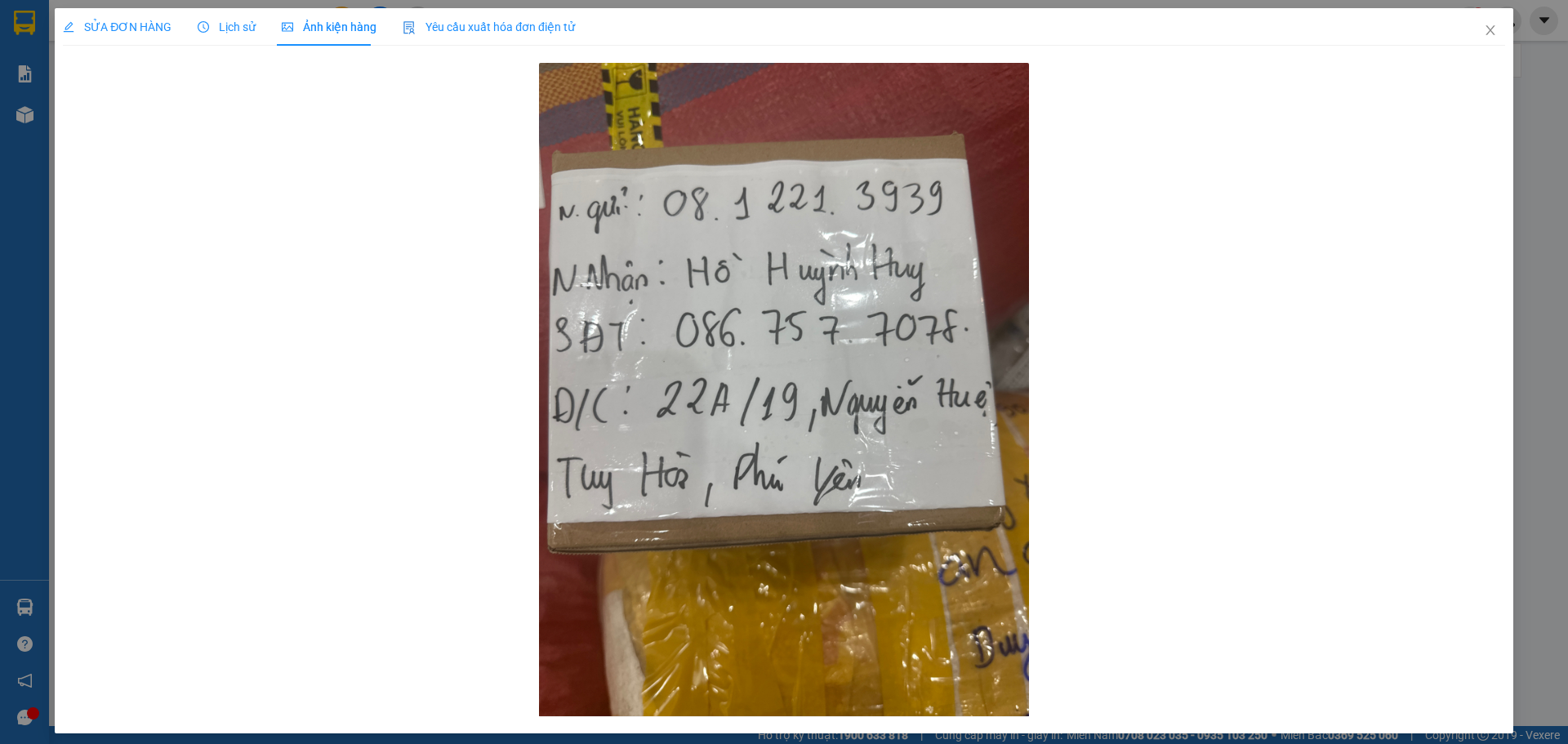
click at [108, 23] on span "SỬA ĐƠN HÀNG" at bounding box center [117, 27] width 109 height 13
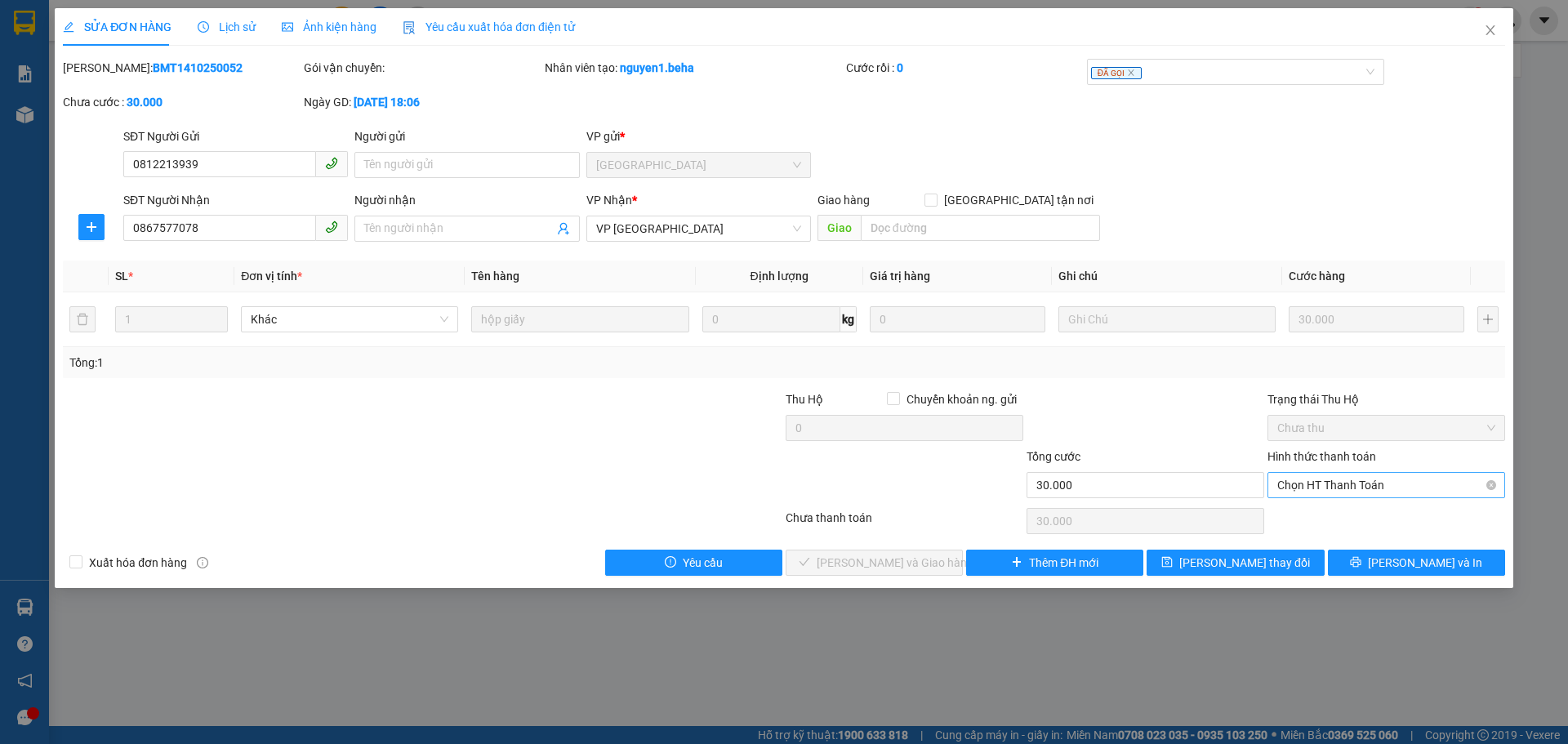
click at [1378, 477] on span "Chọn HT Thanh Toán" at bounding box center [1386, 484] width 218 height 24
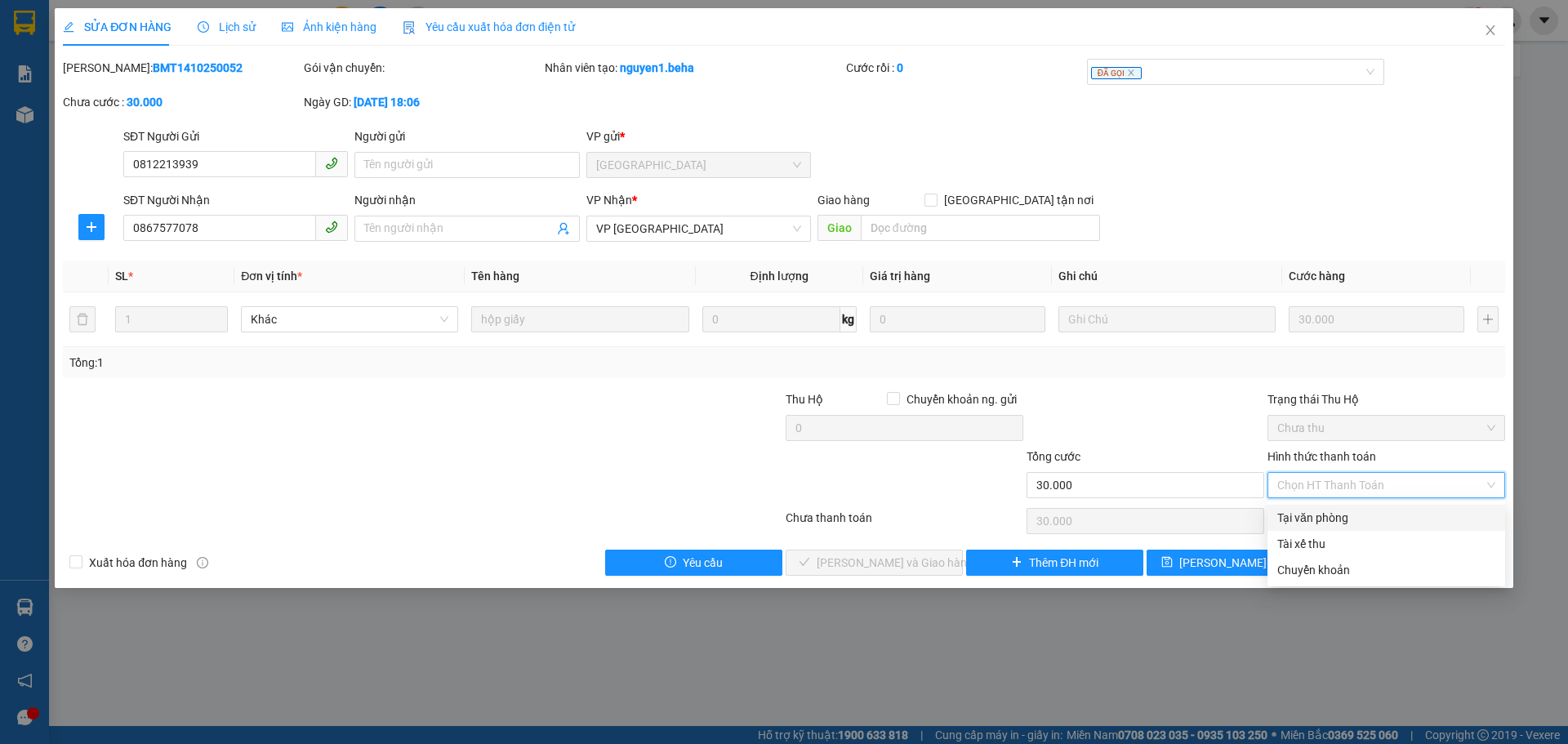
click at [1360, 508] on div "Tại văn phòng" at bounding box center [1387, 517] width 238 height 26
type input "0"
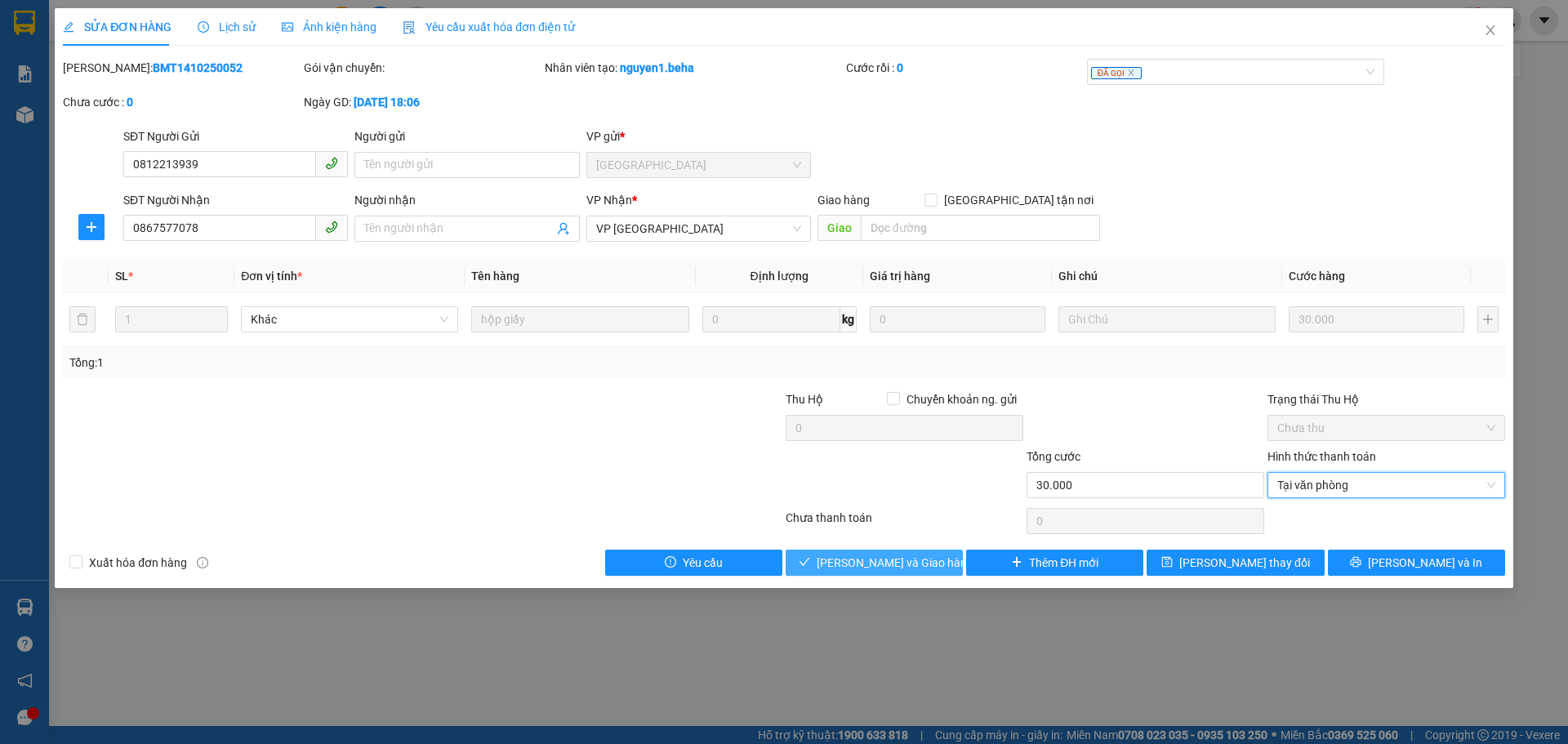
click at [907, 556] on span "[PERSON_NAME] và Giao hàng" at bounding box center [895, 562] width 157 height 18
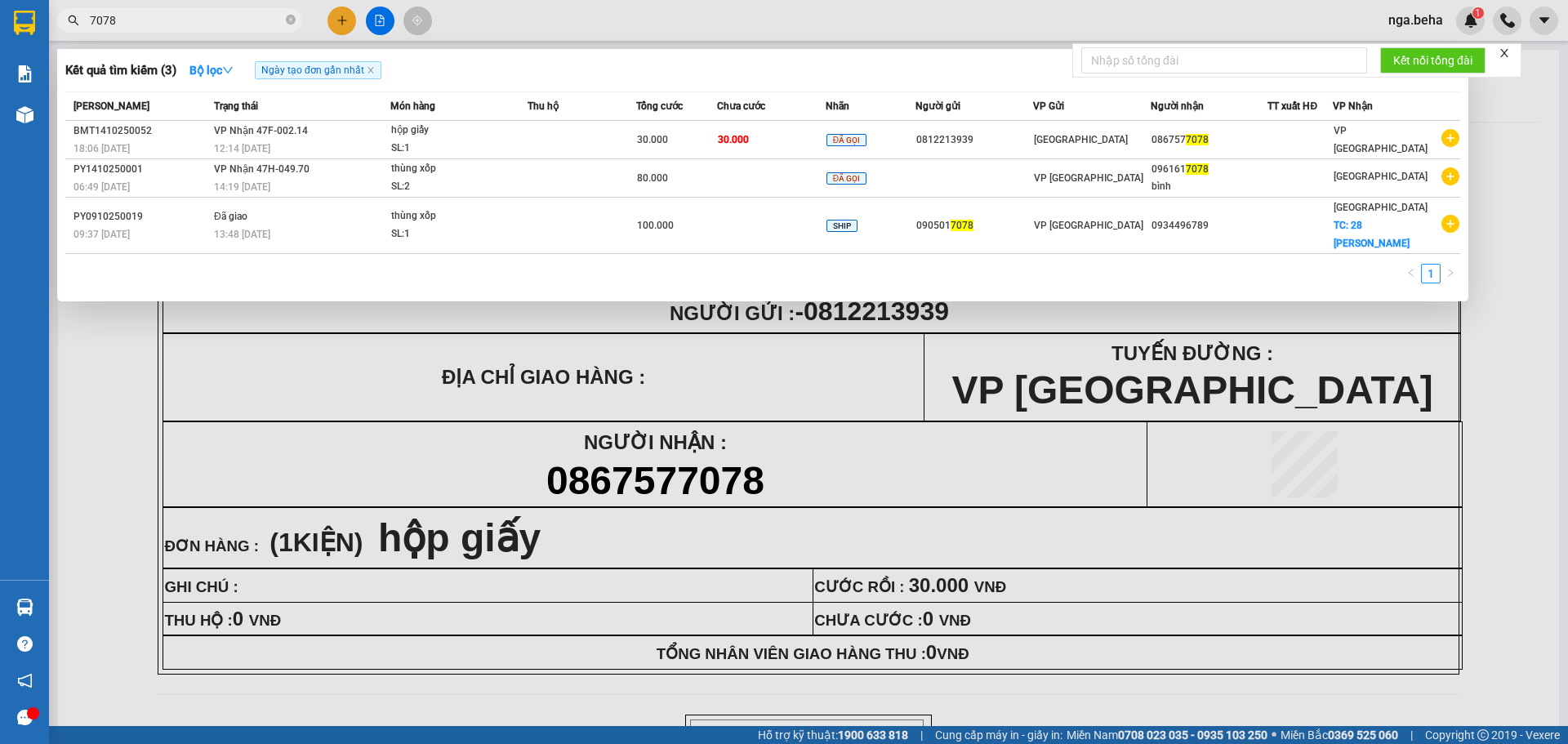
click at [215, 13] on input "7078" at bounding box center [186, 20] width 193 height 18
click at [215, 13] on input "7078" at bounding box center [186, 20] width 193 height 18
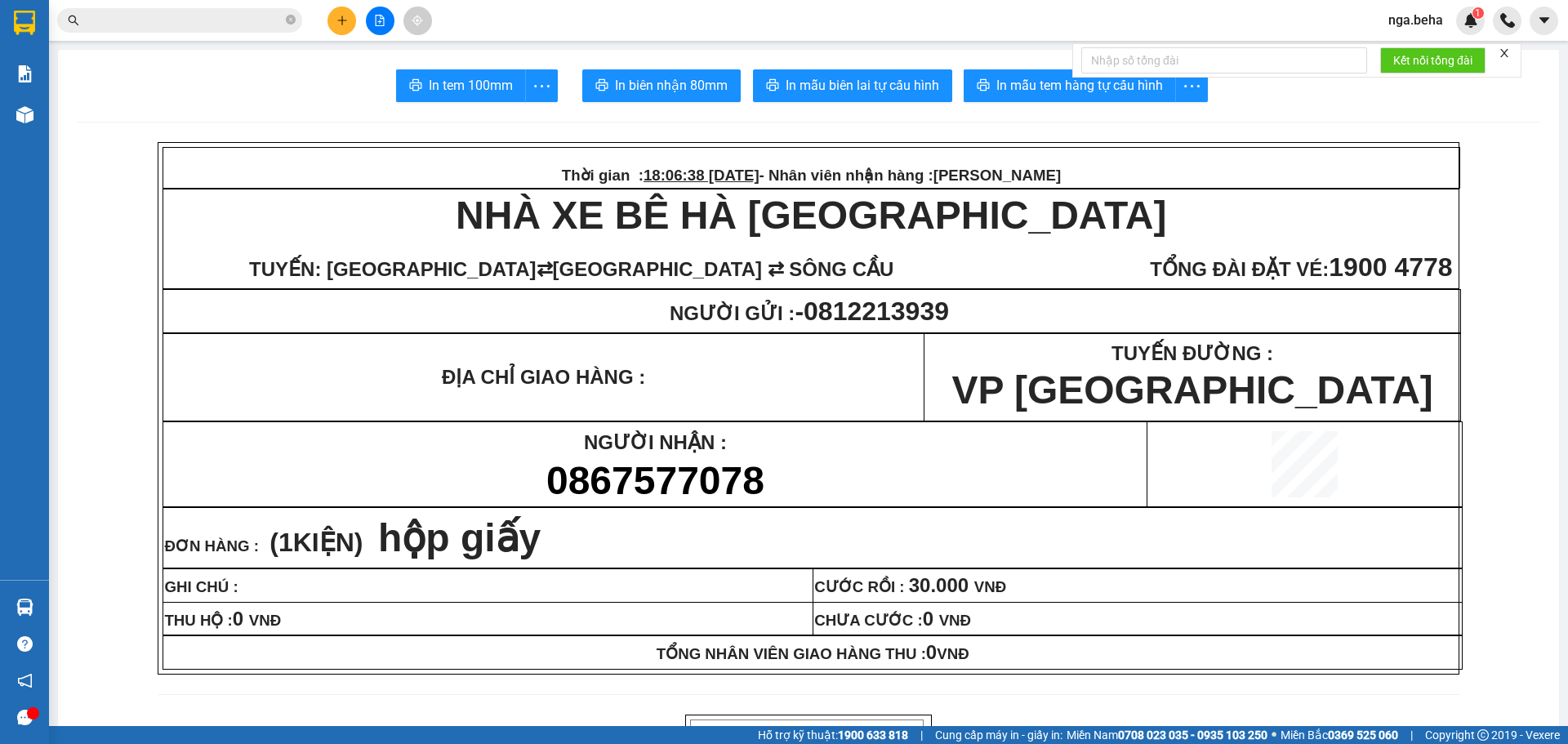
click at [211, 16] on input "text" at bounding box center [186, 20] width 193 height 18
paste input "0354878646"
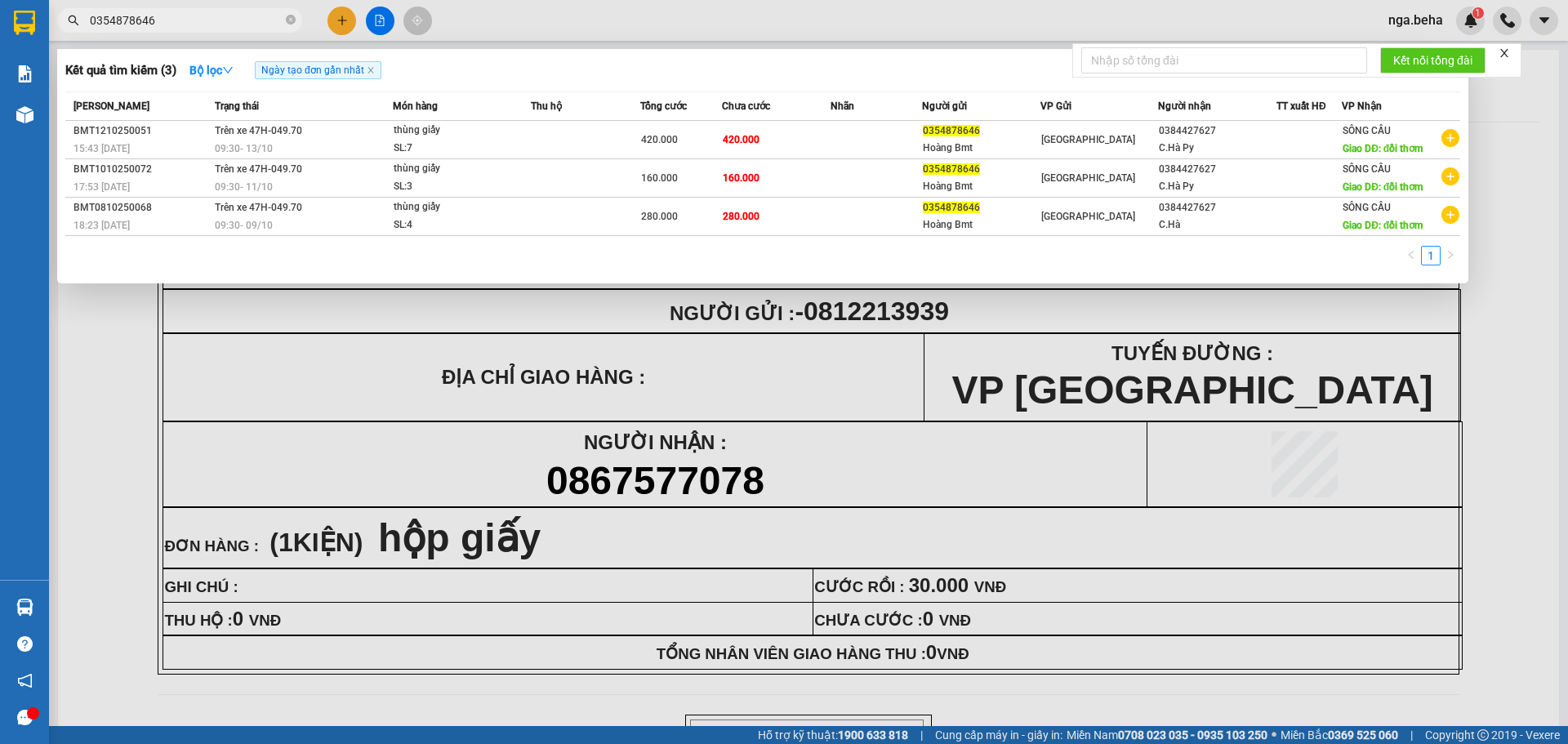
click at [194, 28] on input "0354878646" at bounding box center [186, 20] width 193 height 18
type input "0354878646"
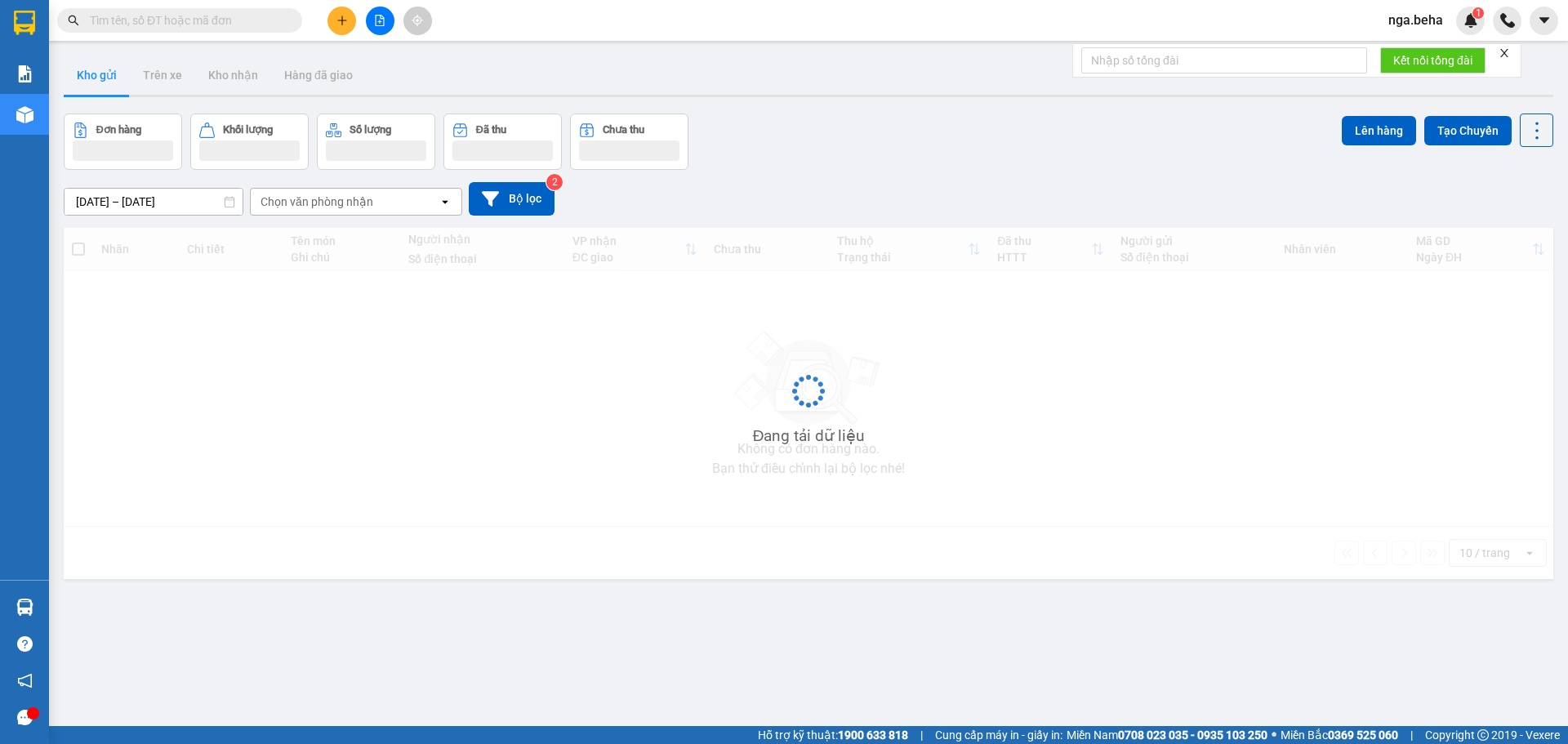
click at [225, 22] on input "text" at bounding box center [186, 20] width 193 height 18
drag, startPoint x: 225, startPoint y: 22, endPoint x: 223, endPoint y: -2, distance: 24.1
click at [223, 0] on html "Kết quả tìm kiếm ( 0 ) Bộ lọc Ngày tạo đơn gần nhất No Data nga.beha 1 Báo cáo …" at bounding box center [784, 372] width 1568 height 744
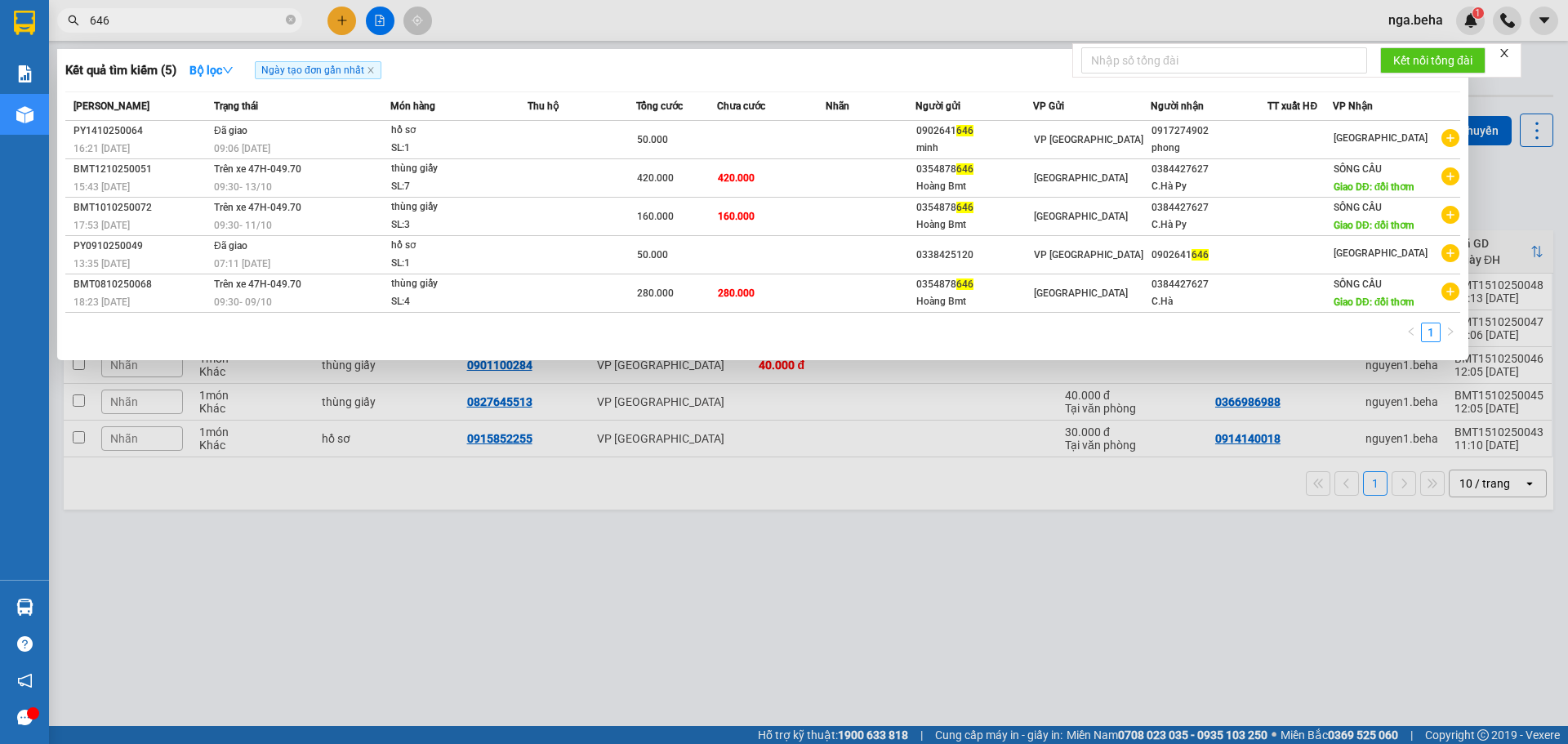
click at [209, 20] on input "646" at bounding box center [186, 20] width 193 height 18
paste input "0396890153"
click at [208, 17] on input "0396890153" at bounding box center [186, 20] width 193 height 18
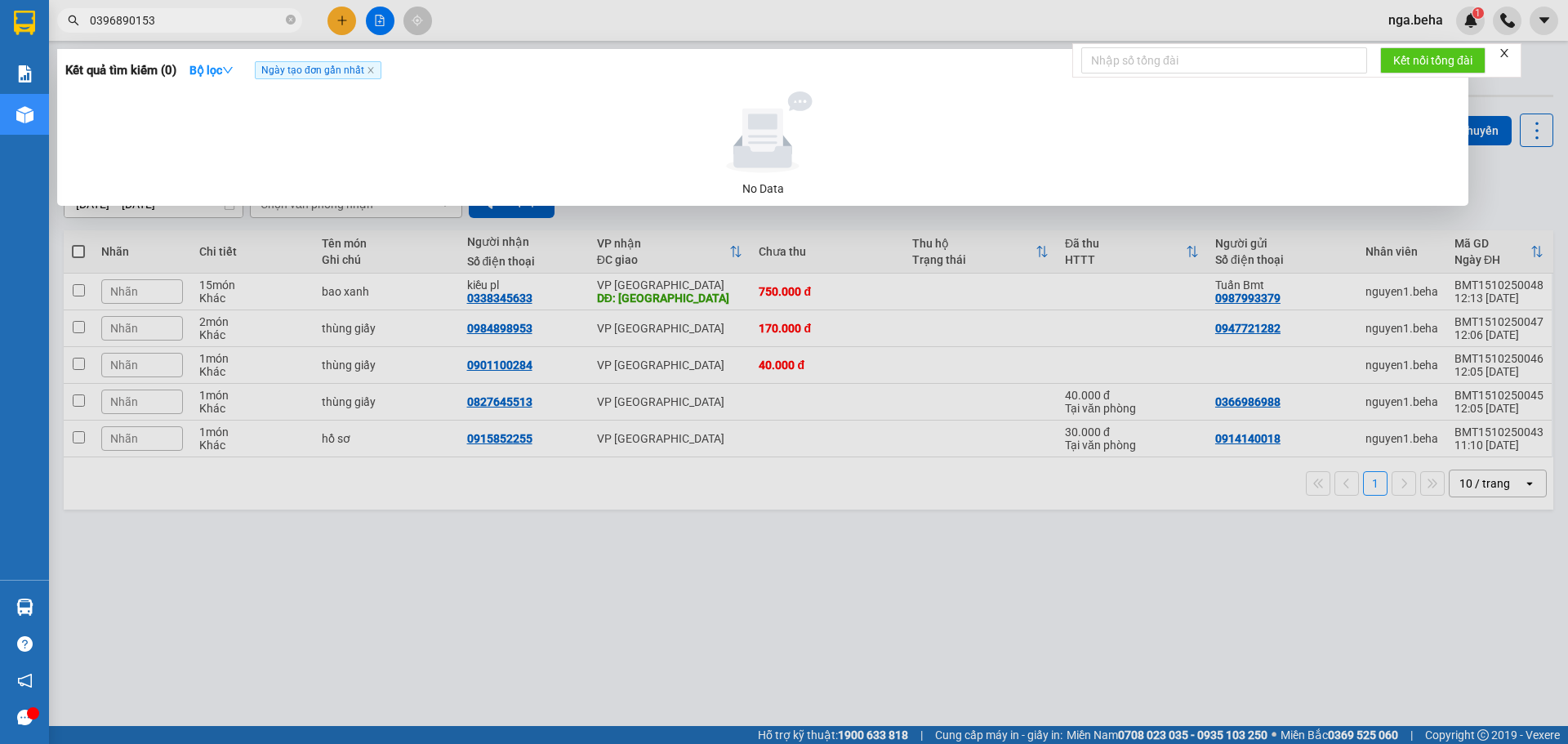
type input "0396890153"
click at [210, 33] on div at bounding box center [784, 372] width 1568 height 744
click at [210, 33] on div "Kết quả tìm kiếm ( 0 ) Bộ lọc Ngày tạo đơn gần nhất No Data 0396890153" at bounding box center [159, 21] width 318 height 28
click at [216, 24] on input "0396890153" at bounding box center [186, 20] width 193 height 18
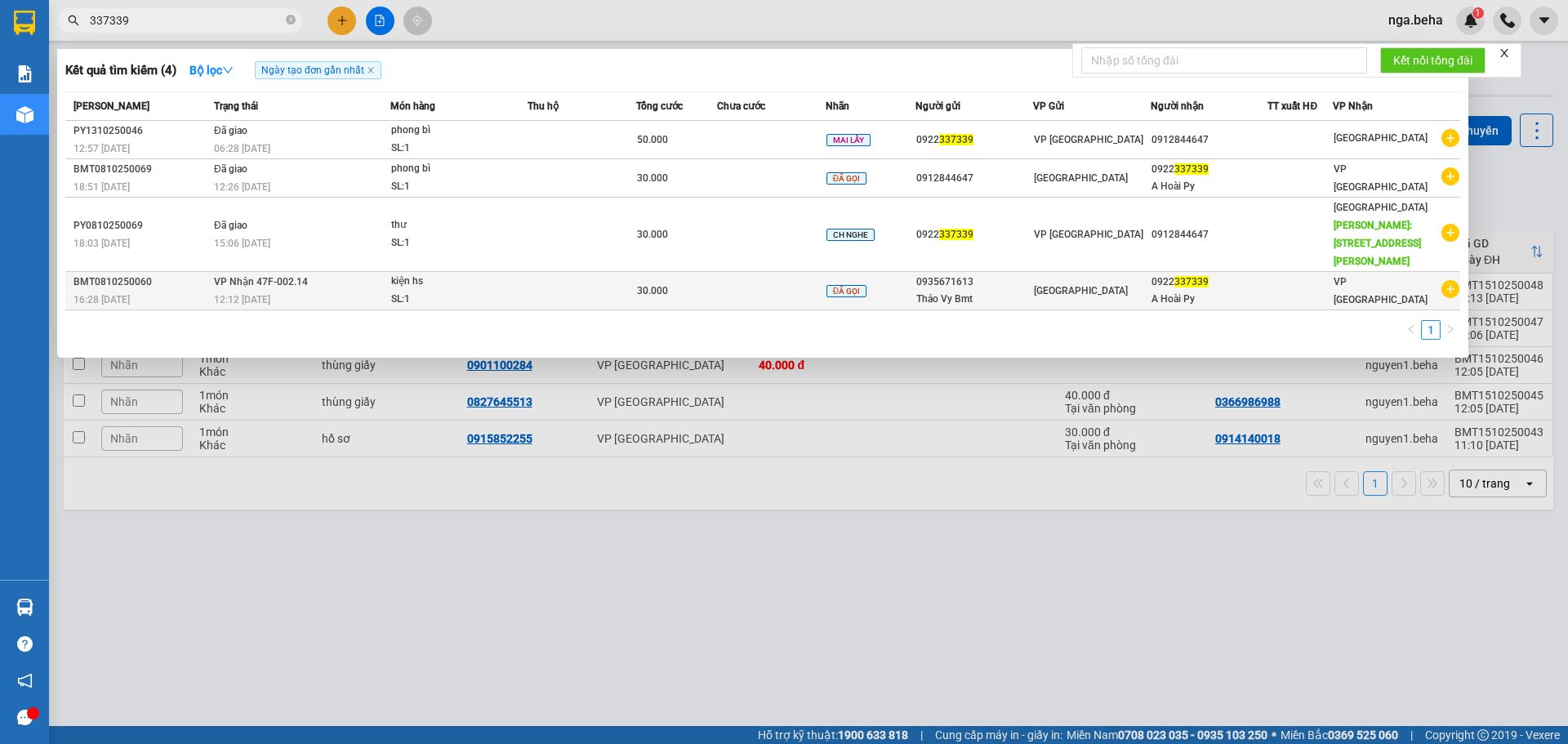
type input "337339"
click at [403, 291] on div "SL: 1" at bounding box center [453, 299] width 122 height 18
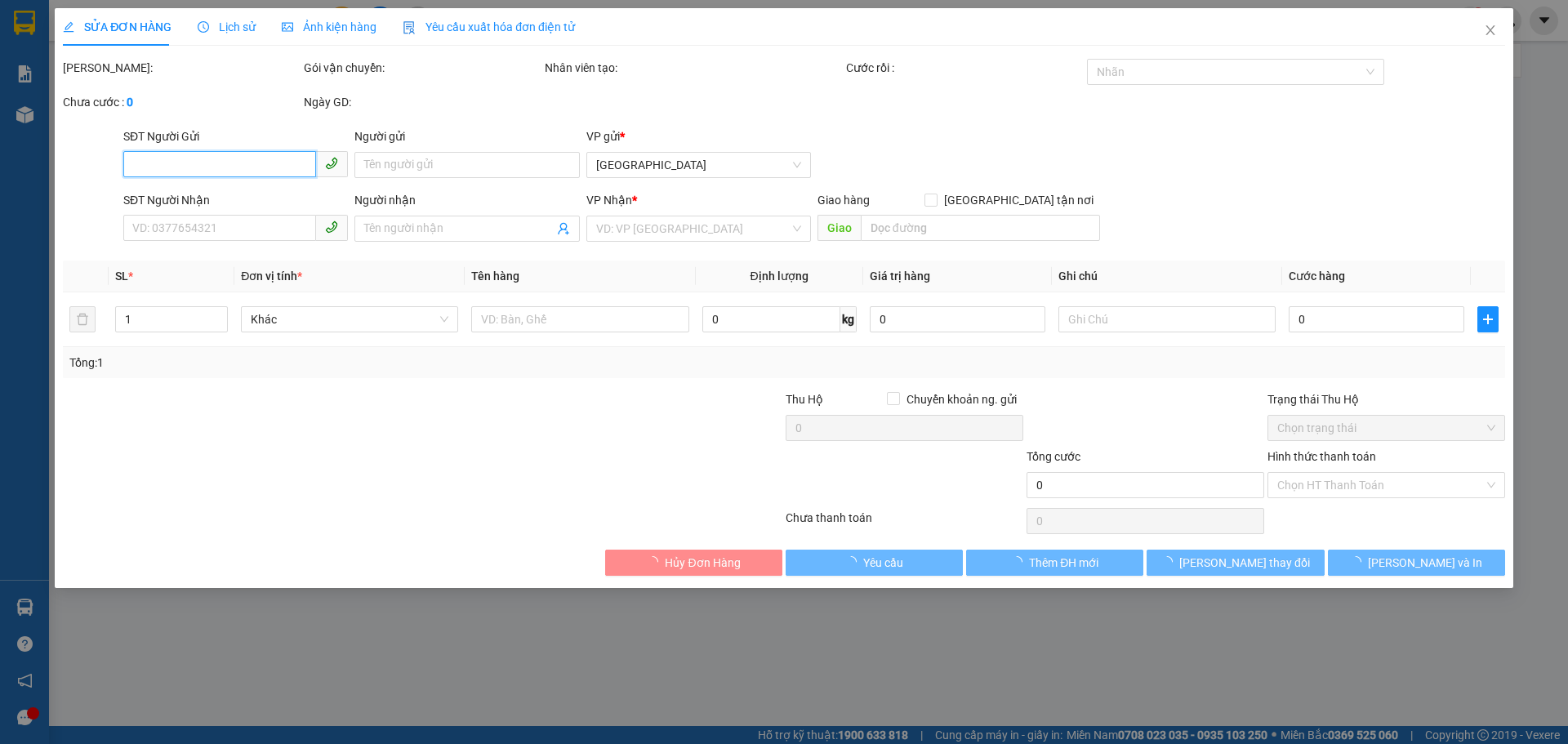
type input "0935671613"
type input "Thảo Vy Bmt"
type input "0922337339"
type input "A Hoài Py"
type input "30.000"
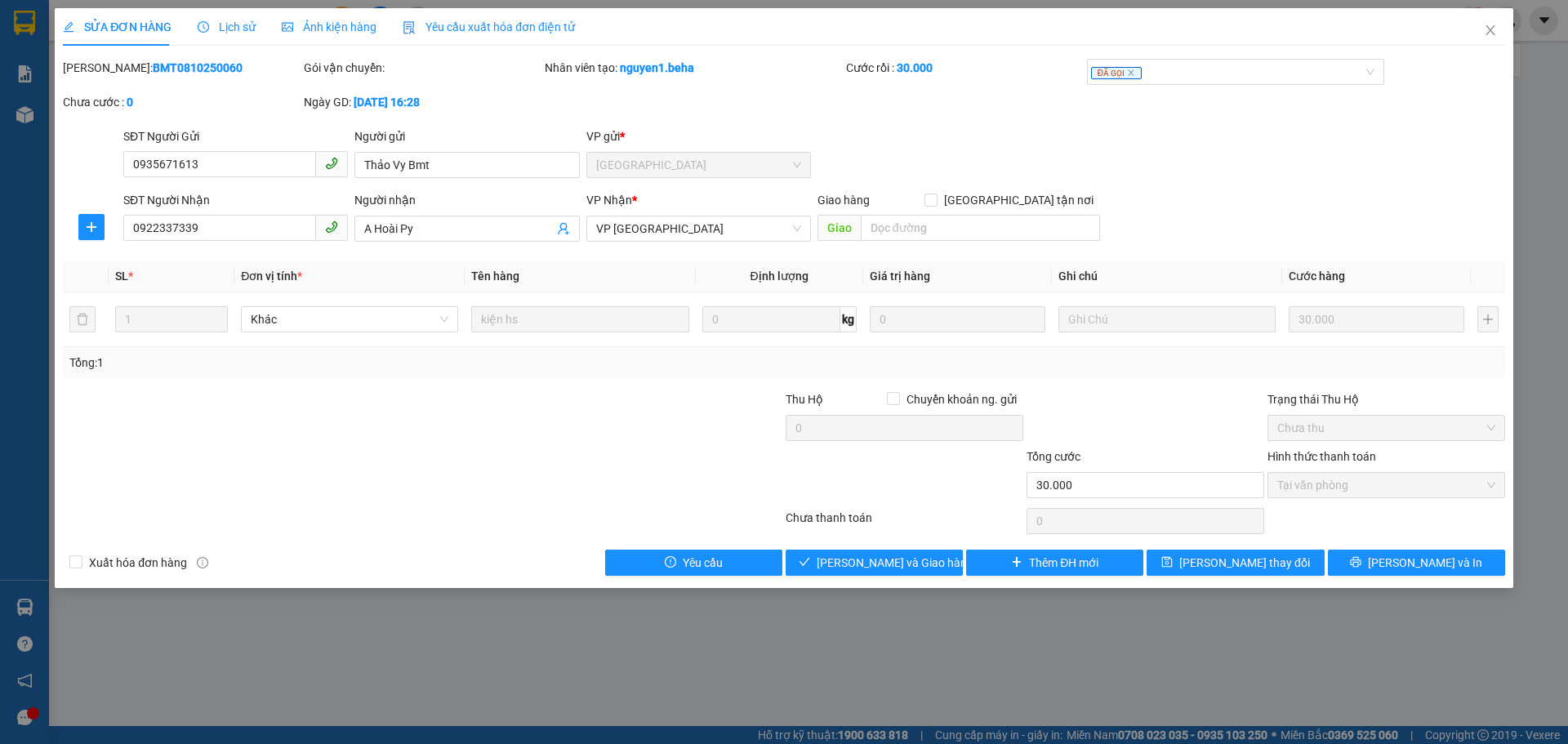
click at [327, 34] on div "Ảnh kiện hàng" at bounding box center [329, 26] width 95 height 18
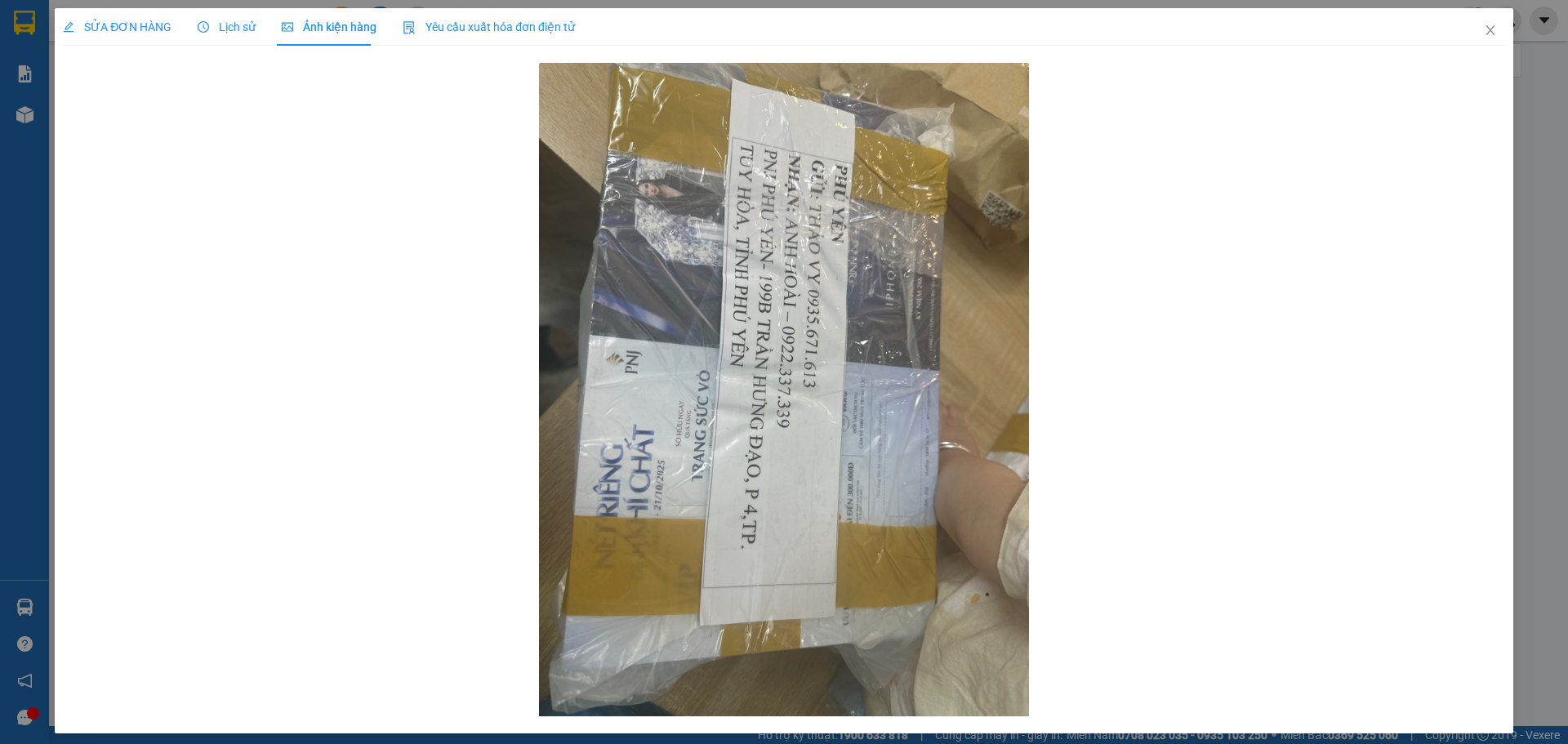
click at [120, 24] on span "SỬA ĐƠN HÀNG" at bounding box center [117, 27] width 109 height 13
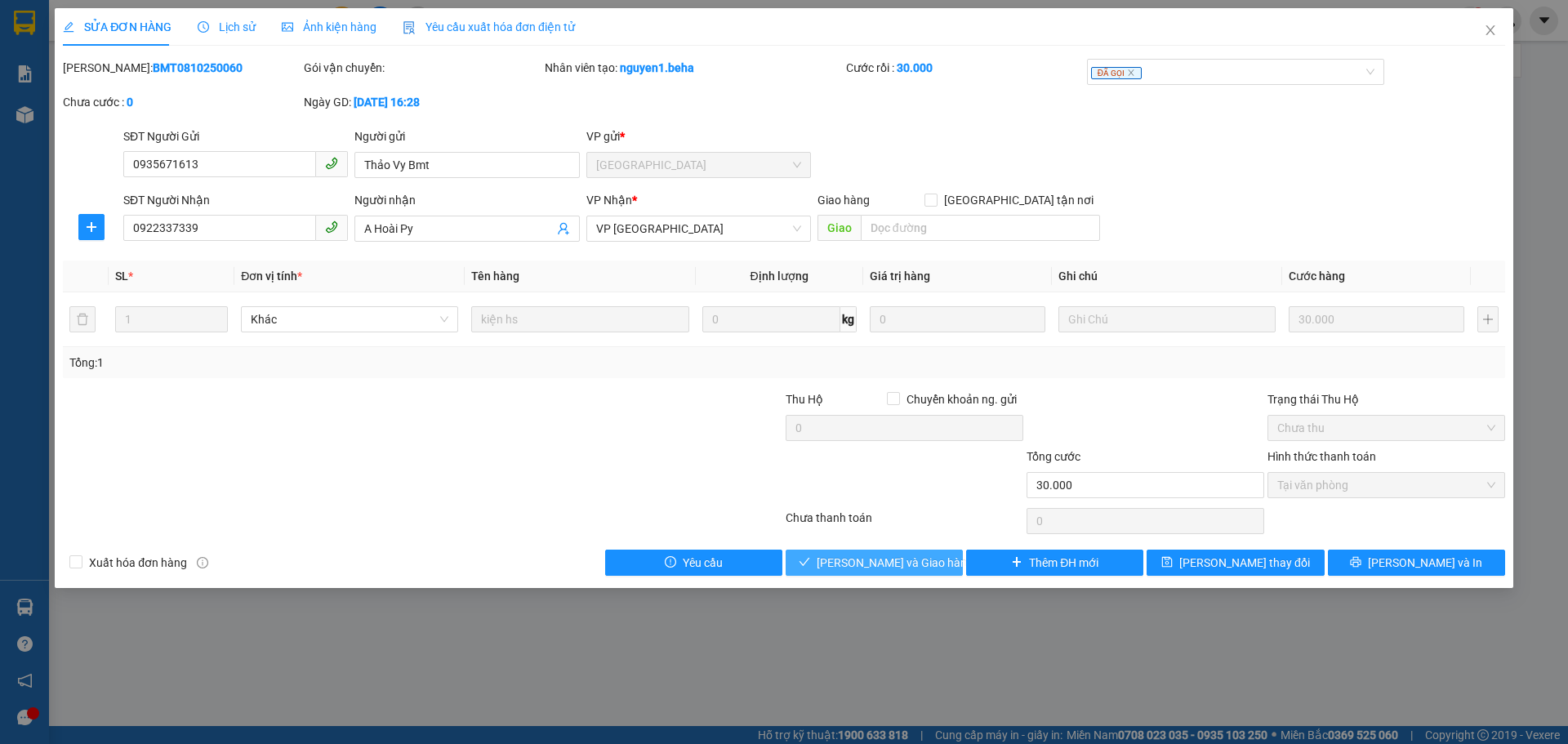
click at [913, 558] on span "[PERSON_NAME] và Giao hàng" at bounding box center [895, 562] width 157 height 18
